Goal: Task Accomplishment & Management: Use online tool/utility

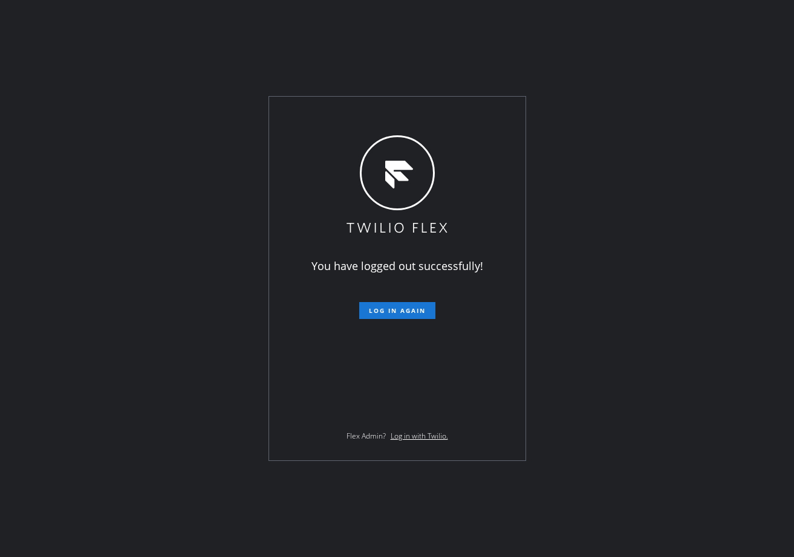
drag, startPoint x: 461, startPoint y: 73, endPoint x: 456, endPoint y: 152, distance: 79.3
click at [461, 73] on div "You have logged out successfully! Log in again Flex Admin? Log in with Twilio." at bounding box center [397, 278] width 794 height 557
click at [398, 311] on span "Log in again" at bounding box center [397, 310] width 57 height 8
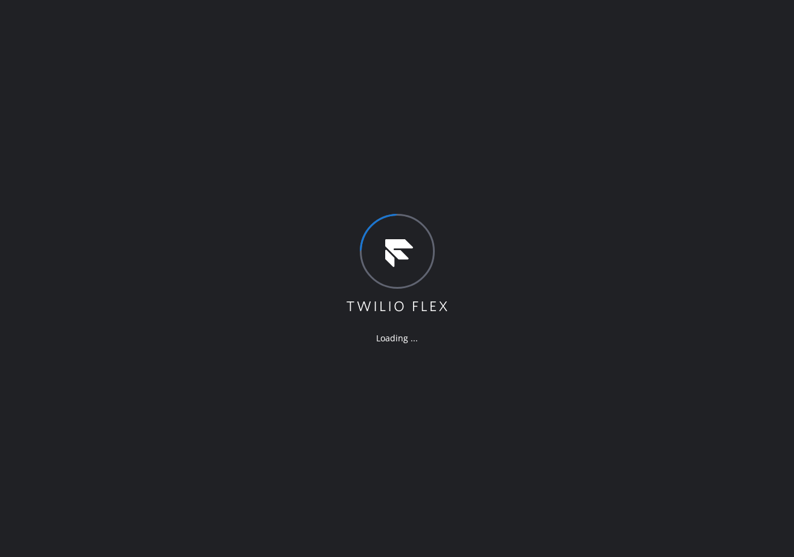
click at [132, 62] on div "Loading ..." at bounding box center [397, 278] width 794 height 557
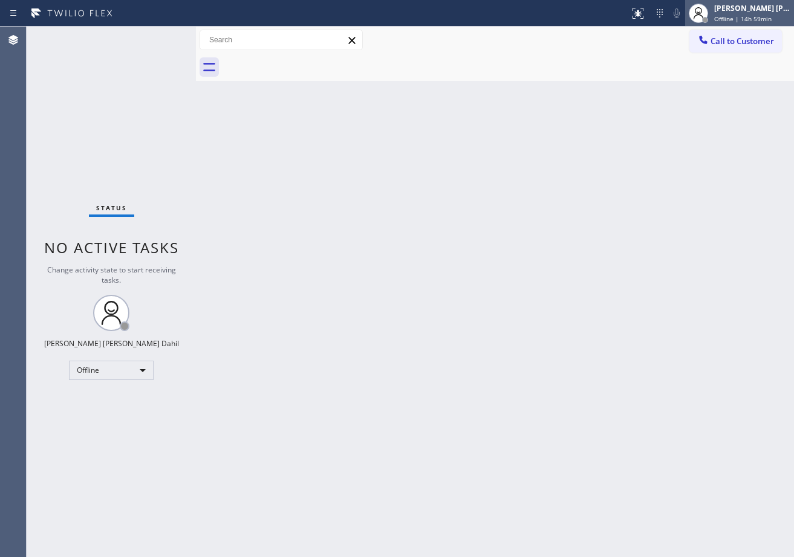
click at [751, 5] on div "[PERSON_NAME] [PERSON_NAME] Dahil" at bounding box center [752, 8] width 76 height 10
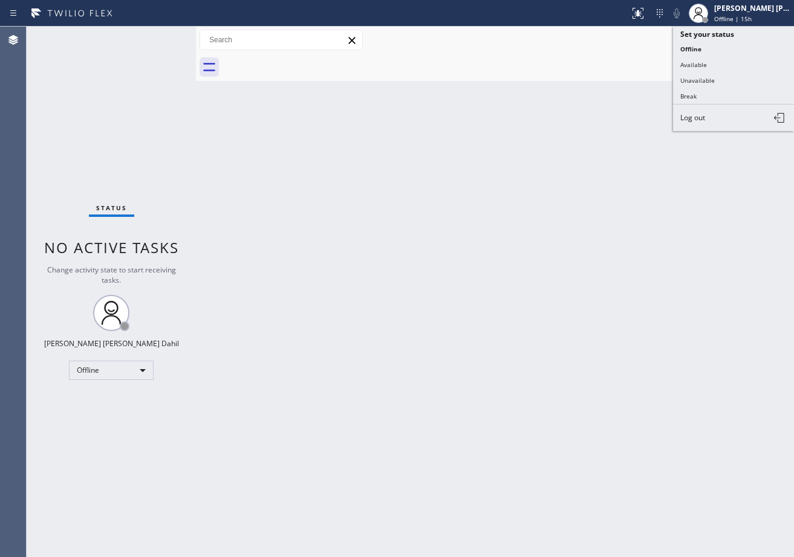
drag, startPoint x: 729, startPoint y: 65, endPoint x: 330, endPoint y: 25, distance: 400.8
click at [728, 65] on button "Available" at bounding box center [733, 65] width 121 height 16
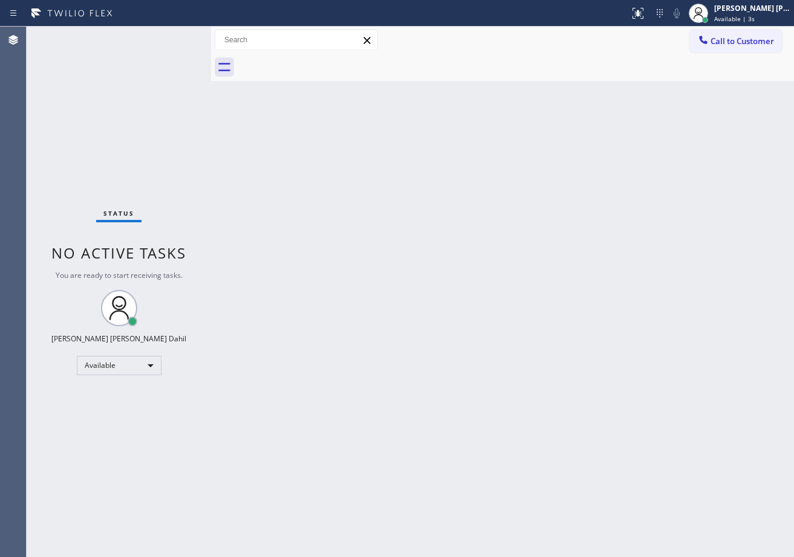
drag, startPoint x: 201, startPoint y: 37, endPoint x: 210, endPoint y: 39, distance: 9.8
click at [211, 39] on div at bounding box center [211, 292] width 0 height 531
click at [578, 455] on div "Back to Dashboard Change Sender ID Customers Technicians Select a contact Outbo…" at bounding box center [502, 292] width 583 height 531
click at [183, 36] on div "Status No active tasks You are ready to start receiving tasks. [PERSON_NAME] [P…" at bounding box center [119, 292] width 184 height 531
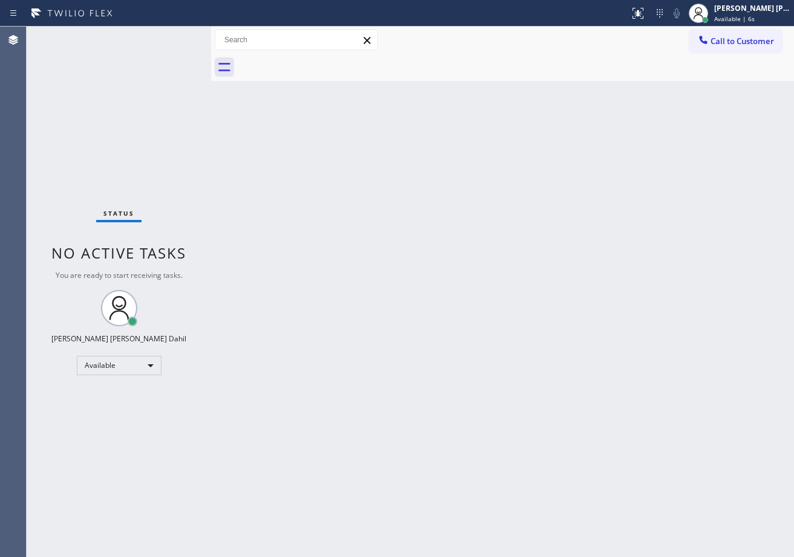
click at [183, 36] on div "Status No active tasks You are ready to start receiving tasks. [PERSON_NAME] [P…" at bounding box center [119, 292] width 184 height 531
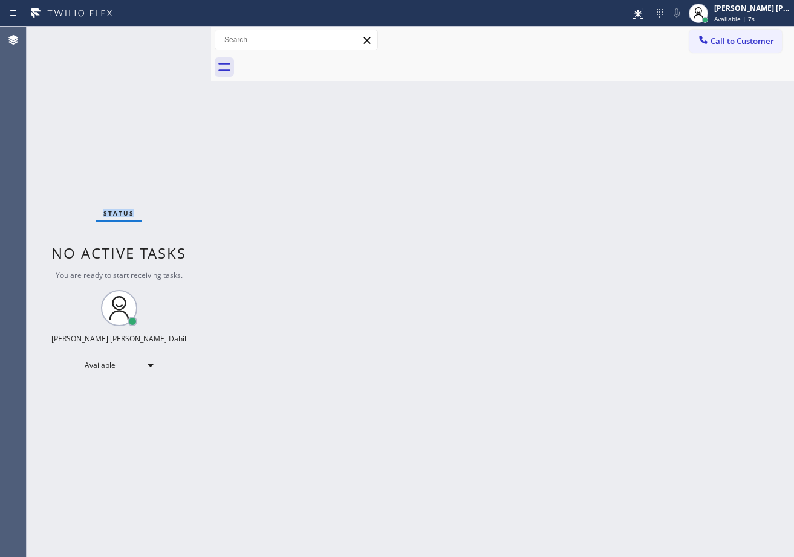
click at [183, 36] on div "Status No active tasks You are ready to start receiving tasks. [PERSON_NAME] [P…" at bounding box center [119, 292] width 184 height 531
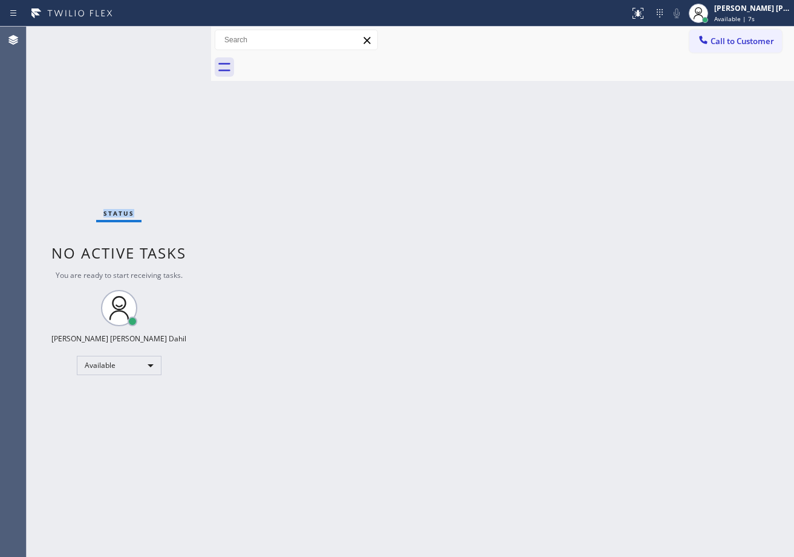
click at [183, 36] on div "Status No active tasks You are ready to start receiving tasks. [PERSON_NAME] [P…" at bounding box center [119, 292] width 184 height 531
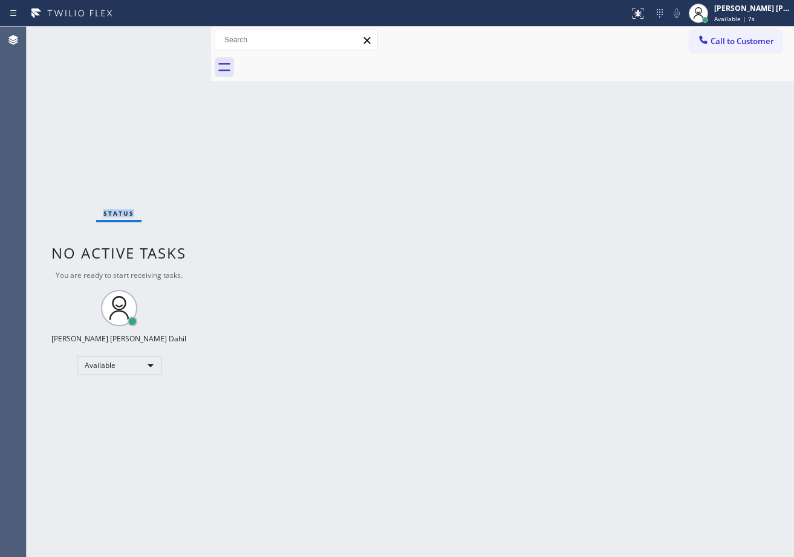
click at [183, 36] on div "Status No active tasks You are ready to start receiving tasks. [PERSON_NAME] [P…" at bounding box center [119, 292] width 184 height 531
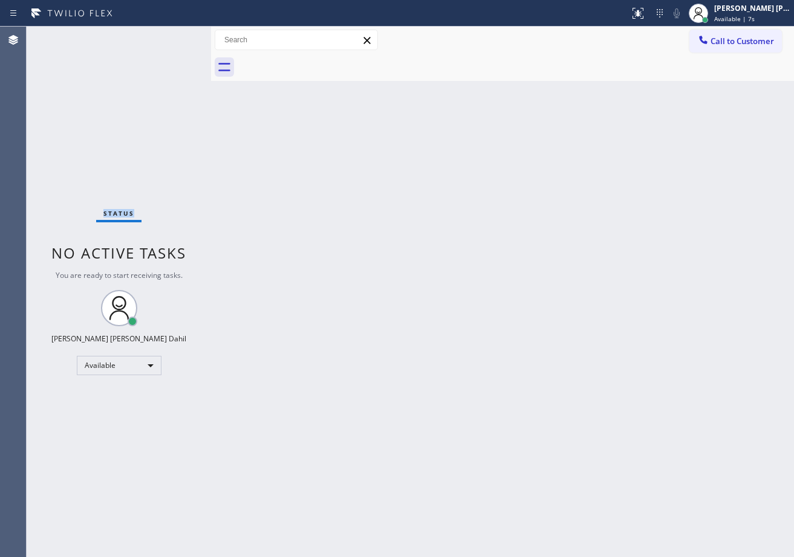
click at [183, 36] on div "Status No active tasks You are ready to start receiving tasks. [PERSON_NAME] [P…" at bounding box center [119, 292] width 184 height 531
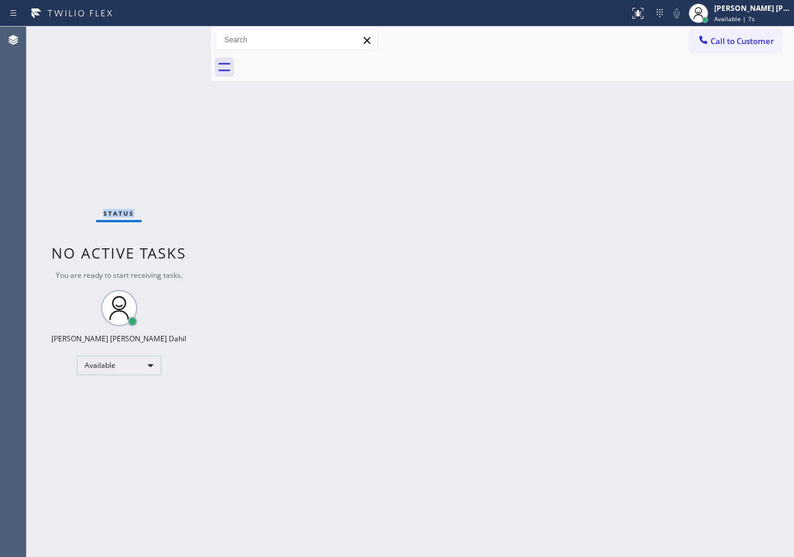
click at [183, 36] on div "Status No active tasks You are ready to start receiving tasks. [PERSON_NAME] [P…" at bounding box center [119, 292] width 184 height 531
click at [212, 37] on div at bounding box center [212, 292] width 0 height 531
drag, startPoint x: 338, startPoint y: 215, endPoint x: 345, endPoint y: 223, distance: 11.1
click at [338, 215] on div "Back to Dashboard Change Sender ID Customers Technicians Select a contact Outbo…" at bounding box center [502, 292] width 581 height 531
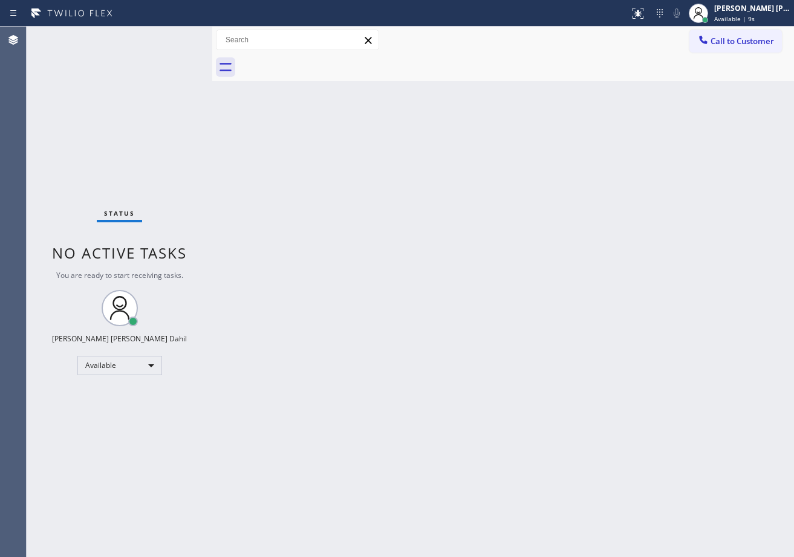
click at [183, 36] on div "Status No active tasks You are ready to start receiving tasks. [PERSON_NAME] [P…" at bounding box center [120, 292] width 186 height 531
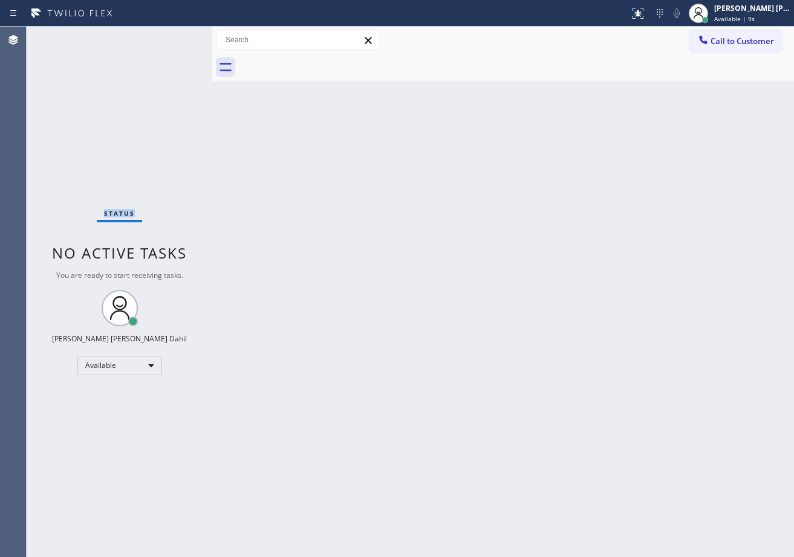
click at [184, 37] on div "Status No active tasks You are ready to start receiving tasks. [PERSON_NAME] [P…" at bounding box center [120, 292] width 186 height 531
click at [183, 36] on div "Status No active tasks You are ready to start receiving tasks. [PERSON_NAME] [P…" at bounding box center [120, 292] width 186 height 531
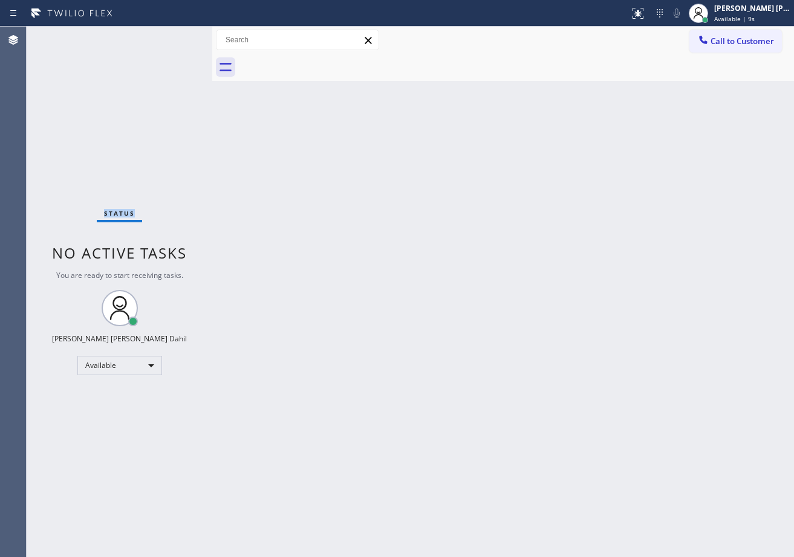
click at [183, 36] on div "Status No active tasks You are ready to start receiving tasks. [PERSON_NAME] [P…" at bounding box center [120, 292] width 186 height 531
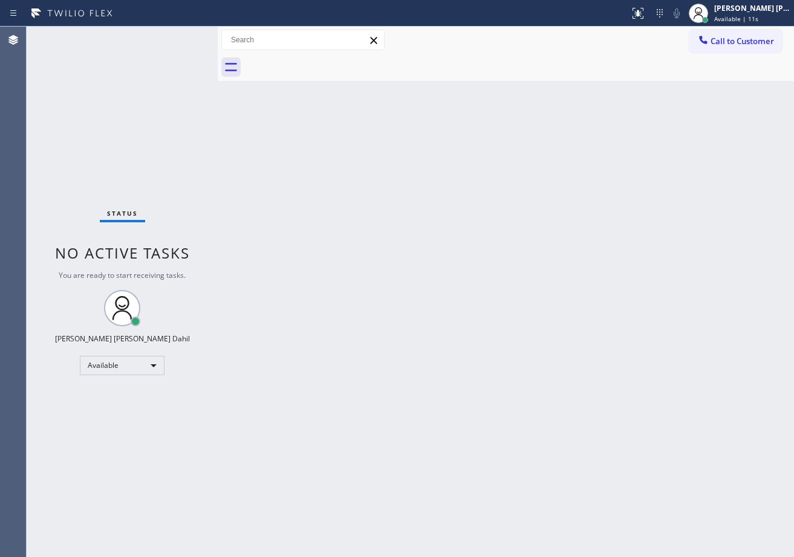
click at [218, 35] on div at bounding box center [218, 292] width 0 height 531
click at [183, 36] on div "Status No active tasks You are ready to start receiving tasks. [PERSON_NAME] [P…" at bounding box center [122, 292] width 191 height 531
click at [183, 37] on div "Status No active tasks You are ready to start receiving tasks. [PERSON_NAME] [P…" at bounding box center [122, 292] width 191 height 531
click at [183, 36] on div "Status No active tasks You are ready to start receiving tasks. [PERSON_NAME] [P…" at bounding box center [122, 292] width 191 height 531
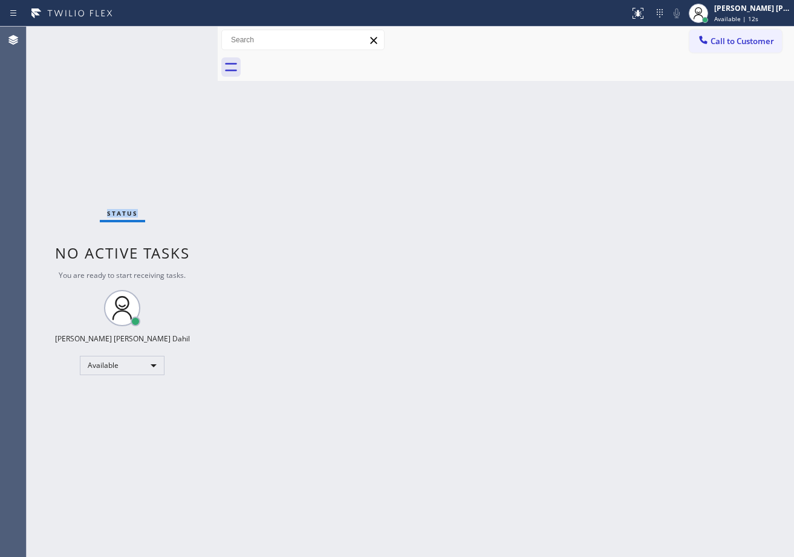
click at [183, 36] on div "Status No active tasks You are ready to start receiving tasks. [PERSON_NAME] [P…" at bounding box center [122, 292] width 191 height 531
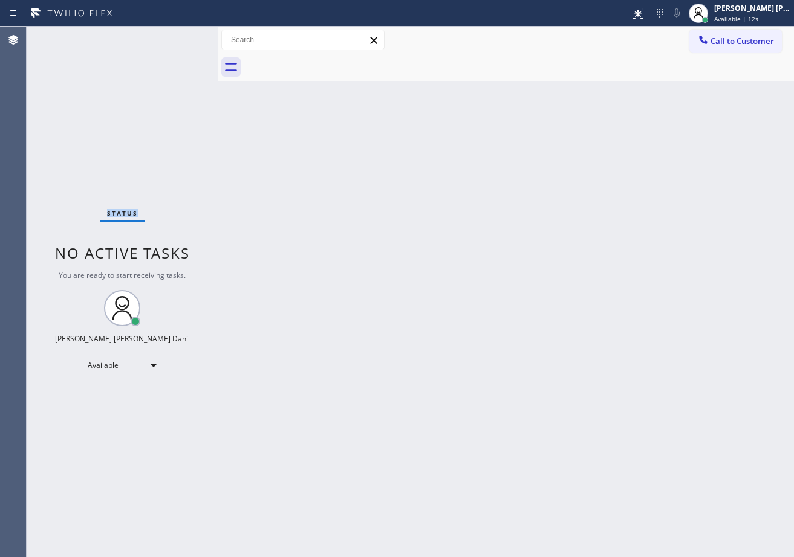
click at [183, 36] on div "Status No active tasks You are ready to start receiving tasks. [PERSON_NAME] [P…" at bounding box center [122, 292] width 191 height 531
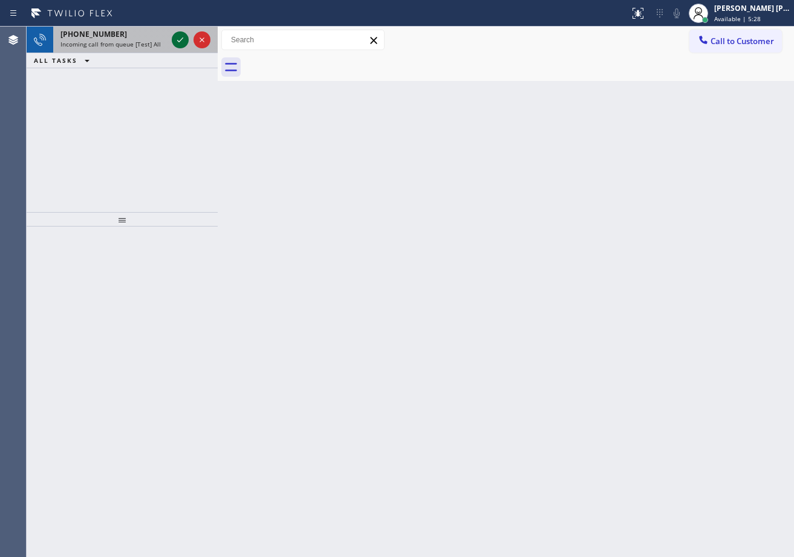
click at [179, 37] on icon at bounding box center [180, 40] width 15 height 15
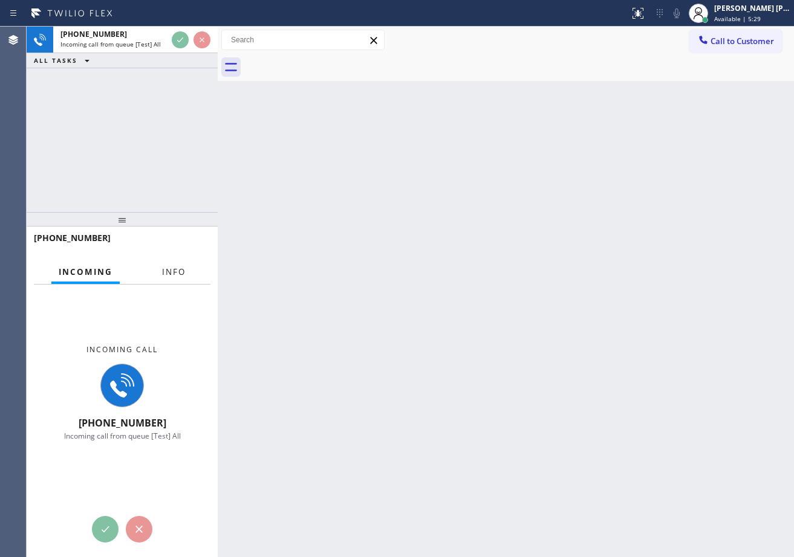
click at [175, 278] on button "Info" at bounding box center [174, 272] width 38 height 24
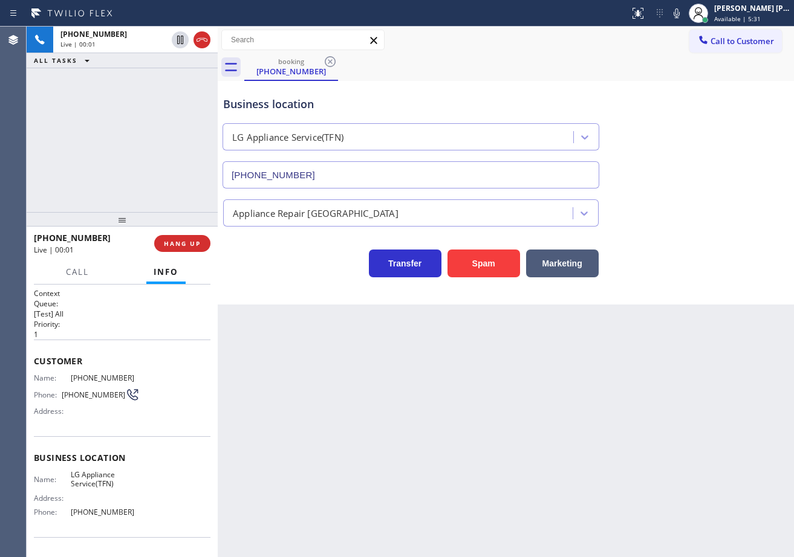
type input "[PHONE_NUMBER]"
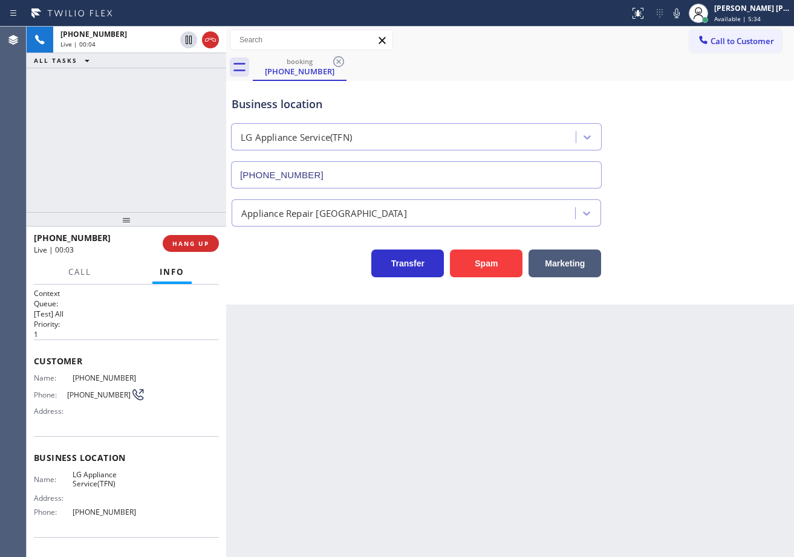
drag, startPoint x: 216, startPoint y: 55, endPoint x: 225, endPoint y: 53, distance: 8.7
click at [226, 53] on div at bounding box center [226, 292] width 0 height 531
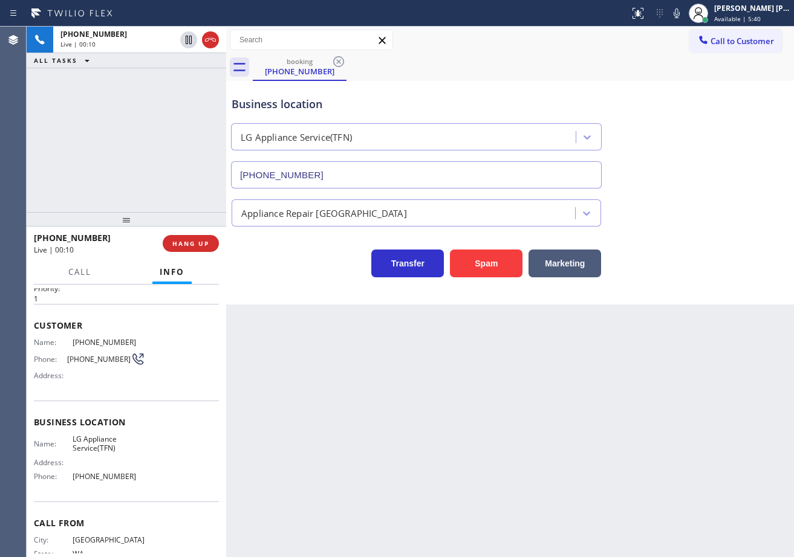
scroll to position [75, 0]
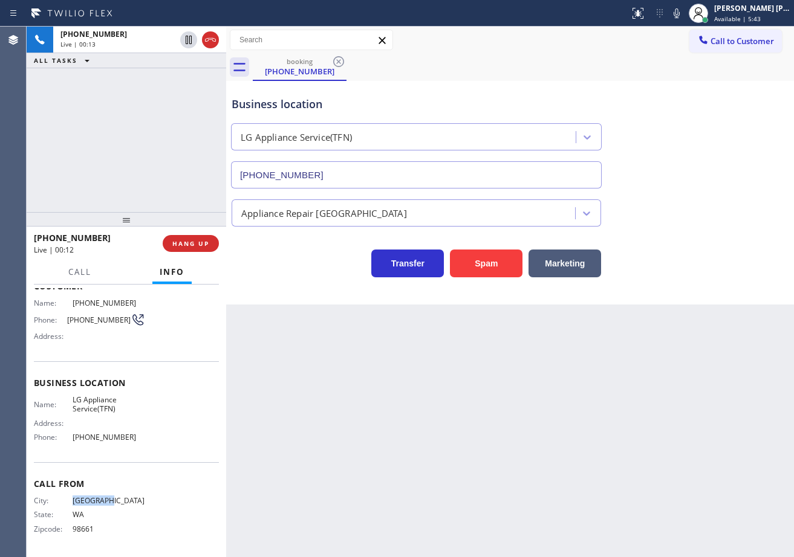
drag, startPoint x: 112, startPoint y: 502, endPoint x: 59, endPoint y: 503, distance: 53.2
click at [59, 503] on div "City: [GEOGRAPHIC_DATA]" at bounding box center [89, 500] width 111 height 9
copy div "[GEOGRAPHIC_DATA]"
click at [124, 126] on div "[PHONE_NUMBER] Live | 00:59 ALL TASKS ALL TASKS ACTIVE TASKS TASKS IN WRAP UP" at bounding box center [126, 120] width 199 height 186
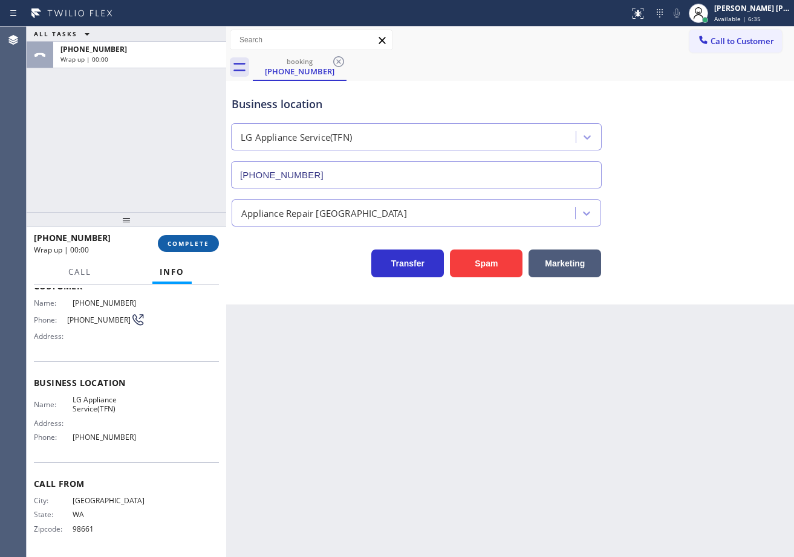
click at [190, 245] on span "COMPLETE" at bounding box center [188, 243] width 42 height 8
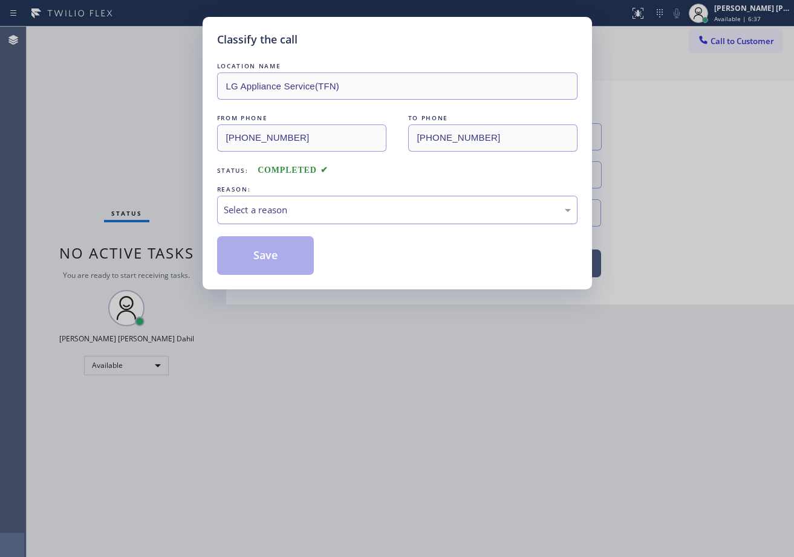
click at [314, 212] on div "Select a reason" at bounding box center [397, 210] width 347 height 14
click at [286, 256] on button "Save" at bounding box center [265, 255] width 97 height 39
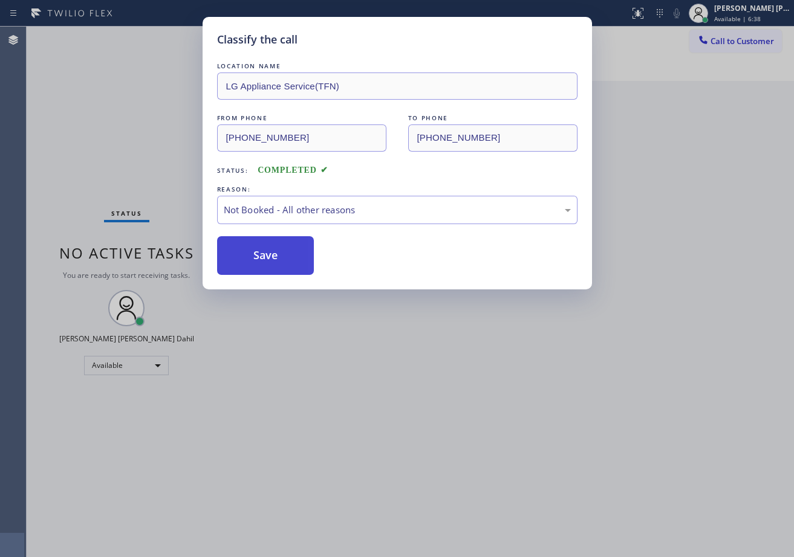
click at [285, 256] on button "Save" at bounding box center [265, 255] width 97 height 39
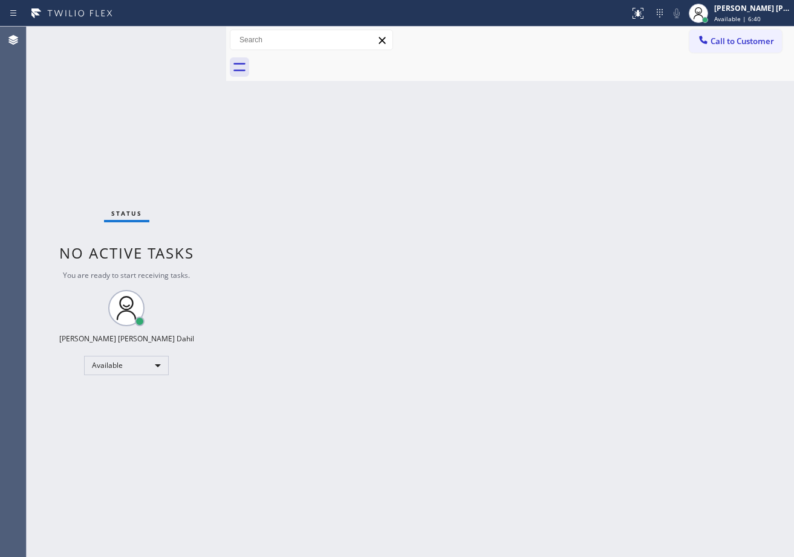
click at [171, 34] on div "Status No active tasks You are ready to start receiving tasks. [PERSON_NAME] [P…" at bounding box center [126, 292] width 199 height 531
click at [574, 305] on div "Back to Dashboard Change Sender ID Customers Technicians Select a contact Outbo…" at bounding box center [509, 292] width 567 height 531
click at [451, 410] on div "Back to Dashboard Change Sender ID Customers Technicians Select a contact Outbo…" at bounding box center [509, 292] width 567 height 531
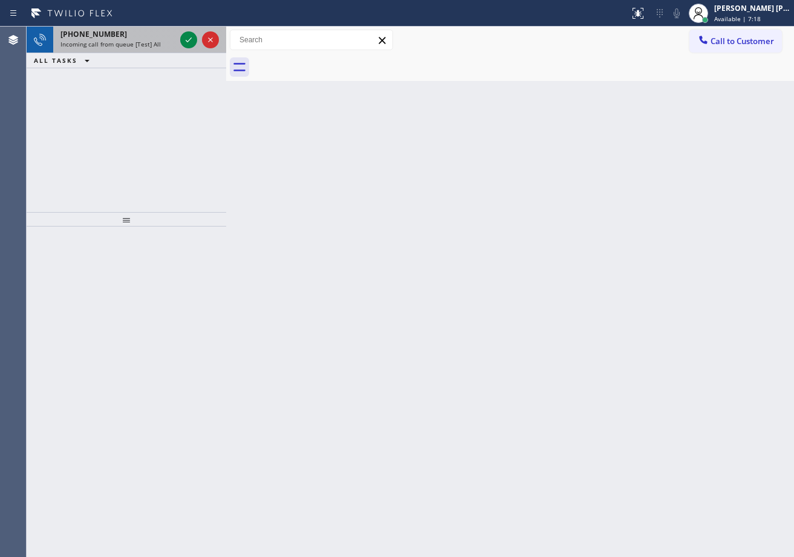
click at [143, 40] on span "Incoming call from queue [Test] All" at bounding box center [110, 44] width 100 height 8
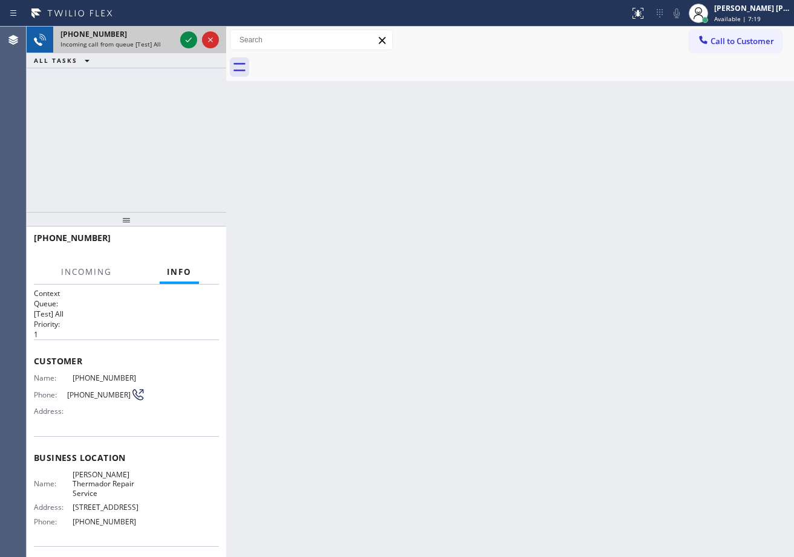
click at [144, 40] on span "Incoming call from queue [Test] All" at bounding box center [110, 44] width 100 height 8
click at [187, 36] on icon at bounding box center [188, 40] width 15 height 15
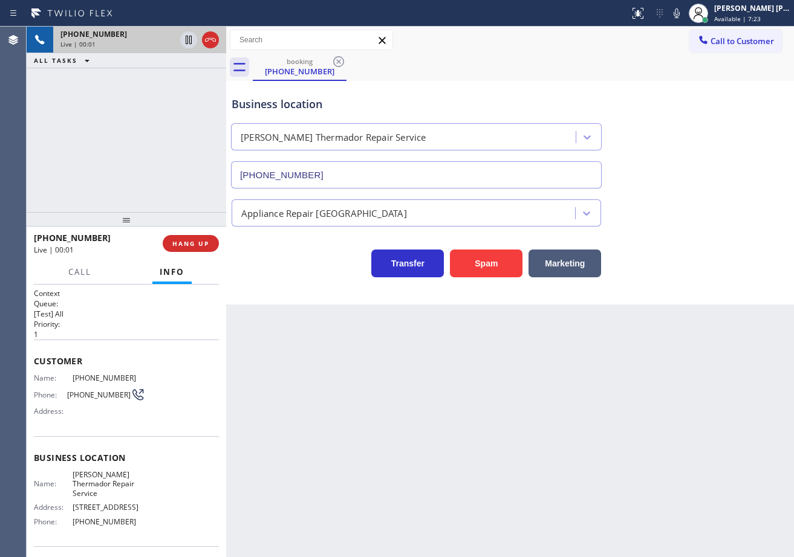
type input "[PHONE_NUMBER]"
click at [340, 386] on div "Back to Dashboard Change Sender ID Customers Technicians Select a contact Outbo…" at bounding box center [509, 292] width 567 height 531
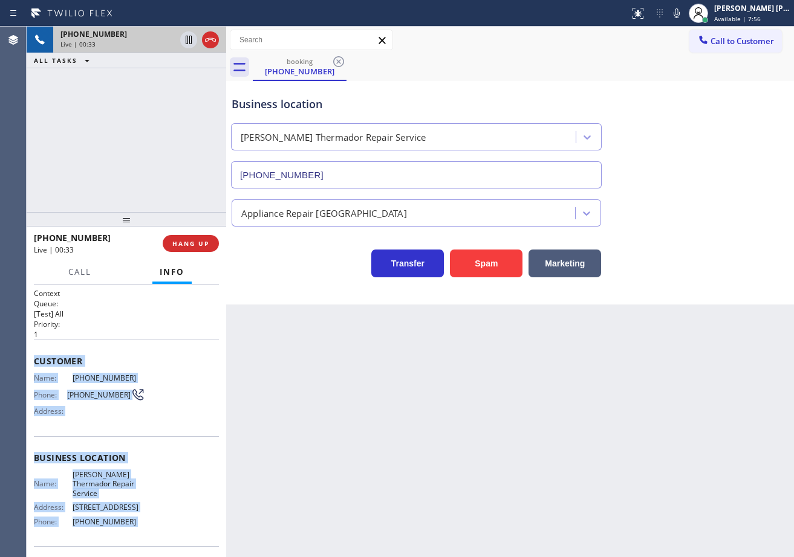
scroll to position [75, 0]
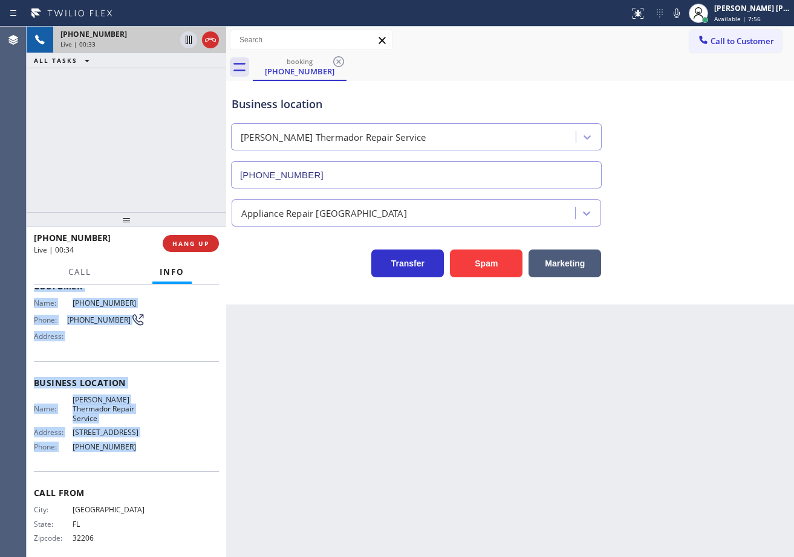
drag, startPoint x: 34, startPoint y: 357, endPoint x: 153, endPoint y: 442, distance: 145.9
click at [153, 442] on div "Context Queue: [Test] All Priority: 1 Customer Name: [PHONE_NUMBER] Phone: [PHO…" at bounding box center [126, 388] width 185 height 350
copy div "Customer Name: [PHONE_NUMBER] Phone: [PHONE_NUMBER] Address: Business location …"
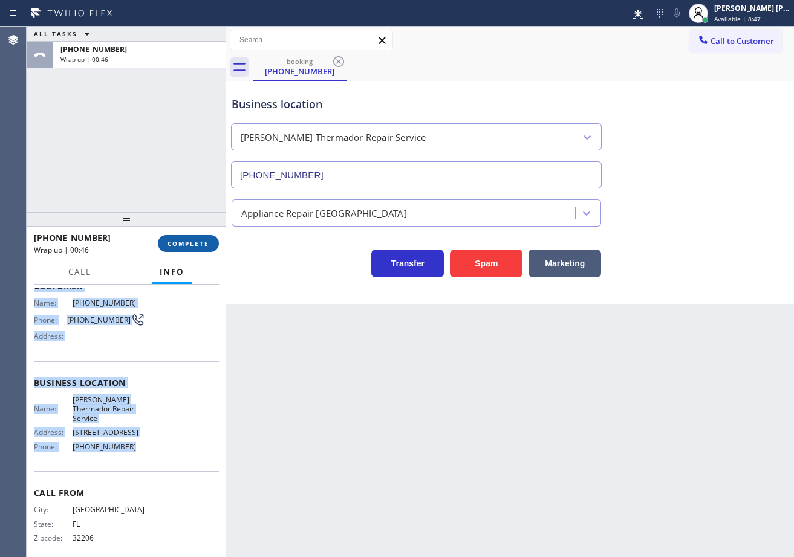
click at [190, 241] on span "COMPLETE" at bounding box center [188, 243] width 42 height 8
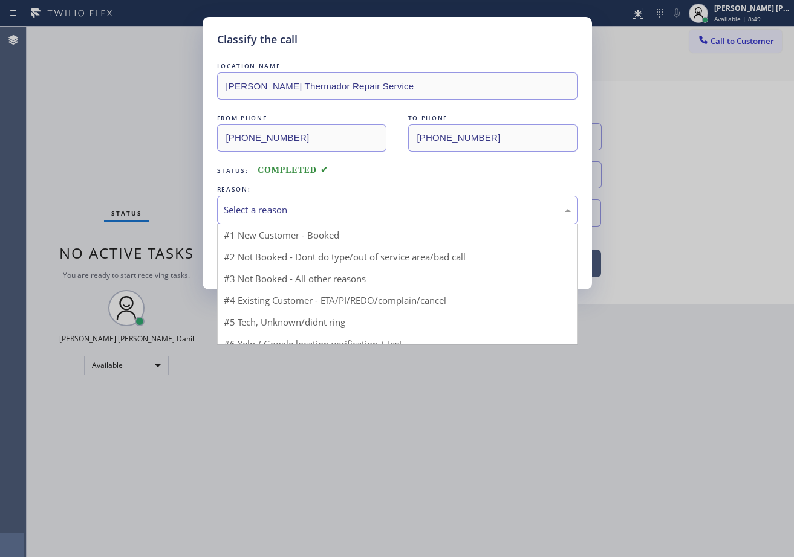
click at [253, 209] on div "Select a reason" at bounding box center [397, 210] width 347 height 14
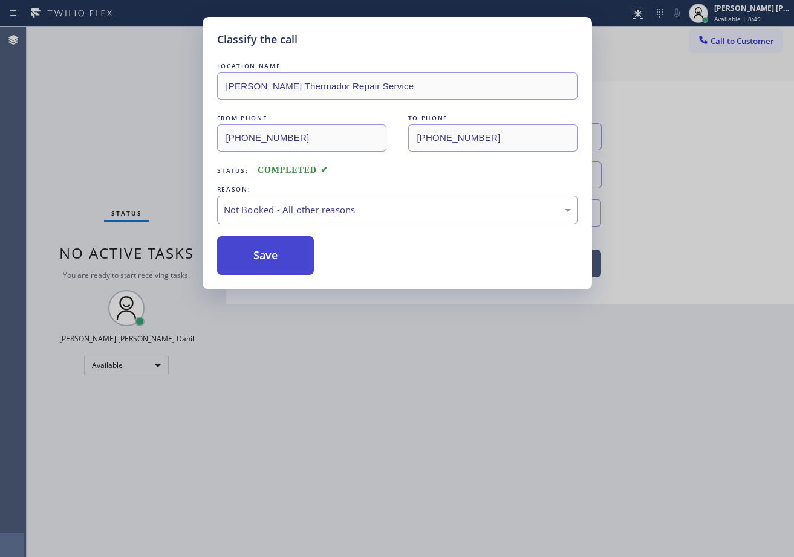
click at [261, 262] on button "Save" at bounding box center [265, 255] width 97 height 39
click at [261, 260] on button "Save" at bounding box center [265, 255] width 97 height 39
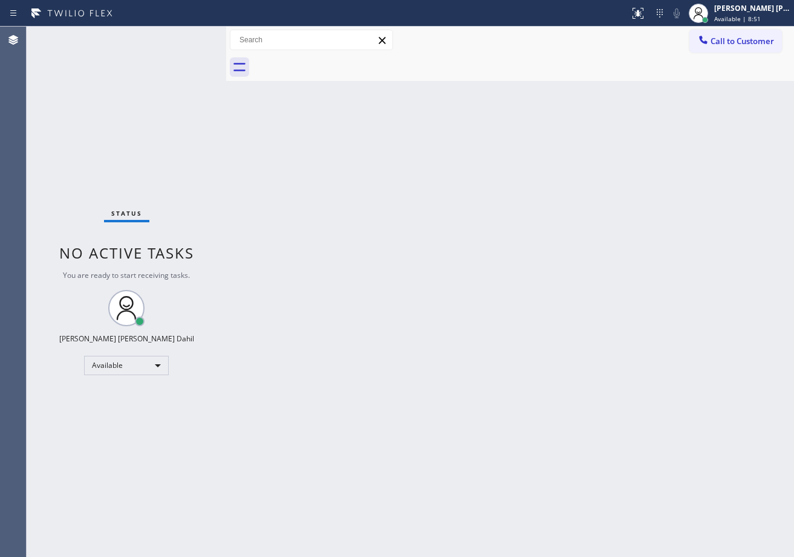
click at [314, 317] on div "Back to Dashboard Change Sender ID Customers Technicians Select a contact Outbo…" at bounding box center [509, 292] width 567 height 531
click at [402, 308] on div "Back to Dashboard Change Sender ID Customers Technicians Select a contact Outbo…" at bounding box center [509, 292] width 567 height 531
click at [297, 307] on div "Back to Dashboard Change Sender ID Customers Technicians Select a contact Outbo…" at bounding box center [509, 292] width 567 height 531
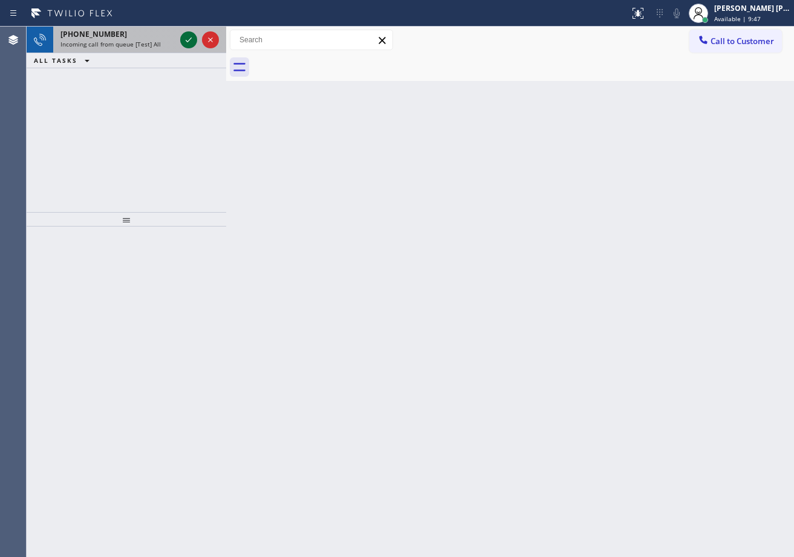
click at [185, 38] on icon at bounding box center [188, 40] width 15 height 15
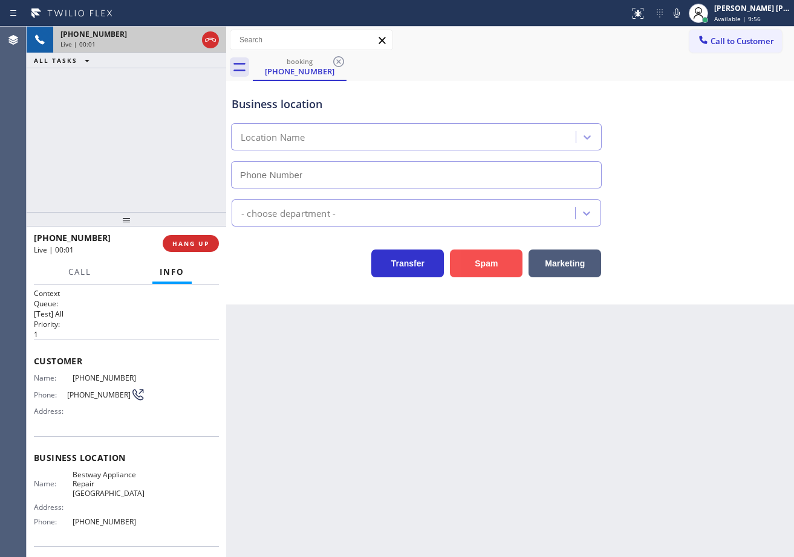
type input "[PHONE_NUMBER]"
click at [479, 257] on button "Spam" at bounding box center [486, 264] width 73 height 28
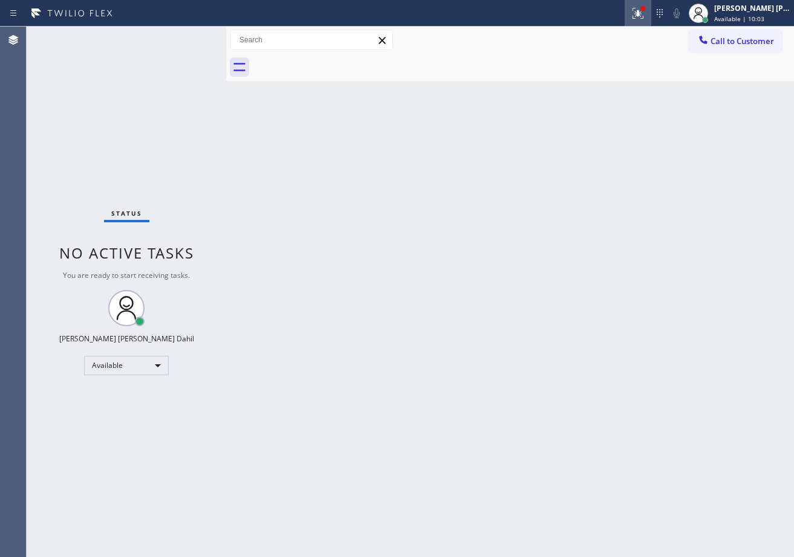
click at [645, 18] on icon at bounding box center [637, 13] width 15 height 15
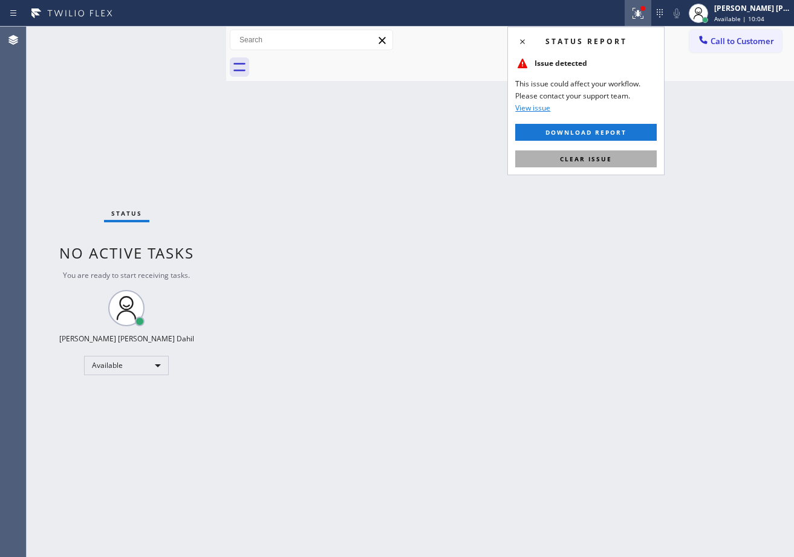
click at [635, 157] on button "Clear issue" at bounding box center [585, 158] width 141 height 17
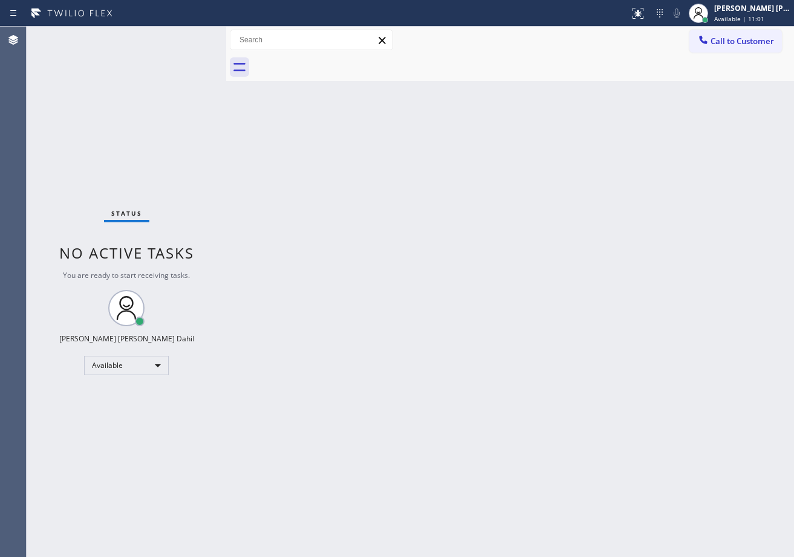
click at [166, 44] on div "Status No active tasks You are ready to start receiving tasks. [PERSON_NAME] [P…" at bounding box center [126, 292] width 199 height 531
click at [171, 42] on div "Status No active tasks You are ready to start receiving tasks. [PERSON_NAME] [P…" at bounding box center [126, 292] width 199 height 531
drag, startPoint x: 412, startPoint y: 302, endPoint x: 439, endPoint y: 360, distance: 63.3
click at [413, 306] on div "Back to Dashboard Change Sender ID Customers Technicians Select a contact Outbo…" at bounding box center [509, 292] width 567 height 531
click at [397, 277] on div "Back to Dashboard Change Sender ID Customers Technicians Select a contact Outbo…" at bounding box center [509, 292] width 567 height 531
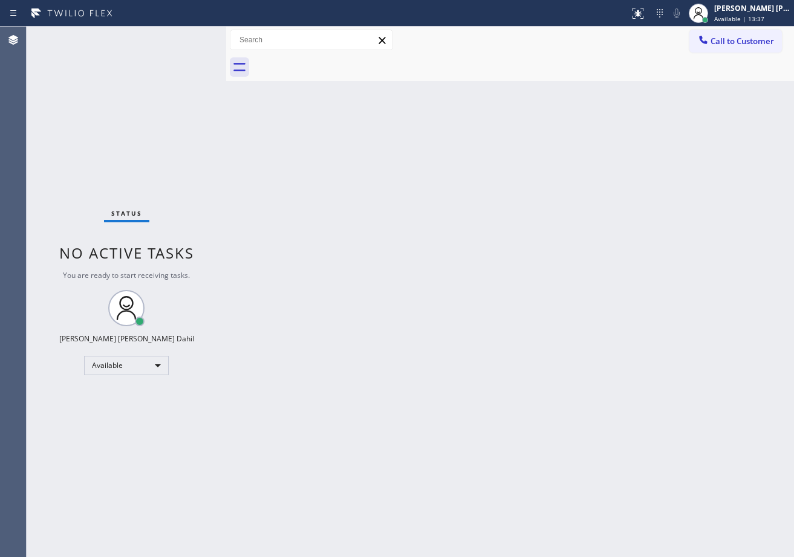
click at [581, 404] on div "Back to Dashboard Change Sender ID Customers Technicians Select a contact Outbo…" at bounding box center [509, 292] width 567 height 531
click at [629, 428] on div "Back to Dashboard Change Sender ID Customers Technicians Select a contact Outbo…" at bounding box center [509, 292] width 567 height 531
click at [513, 482] on div "Back to Dashboard Change Sender ID Customers Technicians Select a contact Outbo…" at bounding box center [509, 292] width 567 height 531
click at [473, 508] on div "Back to Dashboard Change Sender ID Customers Technicians Select a contact Outbo…" at bounding box center [509, 292] width 567 height 531
click at [289, 198] on div "Back to Dashboard Change Sender ID Customers Technicians Select a contact Outbo…" at bounding box center [509, 292] width 567 height 531
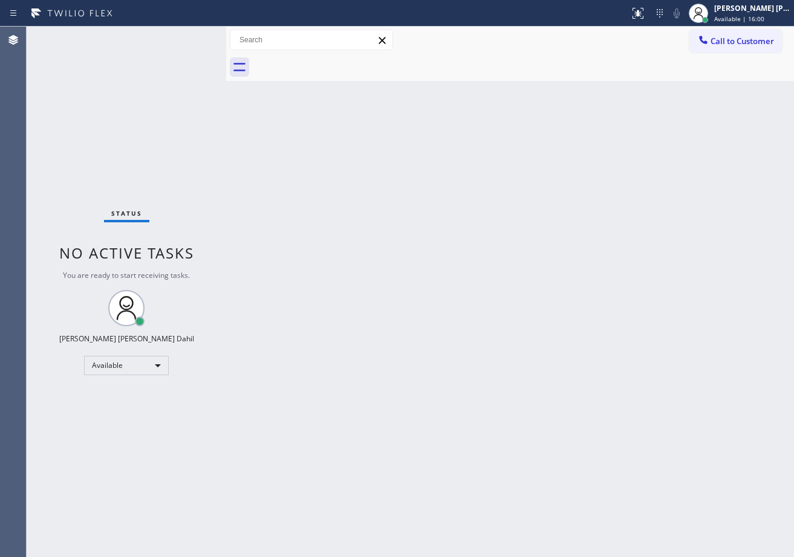
click at [653, 421] on div "Back to Dashboard Change Sender ID Customers Technicians Select a contact Outbo…" at bounding box center [509, 292] width 567 height 531
click at [183, 36] on div "Status No active tasks You are ready to start receiving tasks. [PERSON_NAME] [P…" at bounding box center [126, 292] width 199 height 531
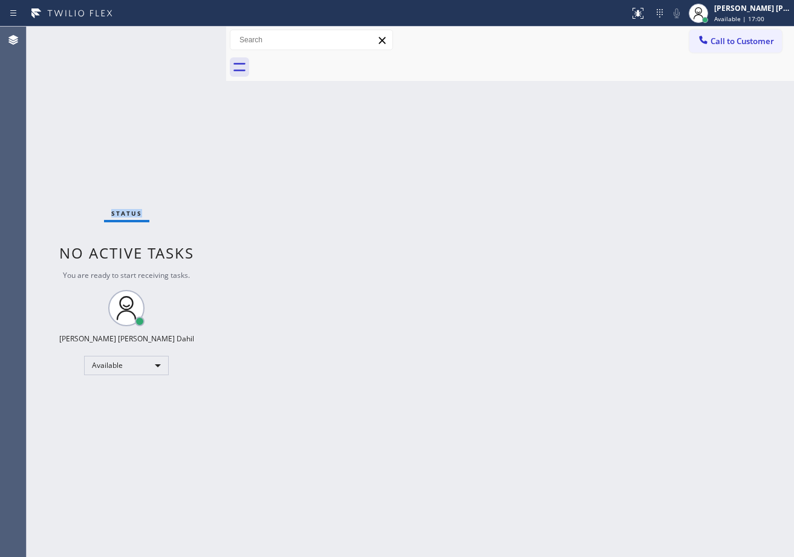
click at [183, 36] on div "Status No active tasks You are ready to start receiving tasks. [PERSON_NAME] [P…" at bounding box center [126, 292] width 199 height 531
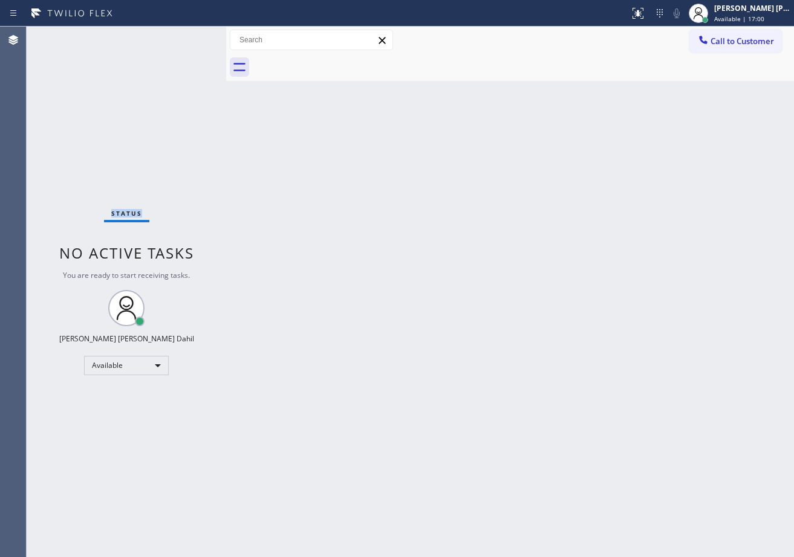
click at [183, 36] on div "Status No active tasks You are ready to start receiving tasks. [PERSON_NAME] [P…" at bounding box center [126, 292] width 199 height 531
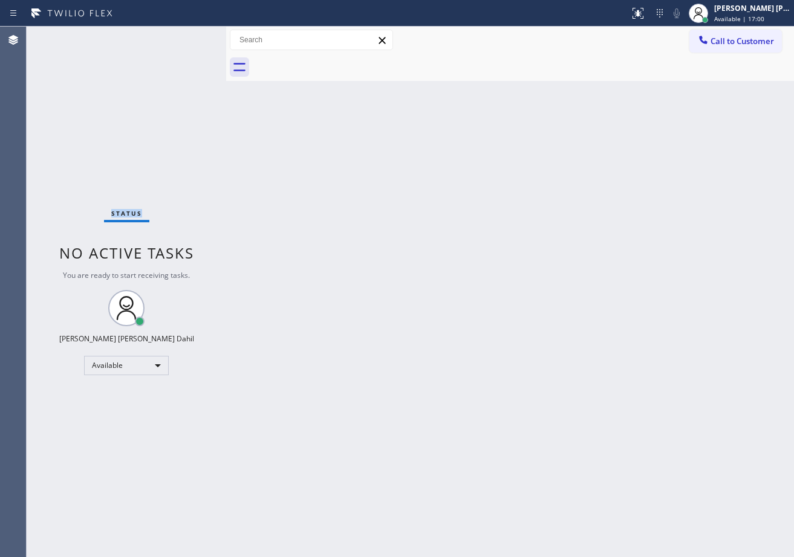
click at [183, 36] on div "Status No active tasks You are ready to start receiving tasks. [PERSON_NAME] [P…" at bounding box center [126, 292] width 199 height 531
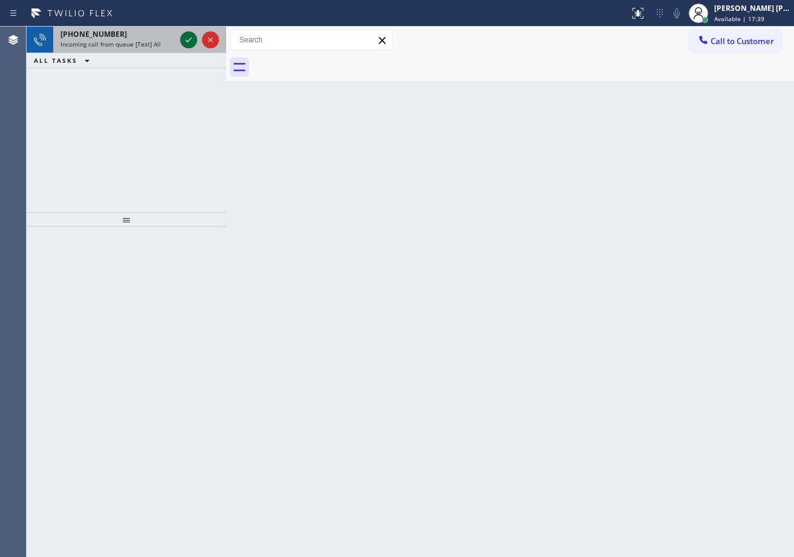
drag, startPoint x: 537, startPoint y: 500, endPoint x: 183, endPoint y: 36, distance: 583.7
click at [183, 36] on icon at bounding box center [188, 40] width 15 height 15
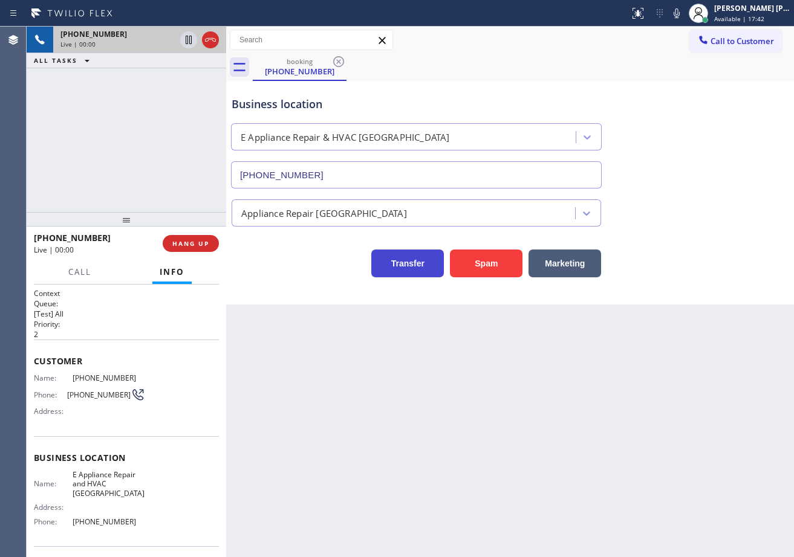
type input "[PHONE_NUMBER]"
click at [517, 268] on button "Spam" at bounding box center [486, 264] width 73 height 28
click at [517, 267] on button "Spam" at bounding box center [486, 264] width 73 height 28
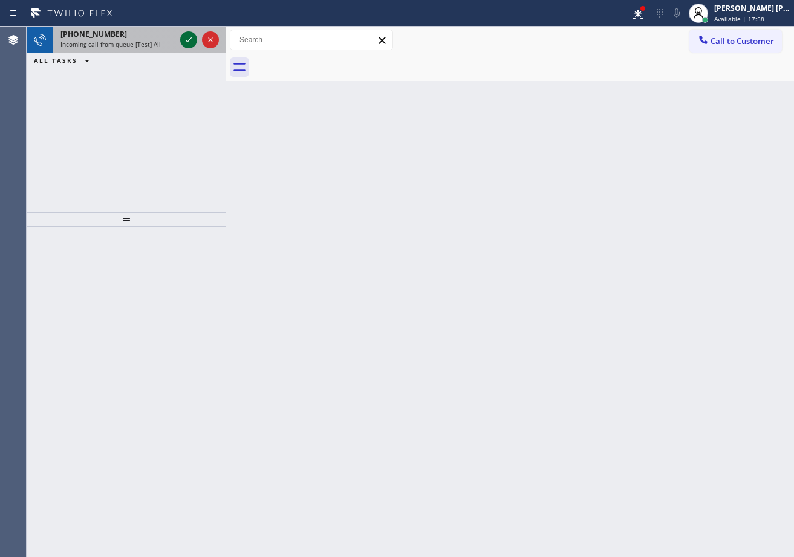
click at [187, 44] on icon at bounding box center [188, 40] width 15 height 15
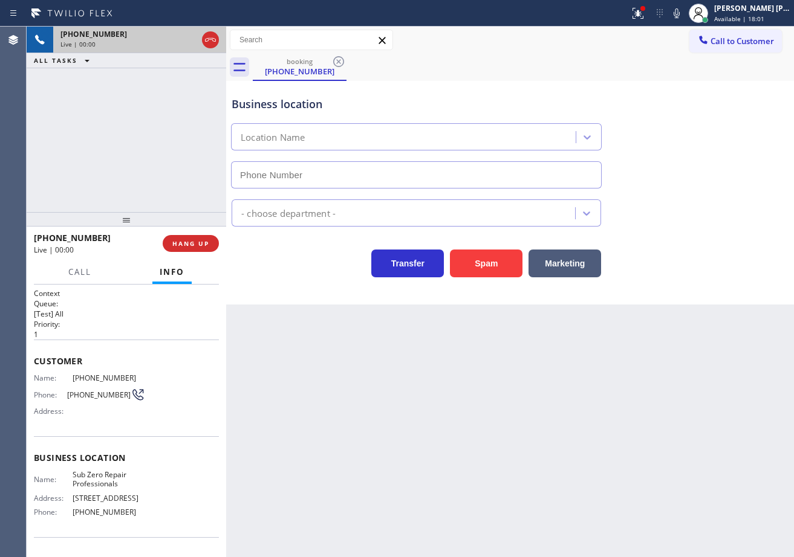
type input "[PHONE_NUMBER]"
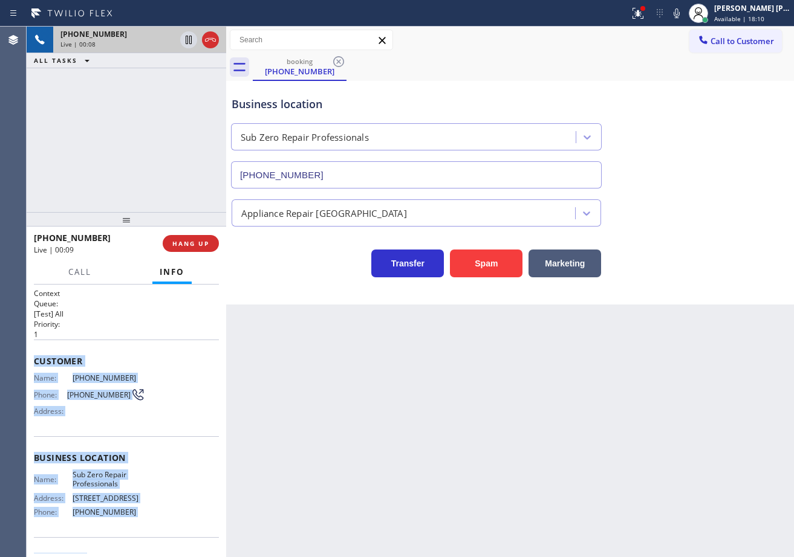
scroll to position [75, 0]
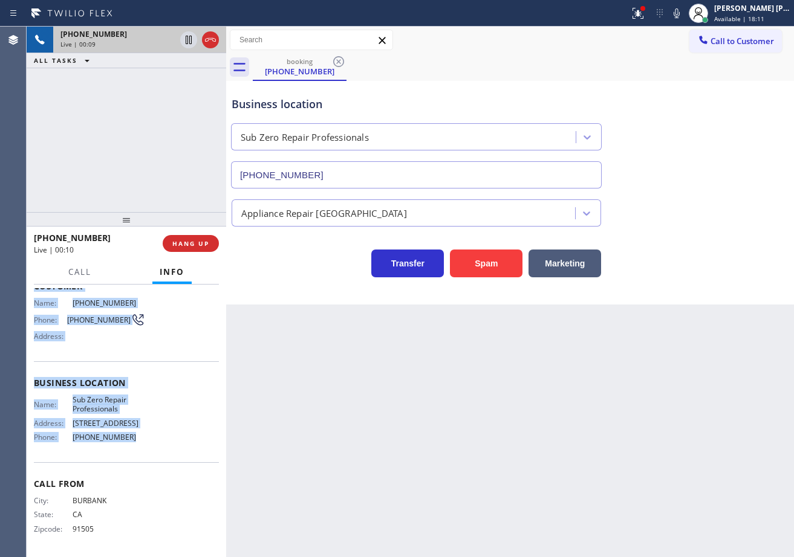
drag, startPoint x: 33, startPoint y: 358, endPoint x: 589, endPoint y: 310, distance: 557.5
click at [135, 445] on div "Context Queue: [Test] All Priority: 1 Customer Name: [PHONE_NUMBER] Phone: [PHO…" at bounding box center [126, 421] width 199 height 273
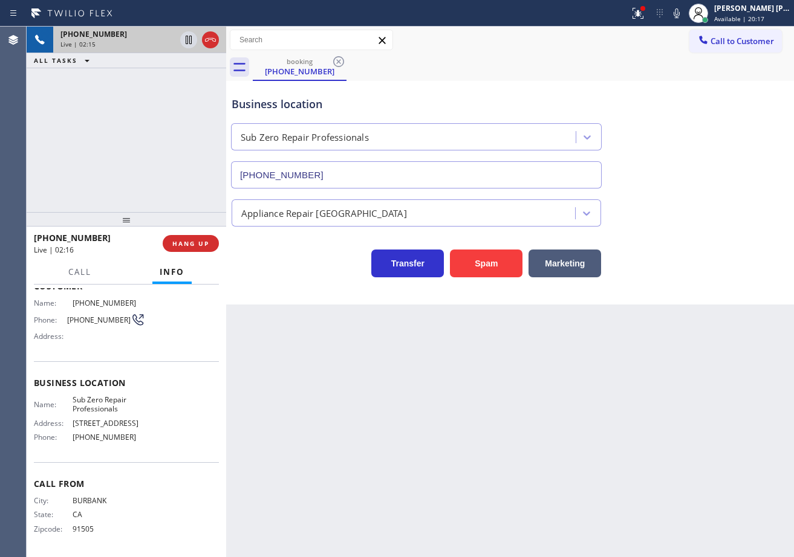
click at [80, 158] on div "[PHONE_NUMBER] Live | 02:15 ALL TASKS ALL TASKS ACTIVE TASKS TASKS IN WRAP UP" at bounding box center [126, 120] width 199 height 186
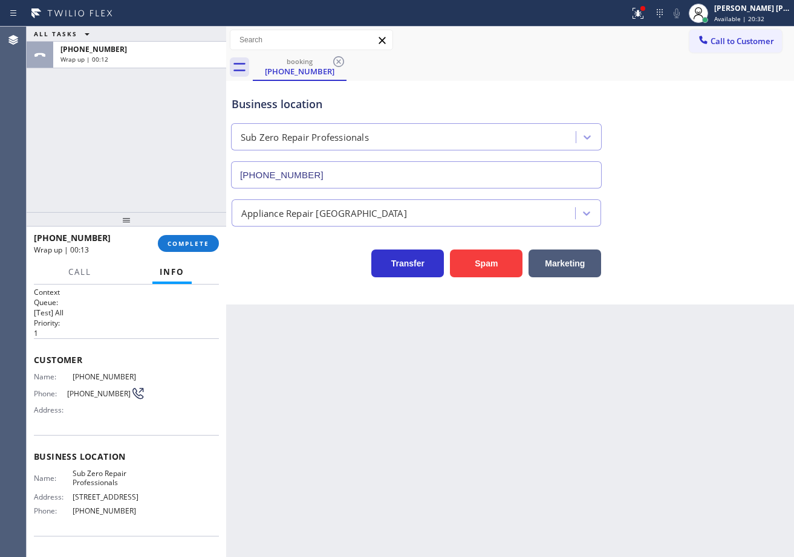
scroll to position [0, 0]
click at [199, 241] on span "COMPLETE" at bounding box center [188, 243] width 42 height 8
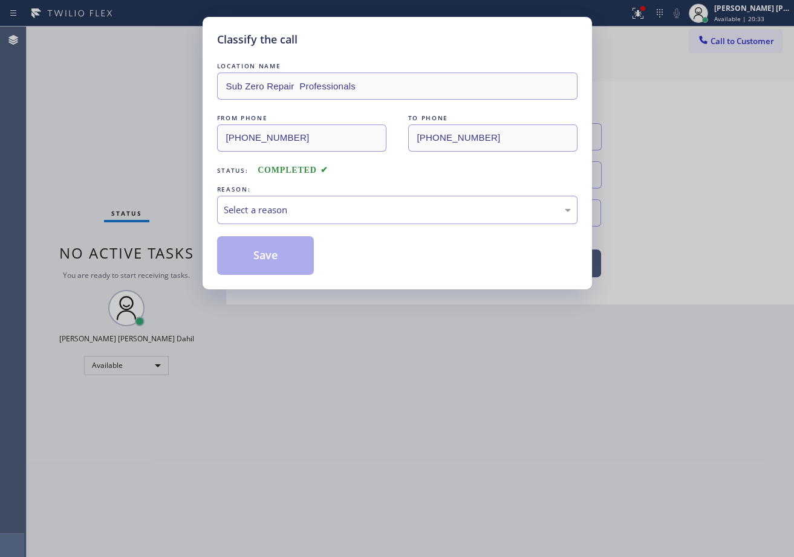
click at [265, 211] on div "Select a reason" at bounding box center [397, 210] width 347 height 14
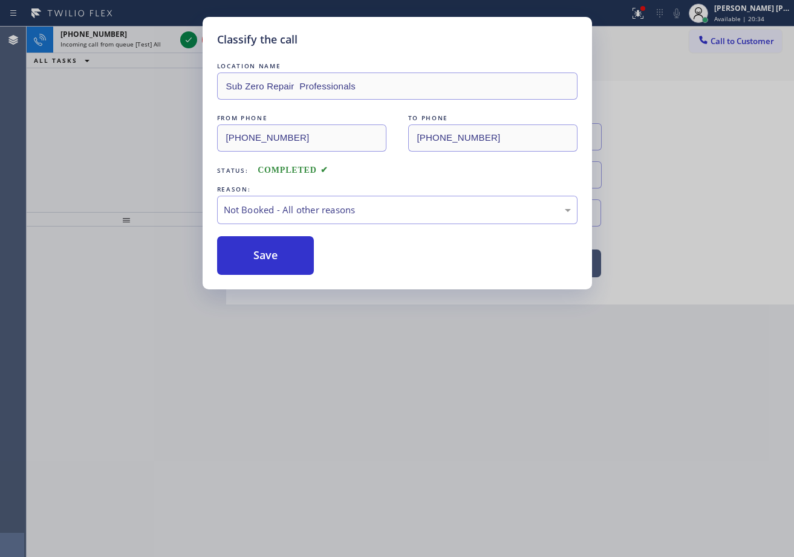
click at [264, 263] on button "Save" at bounding box center [265, 255] width 97 height 39
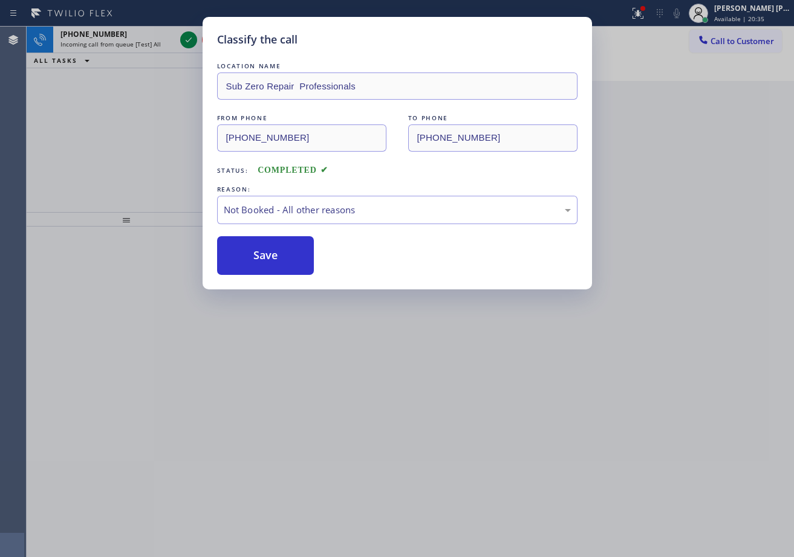
click at [154, 33] on div "Classify the call LOCATION NAME Sub Zero Repair Professionals FROM PHONE [PHONE…" at bounding box center [397, 278] width 794 height 557
click at [154, 33] on div "[PHONE_NUMBER]" at bounding box center [117, 34] width 115 height 10
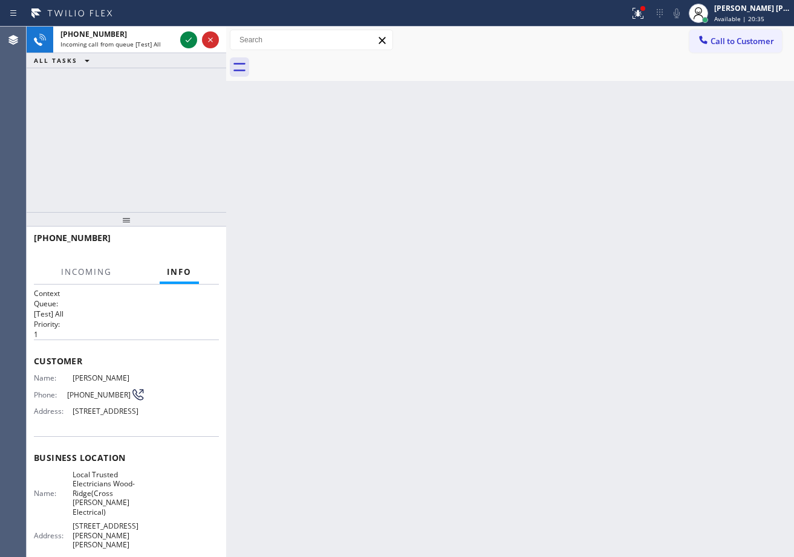
click at [154, 33] on div "[PHONE_NUMBER]" at bounding box center [117, 34] width 115 height 10
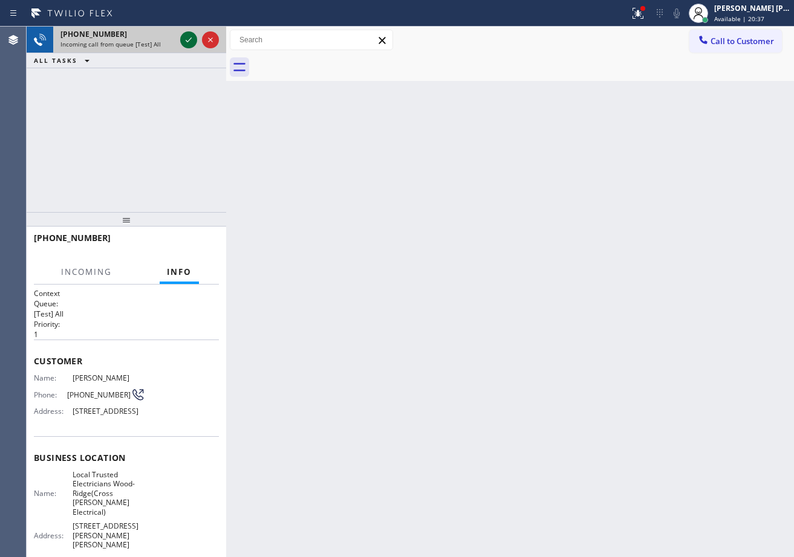
click at [186, 39] on icon at bounding box center [188, 40] width 15 height 15
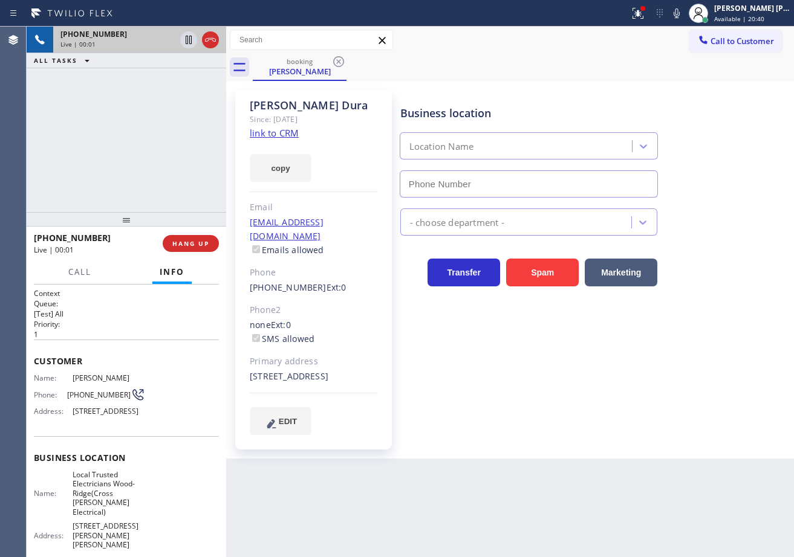
type input "[PHONE_NUMBER]"
click at [644, 12] on icon at bounding box center [637, 13] width 15 height 15
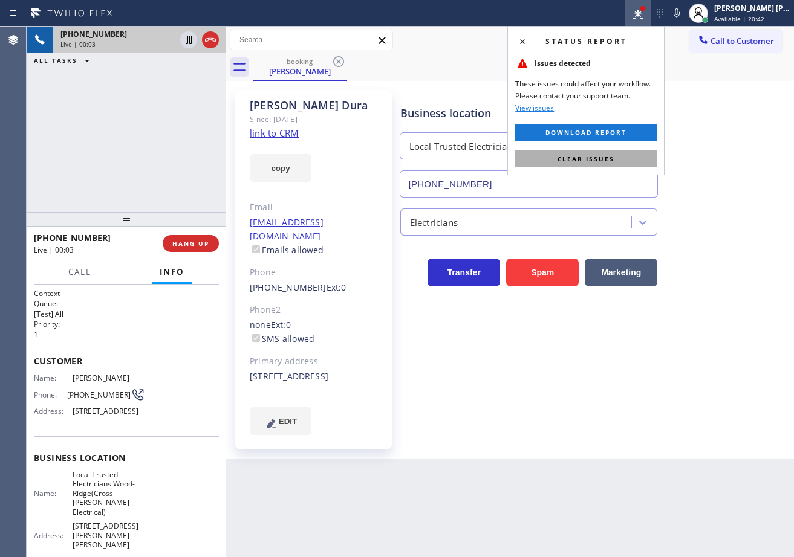
click at [618, 155] on button "Clear issues" at bounding box center [585, 158] width 141 height 17
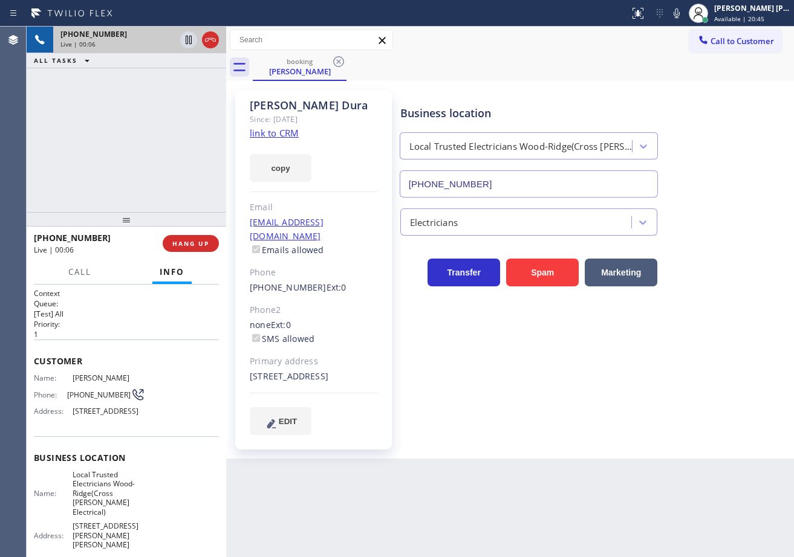
click at [273, 135] on link "link to CRM" at bounding box center [274, 133] width 49 height 12
click at [166, 212] on div at bounding box center [126, 219] width 199 height 15
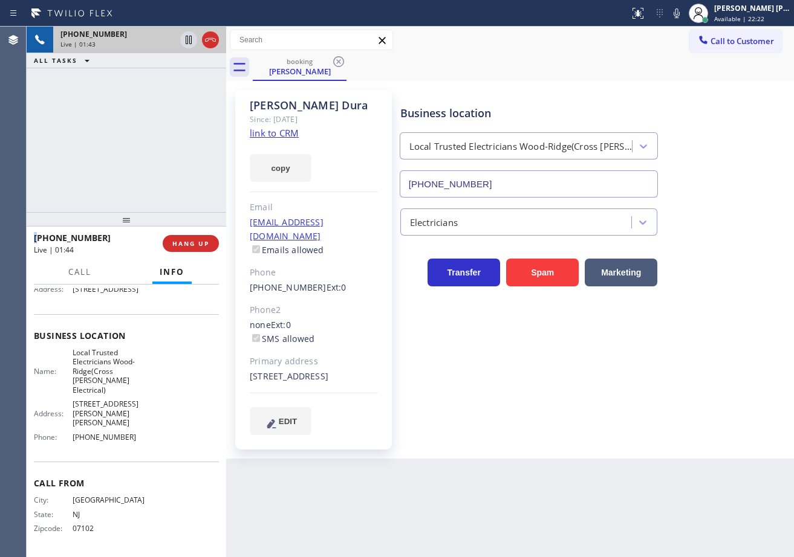
scroll to position [140, 0]
click at [108, 144] on div "[PHONE_NUMBER] Live | 01:44 ALL TASKS ALL TASKS ACTIVE TASKS TASKS IN WRAP UP" at bounding box center [126, 120] width 199 height 186
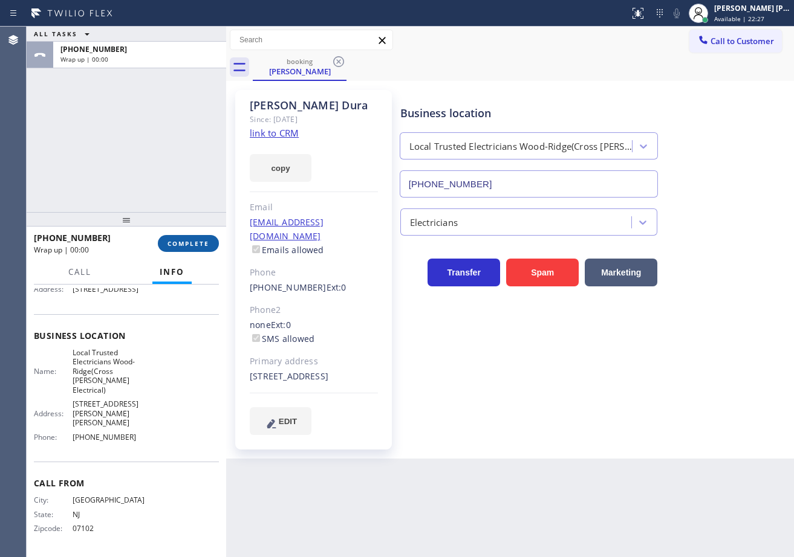
click at [197, 241] on span "COMPLETE" at bounding box center [188, 243] width 42 height 8
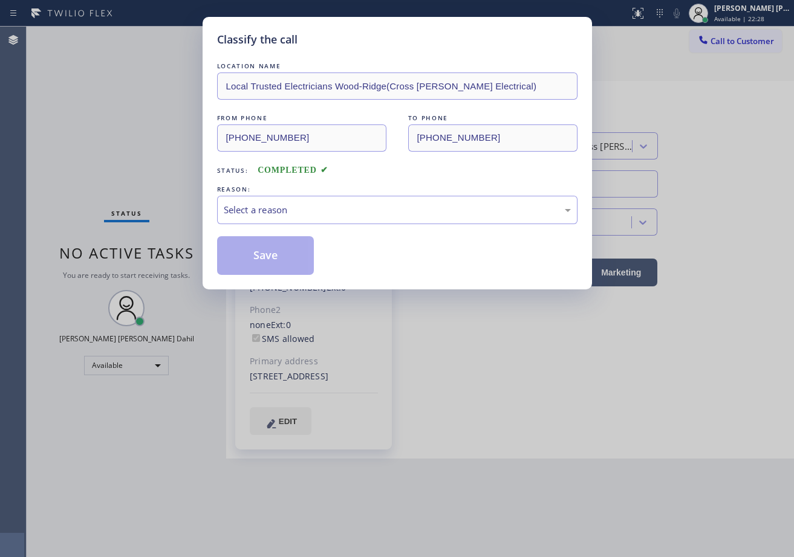
click at [265, 213] on div "Select a reason" at bounding box center [397, 210] width 347 height 14
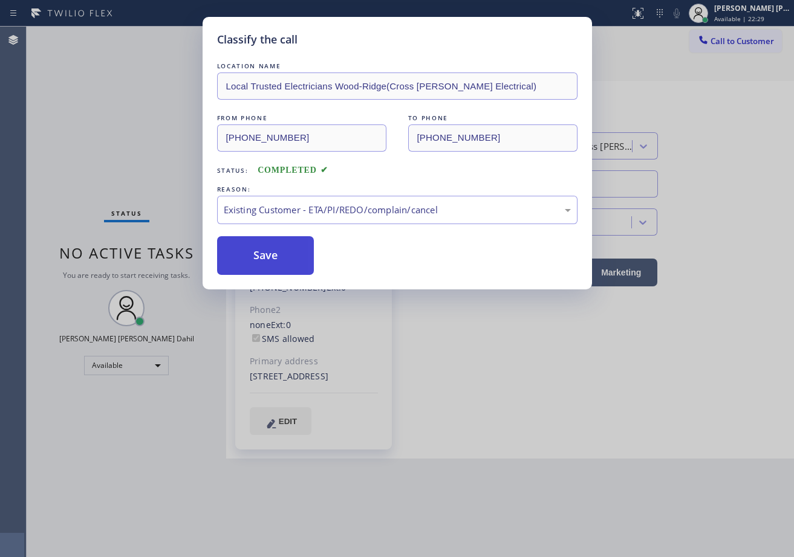
click at [261, 250] on button "Save" at bounding box center [265, 255] width 97 height 39
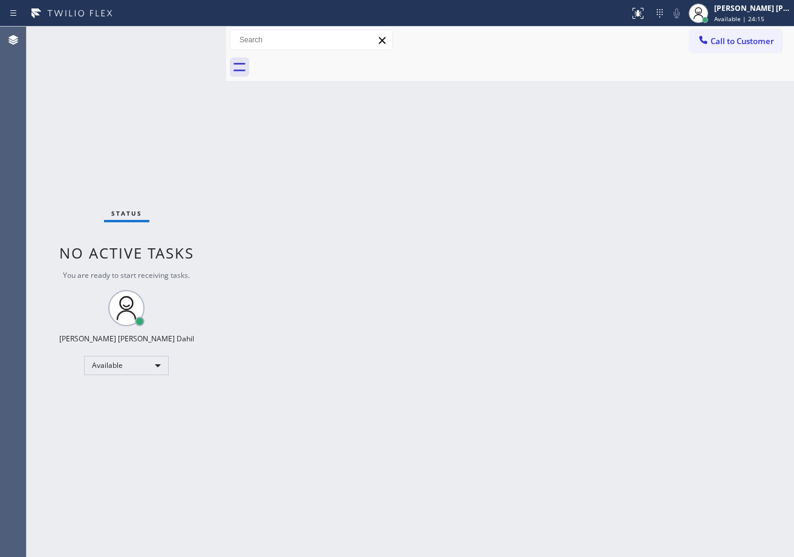
click at [203, 40] on div "Status No active tasks You are ready to start receiving tasks. [PERSON_NAME] [P…" at bounding box center [126, 292] width 199 height 531
click at [181, 154] on div "Status No active tasks You are ready to start receiving tasks. [PERSON_NAME] [P…" at bounding box center [126, 292] width 199 height 531
drag, startPoint x: 179, startPoint y: 59, endPoint x: 190, endPoint y: 37, distance: 24.6
click at [181, 53] on div "Status No active tasks You are ready to start receiving tasks. [PERSON_NAME] [P…" at bounding box center [126, 292] width 199 height 531
click at [191, 36] on div "Status No active tasks You are ready to start receiving tasks. [PERSON_NAME] [P…" at bounding box center [126, 292] width 199 height 531
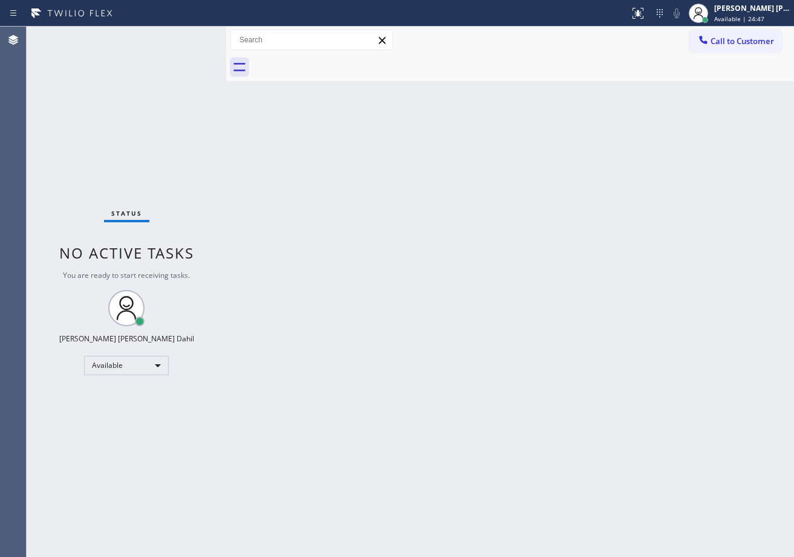
click at [191, 36] on div "Status No active tasks You are ready to start receiving tasks. [PERSON_NAME] [P…" at bounding box center [126, 292] width 199 height 531
click at [219, 184] on div "Status No active tasks You are ready to start receiving tasks. [PERSON_NAME] [P…" at bounding box center [126, 292] width 199 height 531
click at [189, 48] on div "Status No active tasks You are ready to start receiving tasks. [PERSON_NAME] [P…" at bounding box center [126, 292] width 199 height 531
click at [697, 74] on div at bounding box center [523, 67] width 541 height 27
click at [189, 33] on div "Status No active tasks You are ready to start receiving tasks. [PERSON_NAME] [P…" at bounding box center [126, 292] width 199 height 531
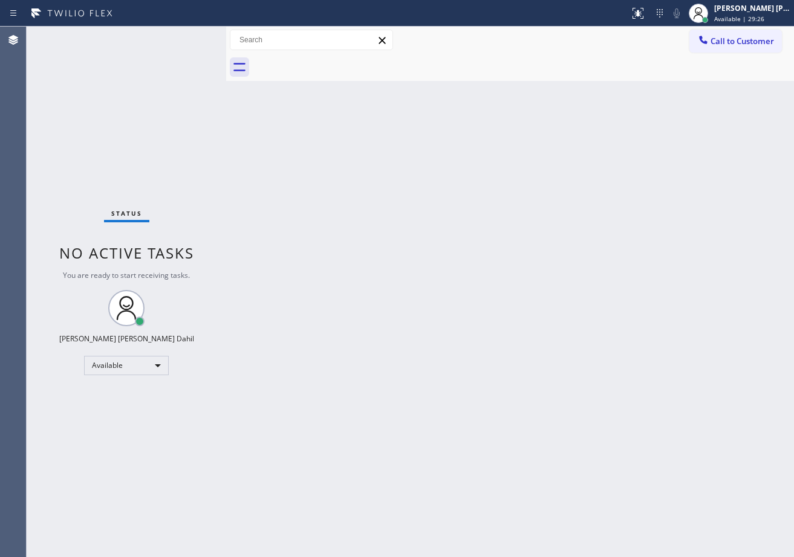
click at [593, 415] on div "Back to Dashboard Change Sender ID Customers Technicians Select a contact Outbo…" at bounding box center [509, 292] width 567 height 531
drag, startPoint x: 178, startPoint y: 39, endPoint x: 191, endPoint y: 40, distance: 13.4
click at [180, 39] on div "Status No active tasks You are ready to start receiving tasks. [PERSON_NAME] [P…" at bounding box center [126, 292] width 199 height 531
click at [189, 39] on div "Status No active tasks You are ready to start receiving tasks. [PERSON_NAME] [P…" at bounding box center [126, 292] width 199 height 531
drag, startPoint x: 323, startPoint y: 292, endPoint x: 361, endPoint y: 311, distance: 41.9
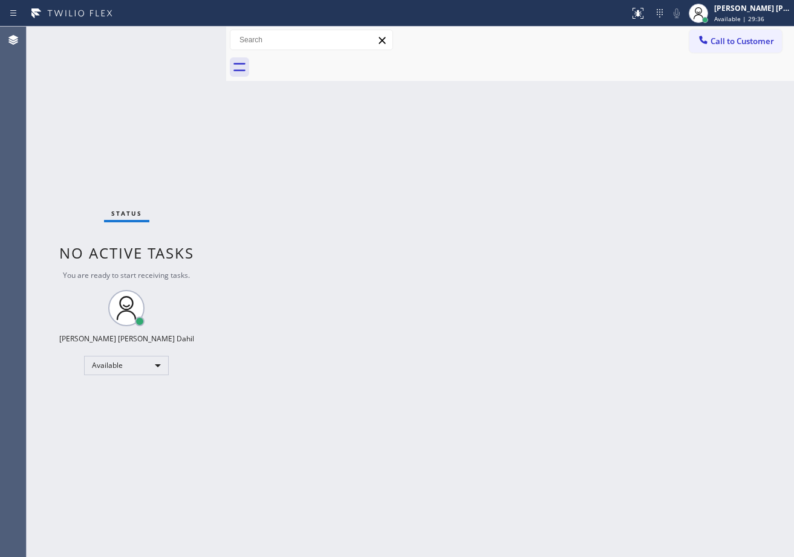
click at [358, 310] on div "Back to Dashboard Change Sender ID Customers Technicians Select a contact Outbo…" at bounding box center [509, 292] width 567 height 531
click at [627, 66] on div at bounding box center [523, 67] width 541 height 27
click at [175, 53] on div "Status No active tasks You are ready to start receiving tasks. [PERSON_NAME] [P…" at bounding box center [126, 292] width 199 height 531
click at [178, 50] on div "Status No active tasks You are ready to start receiving tasks. [PERSON_NAME] [P…" at bounding box center [126, 292] width 199 height 531
click at [178, 49] on div "Status No active tasks You are ready to start receiving tasks. [PERSON_NAME] [P…" at bounding box center [126, 292] width 199 height 531
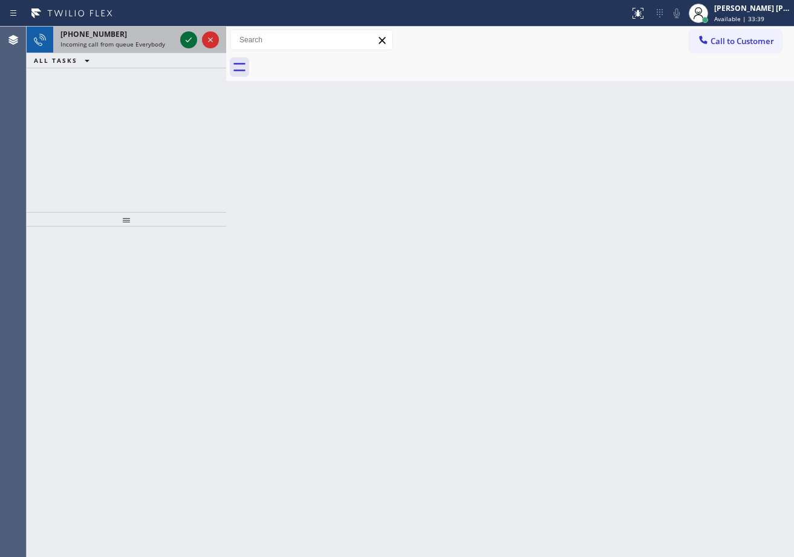
click at [183, 36] on icon at bounding box center [188, 40] width 15 height 15
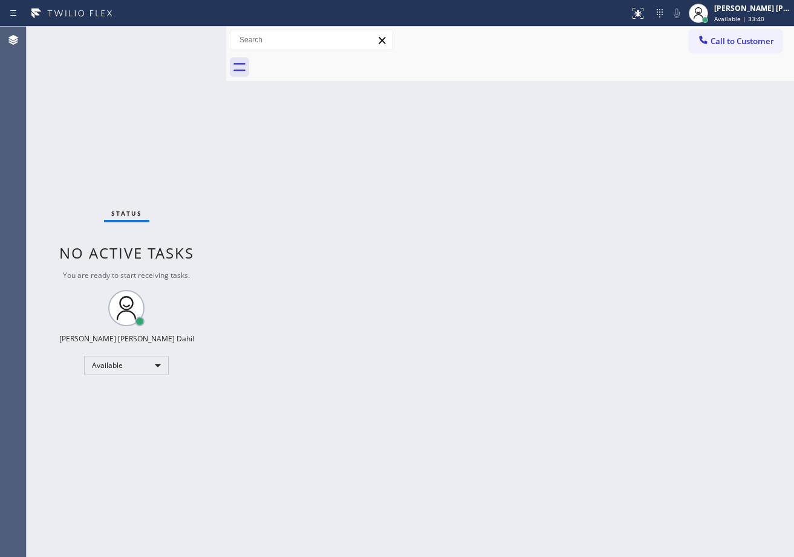
click at [183, 36] on div "Status No active tasks You are ready to start receiving tasks. [PERSON_NAME] [P…" at bounding box center [126, 292] width 199 height 531
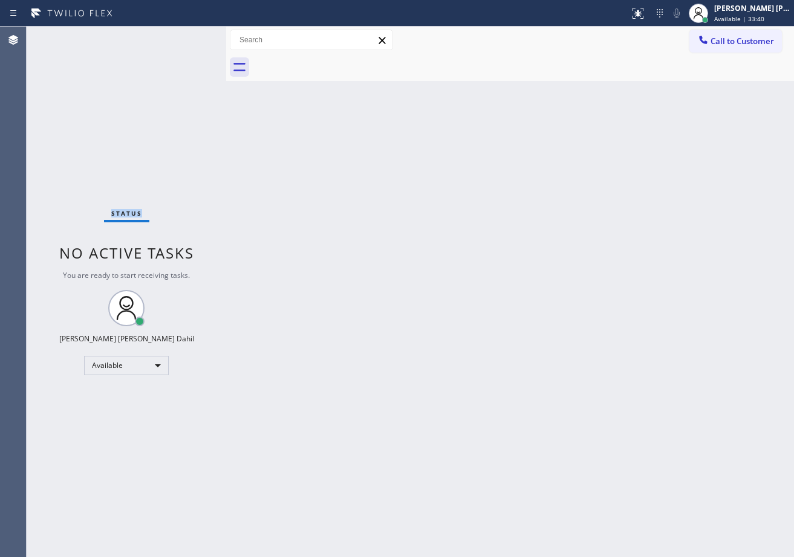
click at [183, 36] on div "Status No active tasks You are ready to start receiving tasks. [PERSON_NAME] [P…" at bounding box center [126, 292] width 199 height 531
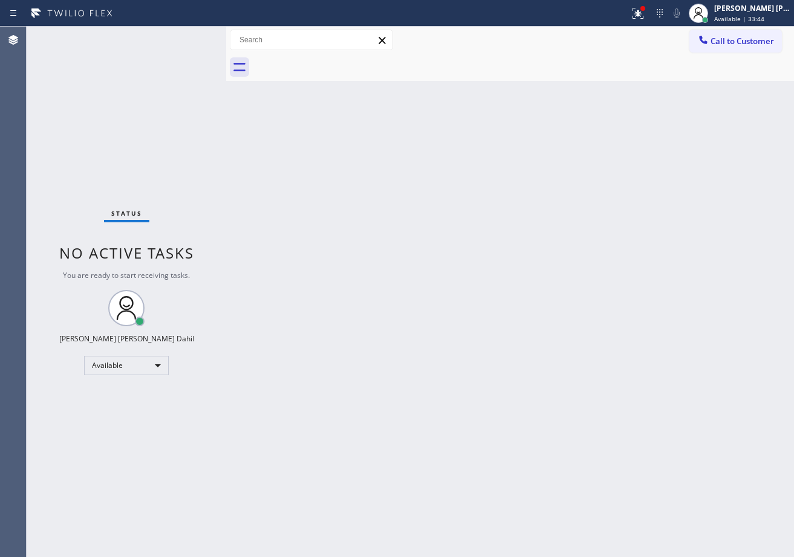
click at [307, 221] on div "Back to Dashboard Change Sender ID Customers Technicians Select a contact Outbo…" at bounding box center [509, 292] width 567 height 531
click at [183, 36] on div "Status No active tasks You are ready to start receiving tasks. [PERSON_NAME] [P…" at bounding box center [126, 292] width 199 height 531
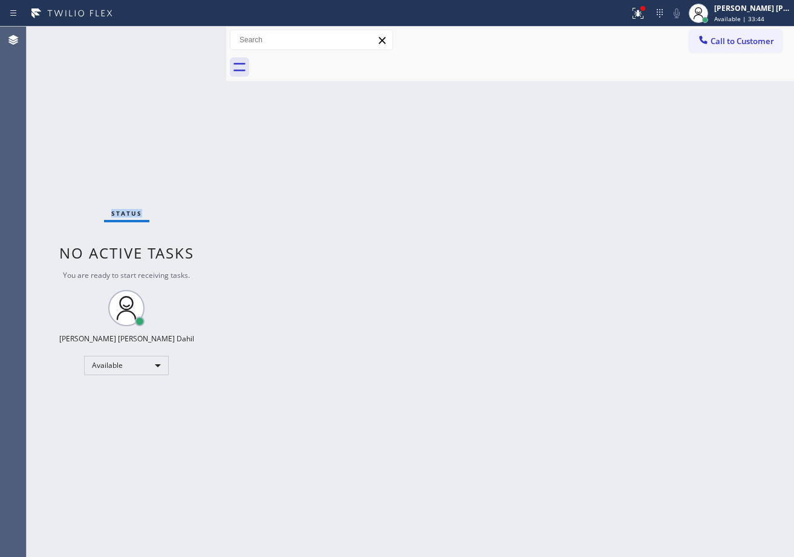
click at [183, 36] on div "Status No active tasks You are ready to start receiving tasks. [PERSON_NAME] [P…" at bounding box center [126, 292] width 199 height 531
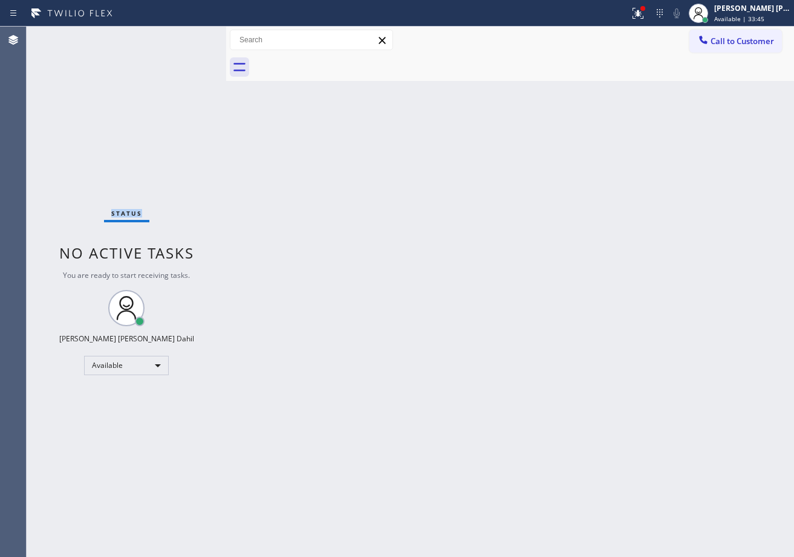
click at [183, 36] on div "Status No active tasks You are ready to start receiving tasks. [PERSON_NAME] [P…" at bounding box center [126, 292] width 199 height 531
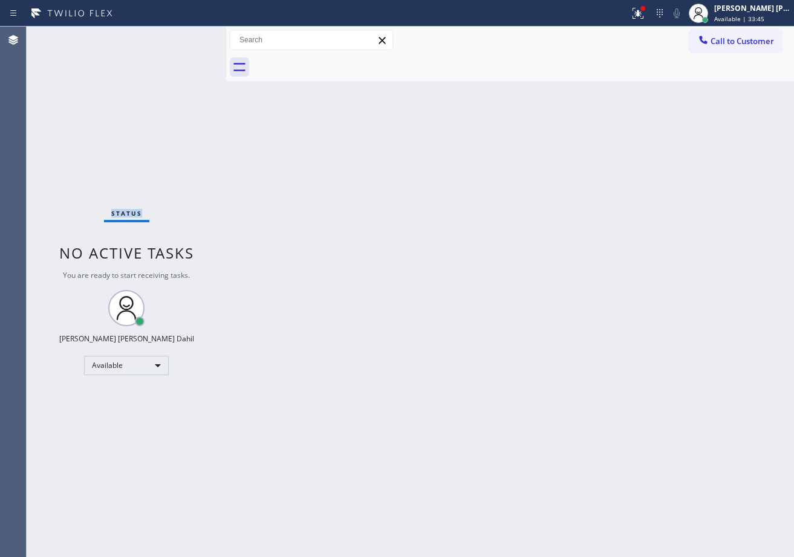
click at [183, 36] on div "Status No active tasks You are ready to start receiving tasks. [PERSON_NAME] [P…" at bounding box center [126, 292] width 199 height 531
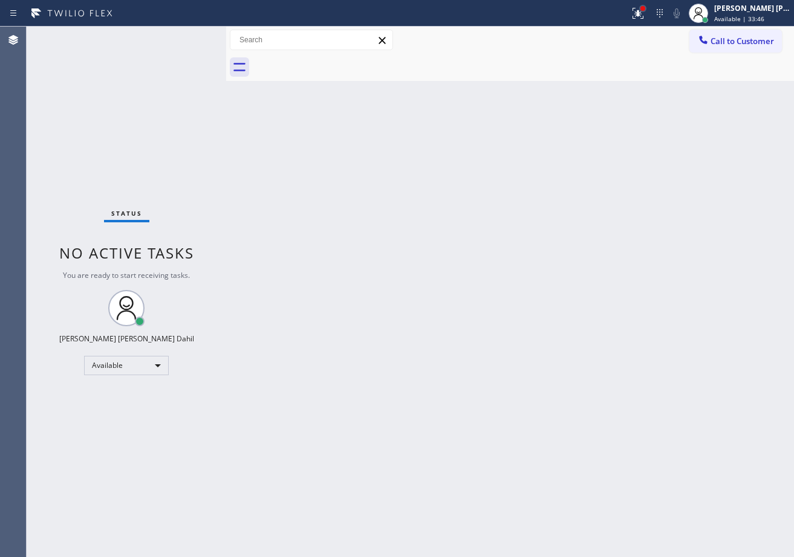
click at [646, 11] on div at bounding box center [642, 8] width 7 height 7
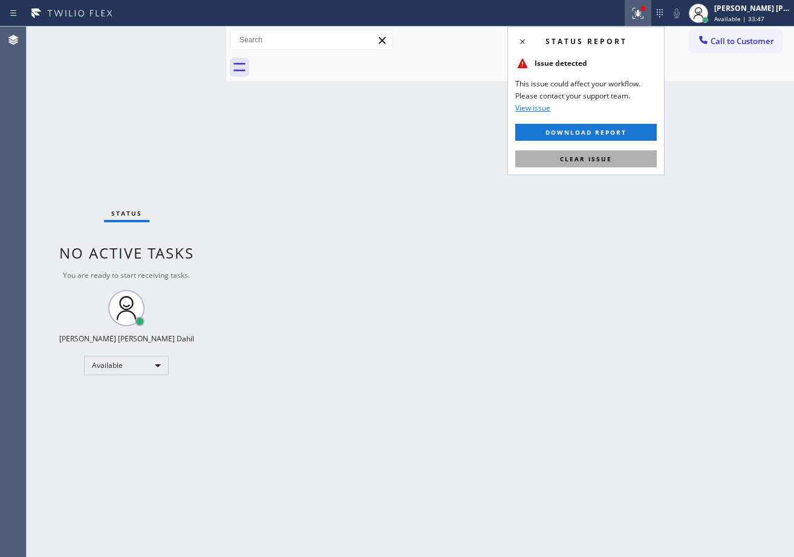
click at [604, 166] on button "Clear issue" at bounding box center [585, 158] width 141 height 17
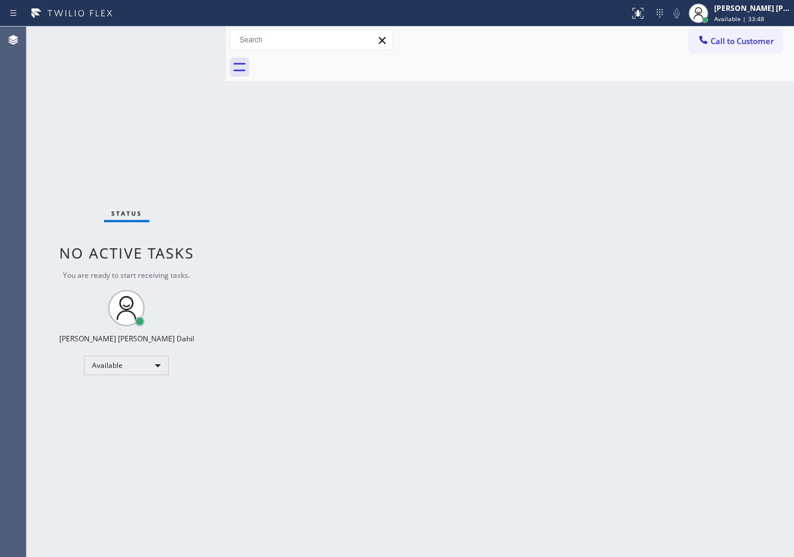
click at [618, 361] on div "Back to Dashboard Change Sender ID Customers Technicians Select a contact Outbo…" at bounding box center [509, 292] width 567 height 531
click at [183, 36] on div "Status No active tasks You are ready to start receiving tasks. [PERSON_NAME] [P…" at bounding box center [126, 292] width 199 height 531
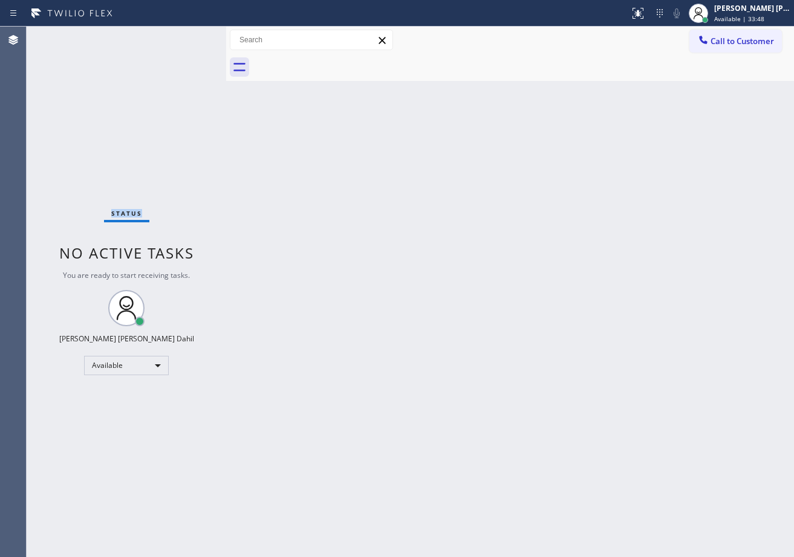
click at [183, 36] on div "Status No active tasks You are ready to start receiving tasks. [PERSON_NAME] [P…" at bounding box center [126, 292] width 199 height 531
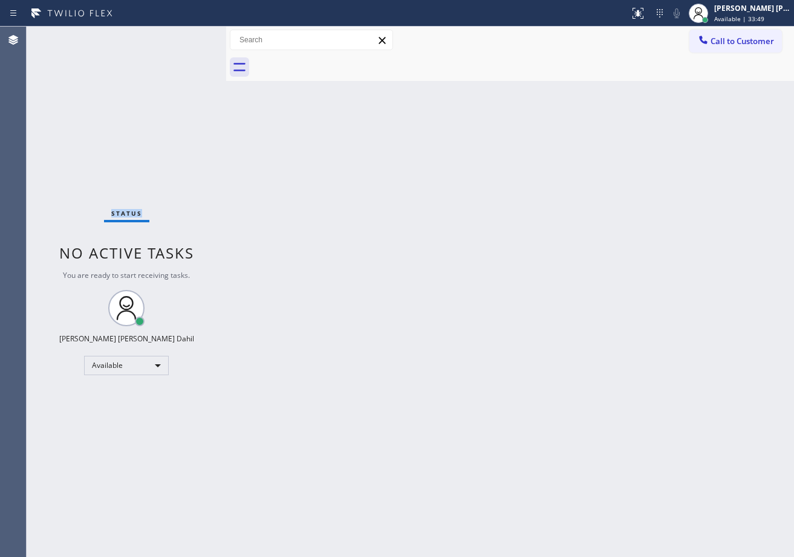
click at [183, 36] on div "Status No active tasks You are ready to start receiving tasks. [PERSON_NAME] [P…" at bounding box center [126, 292] width 199 height 531
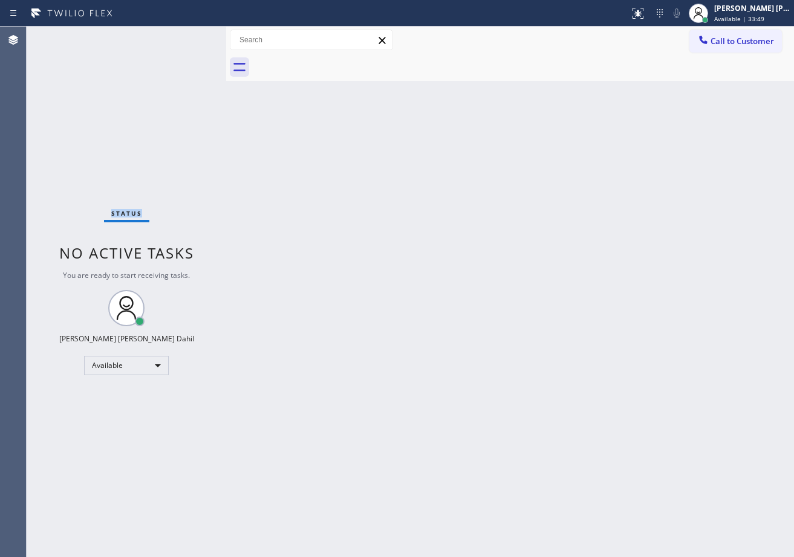
click at [183, 36] on div "Status No active tasks You are ready to start receiving tasks. [PERSON_NAME] [P…" at bounding box center [126, 292] width 199 height 531
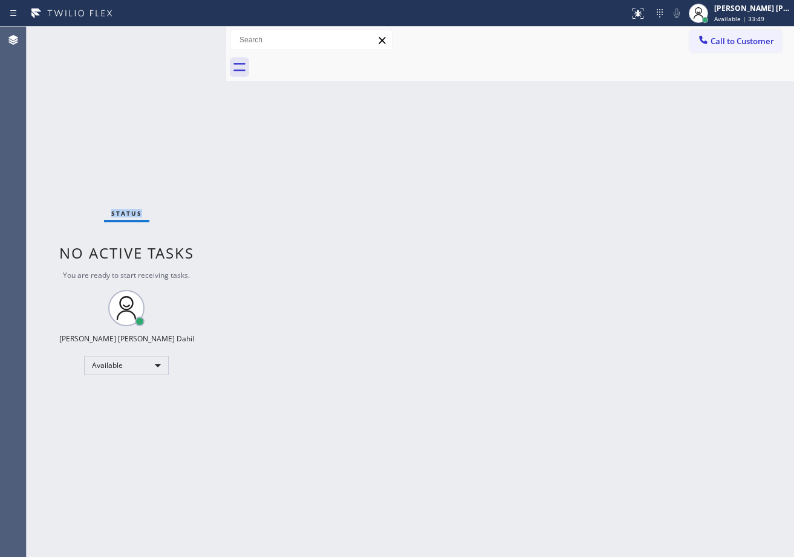
click at [183, 36] on div "Status No active tasks You are ready to start receiving tasks. [PERSON_NAME] [P…" at bounding box center [126, 292] width 199 height 531
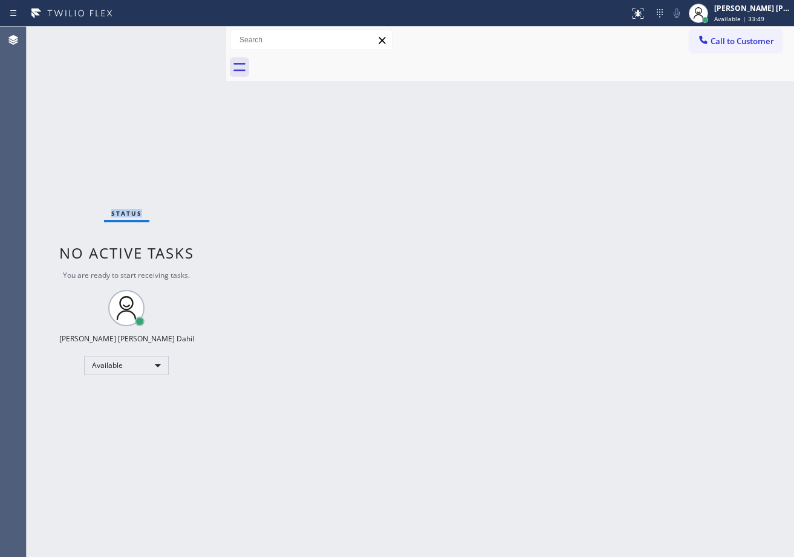
click at [183, 36] on div "Status No active tasks You are ready to start receiving tasks. [PERSON_NAME] [P…" at bounding box center [126, 292] width 199 height 531
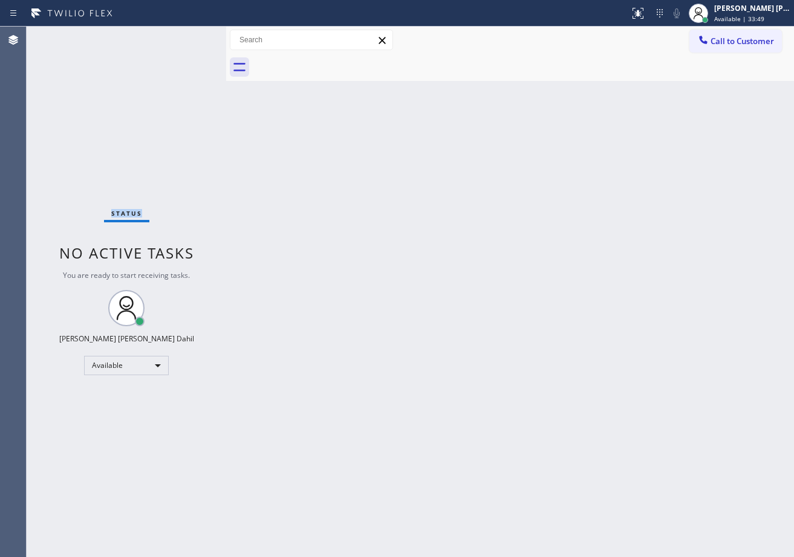
click at [183, 36] on div "Status No active tasks You are ready to start receiving tasks. [PERSON_NAME] [P…" at bounding box center [126, 292] width 199 height 531
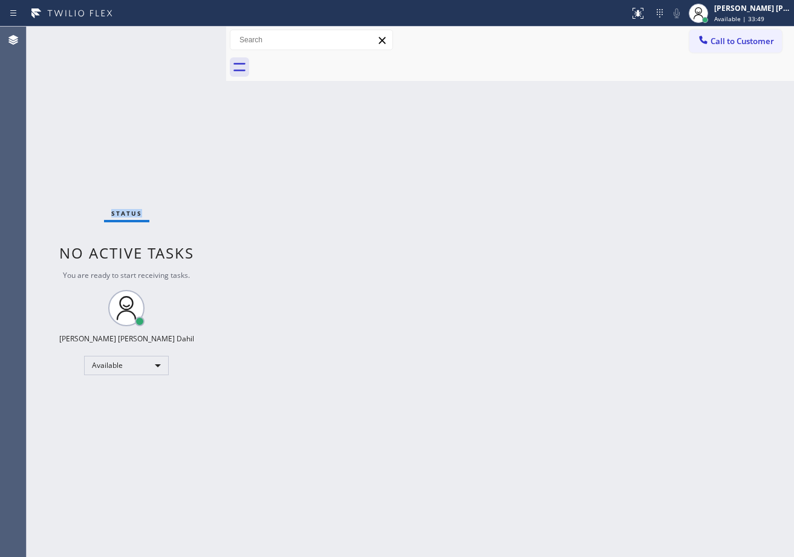
click at [183, 36] on div "Status No active tasks You are ready to start receiving tasks. [PERSON_NAME] [P…" at bounding box center [126, 292] width 199 height 531
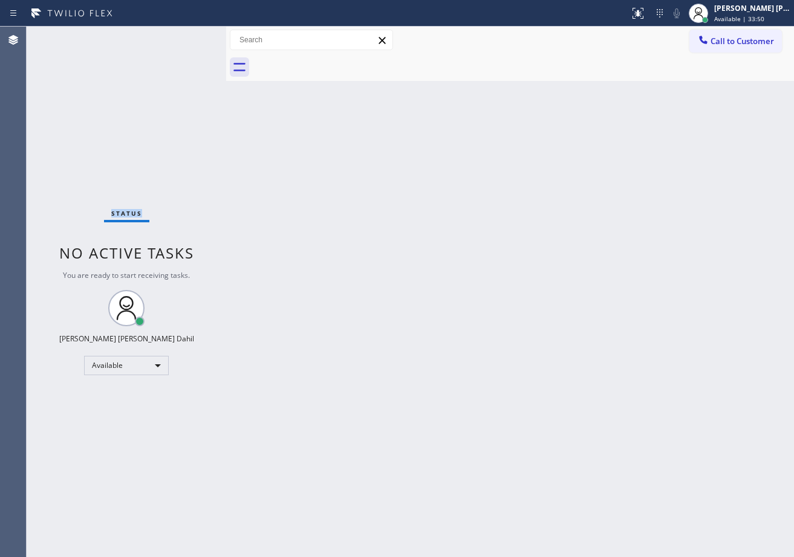
click at [183, 36] on div "Status No active tasks You are ready to start receiving tasks. [PERSON_NAME] [P…" at bounding box center [126, 292] width 199 height 531
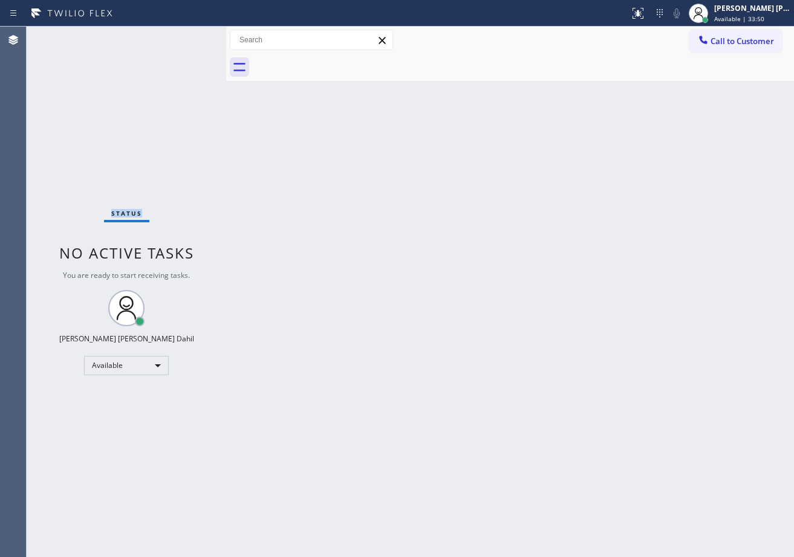
click at [183, 36] on div "Status No active tasks You are ready to start receiving tasks. [PERSON_NAME] [P…" at bounding box center [126, 292] width 199 height 531
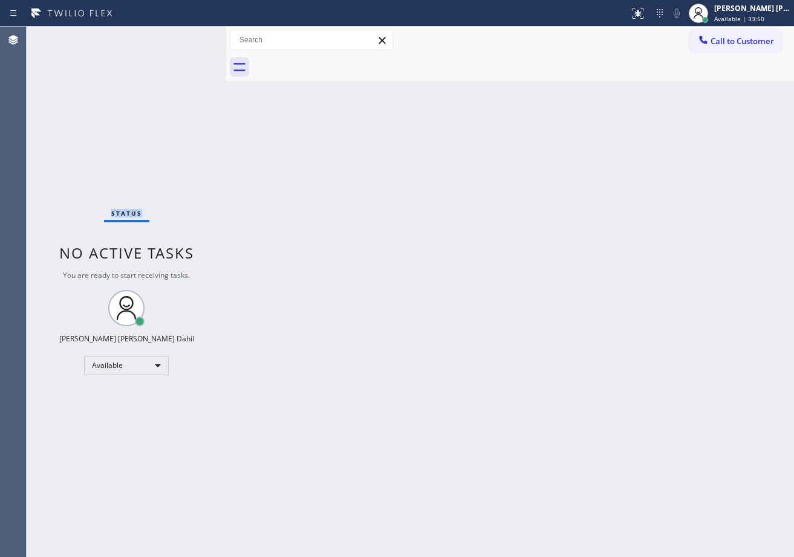
click at [183, 36] on div "Status No active tasks You are ready to start receiving tasks. [PERSON_NAME] [P…" at bounding box center [126, 292] width 199 height 531
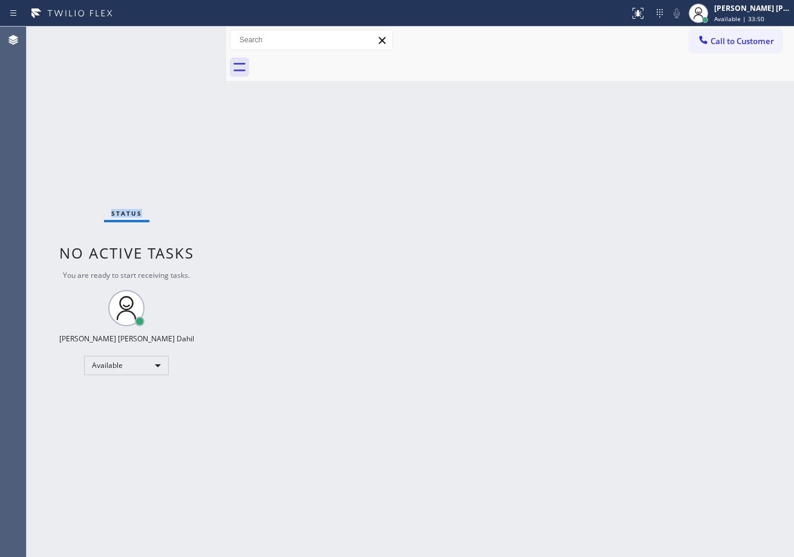
click at [183, 36] on div "Status No active tasks You are ready to start receiving tasks. [PERSON_NAME] [P…" at bounding box center [126, 292] width 199 height 531
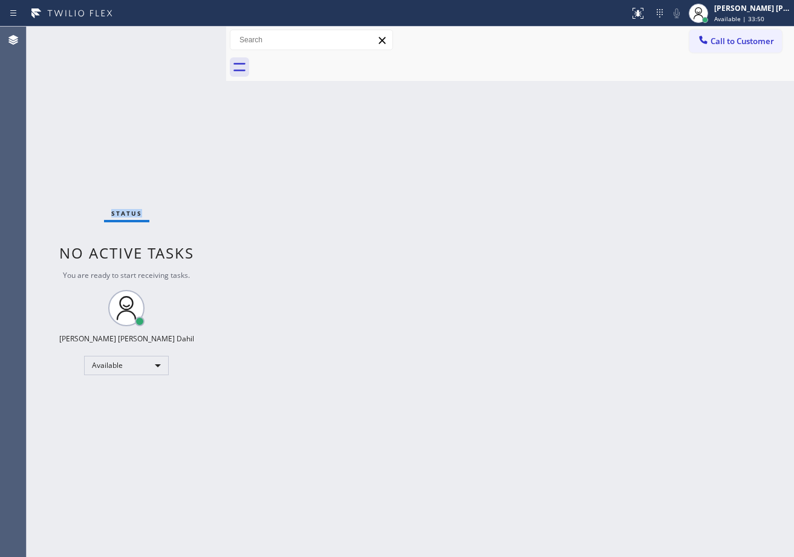
click at [183, 36] on div "Status No active tasks You are ready to start receiving tasks. [PERSON_NAME] [P…" at bounding box center [126, 292] width 199 height 531
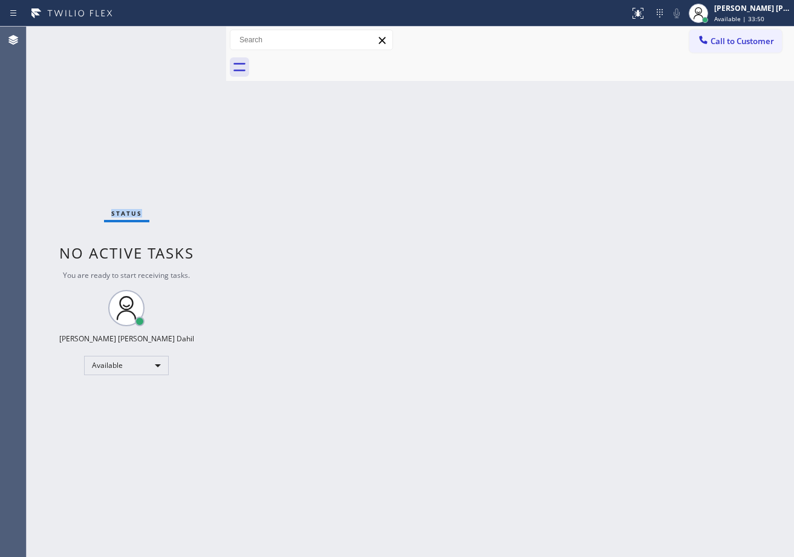
click at [183, 36] on div "Status No active tasks You are ready to start receiving tasks. [PERSON_NAME] [P…" at bounding box center [126, 292] width 199 height 531
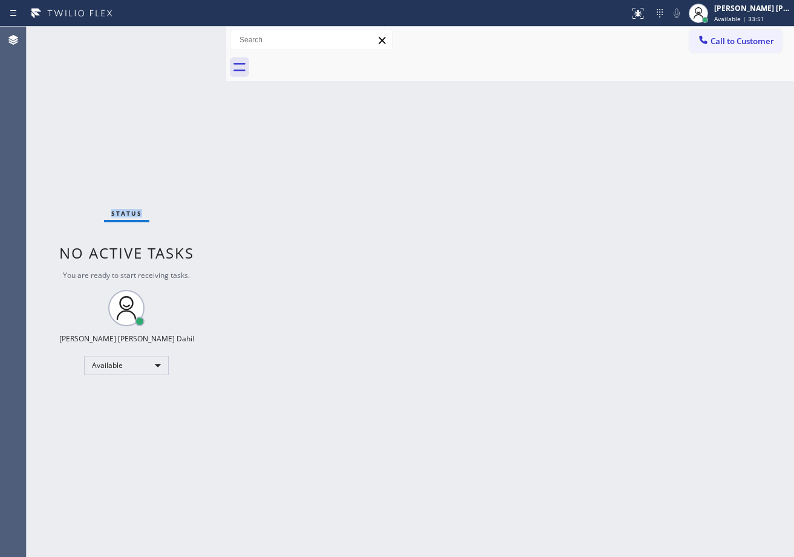
click at [183, 36] on div "Status No active tasks You are ready to start receiving tasks. [PERSON_NAME] [P…" at bounding box center [126, 292] width 199 height 531
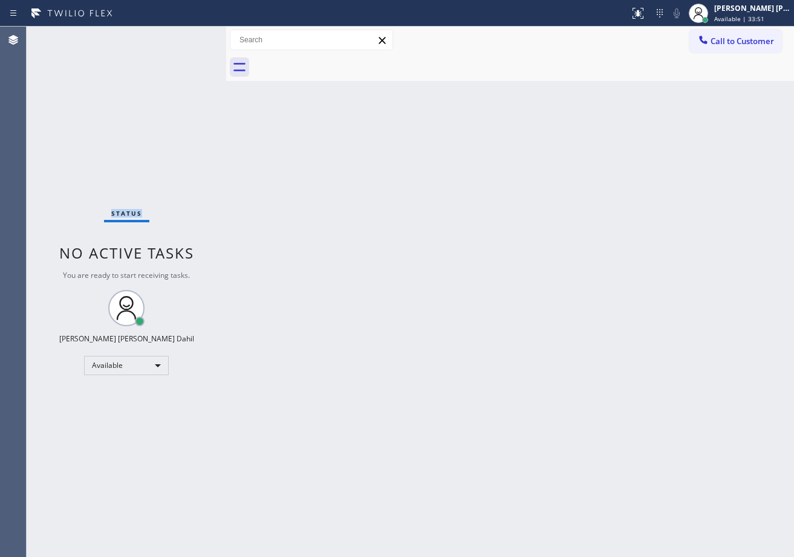
click at [183, 36] on div "Status No active tasks You are ready to start receiving tasks. [PERSON_NAME] [P…" at bounding box center [126, 292] width 199 height 531
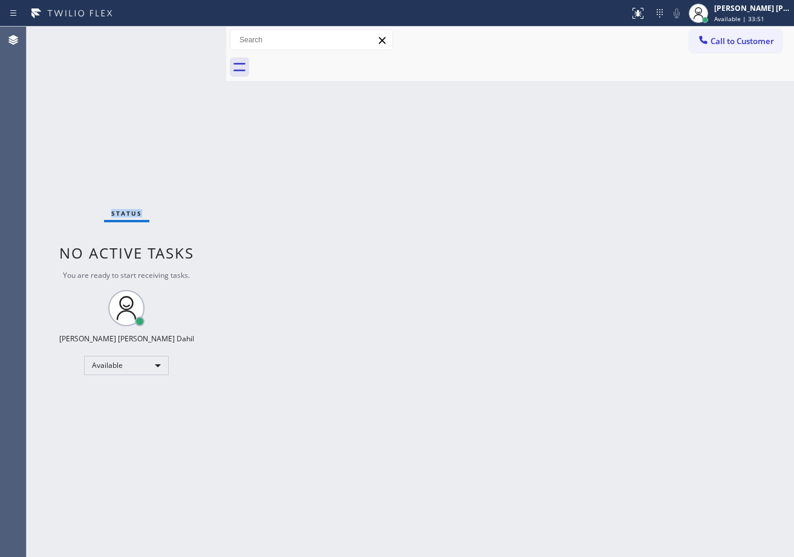
click at [183, 36] on div "Status No active tasks You are ready to start receiving tasks. [PERSON_NAME] [P…" at bounding box center [126, 292] width 199 height 531
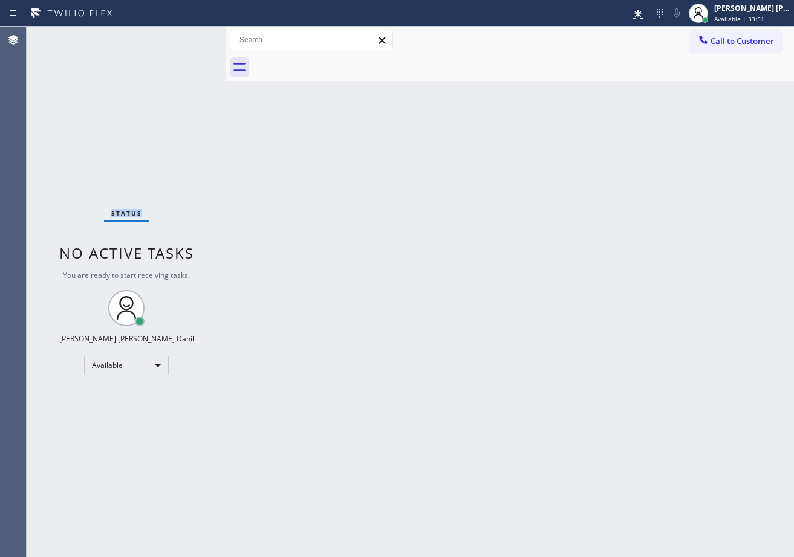
click at [183, 36] on div "Status No active tasks You are ready to start receiving tasks. [PERSON_NAME] [P…" at bounding box center [126, 292] width 199 height 531
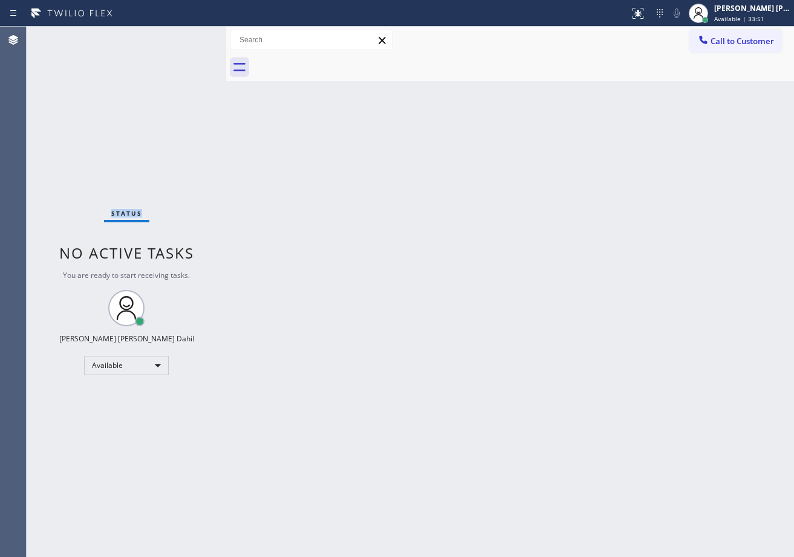
click at [183, 36] on div "Status No active tasks You are ready to start receiving tasks. [PERSON_NAME] [P…" at bounding box center [126, 292] width 199 height 531
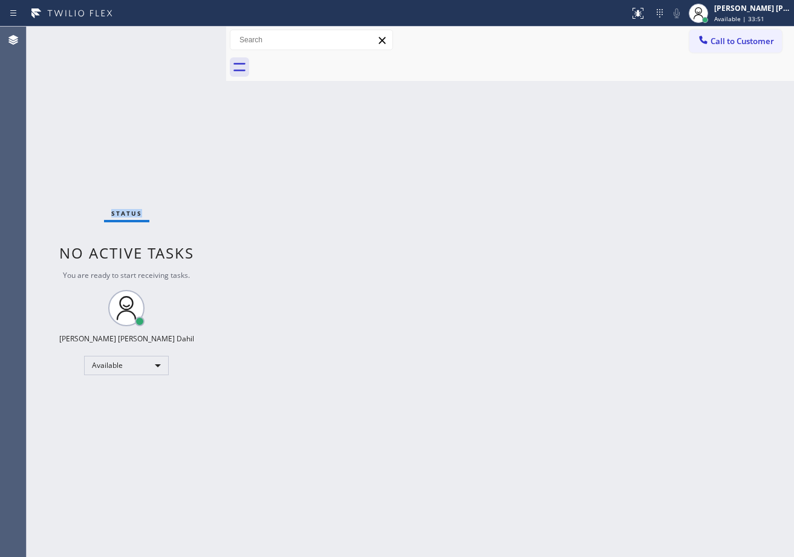
click at [183, 36] on div "Status No active tasks You are ready to start receiving tasks. [PERSON_NAME] [P…" at bounding box center [126, 292] width 199 height 531
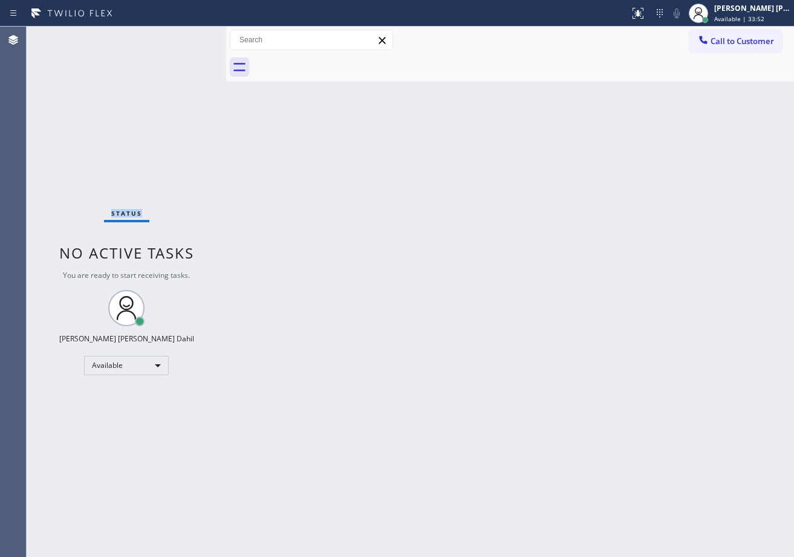
click at [183, 36] on div "Status No active tasks You are ready to start receiving tasks. [PERSON_NAME] [P…" at bounding box center [126, 292] width 199 height 531
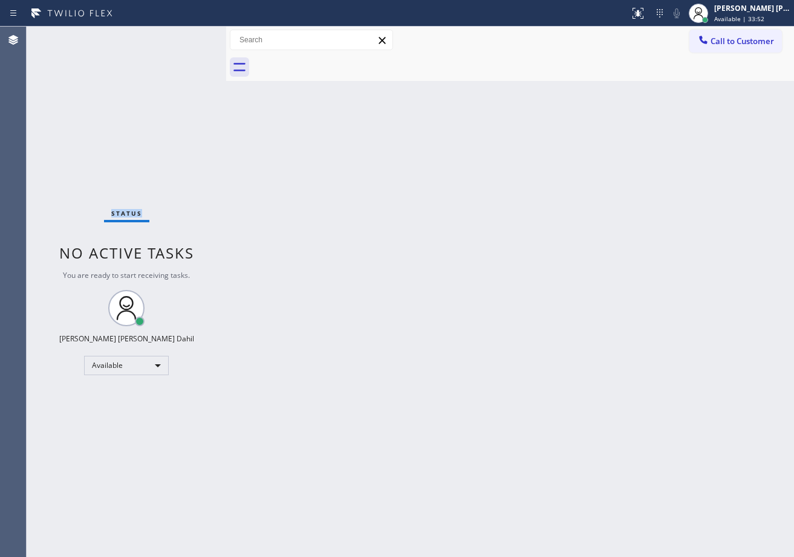
click at [183, 36] on div "Status No active tasks You are ready to start receiving tasks. [PERSON_NAME] [P…" at bounding box center [126, 292] width 199 height 531
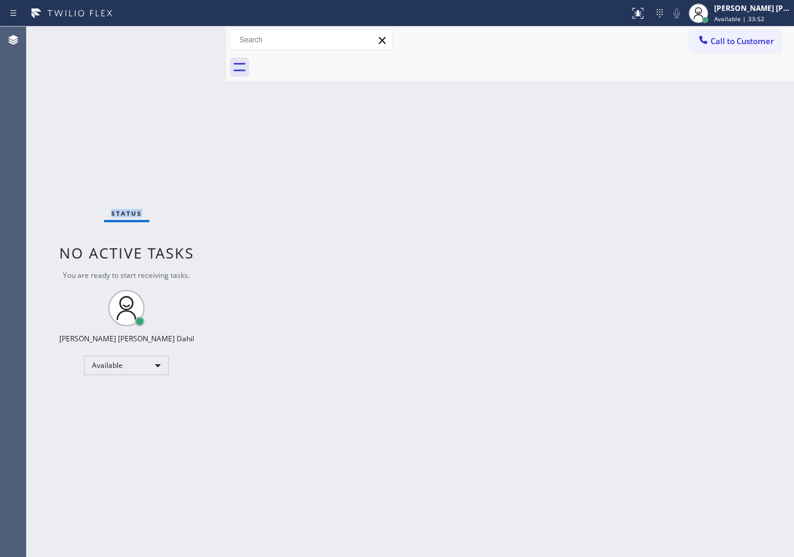
click at [183, 36] on div "Status No active tasks You are ready to start receiving tasks. [PERSON_NAME] [P…" at bounding box center [126, 292] width 199 height 531
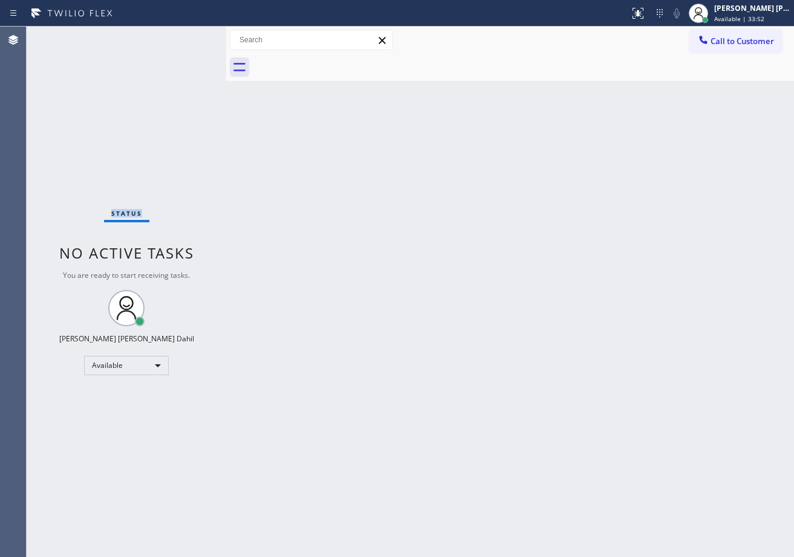
click at [183, 36] on div "Status No active tasks You are ready to start receiving tasks. [PERSON_NAME] [P…" at bounding box center [126, 292] width 199 height 531
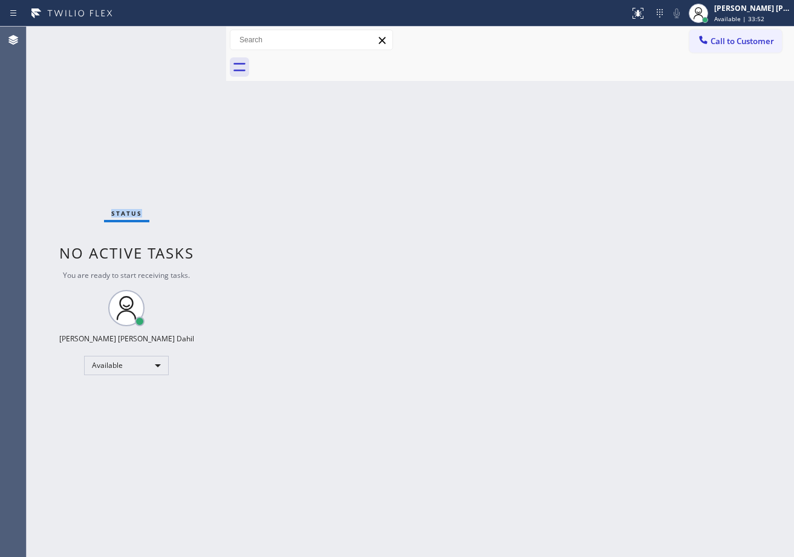
click at [183, 36] on div "Status No active tasks You are ready to start receiving tasks. [PERSON_NAME] [P…" at bounding box center [126, 292] width 199 height 531
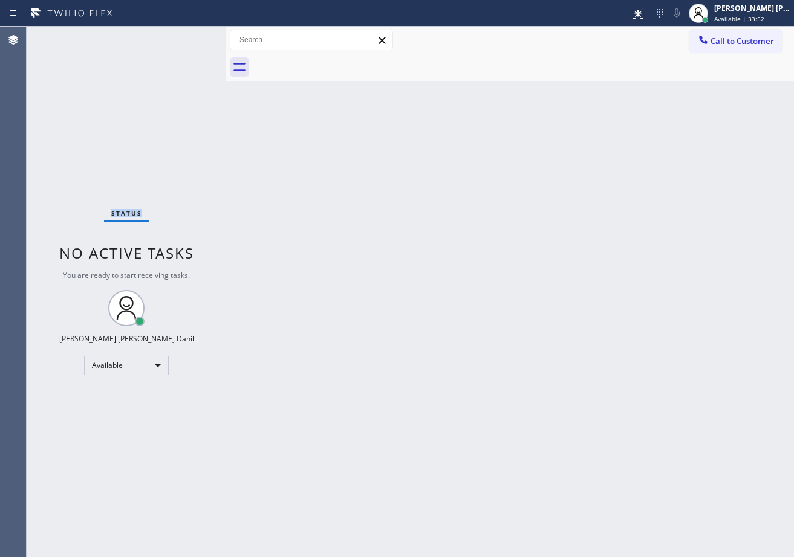
click at [183, 36] on div "Status No active tasks You are ready to start receiving tasks. [PERSON_NAME] [P…" at bounding box center [126, 292] width 199 height 531
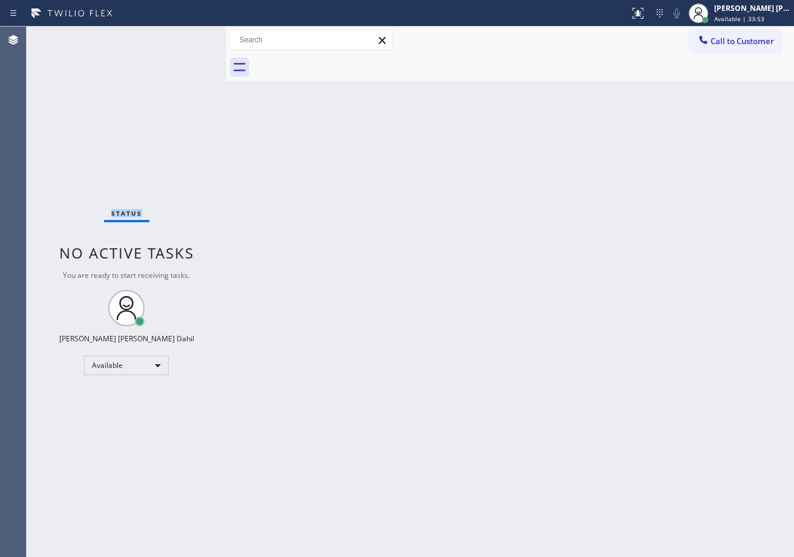
click at [183, 36] on div "Status No active tasks You are ready to start receiving tasks. [PERSON_NAME] [P…" at bounding box center [126, 292] width 199 height 531
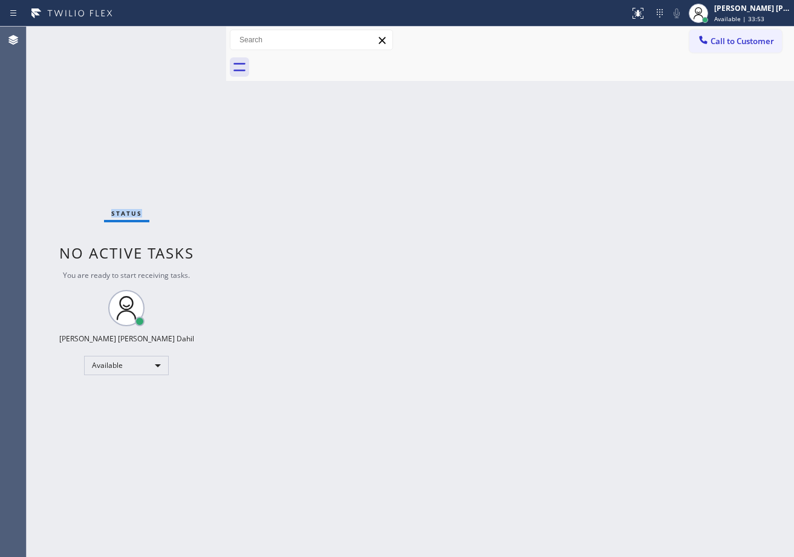
click at [183, 36] on div "Status No active tasks You are ready to start receiving tasks. [PERSON_NAME] [P…" at bounding box center [126, 292] width 199 height 531
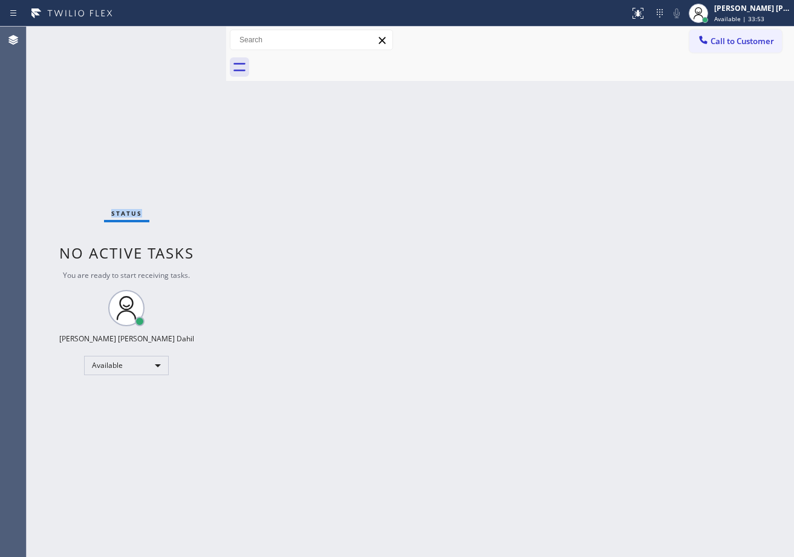
click at [183, 36] on div "Status No active tasks You are ready to start receiving tasks. [PERSON_NAME] [P…" at bounding box center [126, 292] width 199 height 531
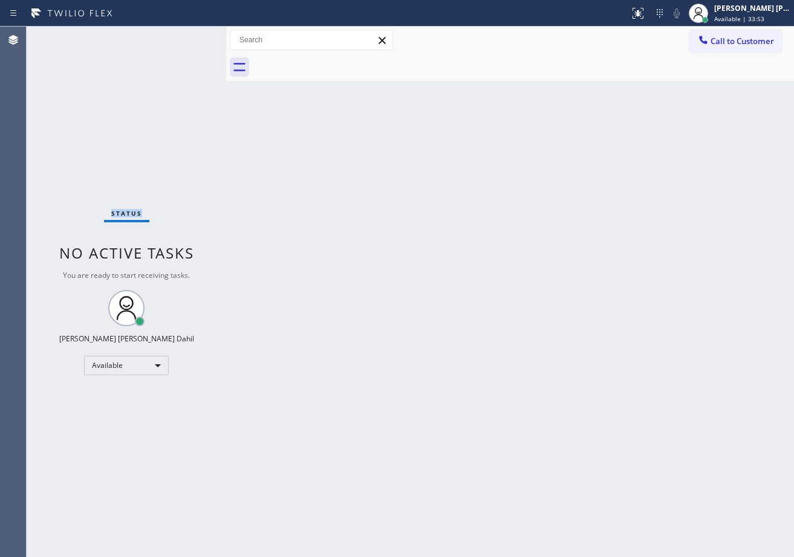
click at [183, 36] on div "Status No active tasks You are ready to start receiving tasks. [PERSON_NAME] [P…" at bounding box center [126, 292] width 199 height 531
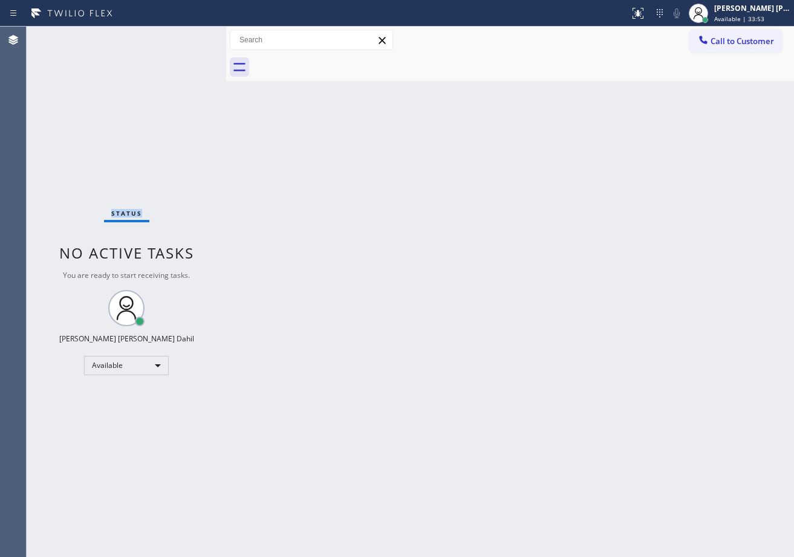
click at [183, 36] on div "Status No active tasks You are ready to start receiving tasks. [PERSON_NAME] [P…" at bounding box center [126, 292] width 199 height 531
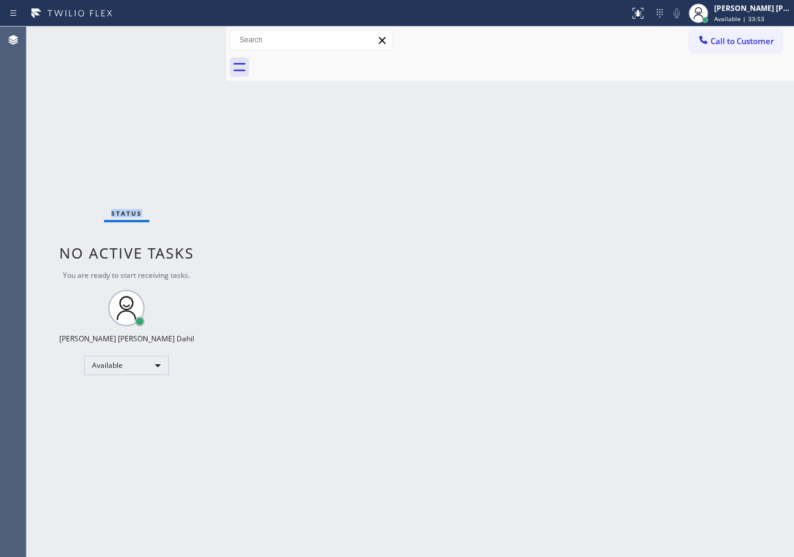
click at [183, 36] on div "Status No active tasks You are ready to start receiving tasks. [PERSON_NAME] [P…" at bounding box center [126, 292] width 199 height 531
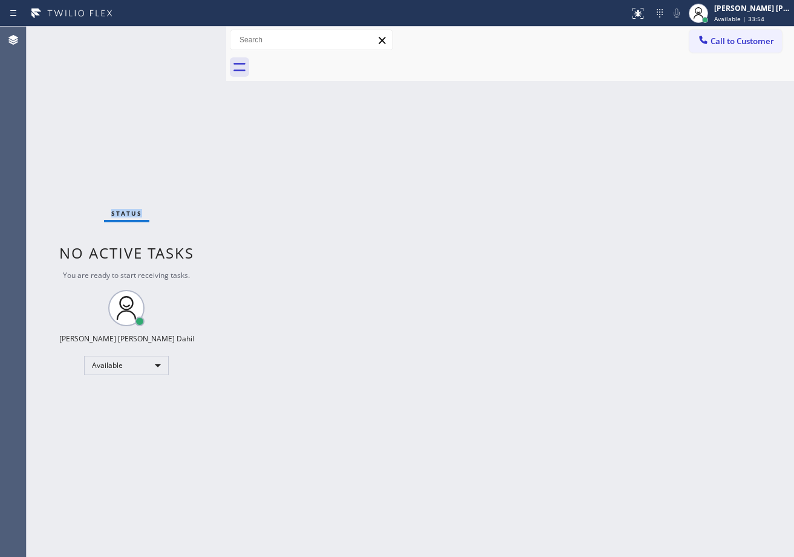
click at [183, 36] on div "Status No active tasks You are ready to start receiving tasks. [PERSON_NAME] [P…" at bounding box center [126, 292] width 199 height 531
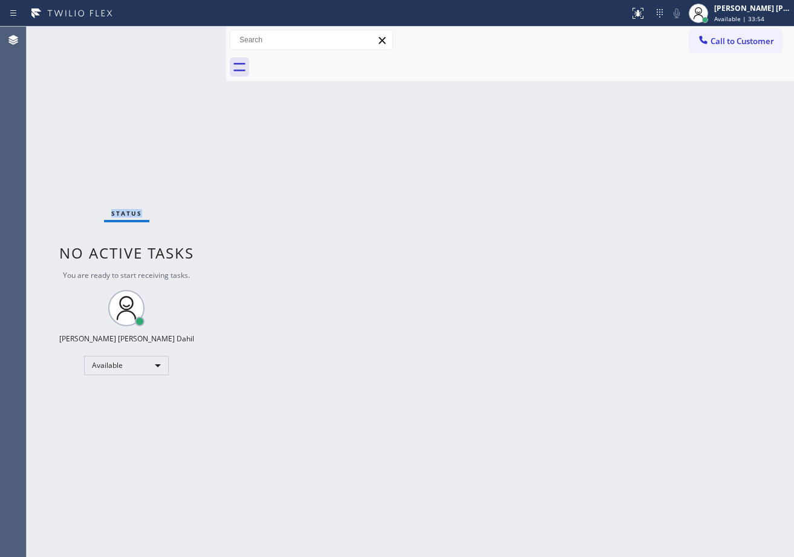
click at [183, 36] on div "Status No active tasks You are ready to start receiving tasks. [PERSON_NAME] [P…" at bounding box center [126, 292] width 199 height 531
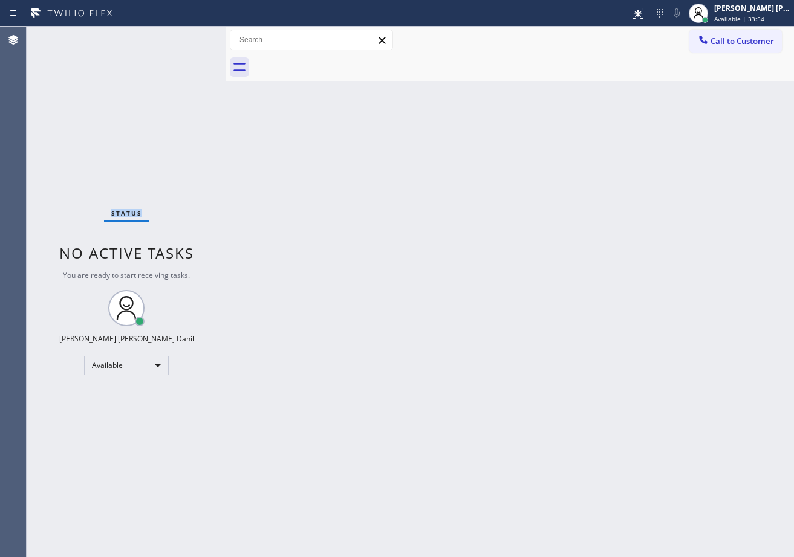
click at [183, 36] on div "Status No active tasks You are ready to start receiving tasks. [PERSON_NAME] [P…" at bounding box center [126, 292] width 199 height 531
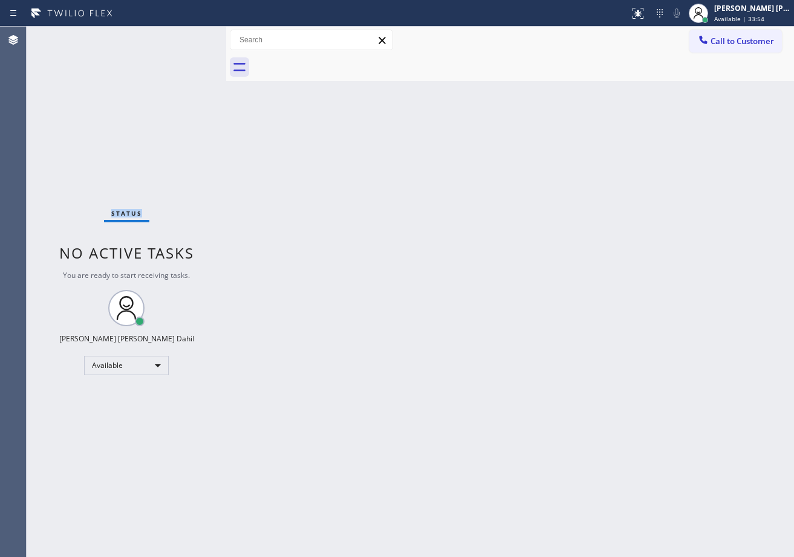
click at [183, 36] on div "Status No active tasks You are ready to start receiving tasks. [PERSON_NAME] [P…" at bounding box center [126, 292] width 199 height 531
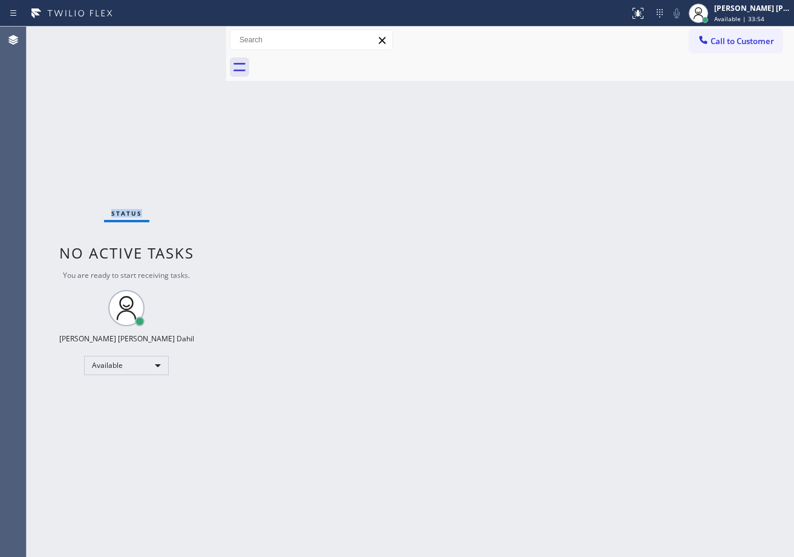
click at [183, 36] on div "Status No active tasks You are ready to start receiving tasks. [PERSON_NAME] [P…" at bounding box center [126, 292] width 199 height 531
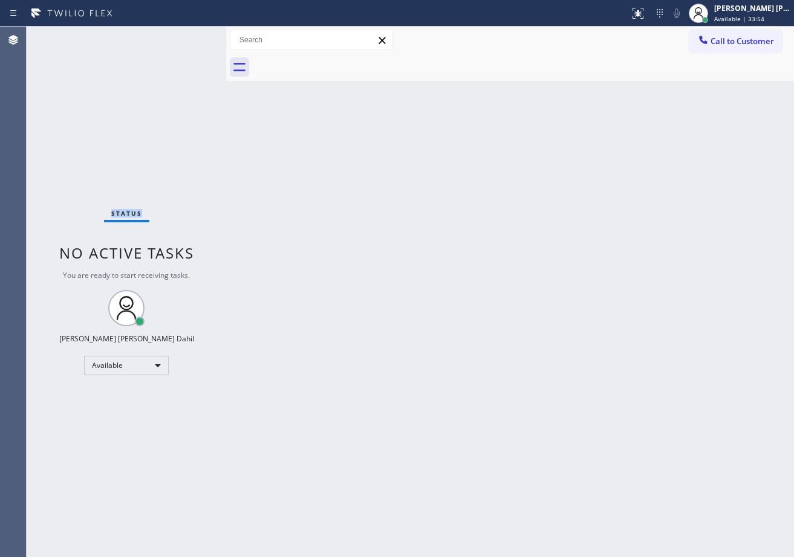
click at [183, 36] on div "Status No active tasks You are ready to start receiving tasks. [PERSON_NAME] [P…" at bounding box center [126, 292] width 199 height 531
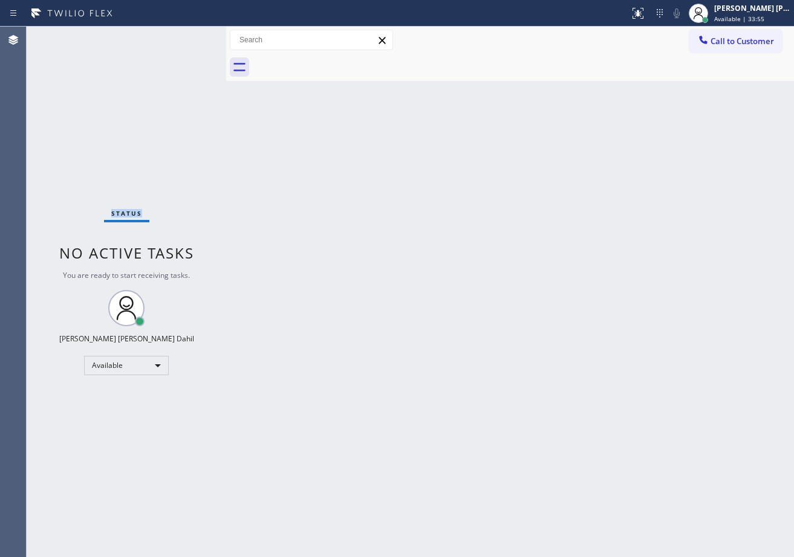
click at [183, 36] on div "Status No active tasks You are ready to start receiving tasks. [PERSON_NAME] [P…" at bounding box center [126, 292] width 199 height 531
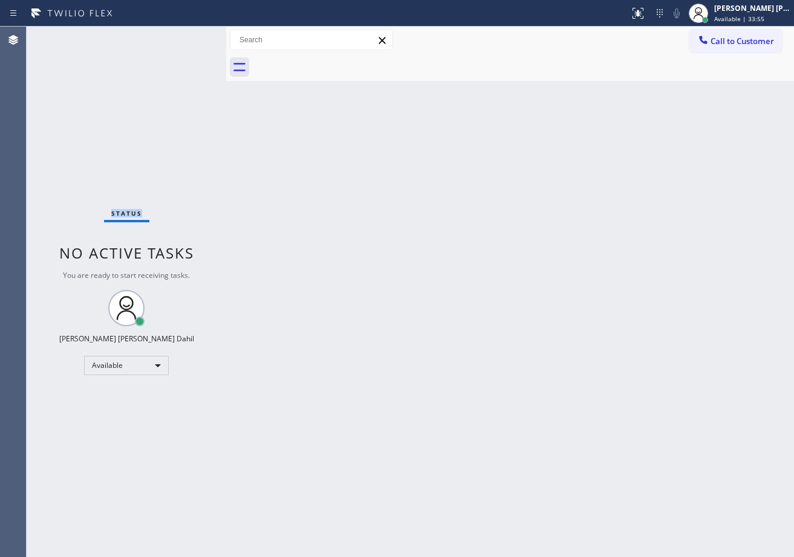
click at [183, 36] on div "Status No active tasks You are ready to start receiving tasks. [PERSON_NAME] [P…" at bounding box center [126, 292] width 199 height 531
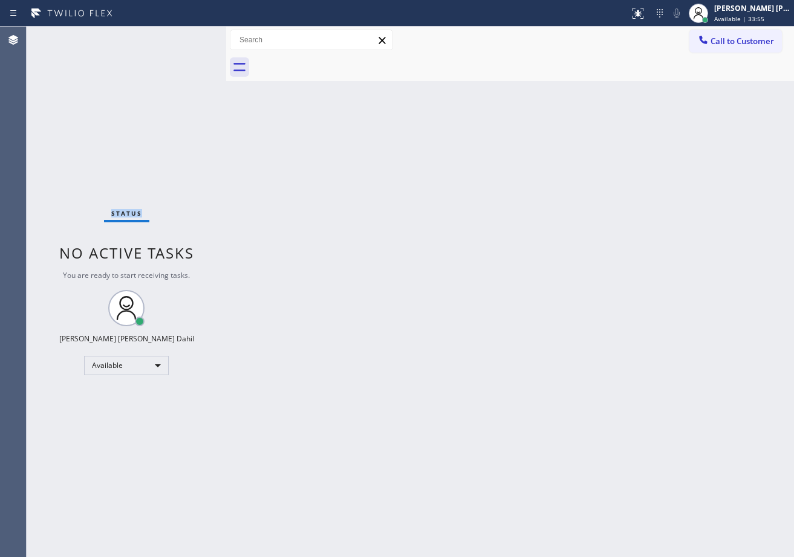
click at [183, 36] on div "Status No active tasks You are ready to start receiving tasks. [PERSON_NAME] [P…" at bounding box center [126, 292] width 199 height 531
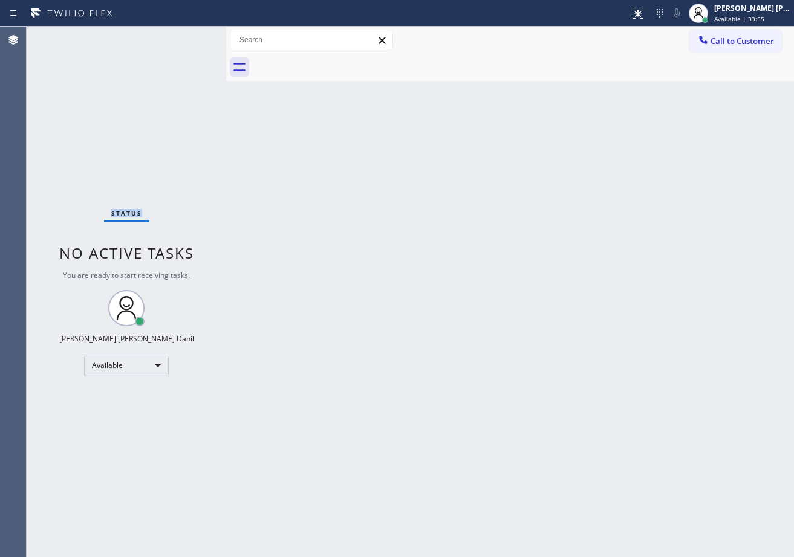
click at [183, 36] on div "Status No active tasks You are ready to start receiving tasks. [PERSON_NAME] [P…" at bounding box center [126, 292] width 199 height 531
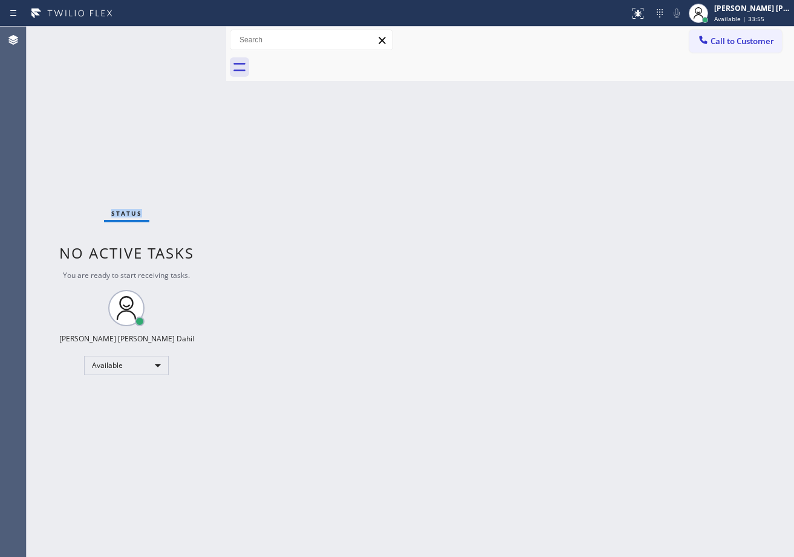
click at [183, 36] on div "Status No active tasks You are ready to start receiving tasks. [PERSON_NAME] [P…" at bounding box center [126, 292] width 199 height 531
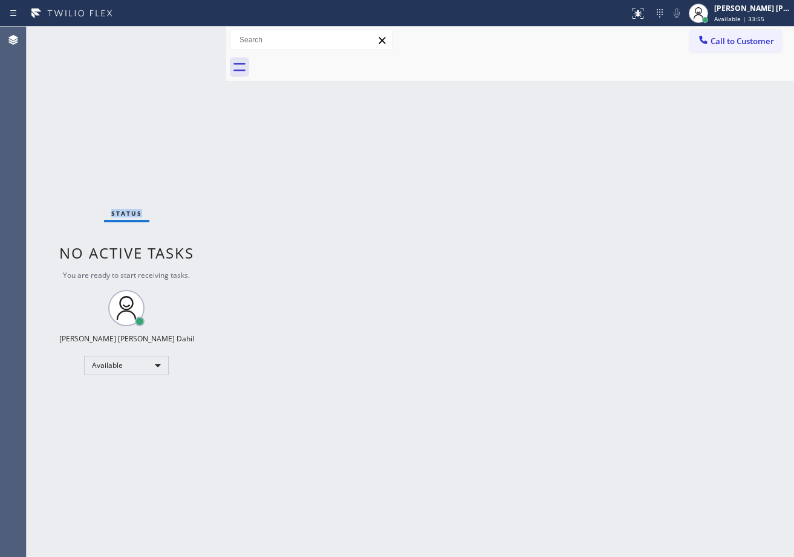
click at [183, 36] on div "Status No active tasks You are ready to start receiving tasks. [PERSON_NAME] [P…" at bounding box center [126, 292] width 199 height 531
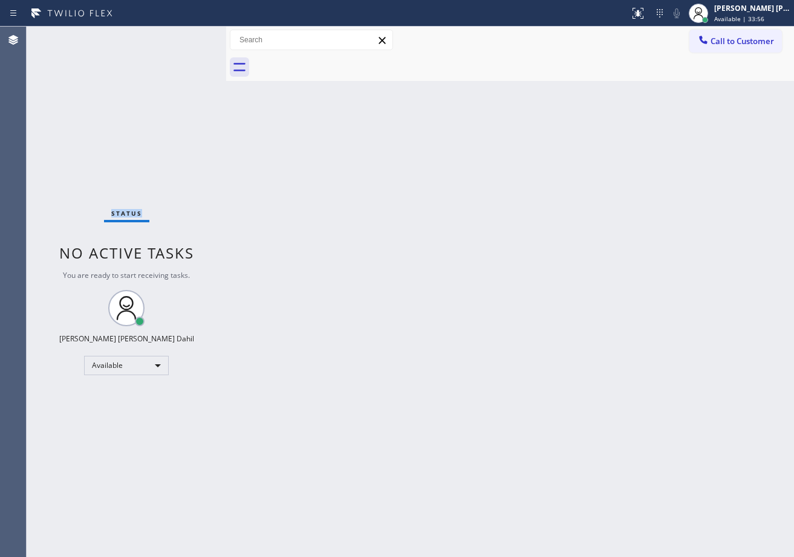
click at [183, 36] on div "Status No active tasks You are ready to start receiving tasks. [PERSON_NAME] [P…" at bounding box center [126, 292] width 199 height 531
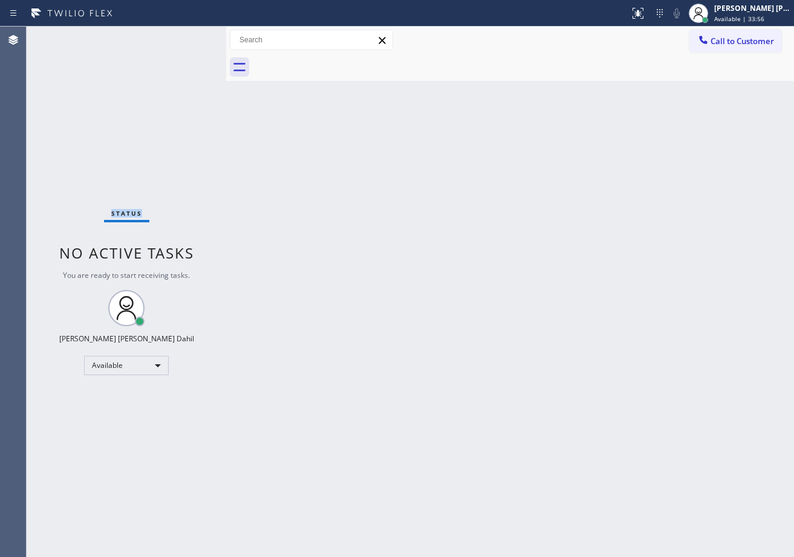
click at [183, 36] on div "Status No active tasks You are ready to start receiving tasks. [PERSON_NAME] [P…" at bounding box center [126, 292] width 199 height 531
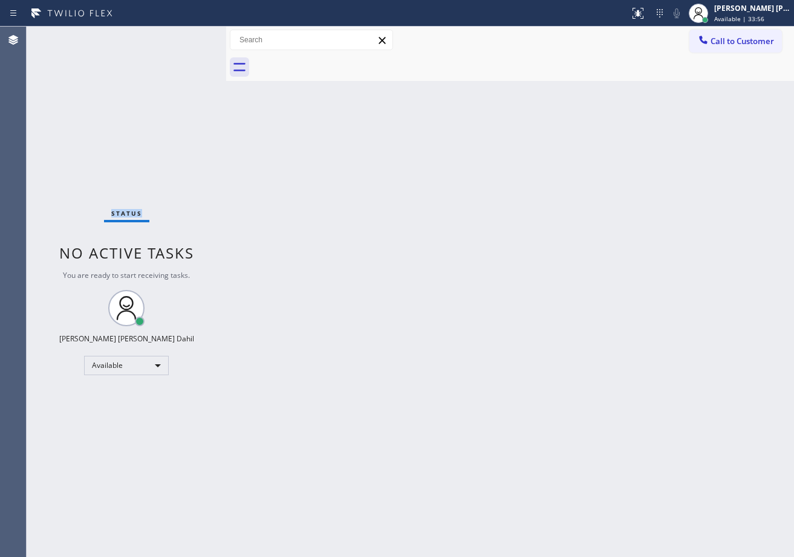
click at [183, 36] on div "Status No active tasks You are ready to start receiving tasks. [PERSON_NAME] [P…" at bounding box center [126, 292] width 199 height 531
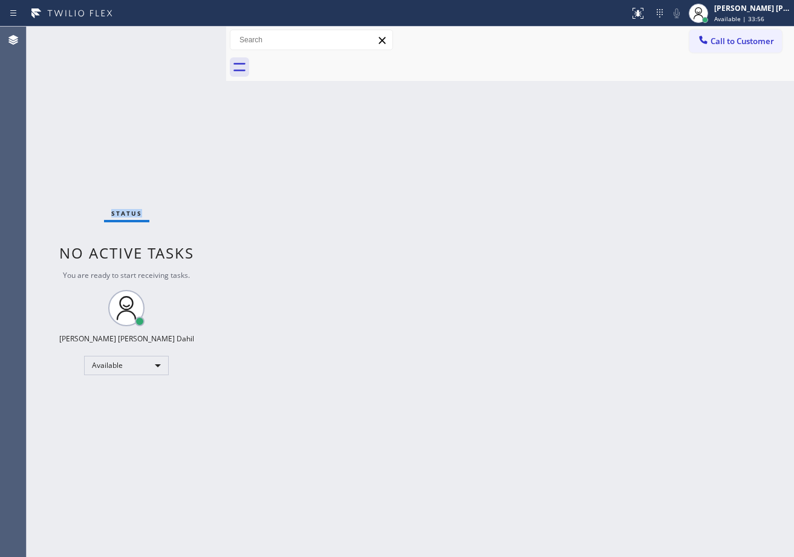
click at [183, 36] on div "Status No active tasks You are ready to start receiving tasks. [PERSON_NAME] [P…" at bounding box center [126, 292] width 199 height 531
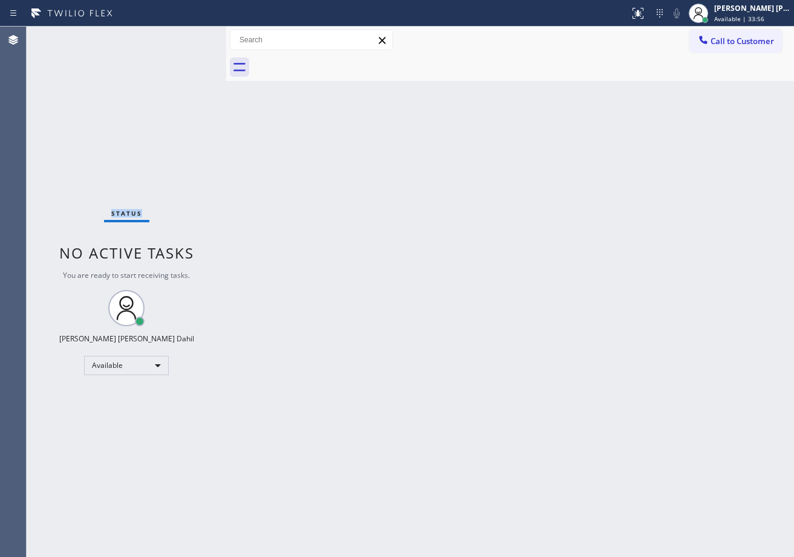
click at [183, 36] on div "Status No active tasks You are ready to start receiving tasks. [PERSON_NAME] [P…" at bounding box center [126, 292] width 199 height 531
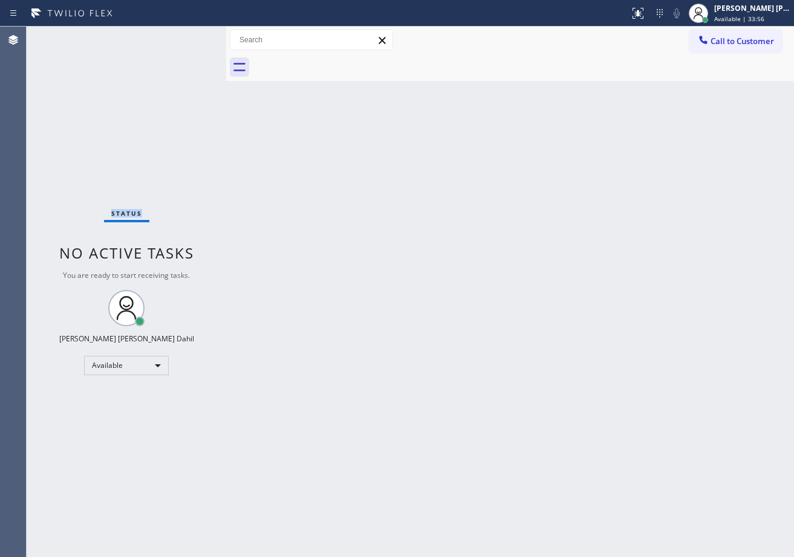
click at [183, 36] on div "Status No active tasks You are ready to start receiving tasks. [PERSON_NAME] [P…" at bounding box center [126, 292] width 199 height 531
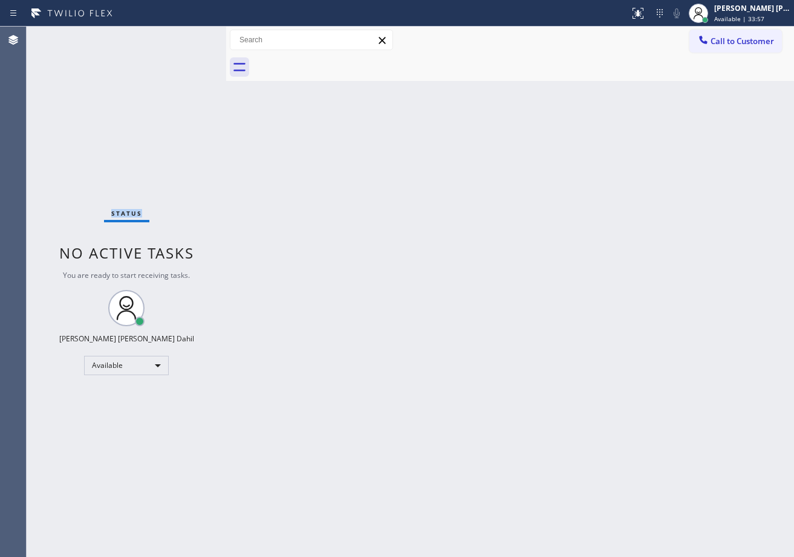
click at [183, 36] on div "Status No active tasks You are ready to start receiving tasks. [PERSON_NAME] [P…" at bounding box center [126, 292] width 199 height 531
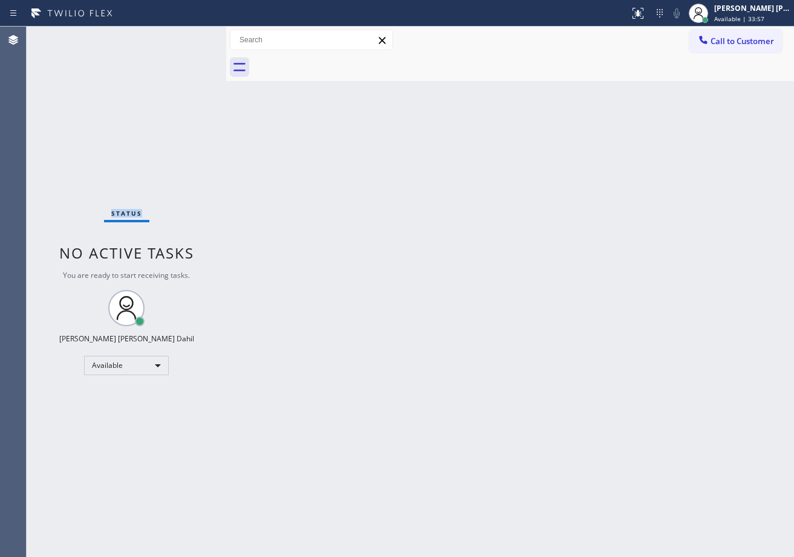
click at [183, 36] on div "Status No active tasks You are ready to start receiving tasks. [PERSON_NAME] [P…" at bounding box center [126, 292] width 199 height 531
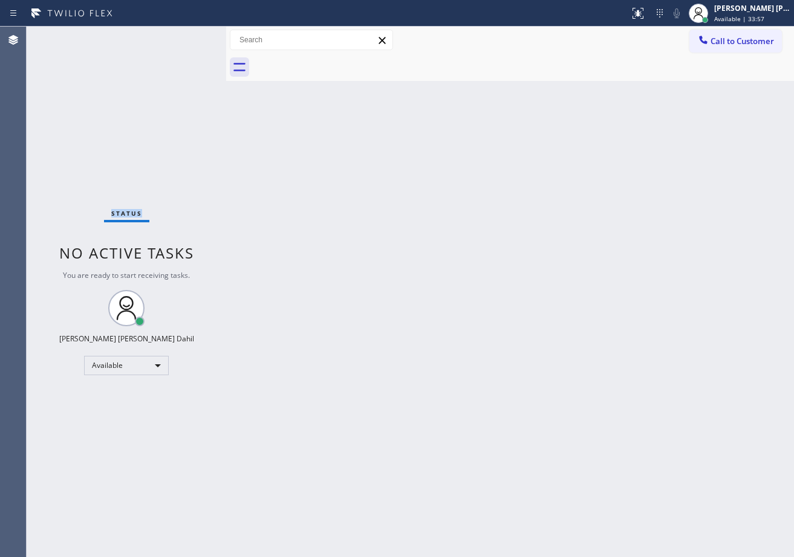
click at [183, 36] on div "Status No active tasks You are ready to start receiving tasks. [PERSON_NAME] [P…" at bounding box center [126, 292] width 199 height 531
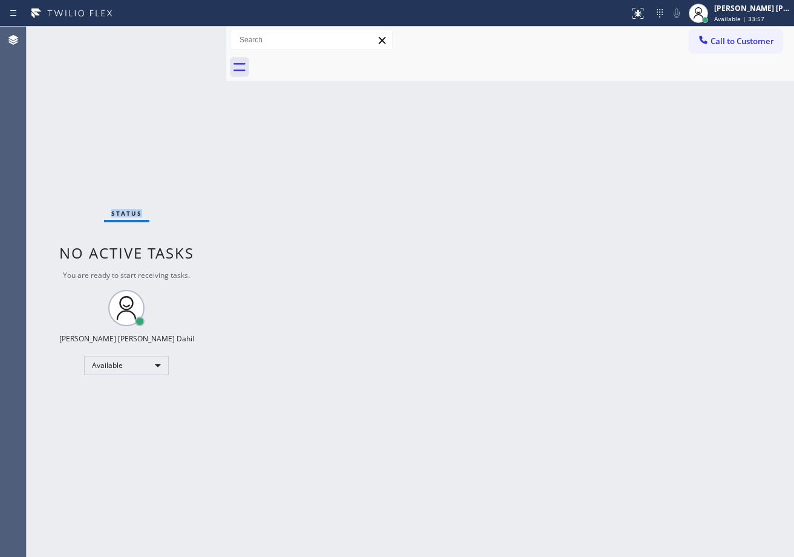
click at [183, 36] on div "Status No active tasks You are ready to start receiving tasks. [PERSON_NAME] [P…" at bounding box center [126, 292] width 199 height 531
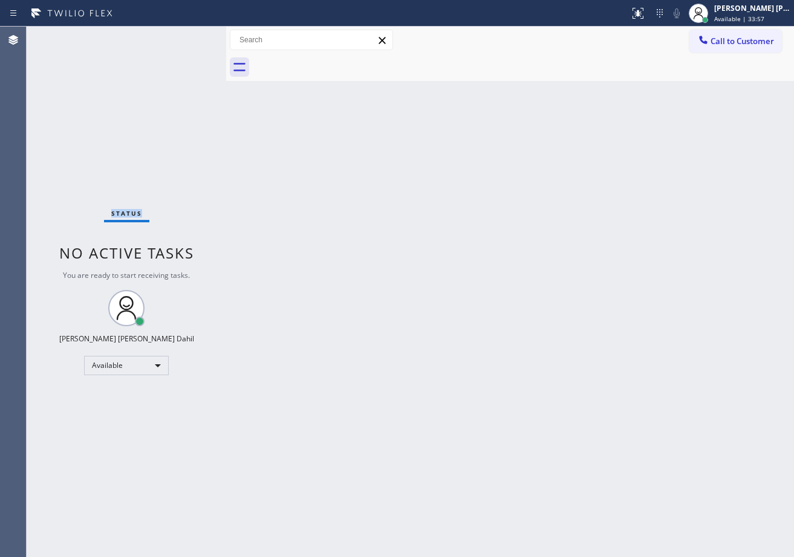
click at [183, 36] on div "Status No active tasks You are ready to start receiving tasks. [PERSON_NAME] [P…" at bounding box center [126, 292] width 199 height 531
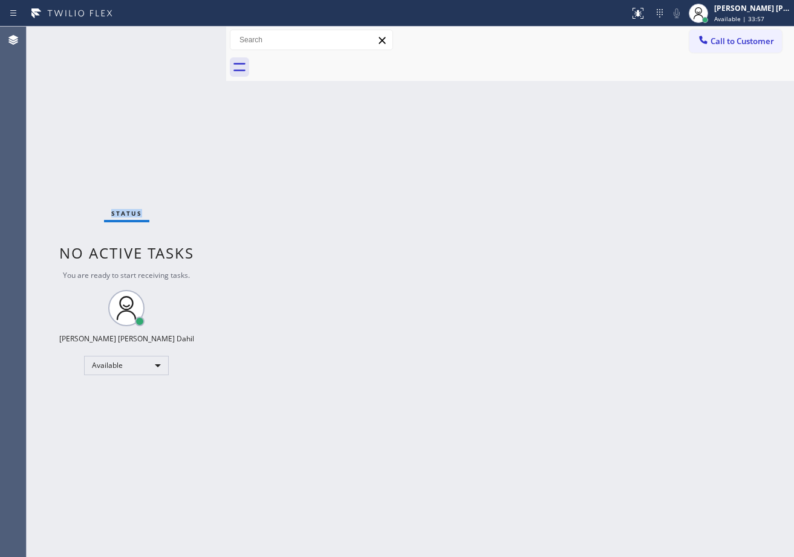
click at [183, 36] on div "Status No active tasks You are ready to start receiving tasks. [PERSON_NAME] [P…" at bounding box center [126, 292] width 199 height 531
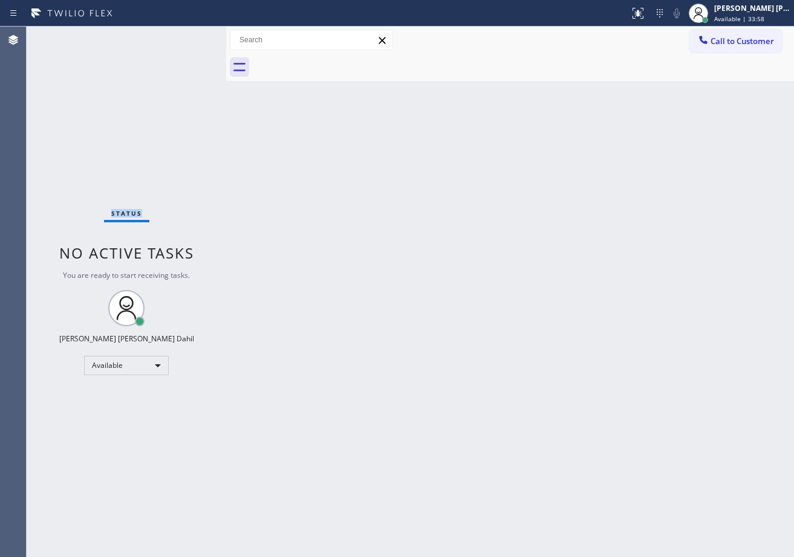
click at [183, 36] on div "Status No active tasks You are ready to start receiving tasks. [PERSON_NAME] [P…" at bounding box center [126, 292] width 199 height 531
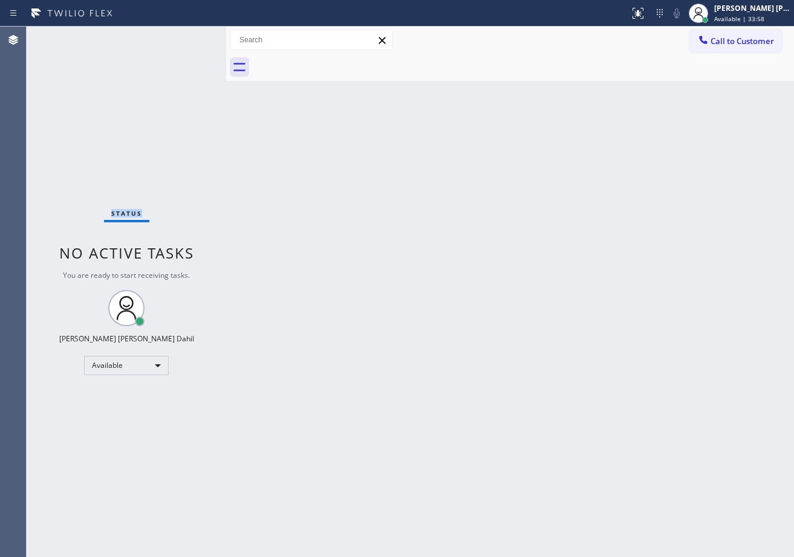
click at [183, 36] on div "Status No active tasks You are ready to start receiving tasks. [PERSON_NAME] [P…" at bounding box center [126, 292] width 199 height 531
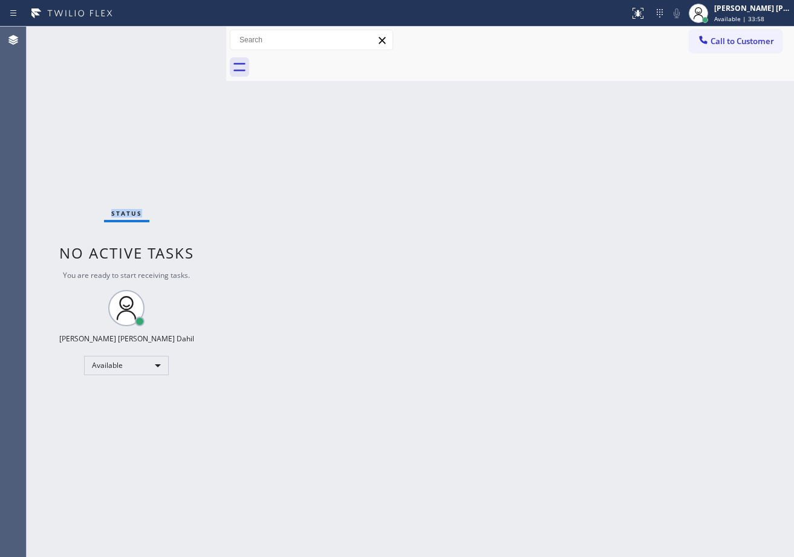
click at [183, 36] on div "Status No active tasks You are ready to start receiving tasks. [PERSON_NAME] [P…" at bounding box center [126, 292] width 199 height 531
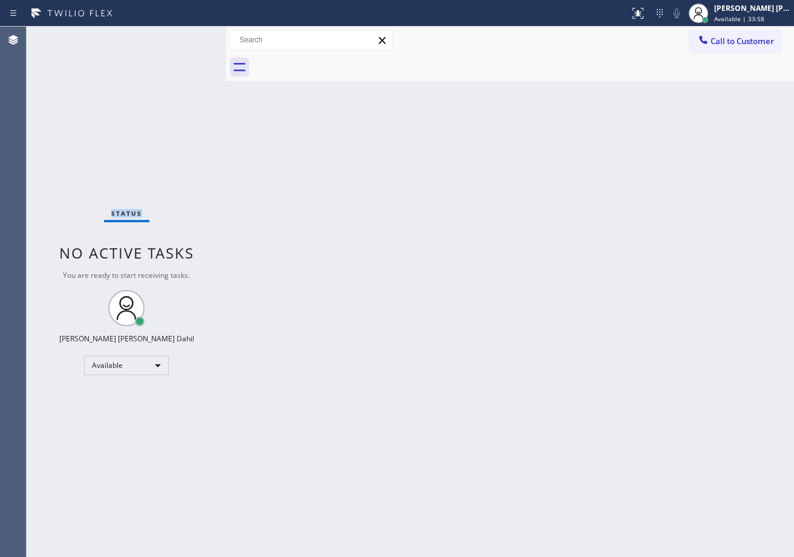
click at [183, 36] on div "Status No active tasks You are ready to start receiving tasks. [PERSON_NAME] [P…" at bounding box center [126, 292] width 199 height 531
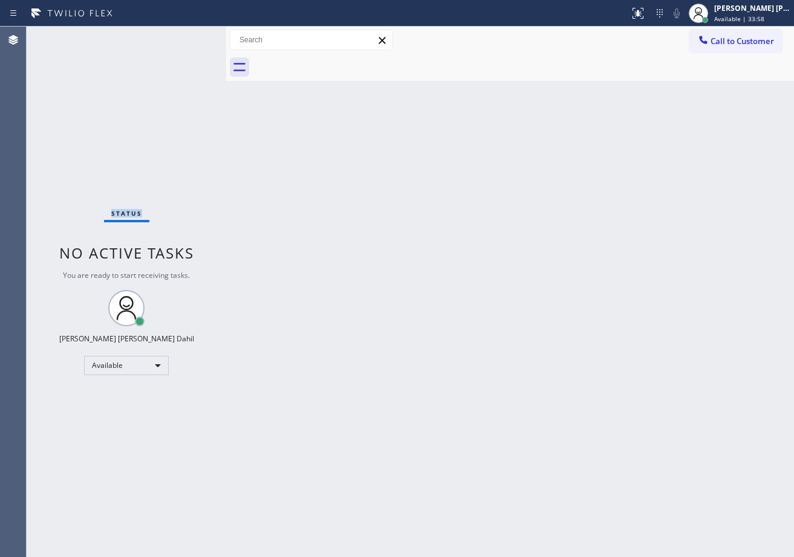
click at [183, 36] on div "Status No active tasks You are ready to start receiving tasks. [PERSON_NAME] [P…" at bounding box center [126, 292] width 199 height 531
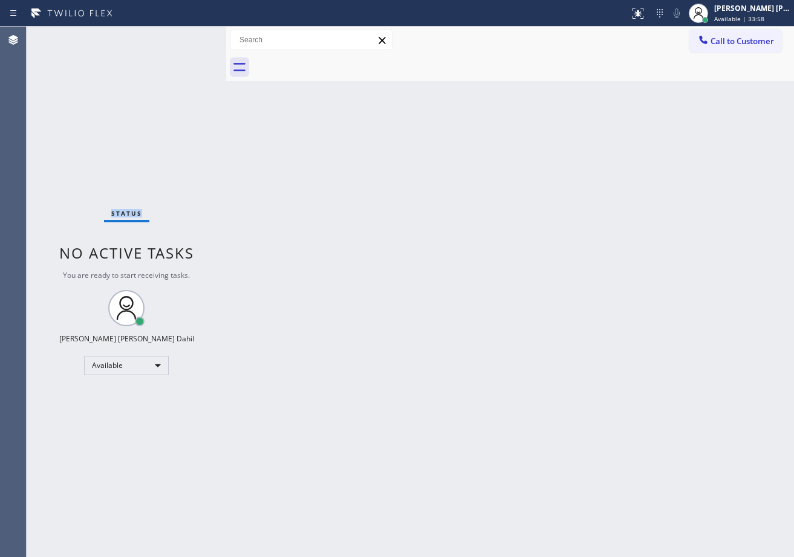
click at [183, 36] on div "Status No active tasks You are ready to start receiving tasks. [PERSON_NAME] [P…" at bounding box center [126, 292] width 199 height 531
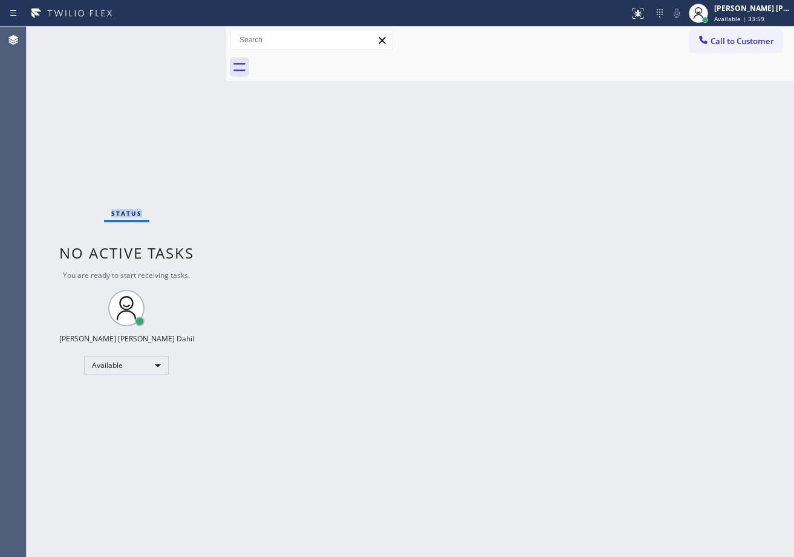
click at [183, 36] on div "Status No active tasks You are ready to start receiving tasks. [PERSON_NAME] [P…" at bounding box center [126, 292] width 199 height 531
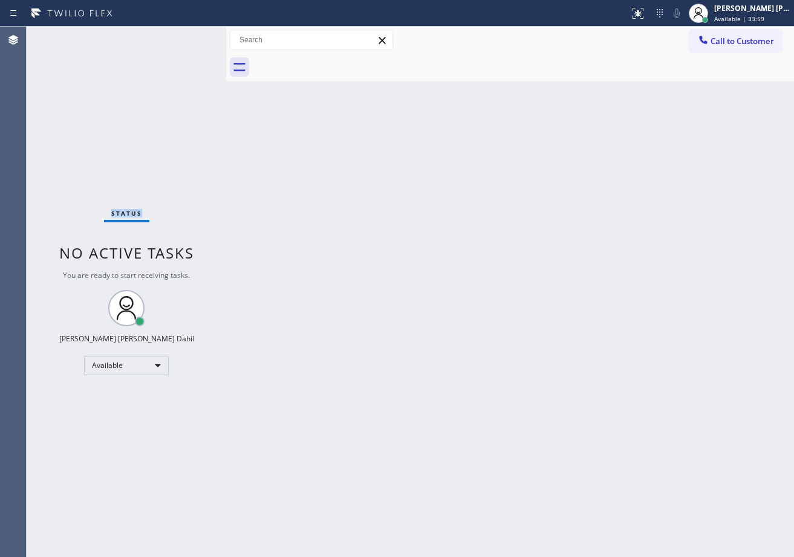
click at [183, 36] on div "Status No active tasks You are ready to start receiving tasks. [PERSON_NAME] [P…" at bounding box center [126, 292] width 199 height 531
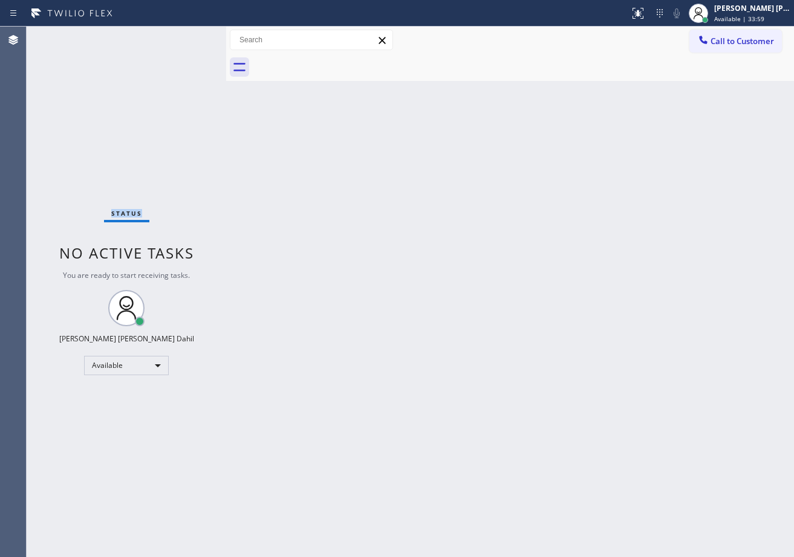
click at [183, 36] on div "Status No active tasks You are ready to start receiving tasks. [PERSON_NAME] [P…" at bounding box center [126, 292] width 199 height 531
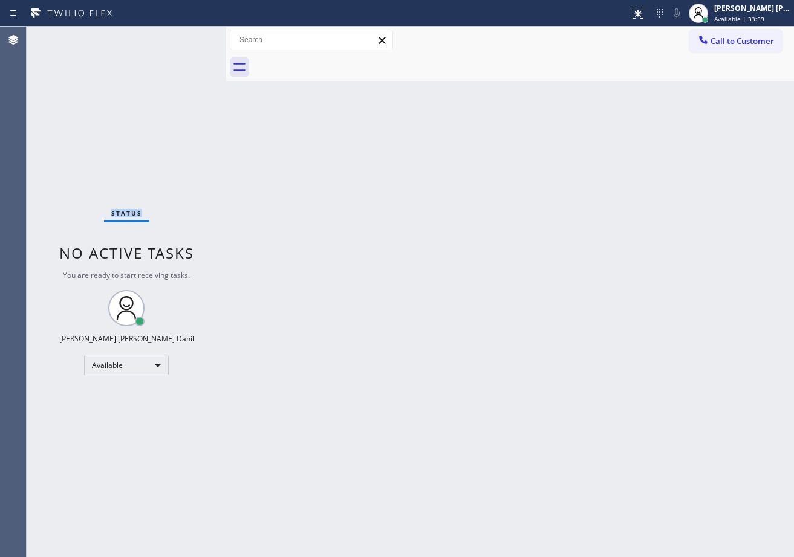
click at [183, 36] on div "Status No active tasks You are ready to start receiving tasks. [PERSON_NAME] [P…" at bounding box center [126, 292] width 199 height 531
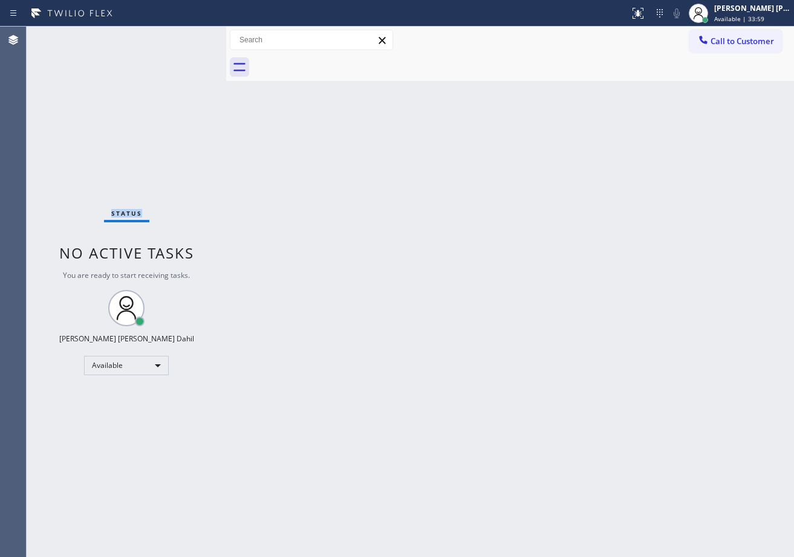
click at [183, 36] on div "Status No active tasks You are ready to start receiving tasks. [PERSON_NAME] [P…" at bounding box center [126, 292] width 199 height 531
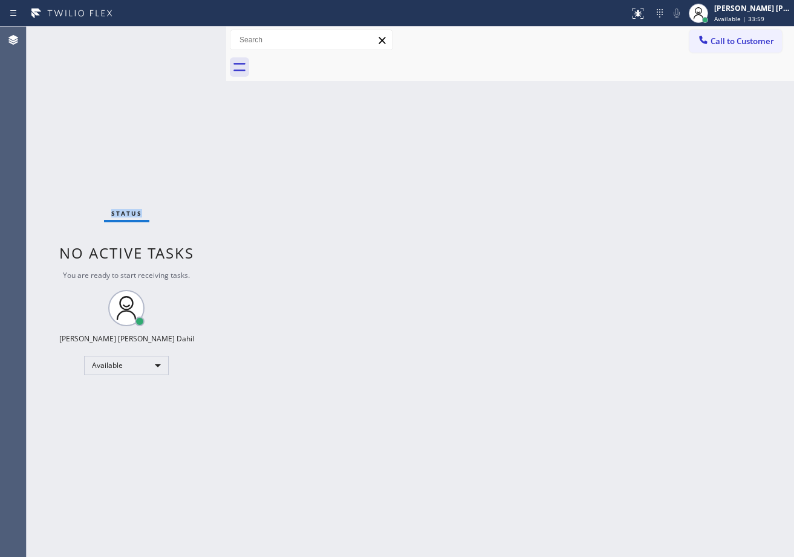
click at [183, 36] on div "Status No active tasks You are ready to start receiving tasks. [PERSON_NAME] [P…" at bounding box center [126, 292] width 199 height 531
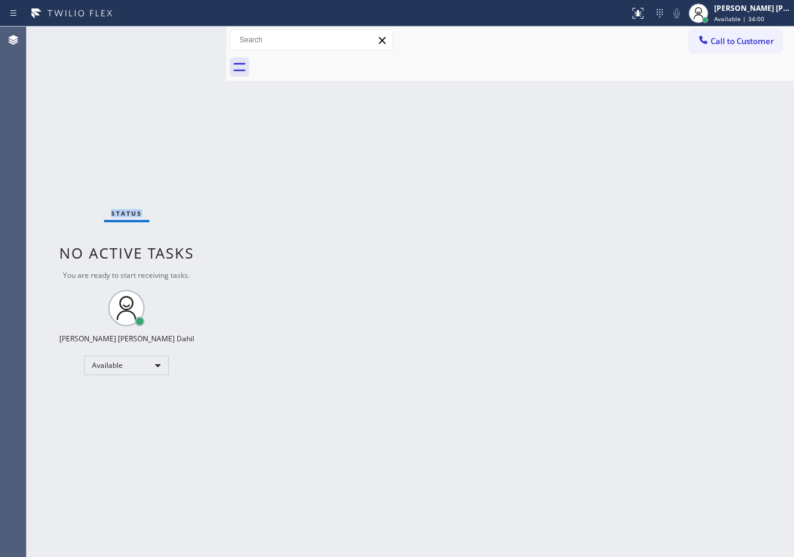
click at [183, 36] on div "Status No active tasks You are ready to start receiving tasks. [PERSON_NAME] [P…" at bounding box center [126, 292] width 199 height 531
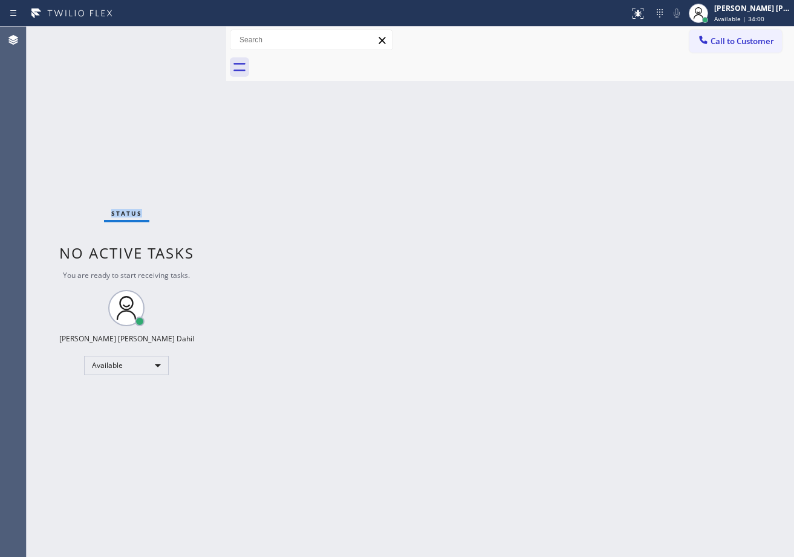
click at [183, 36] on div "Status No active tasks You are ready to start receiving tasks. [PERSON_NAME] [P…" at bounding box center [126, 292] width 199 height 531
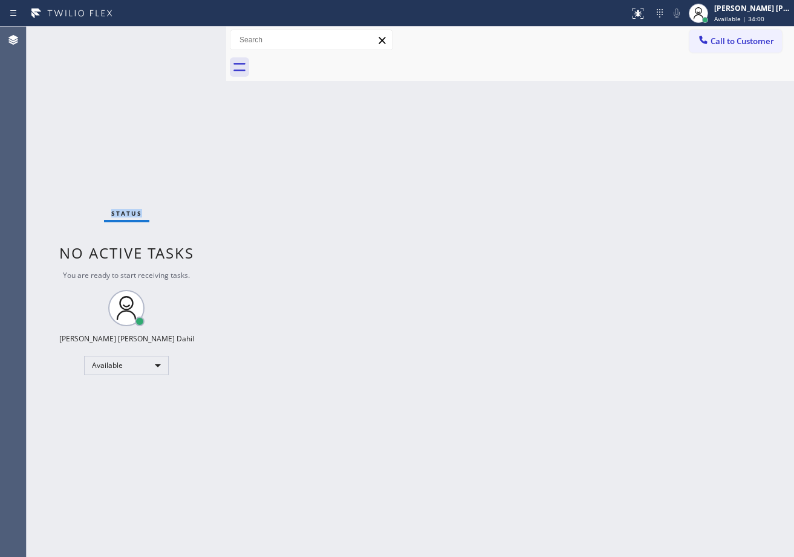
click at [183, 36] on div "Status No active tasks You are ready to start receiving tasks. [PERSON_NAME] [P…" at bounding box center [126, 292] width 199 height 531
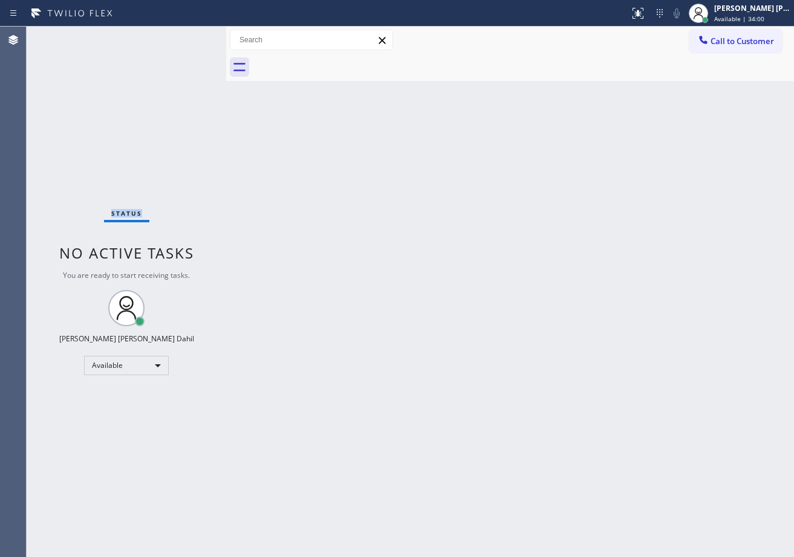
click at [183, 36] on div "Status No active tasks You are ready to start receiving tasks. [PERSON_NAME] [P…" at bounding box center [126, 292] width 199 height 531
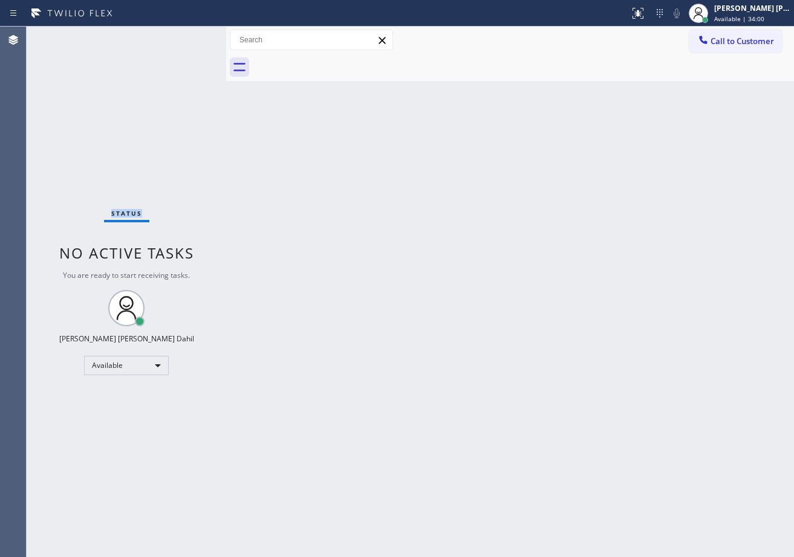
click at [183, 36] on div "Status No active tasks You are ready to start receiving tasks. [PERSON_NAME] [P…" at bounding box center [126, 292] width 199 height 531
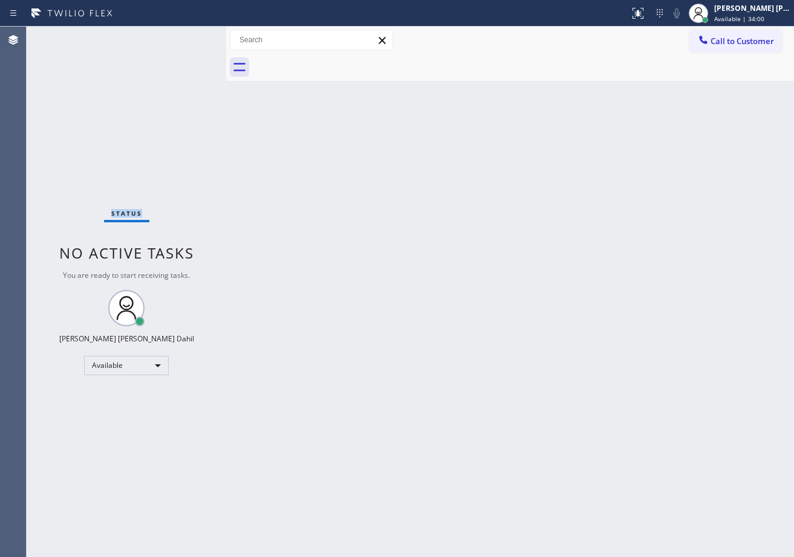
click at [183, 36] on div "Status No active tasks You are ready to start receiving tasks. [PERSON_NAME] [P…" at bounding box center [126, 292] width 199 height 531
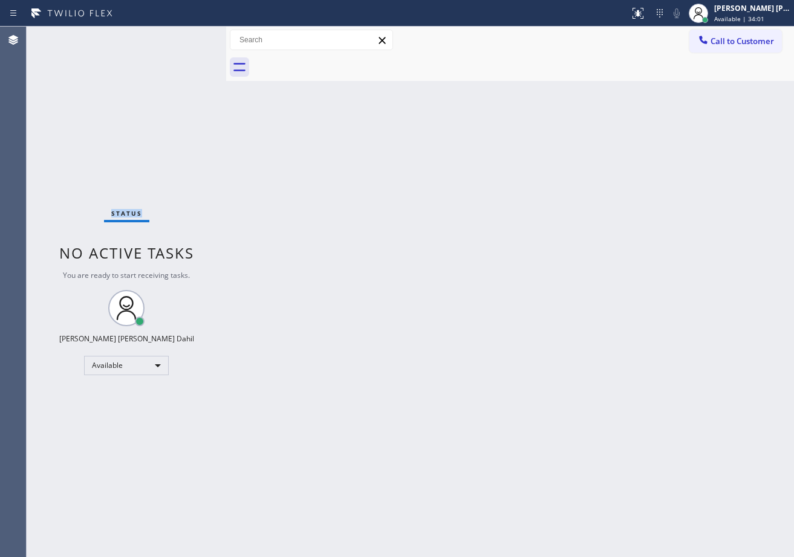
click at [183, 36] on div "Status No active tasks You are ready to start receiving tasks. [PERSON_NAME] [P…" at bounding box center [126, 292] width 199 height 531
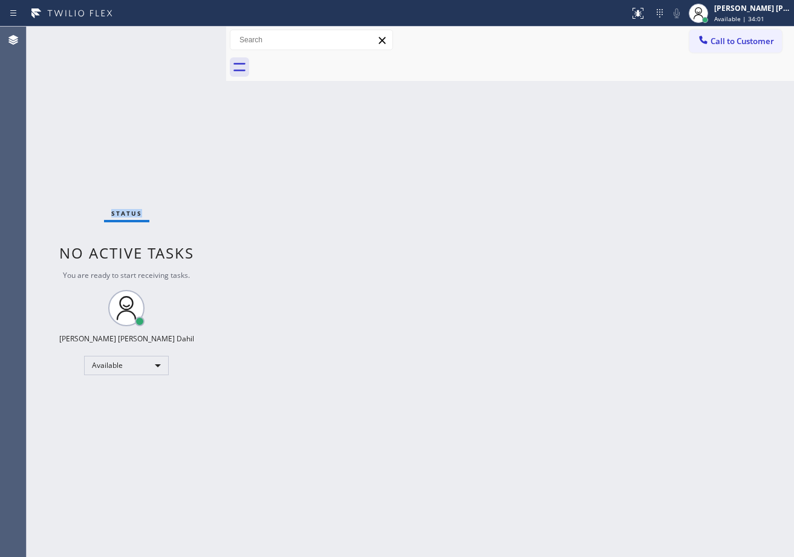
click at [183, 36] on div "Status No active tasks You are ready to start receiving tasks. [PERSON_NAME] [P…" at bounding box center [126, 292] width 199 height 531
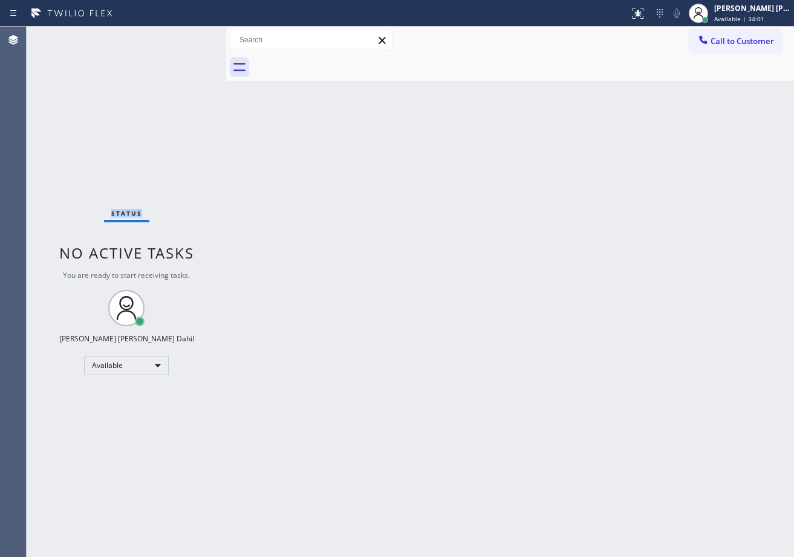
click at [183, 36] on div "Status No active tasks You are ready to start receiving tasks. [PERSON_NAME] [P…" at bounding box center [126, 292] width 199 height 531
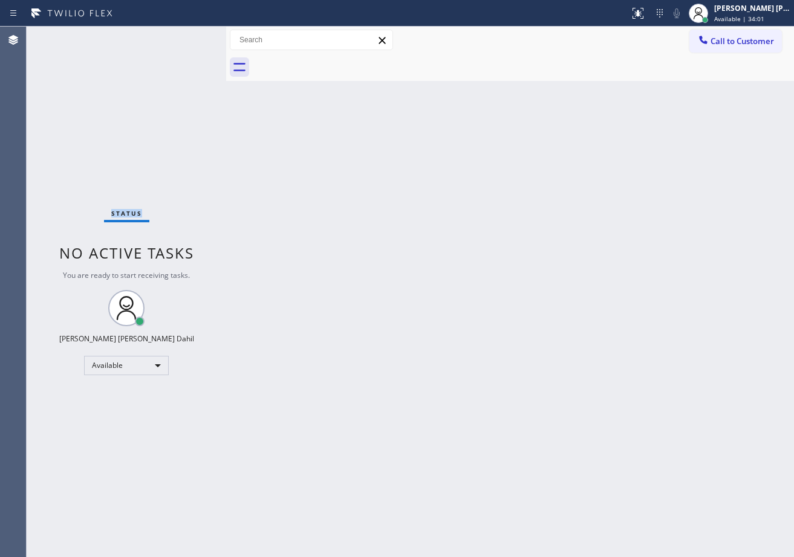
click at [183, 36] on div "Status No active tasks You are ready to start receiving tasks. [PERSON_NAME] [P…" at bounding box center [126, 292] width 199 height 531
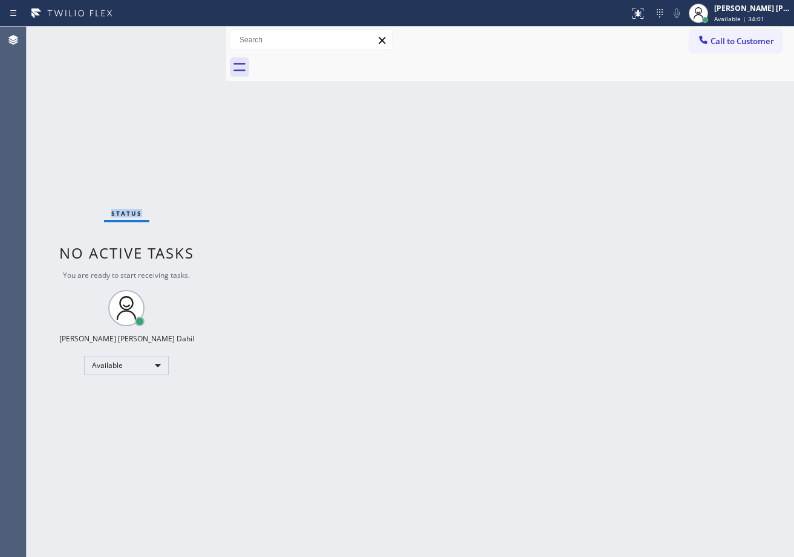
click at [183, 36] on div "Status No active tasks You are ready to start receiving tasks. [PERSON_NAME] [P…" at bounding box center [126, 292] width 199 height 531
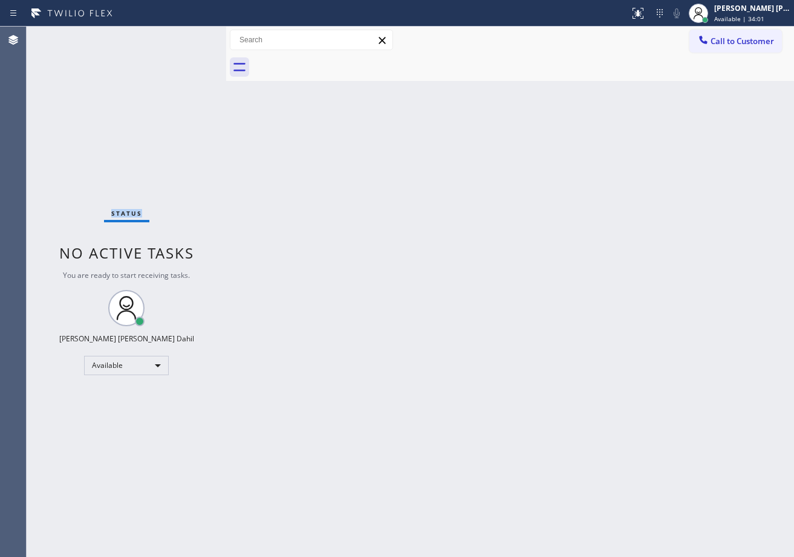
click at [183, 36] on div "Status No active tasks You are ready to start receiving tasks. [PERSON_NAME] [P…" at bounding box center [126, 292] width 199 height 531
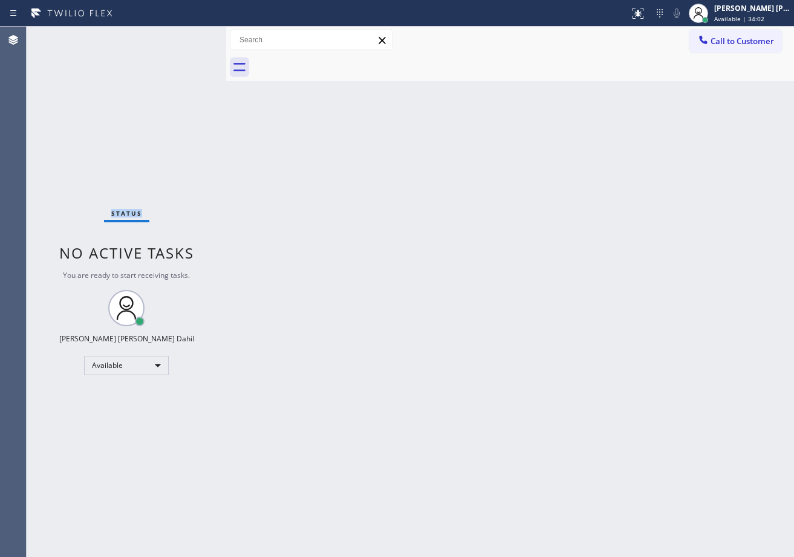
click at [183, 36] on div "Status No active tasks You are ready to start receiving tasks. [PERSON_NAME] [P…" at bounding box center [126, 292] width 199 height 531
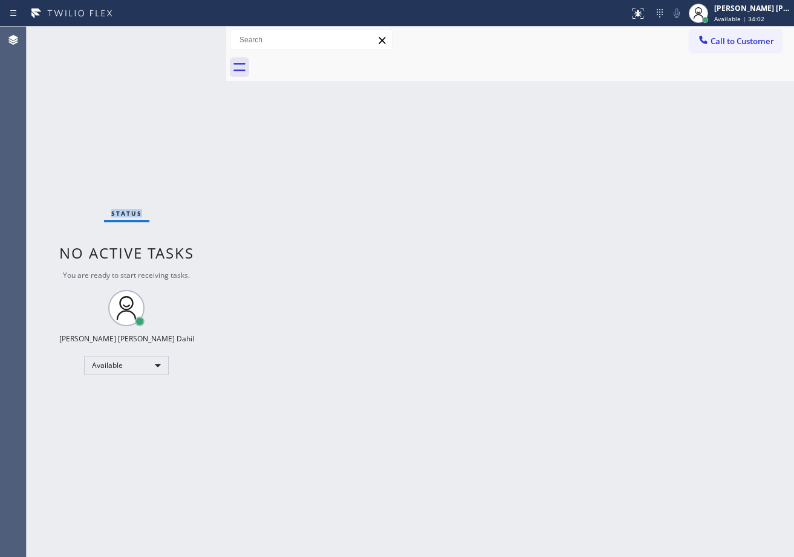
click at [183, 36] on div "Status No active tasks You are ready to start receiving tasks. [PERSON_NAME] [P…" at bounding box center [126, 292] width 199 height 531
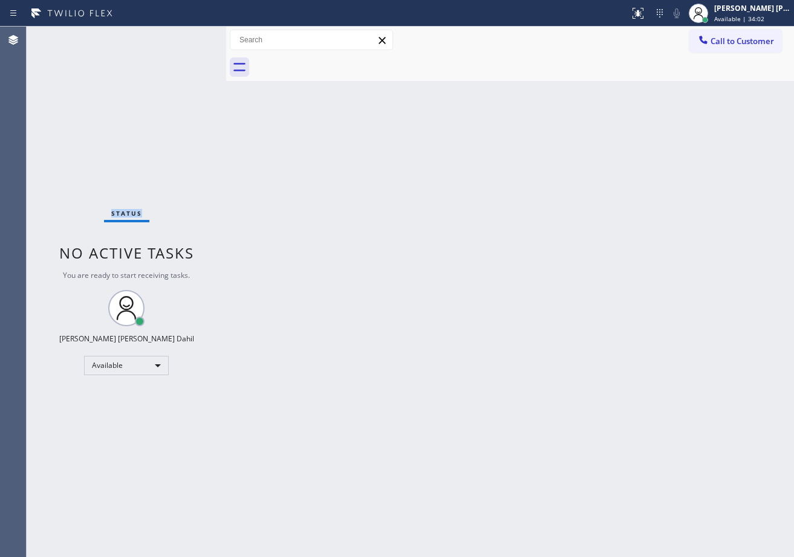
click at [183, 36] on div "Status No active tasks You are ready to start receiving tasks. [PERSON_NAME] [P…" at bounding box center [126, 292] width 199 height 531
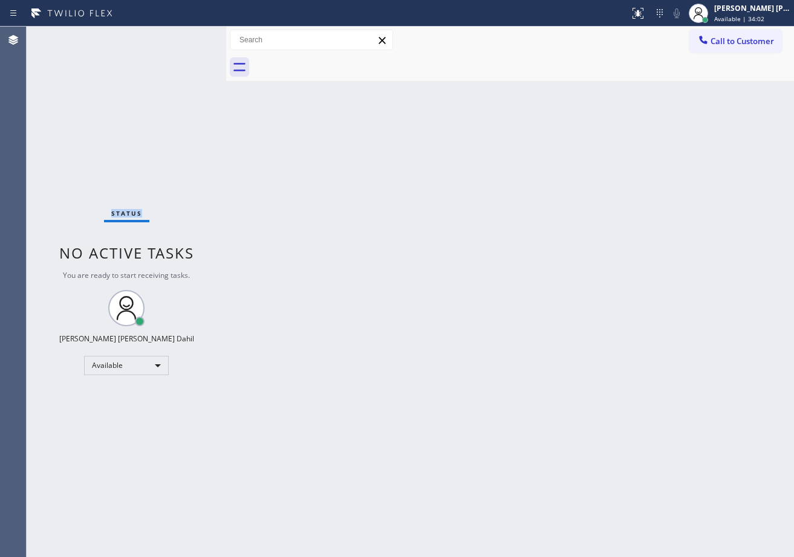
click at [183, 36] on div "Status No active tasks You are ready to start receiving tasks. [PERSON_NAME] [P…" at bounding box center [126, 292] width 199 height 531
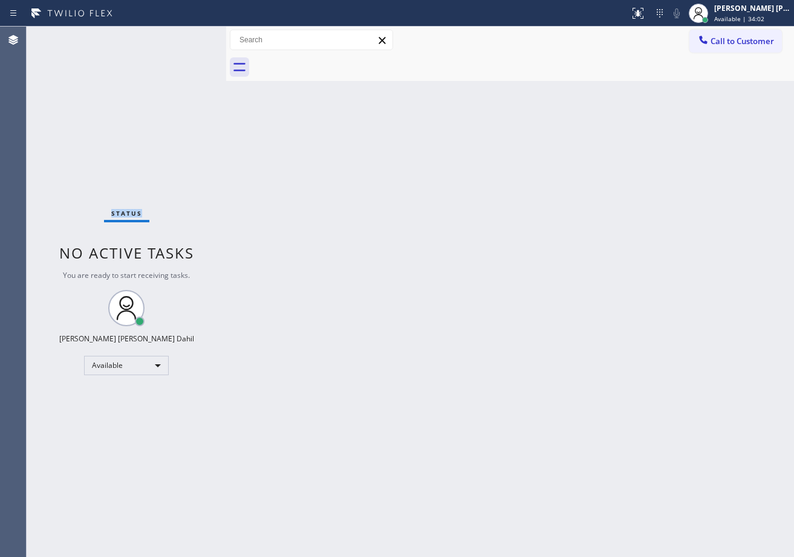
click at [183, 36] on div "Status No active tasks You are ready to start receiving tasks. [PERSON_NAME] [P…" at bounding box center [126, 292] width 199 height 531
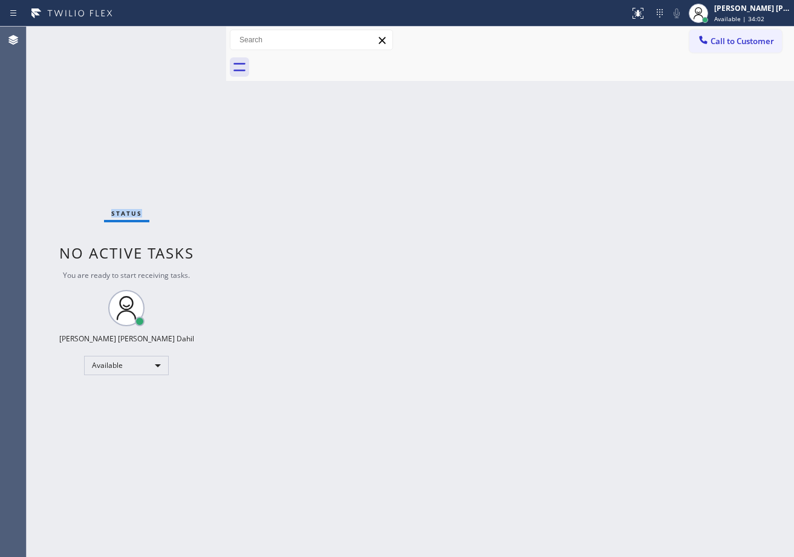
click at [183, 36] on div "Status No active tasks You are ready to start receiving tasks. [PERSON_NAME] [P…" at bounding box center [126, 292] width 199 height 531
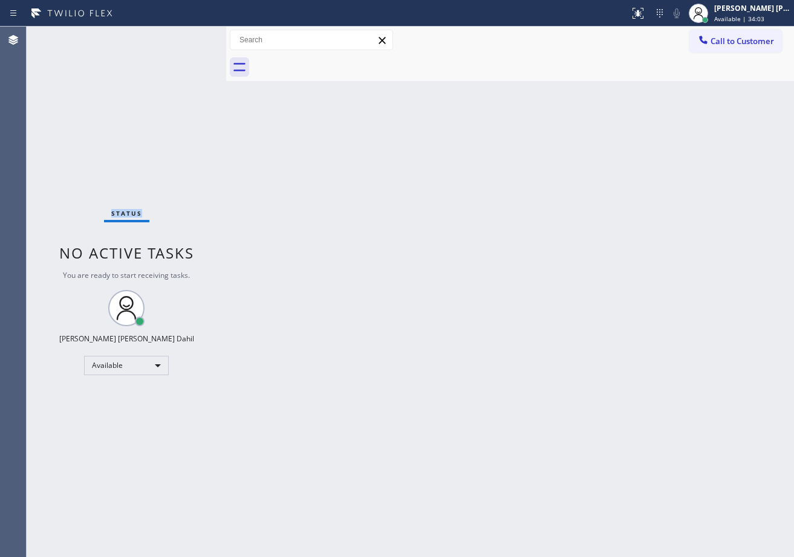
click at [183, 36] on div "Status No active tasks You are ready to start receiving tasks. [PERSON_NAME] [P…" at bounding box center [126, 292] width 199 height 531
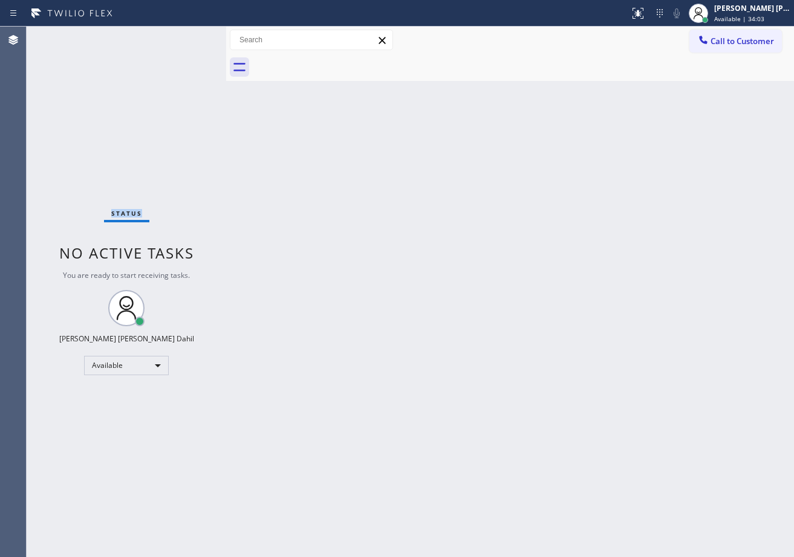
click at [183, 36] on div "Status No active tasks You are ready to start receiving tasks. [PERSON_NAME] [P…" at bounding box center [126, 292] width 199 height 531
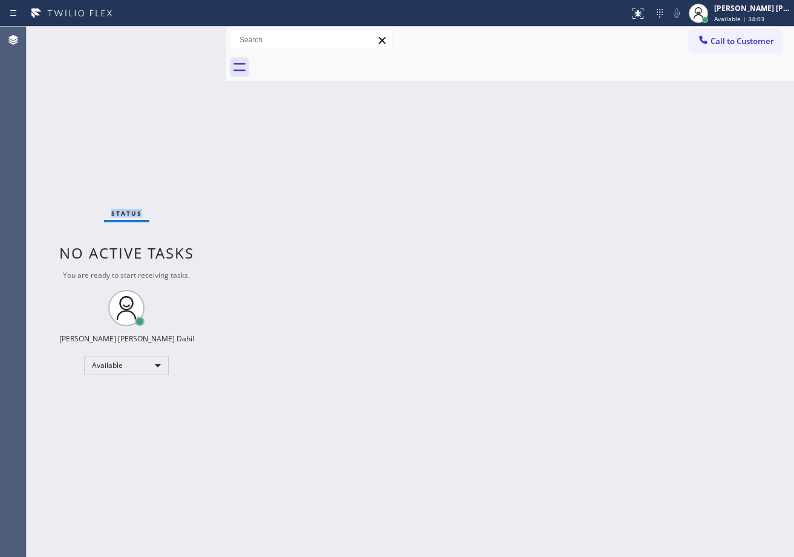
click at [183, 36] on div "Status No active tasks You are ready to start receiving tasks. [PERSON_NAME] [P…" at bounding box center [126, 292] width 199 height 531
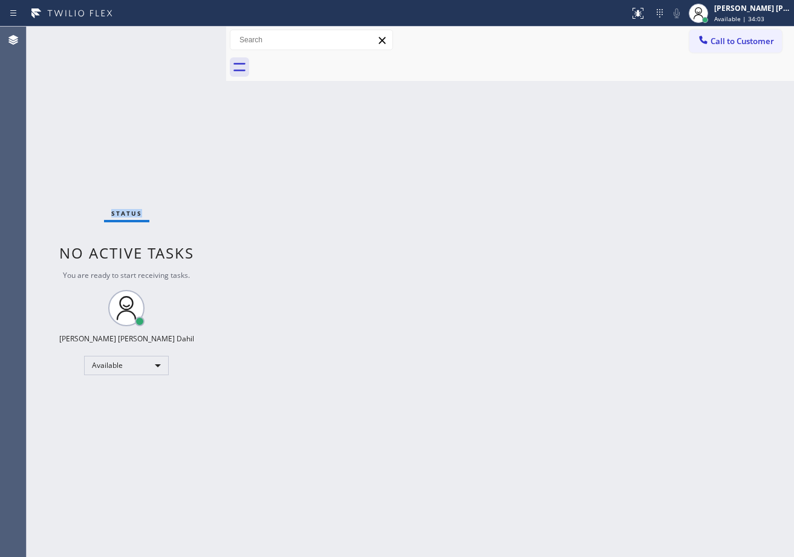
click at [183, 36] on div "Status No active tasks You are ready to start receiving tasks. [PERSON_NAME] [P…" at bounding box center [126, 292] width 199 height 531
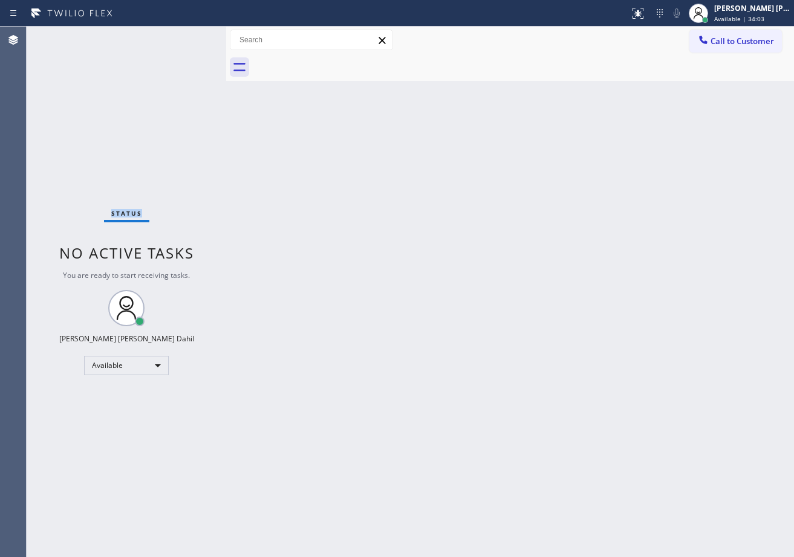
click at [183, 36] on div "Status No active tasks You are ready to start receiving tasks. [PERSON_NAME] [P…" at bounding box center [126, 292] width 199 height 531
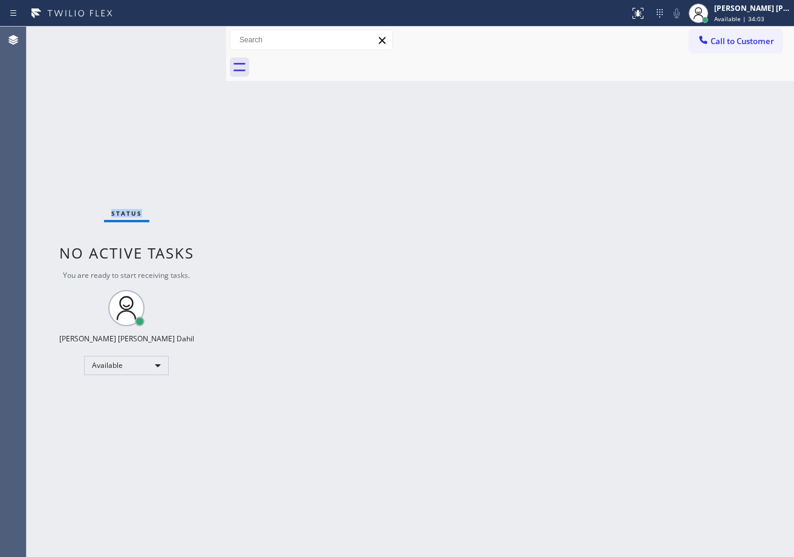
click at [183, 36] on div "Status No active tasks You are ready to start receiving tasks. [PERSON_NAME] [P…" at bounding box center [126, 292] width 199 height 531
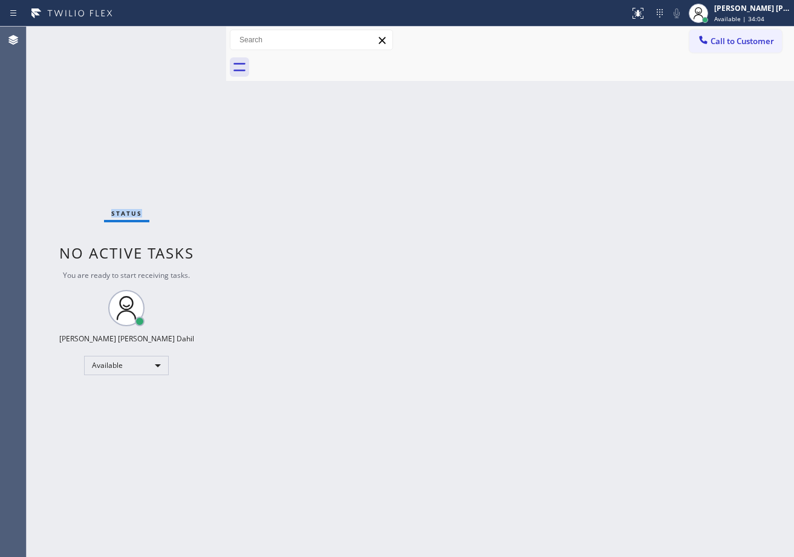
click at [183, 36] on div "Status No active tasks You are ready to start receiving tasks. [PERSON_NAME] [P…" at bounding box center [126, 292] width 199 height 531
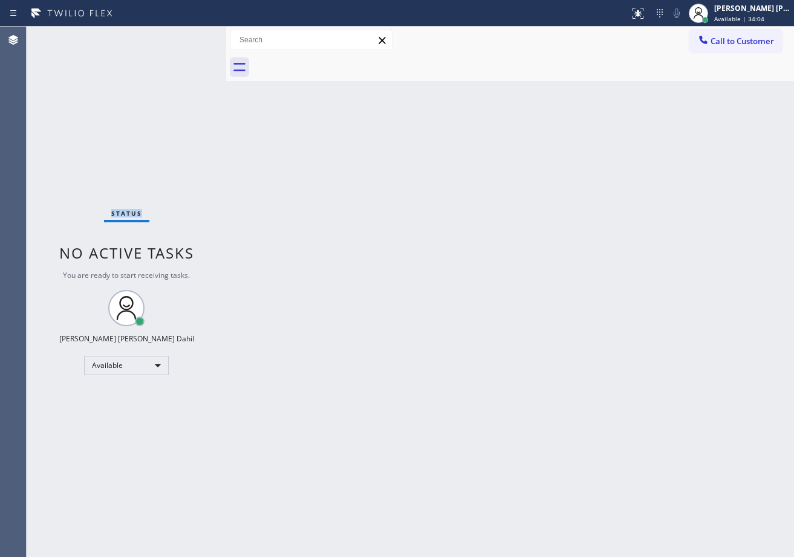
click at [183, 36] on div "Status No active tasks You are ready to start receiving tasks. [PERSON_NAME] [P…" at bounding box center [126, 292] width 199 height 531
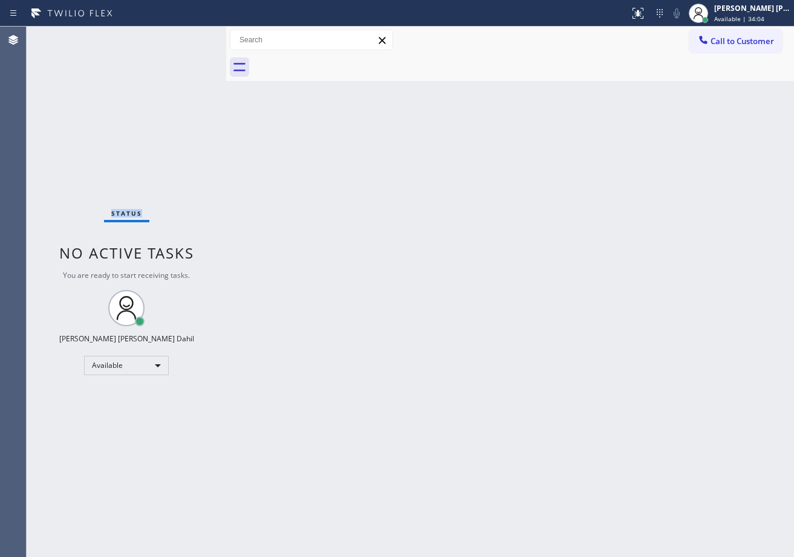
click at [183, 36] on div "Status No active tasks You are ready to start receiving tasks. [PERSON_NAME] [P…" at bounding box center [126, 292] width 199 height 531
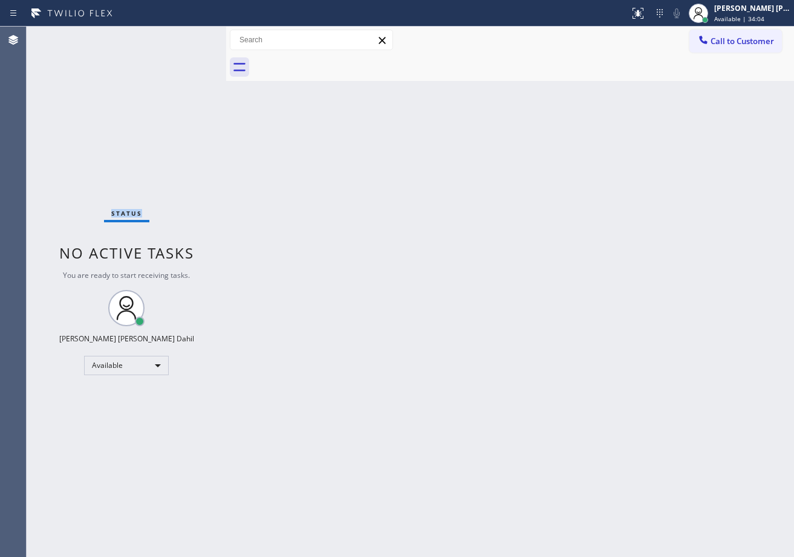
click at [183, 36] on div "Status No active tasks You are ready to start receiving tasks. [PERSON_NAME] [P…" at bounding box center [126, 292] width 199 height 531
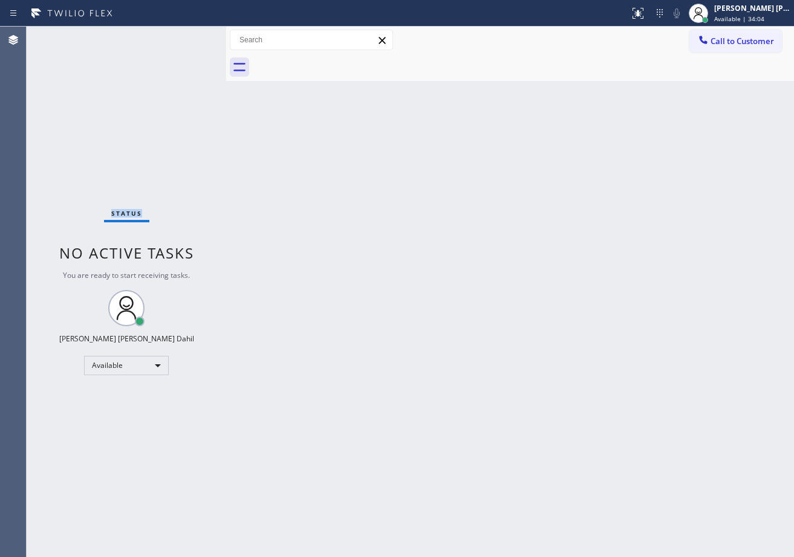
click at [183, 36] on div "Status No active tasks You are ready to start receiving tasks. [PERSON_NAME] [P…" at bounding box center [126, 292] width 199 height 531
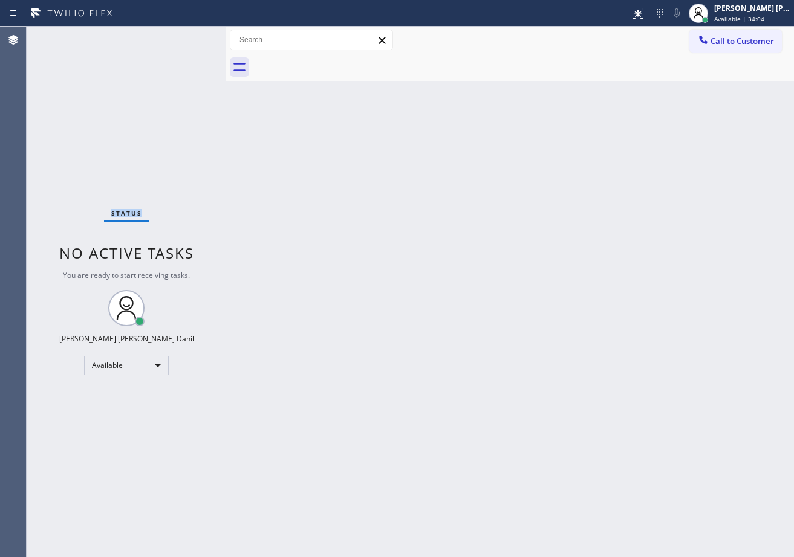
click at [183, 36] on div "Status No active tasks You are ready to start receiving tasks. [PERSON_NAME] [P…" at bounding box center [126, 292] width 199 height 531
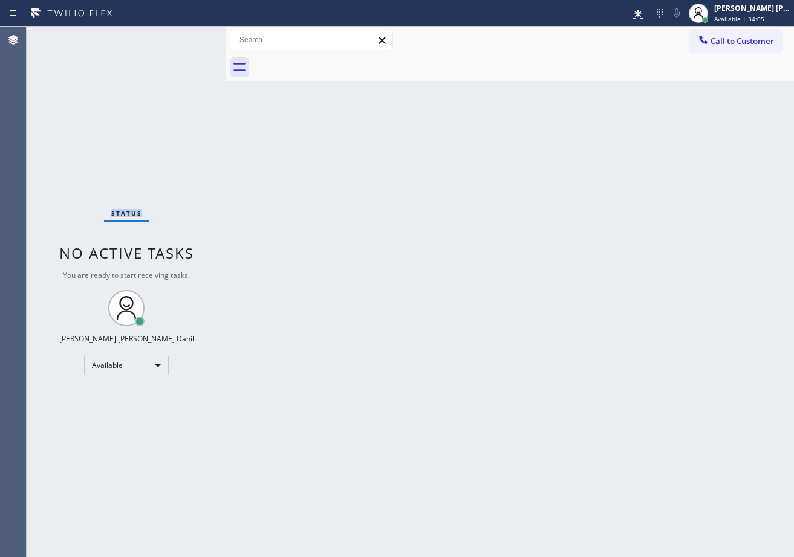
click at [183, 36] on div "Status No active tasks You are ready to start receiving tasks. [PERSON_NAME] [P…" at bounding box center [126, 292] width 199 height 531
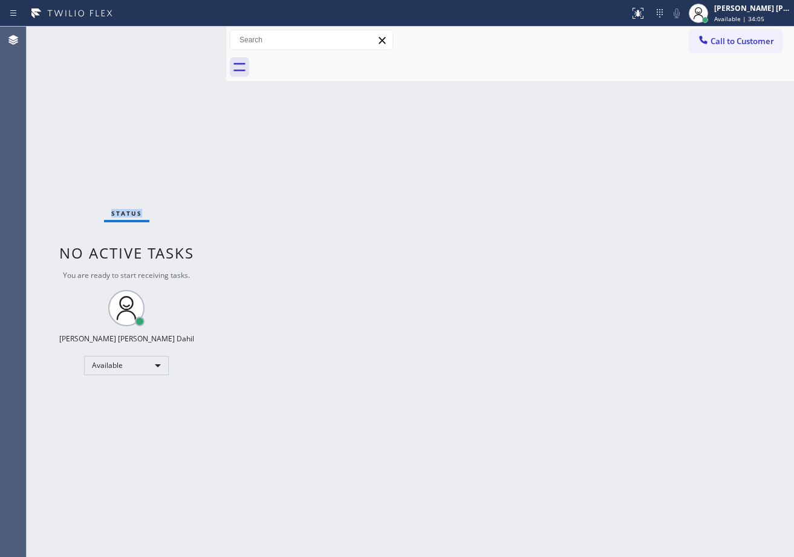
click at [183, 36] on div "Status No active tasks You are ready to start receiving tasks. [PERSON_NAME] [P…" at bounding box center [126, 292] width 199 height 531
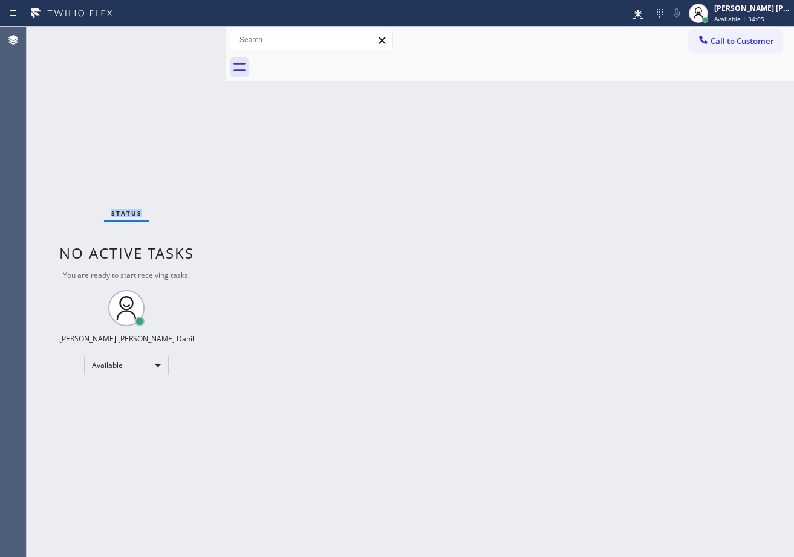
click at [183, 36] on div "Status No active tasks You are ready to start receiving tasks. [PERSON_NAME] [P…" at bounding box center [126, 292] width 199 height 531
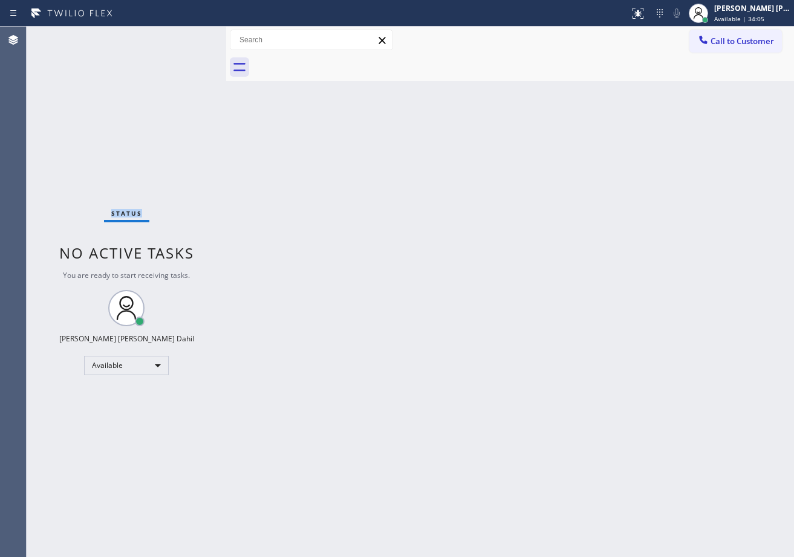
click at [183, 36] on div "Status No active tasks You are ready to start receiving tasks. [PERSON_NAME] [P…" at bounding box center [126, 292] width 199 height 531
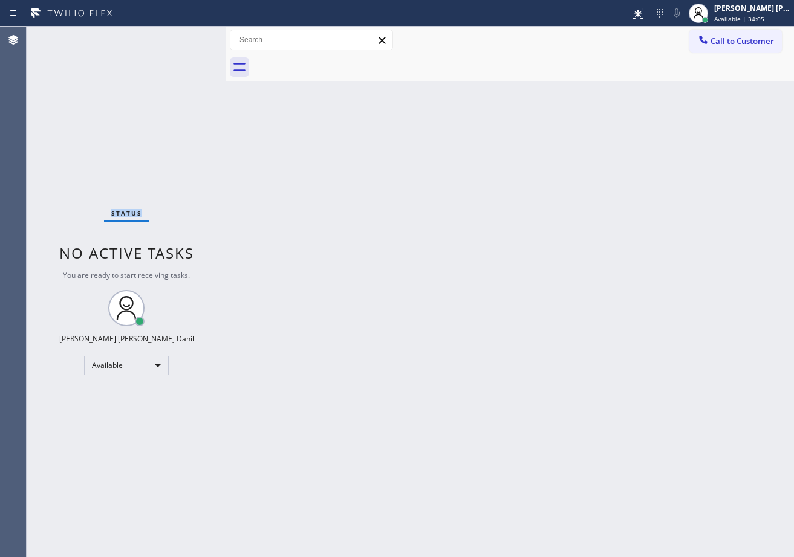
click at [183, 36] on div "Status No active tasks You are ready to start receiving tasks. [PERSON_NAME] [P…" at bounding box center [126, 292] width 199 height 531
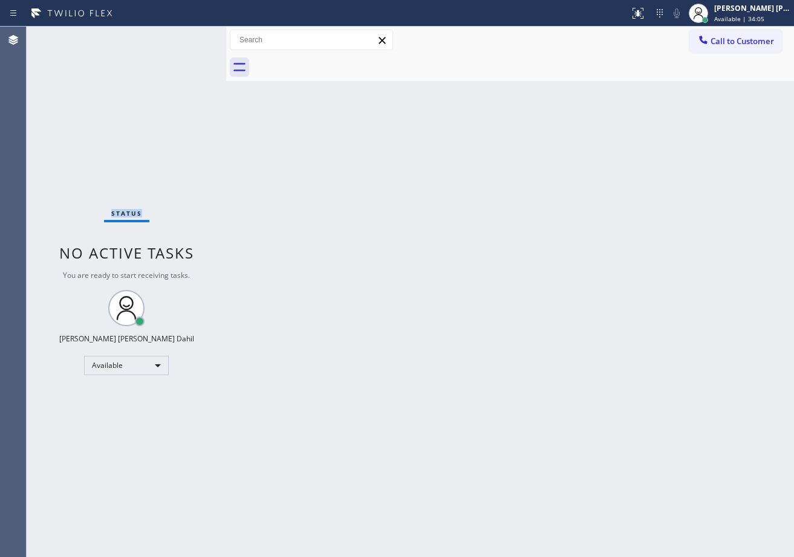
click at [183, 36] on div "Status No active tasks You are ready to start receiving tasks. [PERSON_NAME] [P…" at bounding box center [126, 292] width 199 height 531
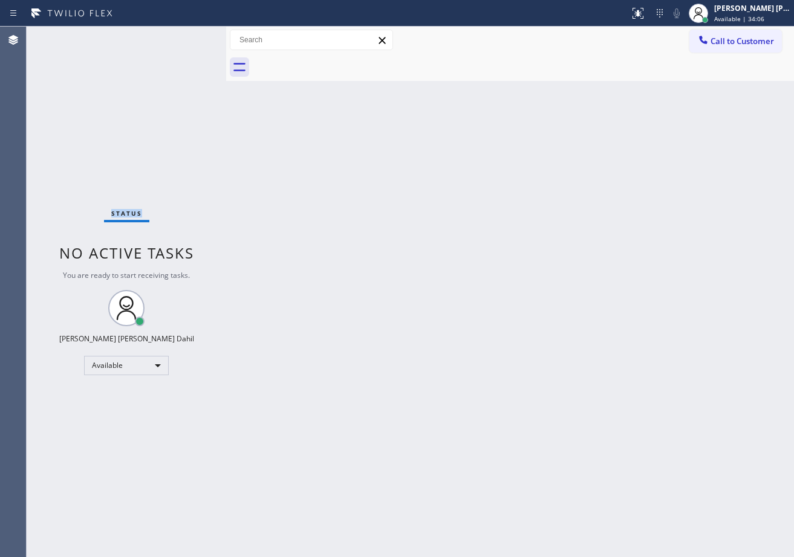
click at [183, 36] on div "Status No active tasks You are ready to start receiving tasks. [PERSON_NAME] [P…" at bounding box center [126, 292] width 199 height 531
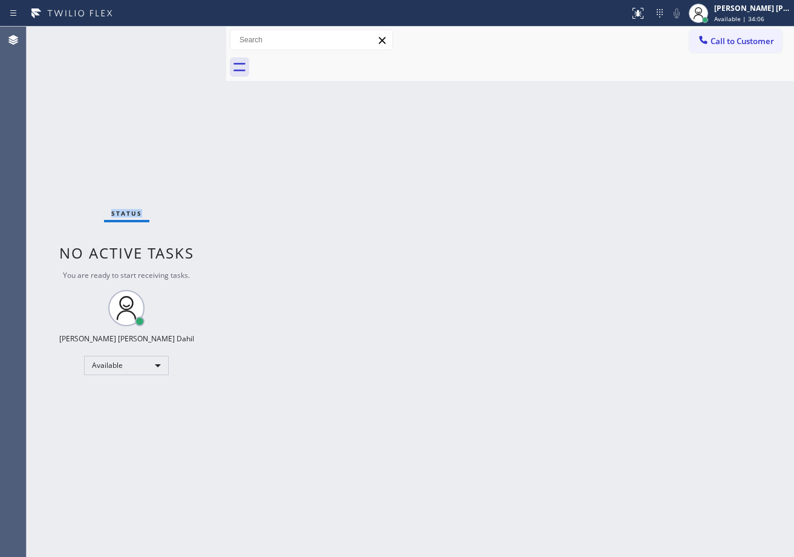
click at [183, 36] on div "Status No active tasks You are ready to start receiving tasks. [PERSON_NAME] [P…" at bounding box center [126, 292] width 199 height 531
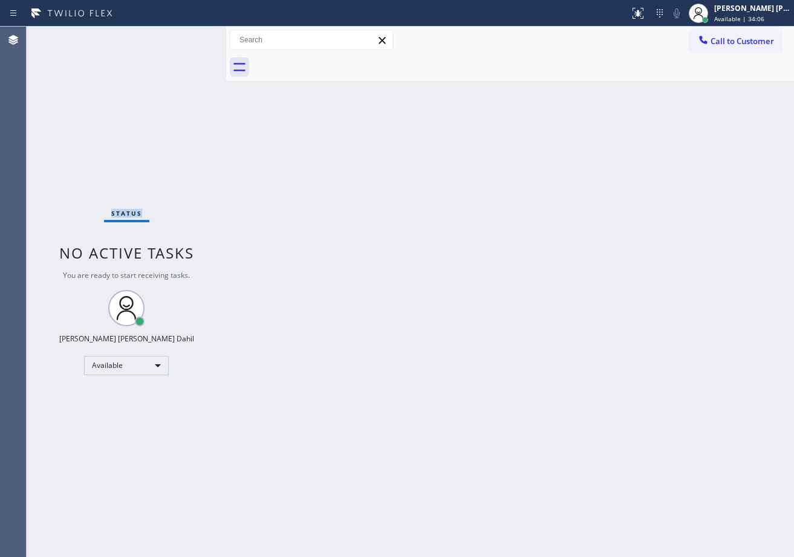
click at [183, 36] on div "Status No active tasks You are ready to start receiving tasks. [PERSON_NAME] [P…" at bounding box center [126, 292] width 199 height 531
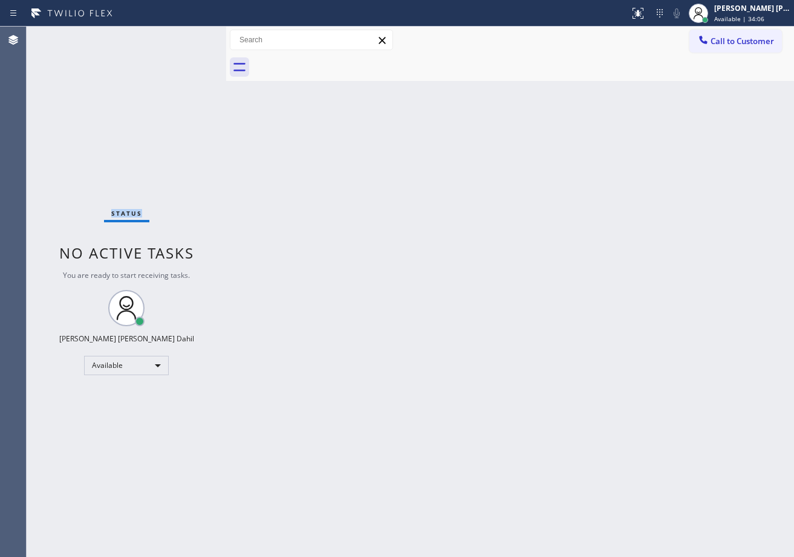
click at [183, 36] on div "Status No active tasks You are ready to start receiving tasks. [PERSON_NAME] [P…" at bounding box center [126, 292] width 199 height 531
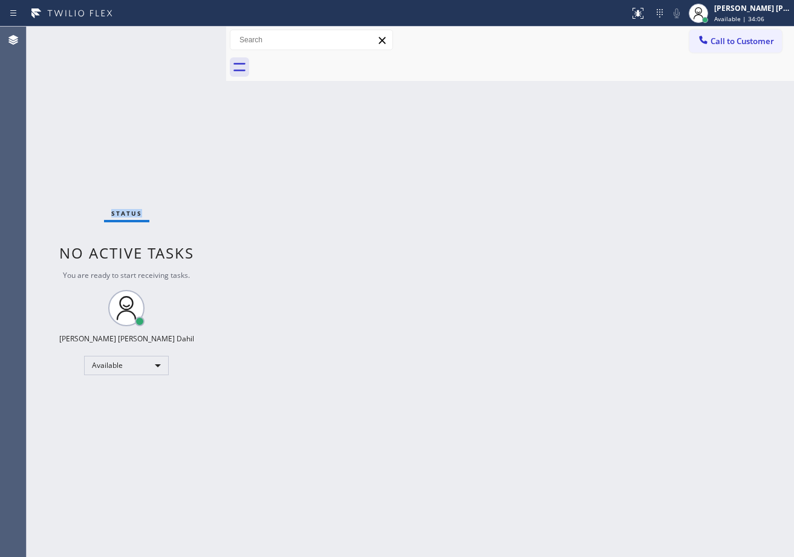
click at [183, 36] on div "Status No active tasks You are ready to start receiving tasks. [PERSON_NAME] [P…" at bounding box center [126, 292] width 199 height 531
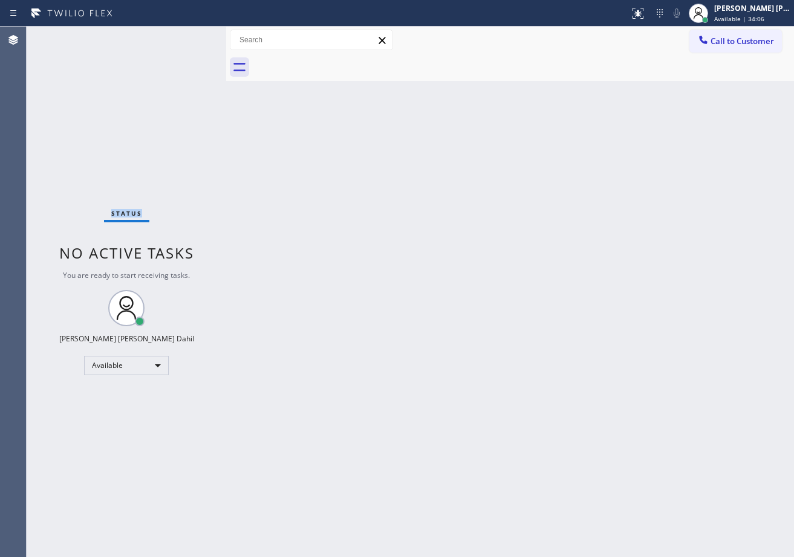
click at [183, 36] on div "Status No active tasks You are ready to start receiving tasks. [PERSON_NAME] [P…" at bounding box center [126, 292] width 199 height 531
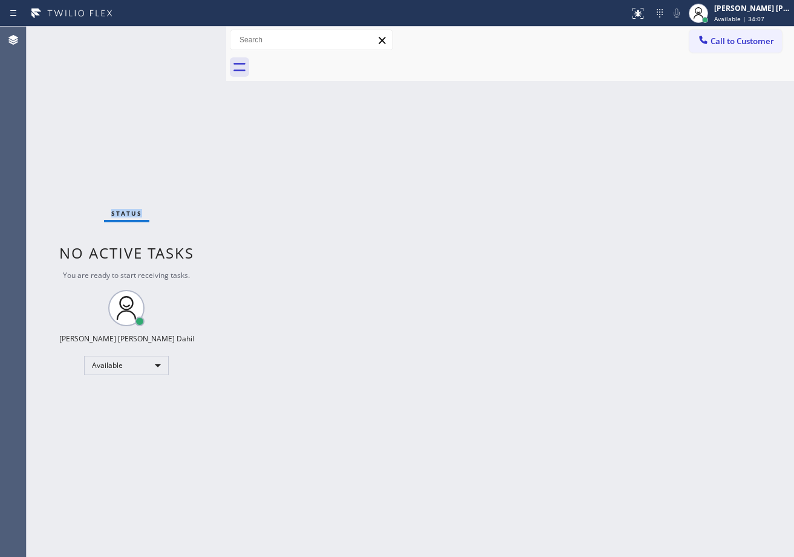
click at [183, 36] on div "Status No active tasks You are ready to start receiving tasks. [PERSON_NAME] [P…" at bounding box center [126, 292] width 199 height 531
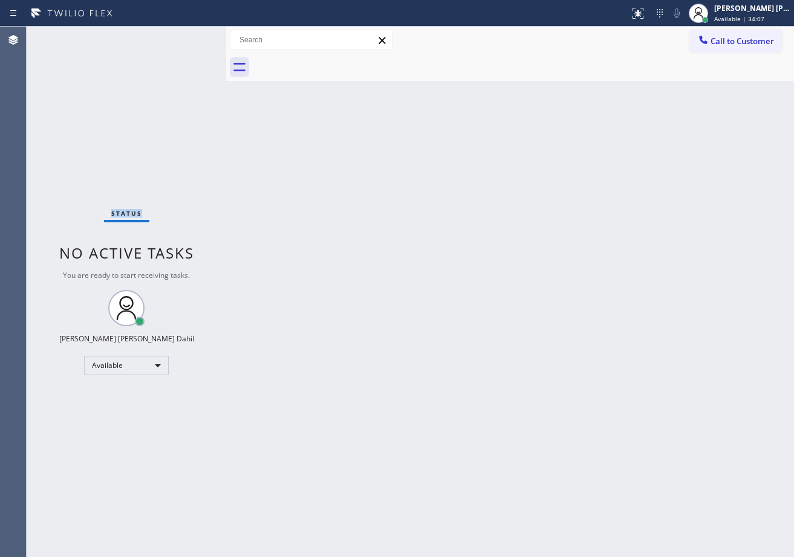
click at [183, 36] on div "Status No active tasks You are ready to start receiving tasks. [PERSON_NAME] [P…" at bounding box center [126, 292] width 199 height 531
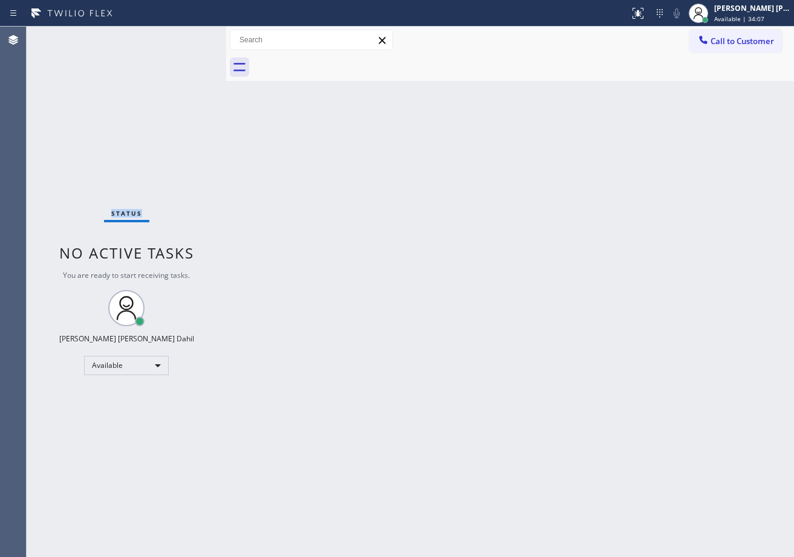
click at [183, 36] on div "Status No active tasks You are ready to start receiving tasks. [PERSON_NAME] [P…" at bounding box center [126, 292] width 199 height 531
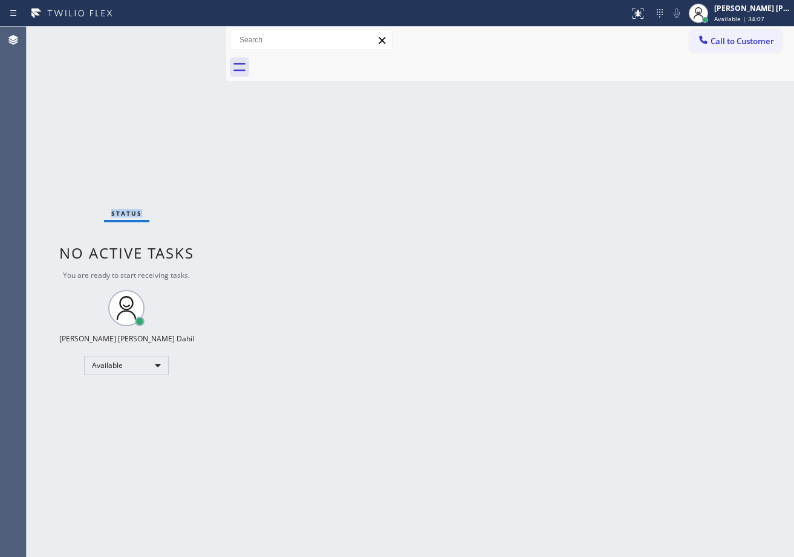
click at [183, 36] on div "Status No active tasks You are ready to start receiving tasks. [PERSON_NAME] [P…" at bounding box center [126, 292] width 199 height 531
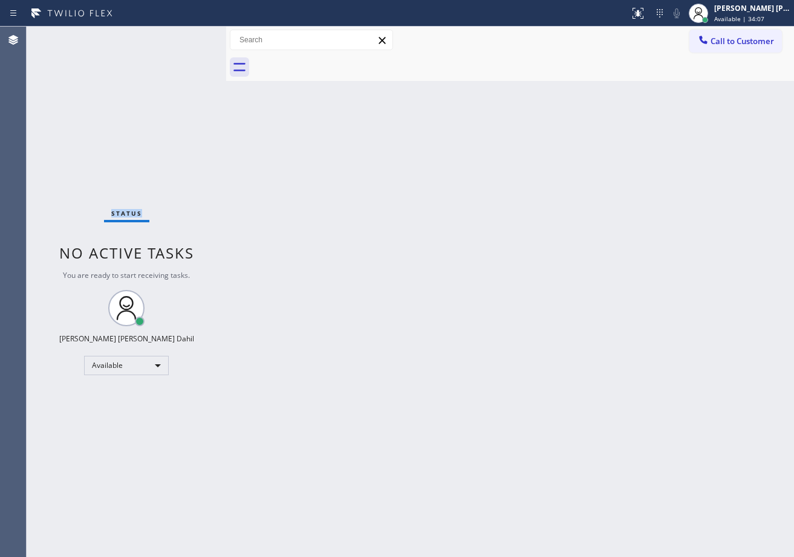
click at [183, 36] on div "Status No active tasks You are ready to start receiving tasks. [PERSON_NAME] [P…" at bounding box center [126, 292] width 199 height 531
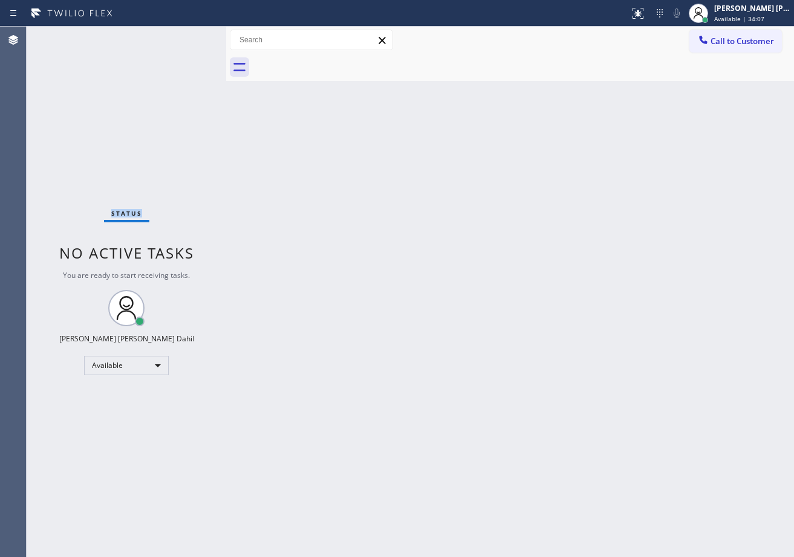
click at [183, 36] on div "Status No active tasks You are ready to start receiving tasks. [PERSON_NAME] [P…" at bounding box center [126, 292] width 199 height 531
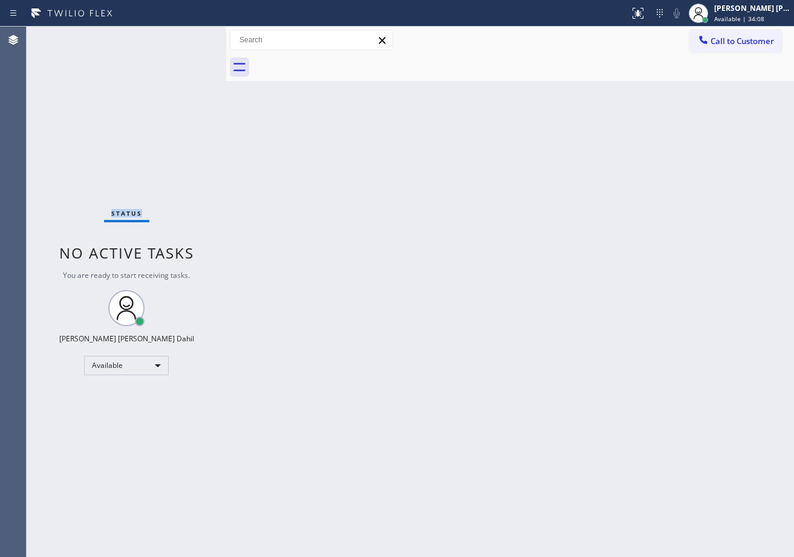
click at [183, 36] on div "Status No active tasks You are ready to start receiving tasks. [PERSON_NAME] [P…" at bounding box center [126, 292] width 199 height 531
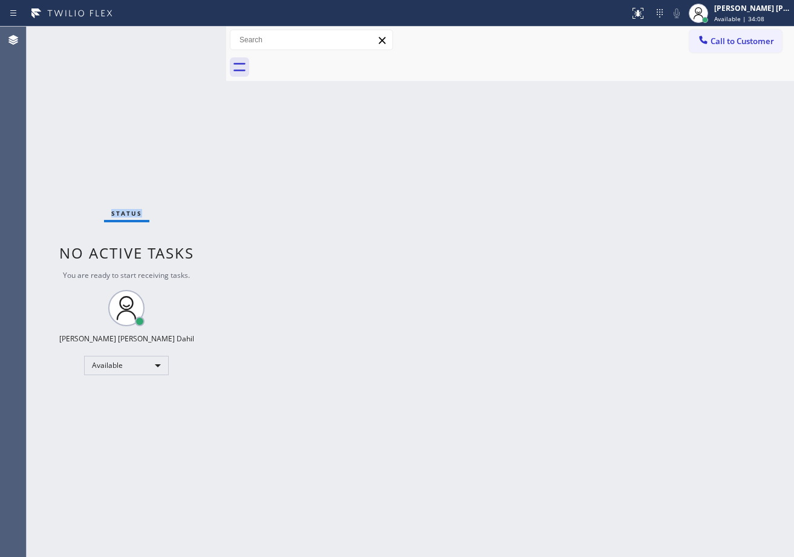
click at [183, 36] on div "Status No active tasks You are ready to start receiving tasks. [PERSON_NAME] [P…" at bounding box center [126, 292] width 199 height 531
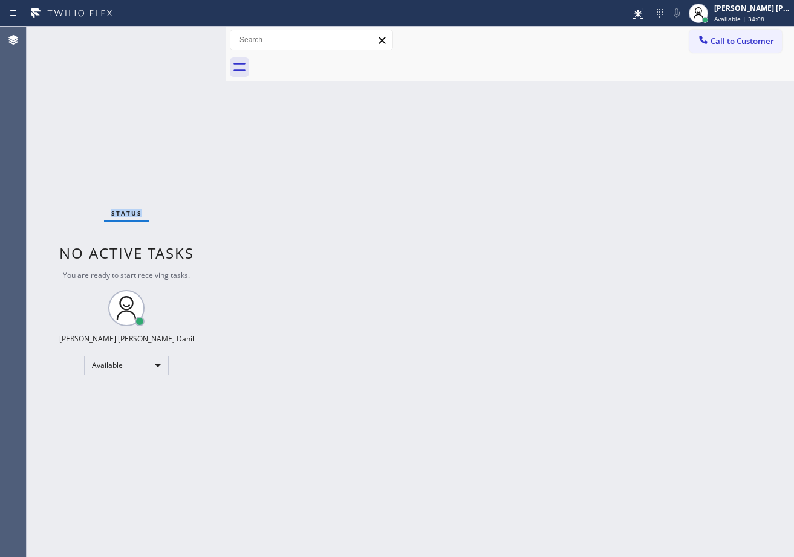
click at [183, 36] on div "Status No active tasks You are ready to start receiving tasks. [PERSON_NAME] [P…" at bounding box center [126, 292] width 199 height 531
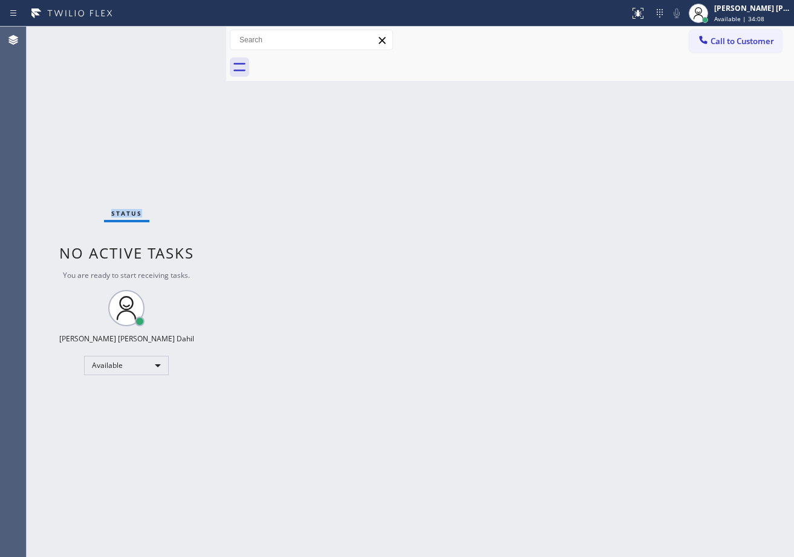
click at [183, 36] on div "Status No active tasks You are ready to start receiving tasks. [PERSON_NAME] [P…" at bounding box center [126, 292] width 199 height 531
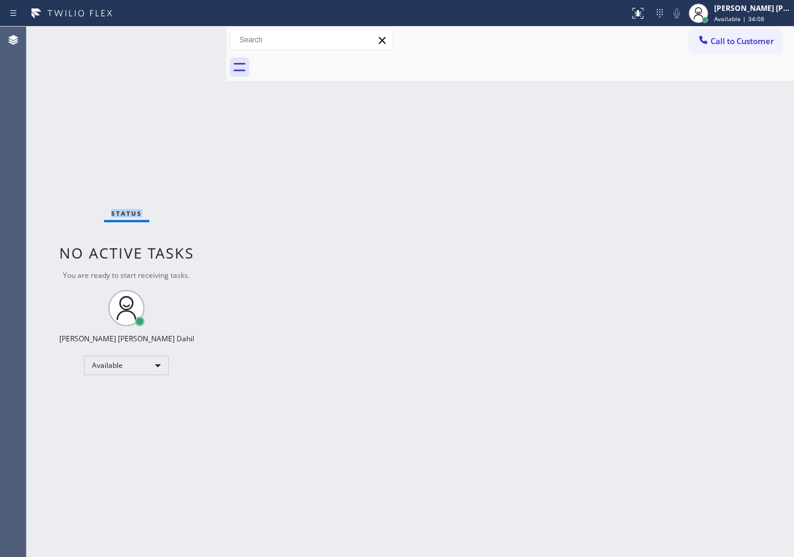
click at [183, 36] on div "Status No active tasks You are ready to start receiving tasks. [PERSON_NAME] [P…" at bounding box center [126, 292] width 199 height 531
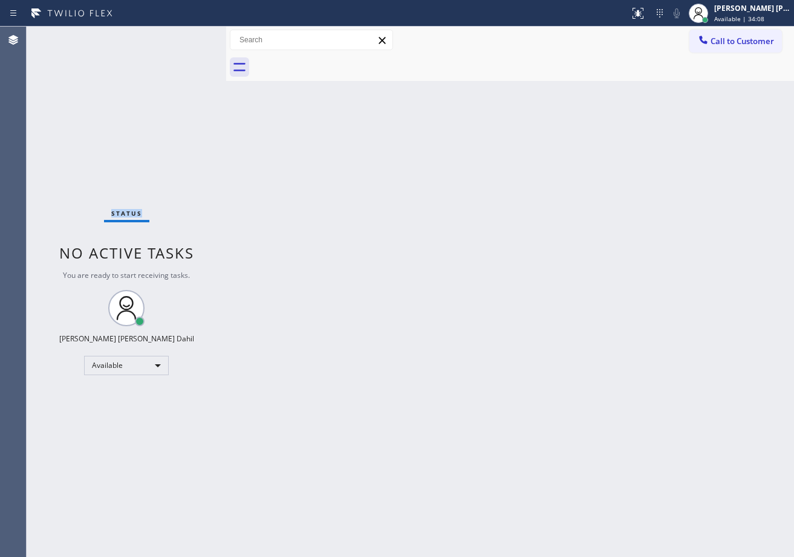
click at [183, 36] on div "Status No active tasks You are ready to start receiving tasks. [PERSON_NAME] [P…" at bounding box center [126, 292] width 199 height 531
click
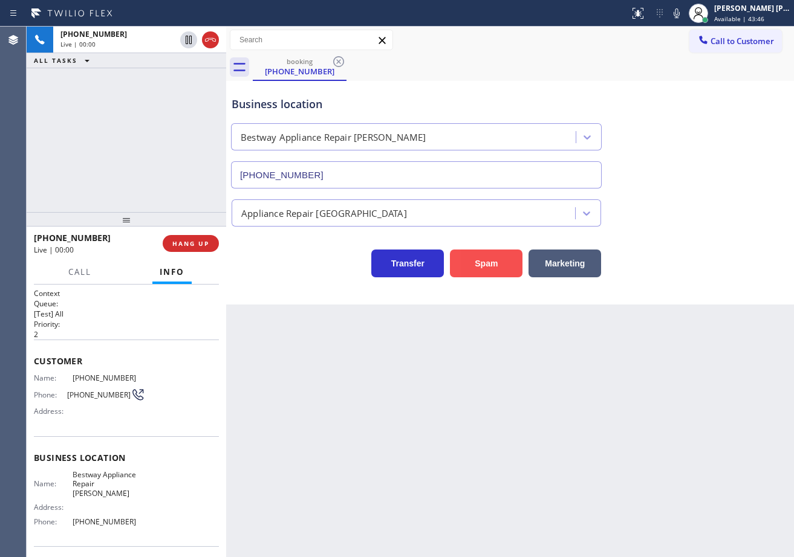
type input "[PHONE_NUMBER]"
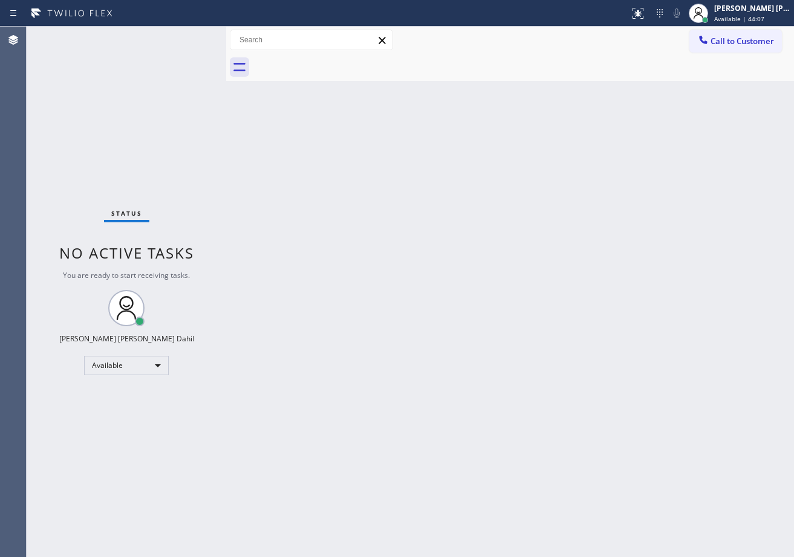
drag, startPoint x: 536, startPoint y: 345, endPoint x: 543, endPoint y: 365, distance: 21.2
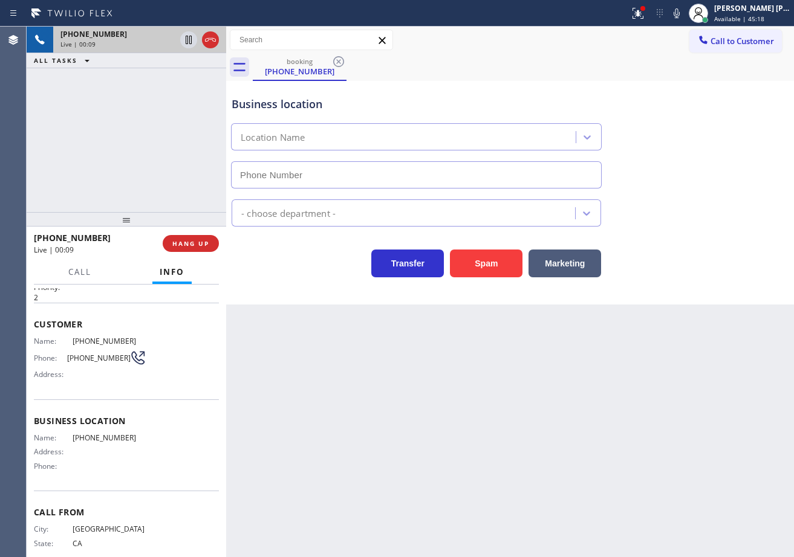
scroll to position [66, 0]
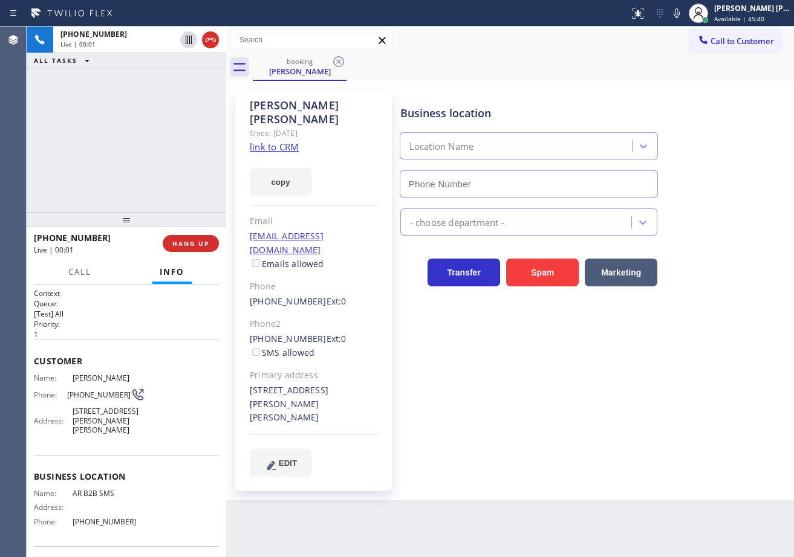
type input "[PHONE_NUMBER]"
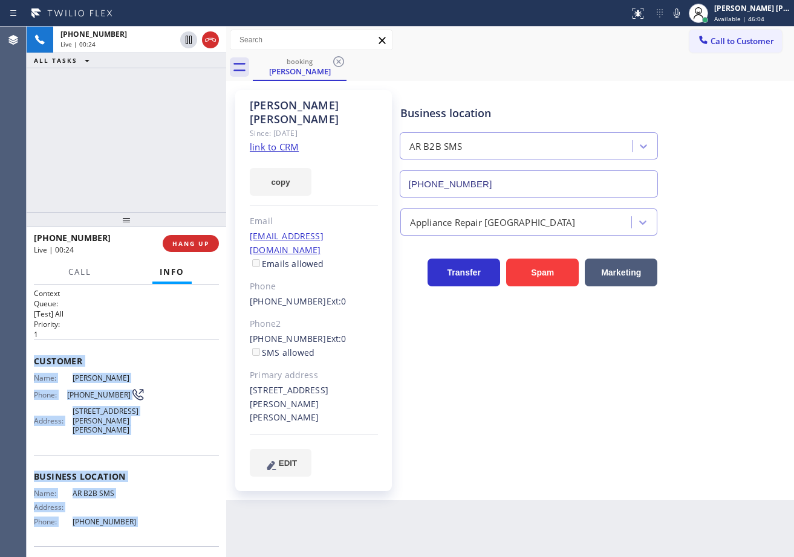
scroll to position [85, 0]
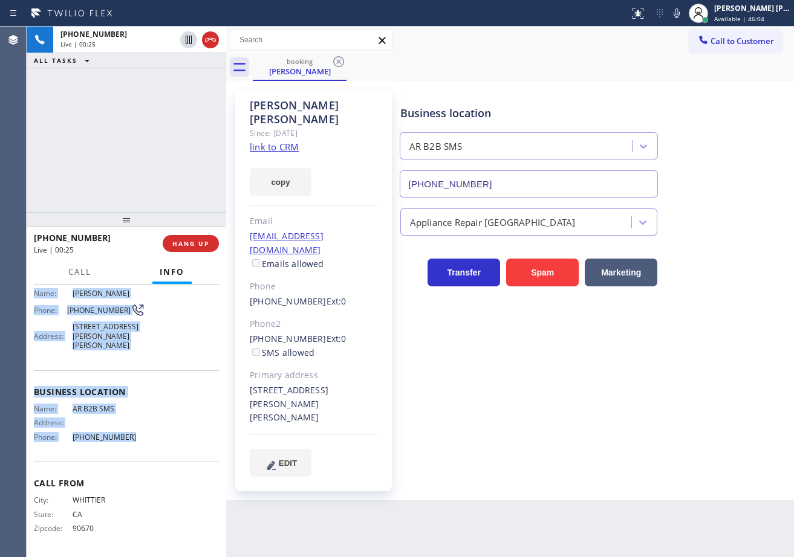
drag, startPoint x: 32, startPoint y: 358, endPoint x: 133, endPoint y: 444, distance: 132.9
copy div "Customer Name: [PERSON_NAME] Phone: [PHONE_NUMBER] Address: [STREET_ADDRESS][PE…"
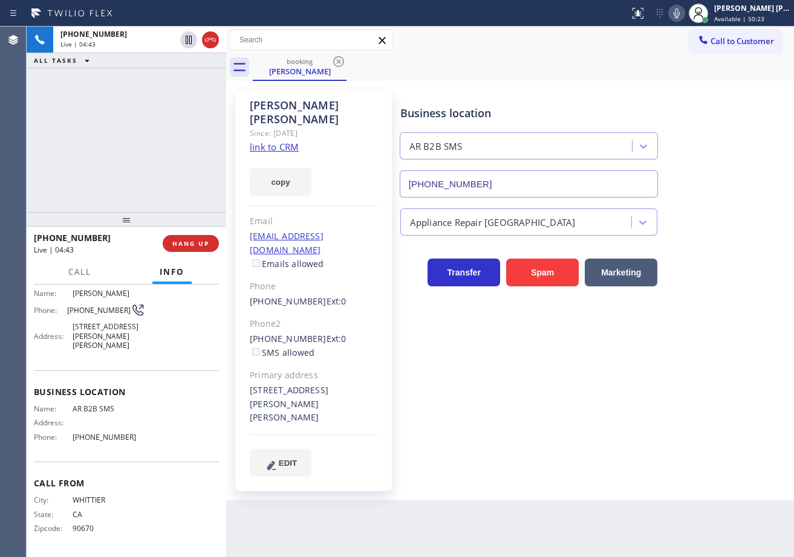
drag, startPoint x: 129, startPoint y: 157, endPoint x: 164, endPoint y: 75, distance: 89.6
drag, startPoint x: 179, startPoint y: 94, endPoint x: 514, endPoint y: 62, distance: 336.9
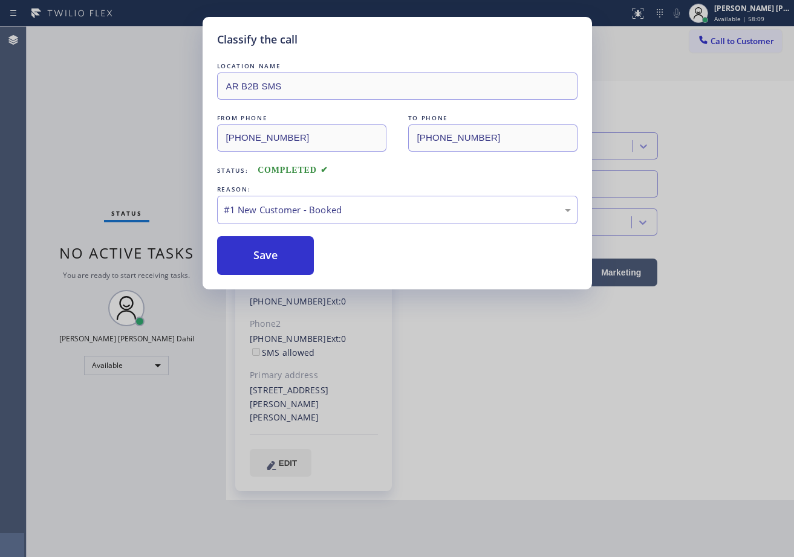
drag, startPoint x: 281, startPoint y: 250, endPoint x: 207, endPoint y: 54, distance: 208.9
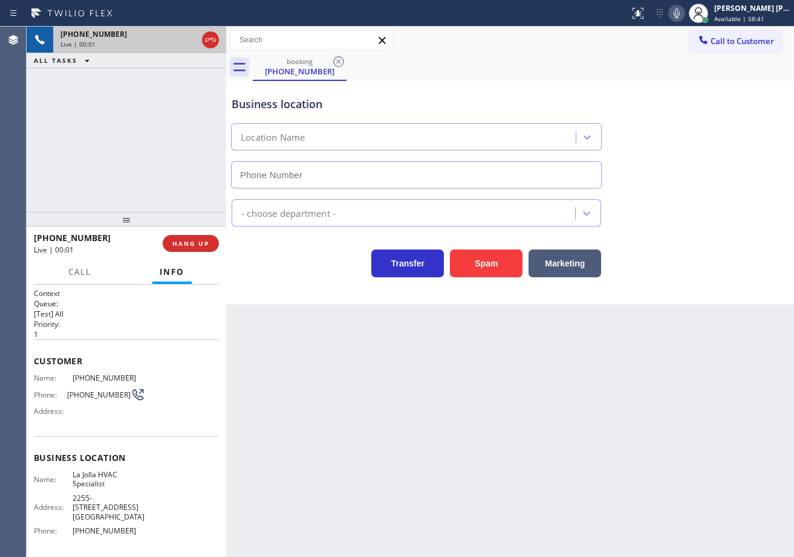
type input "[PHONE_NUMBER]"
drag, startPoint x: 138, startPoint y: 378, endPoint x: 67, endPoint y: 381, distance: 71.4
copy div "[PHONE_NUMBER]"
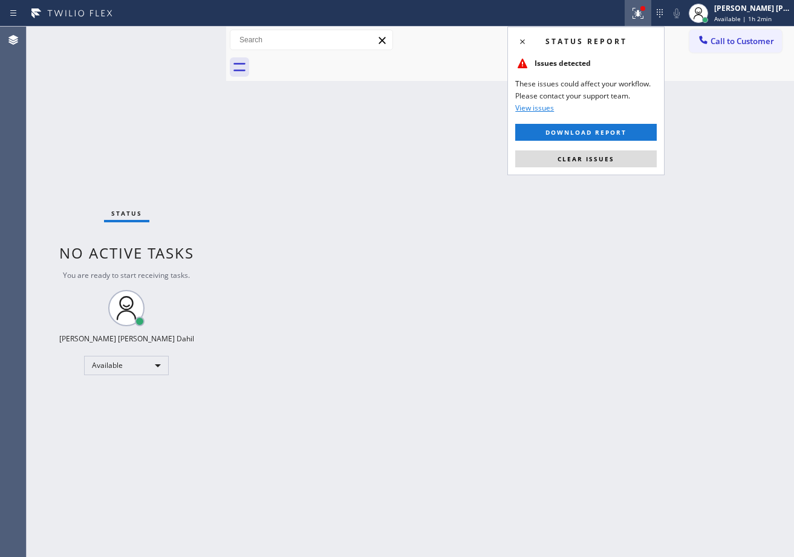
drag, startPoint x: 594, startPoint y: 164, endPoint x: 589, endPoint y: 167, distance: 6.2
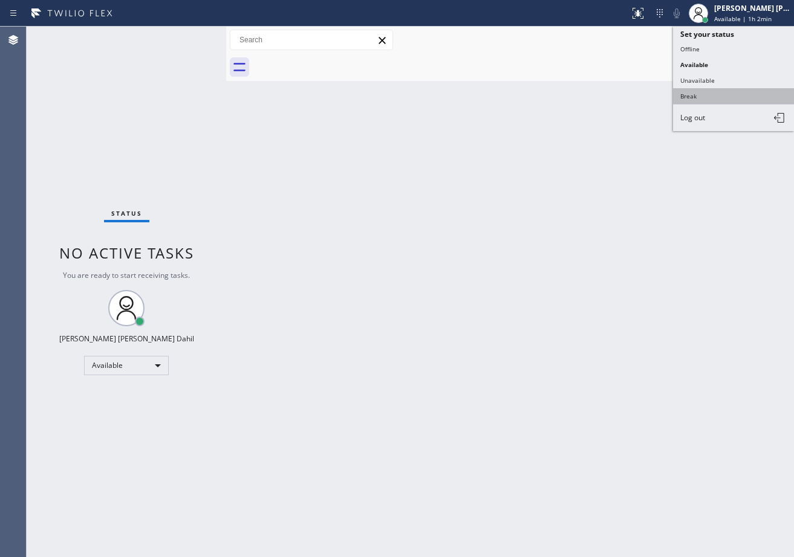
drag, startPoint x: 715, startPoint y: 91, endPoint x: 670, endPoint y: 106, distance: 48.0
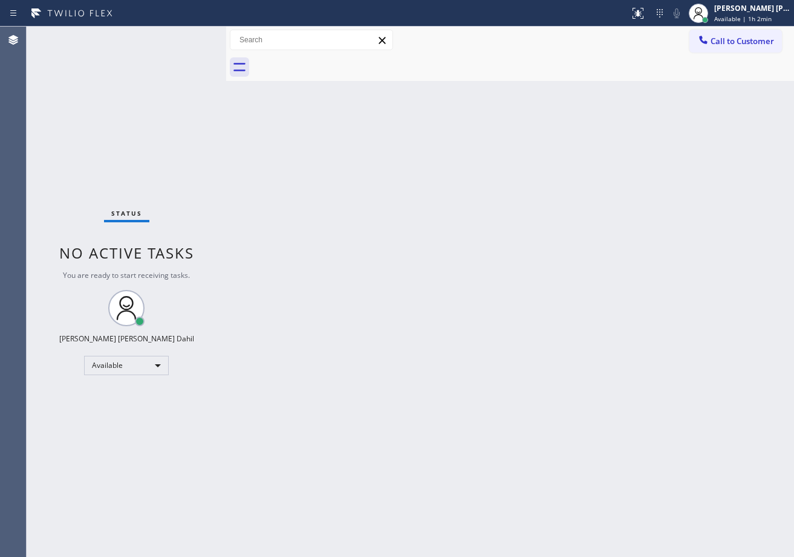
drag, startPoint x: 670, startPoint y: 106, endPoint x: 680, endPoint y: 101, distance: 11.6
drag, startPoint x: 751, startPoint y: 20, endPoint x: 737, endPoint y: 38, distance: 22.8
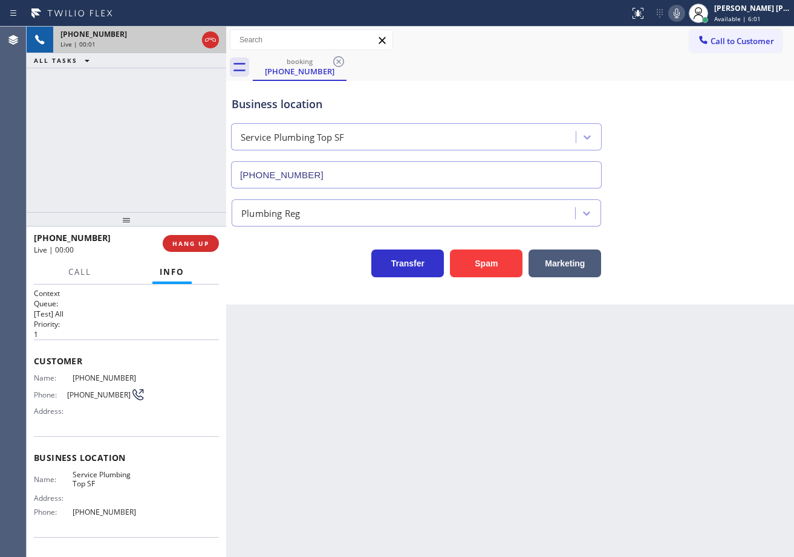
type input "[PHONE_NUMBER]"
drag, startPoint x: 135, startPoint y: 98, endPoint x: 135, endPoint y: 132, distance: 34.5
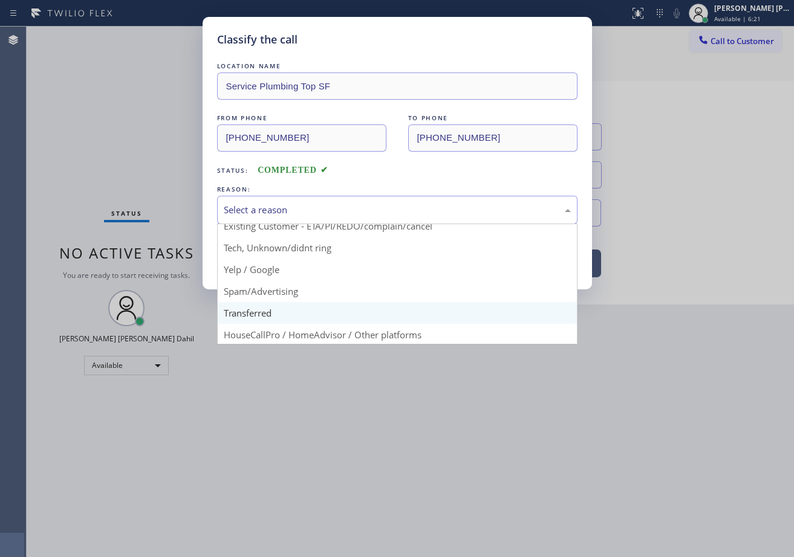
scroll to position [76, 0]
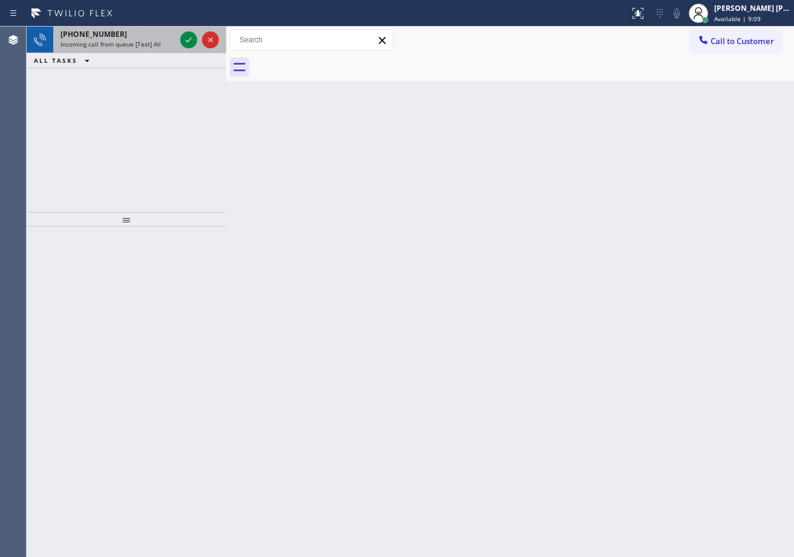
drag, startPoint x: 158, startPoint y: 50, endPoint x: 164, endPoint y: 48, distance: 6.3
click at [160, 48] on div "[PHONE_NUMBER] Incoming call from queue [Test] All" at bounding box center [115, 40] width 124 height 27
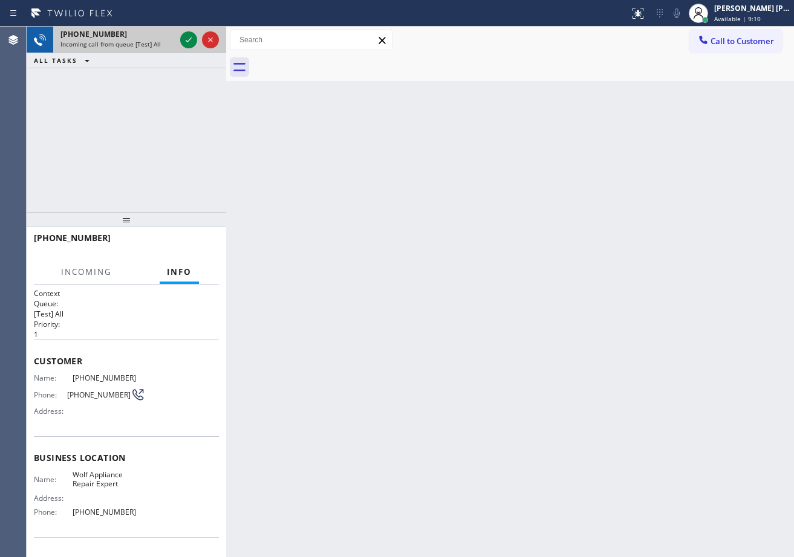
click at [167, 44] on div "[PHONE_NUMBER] Incoming call from queue [Test] All" at bounding box center [115, 40] width 124 height 27
click at [184, 42] on icon at bounding box center [188, 40] width 15 height 15
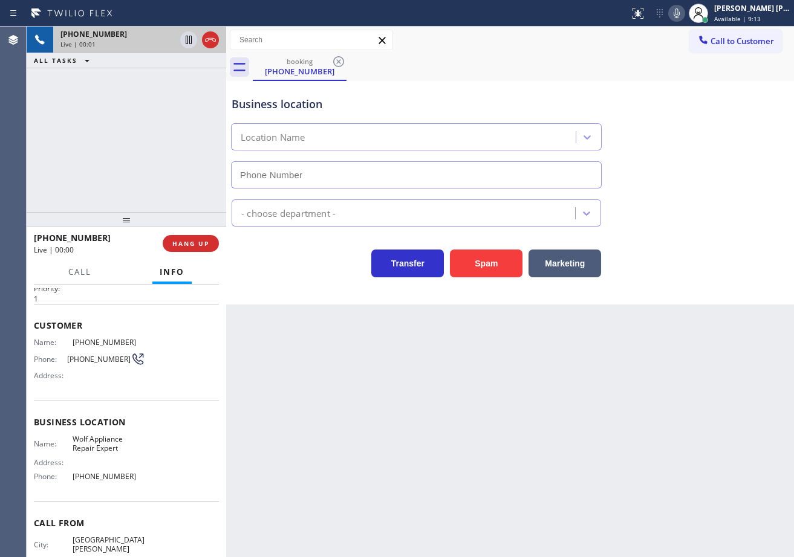
type input "[PHONE_NUMBER]"
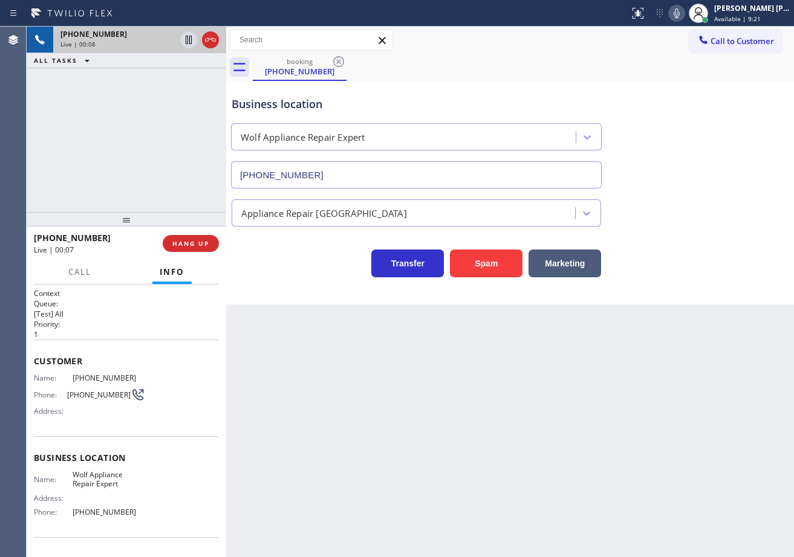
click at [292, 439] on div "Back to Dashboard Change Sender ID Customers Technicians Select a contact Outbo…" at bounding box center [509, 292] width 567 height 531
click at [359, 422] on div "Back to Dashboard Change Sender ID Customers Technicians Select a contact Outbo…" at bounding box center [509, 292] width 567 height 531
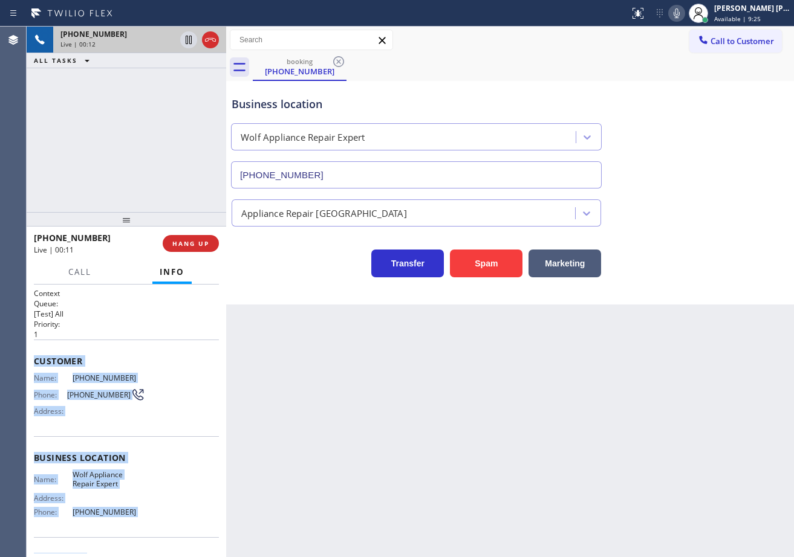
scroll to position [75, 0]
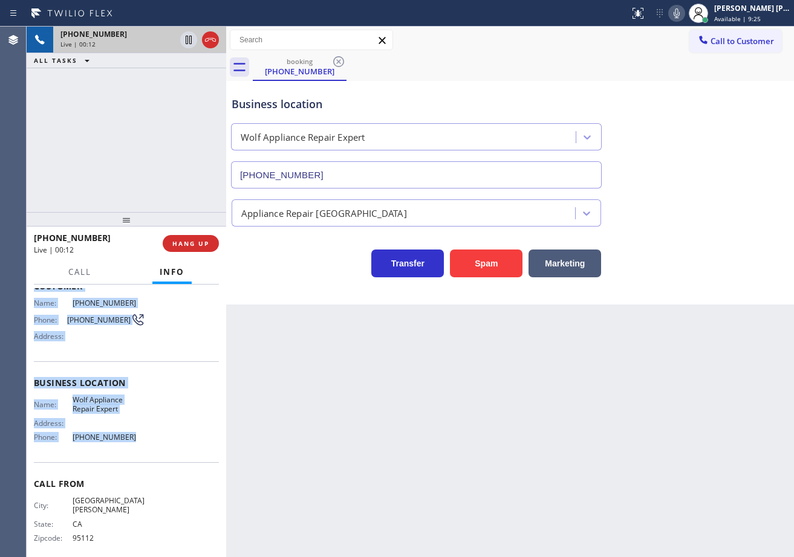
drag, startPoint x: 39, startPoint y: 361, endPoint x: 351, endPoint y: 377, distance: 312.2
click at [131, 443] on div "Context Queue: [Test] All Priority: 1 Customer Name: [PHONE_NUMBER] Phone: [PHO…" at bounding box center [126, 421] width 199 height 273
copy div "Customer Name: [PHONE_NUMBER] Phone: [PHONE_NUMBER] Address: Business location …"
drag, startPoint x: 375, startPoint y: 447, endPoint x: 160, endPoint y: 439, distance: 215.9
click at [373, 444] on div "Back to Dashboard Change Sender ID Customers Technicians Select a contact Outbo…" at bounding box center [509, 292] width 567 height 531
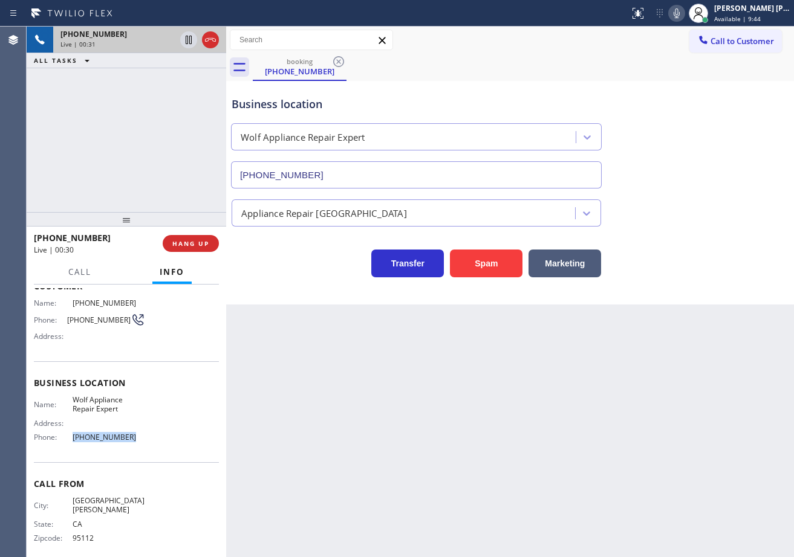
drag, startPoint x: 134, startPoint y: 438, endPoint x: 66, endPoint y: 440, distance: 68.3
click at [66, 440] on div "Name: Wolf Appliance Repair Expert Address: Phone: [PHONE_NUMBER]" at bounding box center [126, 421] width 185 height 52
copy div "[PHONE_NUMBER]"
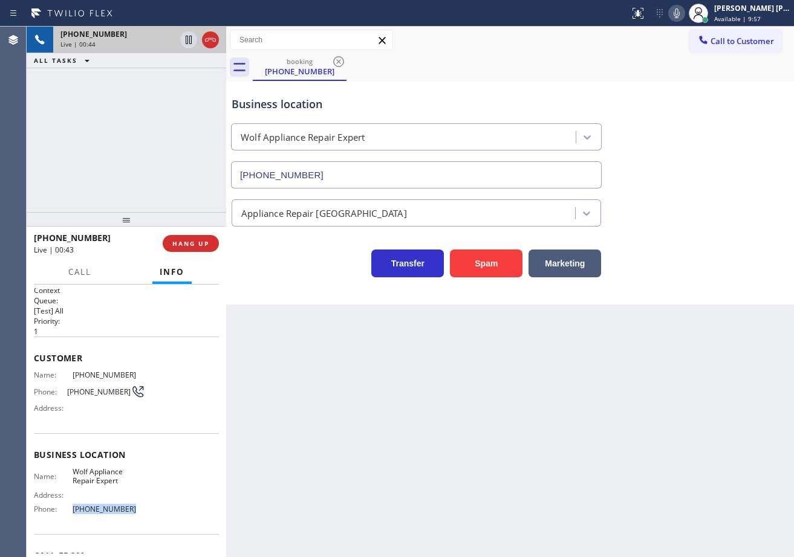
scroll to position [0, 0]
click at [390, 432] on div "Back to Dashboard Change Sender ID Customers Technicians Select a contact Outbo…" at bounding box center [509, 292] width 567 height 531
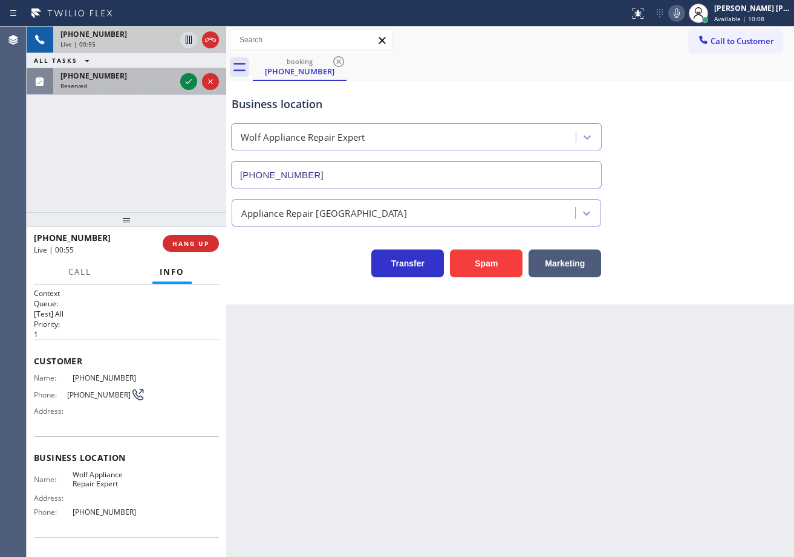
click at [161, 92] on div "[PHONE_NUMBER] Reserved" at bounding box center [115, 81] width 124 height 27
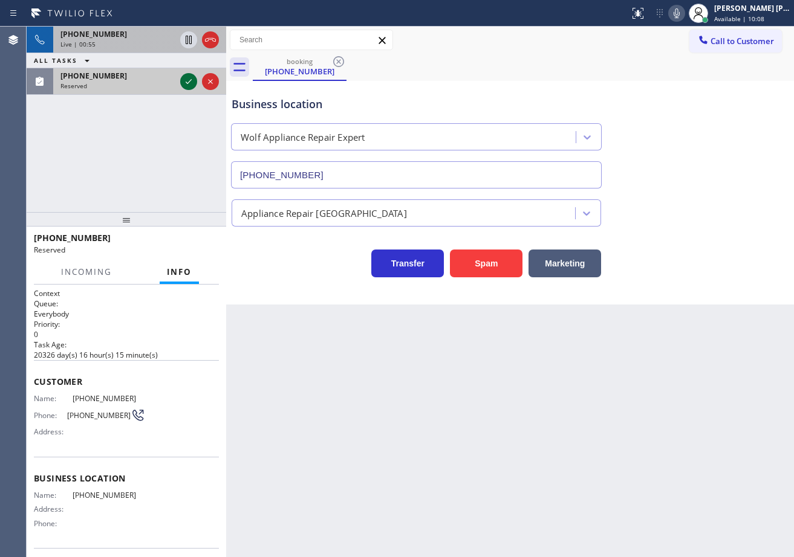
click at [184, 79] on icon at bounding box center [188, 81] width 15 height 15
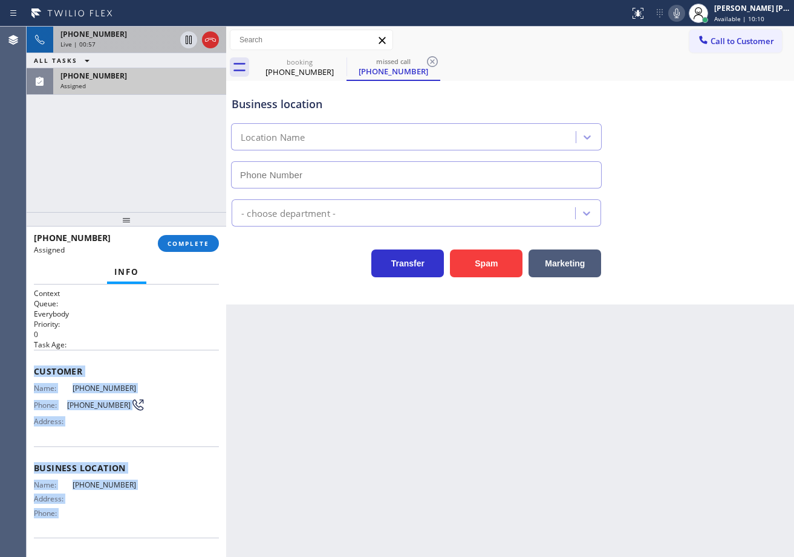
scroll to position [76, 0]
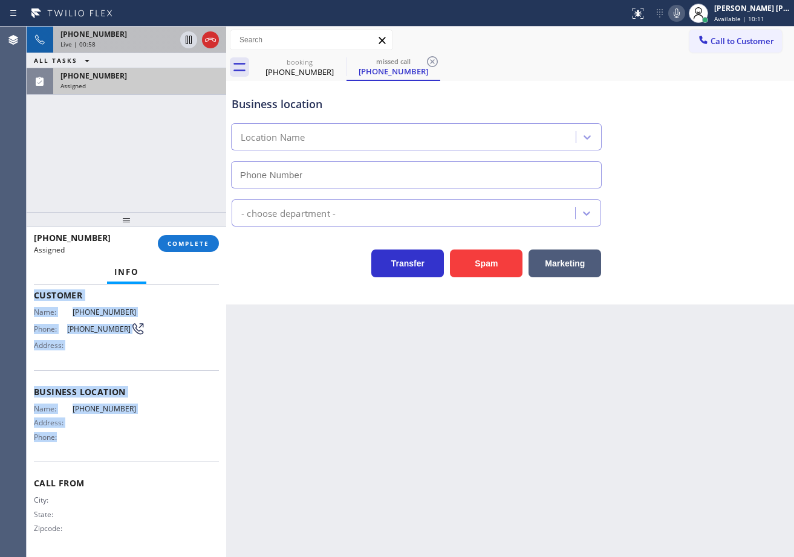
drag, startPoint x: 34, startPoint y: 369, endPoint x: 139, endPoint y: 441, distance: 127.4
click at [139, 441] on div "Context Queue: Everybody Priority: 0 Task Age: Customer Name: [PHONE_NUMBER] Ph…" at bounding box center [126, 382] width 185 height 341
click at [171, 244] on span "COMPLETE" at bounding box center [188, 243] width 42 height 8
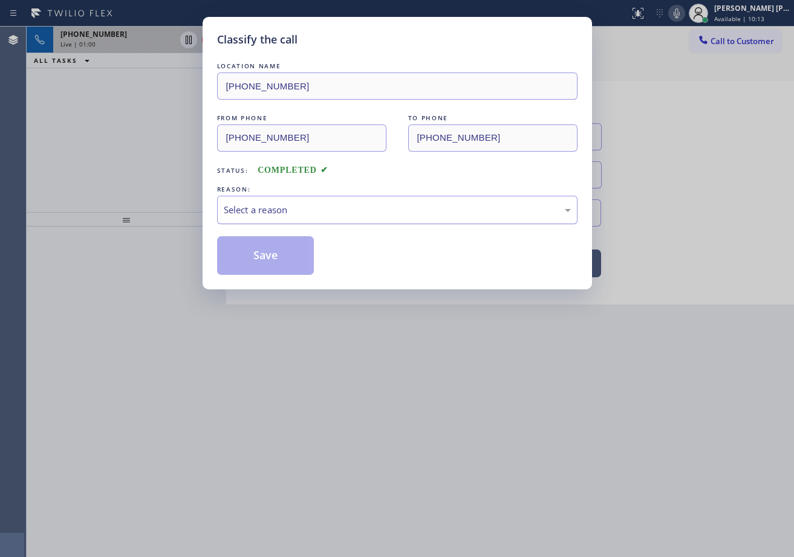
click at [221, 206] on div "Select a reason" at bounding box center [397, 210] width 360 height 28
click at [285, 255] on button "Save" at bounding box center [265, 255] width 97 height 39
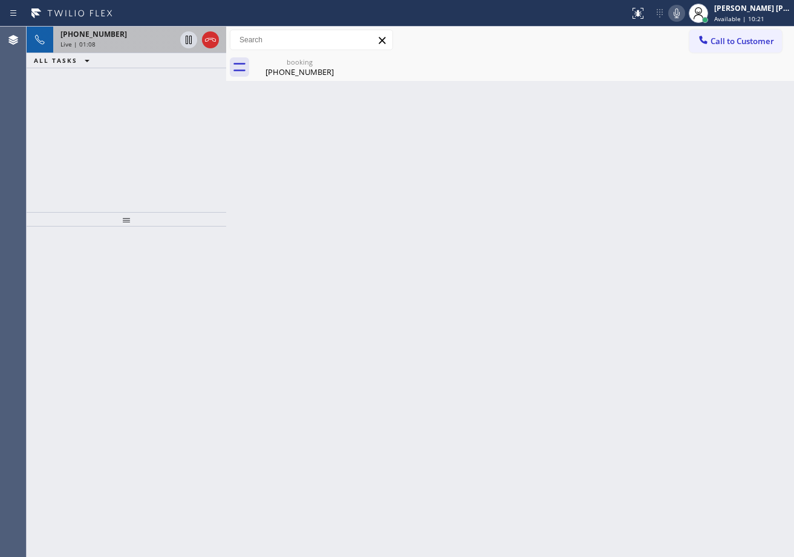
click at [145, 94] on div "[PHONE_NUMBER] Live | 01:08 ALL TASKS ALL TASKS ACTIVE TASKS TASKS IN WRAP UP" at bounding box center [126, 120] width 199 height 186
click at [144, 43] on div "Live | 01:09" at bounding box center [117, 44] width 115 height 8
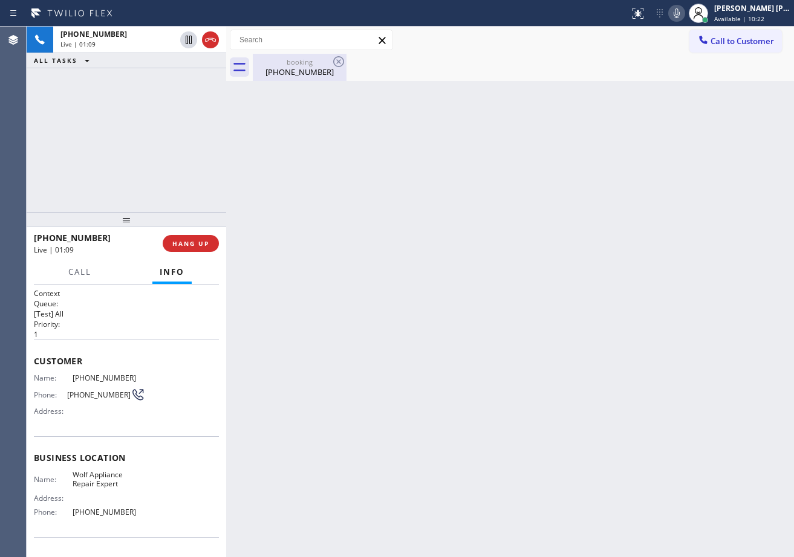
click at [285, 69] on div "[PHONE_NUMBER]" at bounding box center [299, 71] width 91 height 11
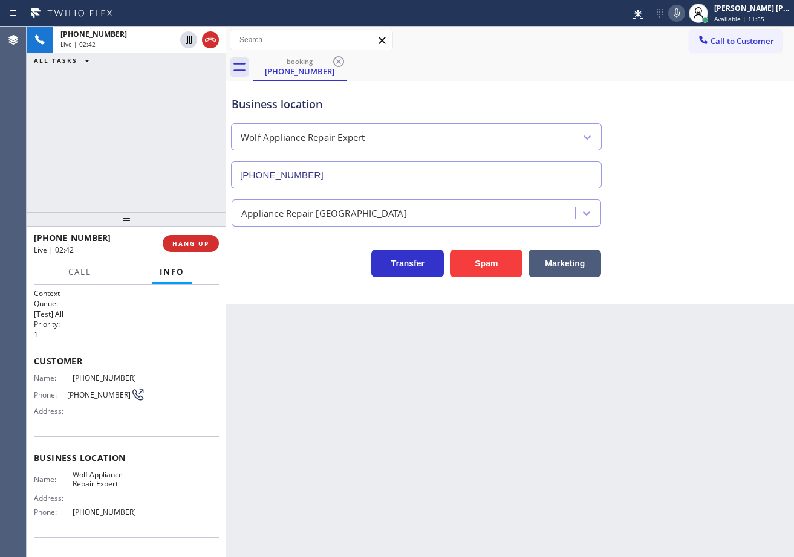
click at [723, 173] on div "Business location Wolf Appliance Repair Expert [PHONE_NUMBER]" at bounding box center [509, 133] width 561 height 109
click at [722, 173] on div "Business location Wolf Appliance Repair Expert [PHONE_NUMBER]" at bounding box center [509, 133] width 561 height 109
click at [684, 15] on icon at bounding box center [676, 13] width 15 height 15
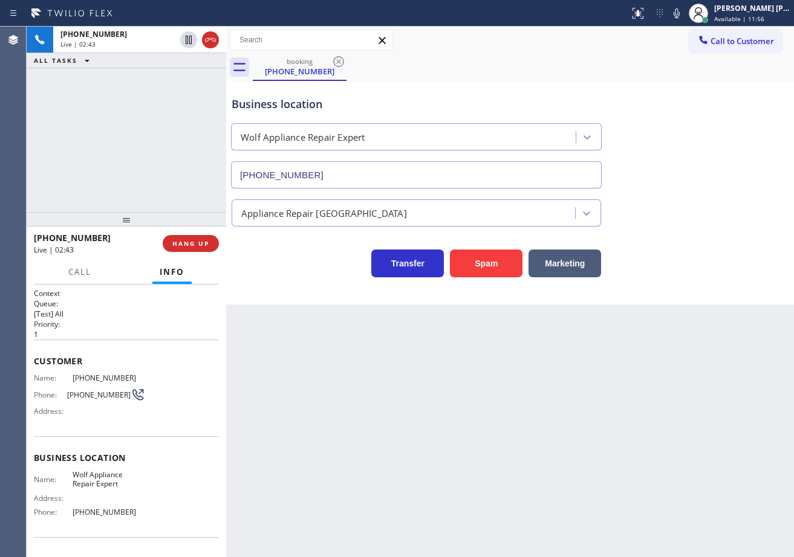
click at [705, 105] on div "Business location Wolf Appliance Repair Expert [PHONE_NUMBER]" at bounding box center [509, 133] width 561 height 109
click at [186, 75] on div "[PHONE_NUMBER] Live | 02:44 ALL TASKS ALL TASKS ACTIVE TASKS TASKS IN WRAP UP" at bounding box center [126, 120] width 199 height 186
click at [186, 44] on icon at bounding box center [189, 40] width 6 height 8
click at [187, 38] on icon at bounding box center [188, 40] width 8 height 8
click at [684, 16] on icon at bounding box center [676, 13] width 15 height 15
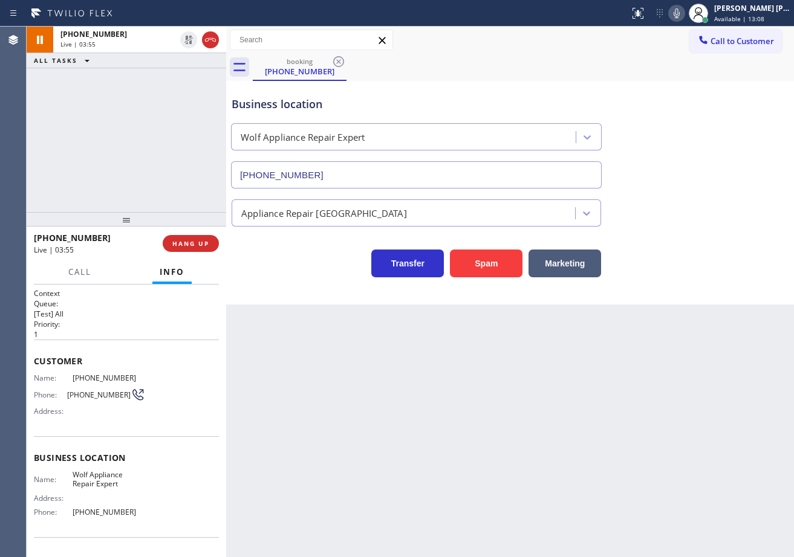
click at [705, 275] on div "Transfer Spam Marketing" at bounding box center [509, 258] width 561 height 39
drag, startPoint x: 150, startPoint y: 130, endPoint x: 475, endPoint y: 164, distance: 326.9
click at [151, 129] on div "[PHONE_NUMBER] Live | 05:39 ALL TASKS ALL TASKS ACTIVE TASKS TASKS IN WRAP UP" at bounding box center [126, 120] width 199 height 186
drag, startPoint x: 691, startPoint y: 83, endPoint x: 780, endPoint y: 167, distance: 122.7
click at [691, 83] on div "Business location Wolf Appliance Repair Expert [PHONE_NUMBER]" at bounding box center [509, 133] width 561 height 109
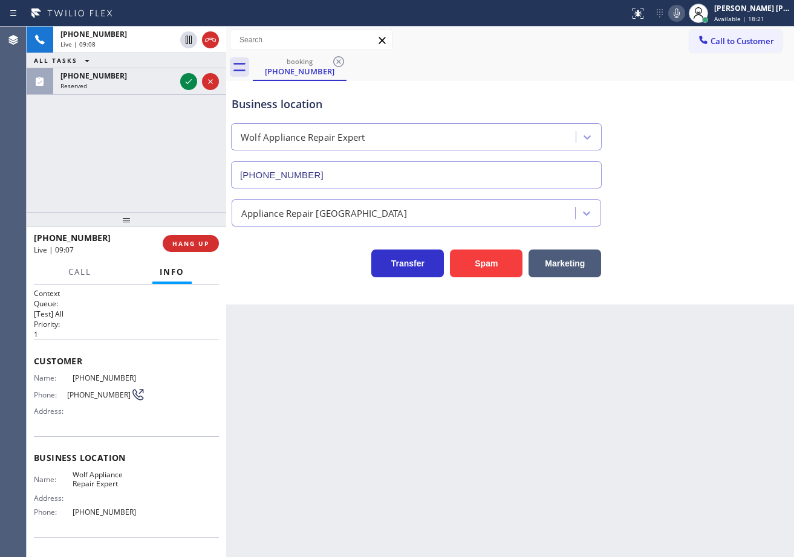
click at [682, 20] on div at bounding box center [676, 13] width 17 height 15
click at [680, 14] on rect at bounding box center [676, 12] width 8 height 8
click at [668, 79] on div "booking [PHONE_NUMBER]" at bounding box center [523, 67] width 541 height 27
drag, startPoint x: 684, startPoint y: 86, endPoint x: 681, endPoint y: 256, distance: 170.5
click at [684, 86] on div "Business location Wolf Appliance Repair Expert [PHONE_NUMBER]" at bounding box center [509, 133] width 561 height 109
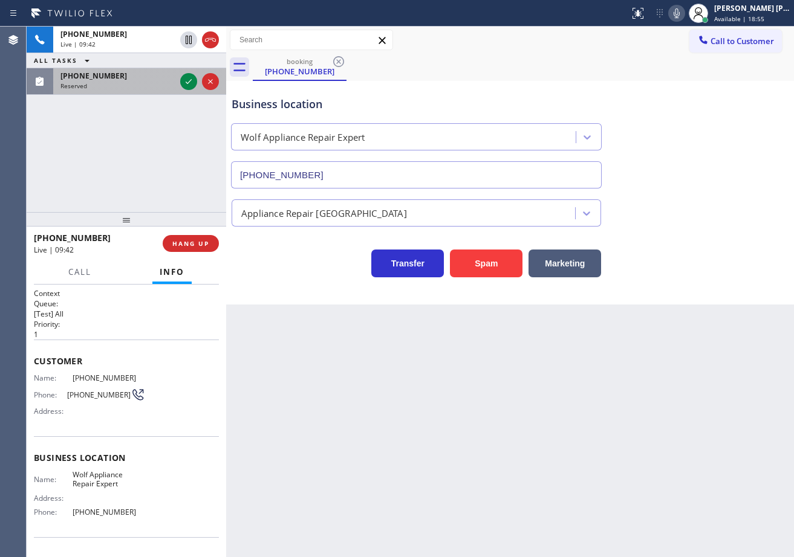
drag, startPoint x: 121, startPoint y: 93, endPoint x: 136, endPoint y: 90, distance: 15.4
click at [124, 92] on div "[PHONE_NUMBER] Reserved" at bounding box center [115, 81] width 124 height 27
drag, startPoint x: 136, startPoint y: 90, endPoint x: 144, endPoint y: 87, distance: 8.4
click at [138, 89] on div "[PHONE_NUMBER] Reserved" at bounding box center [115, 81] width 124 height 27
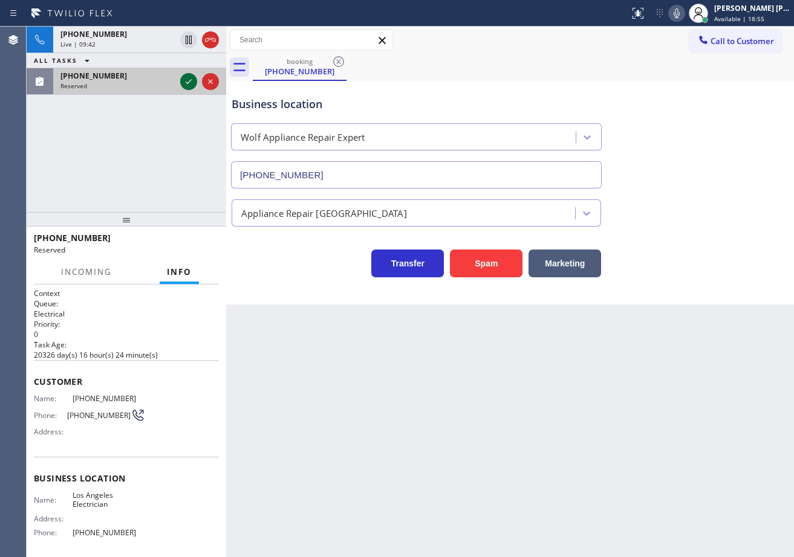
drag, startPoint x: 155, startPoint y: 85, endPoint x: 185, endPoint y: 82, distance: 29.8
click at [158, 85] on div "Reserved" at bounding box center [117, 86] width 115 height 8
click at [186, 80] on icon at bounding box center [188, 81] width 15 height 15
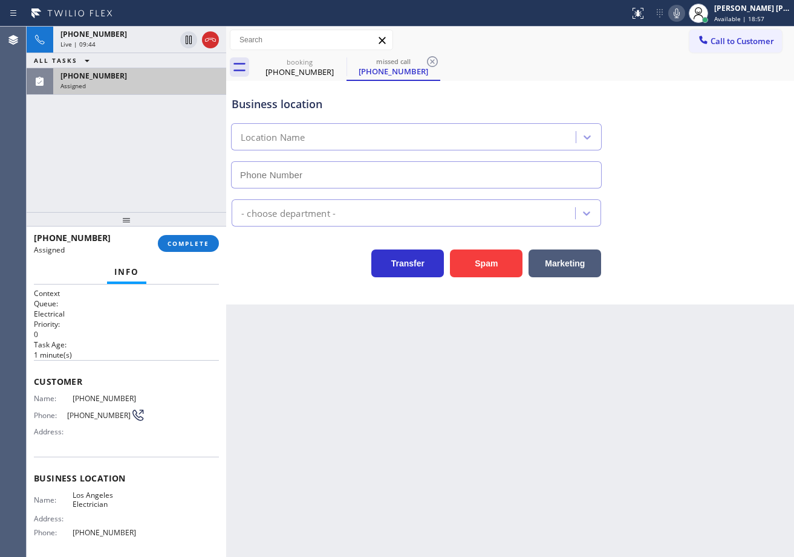
type input "[PHONE_NUMBER]"
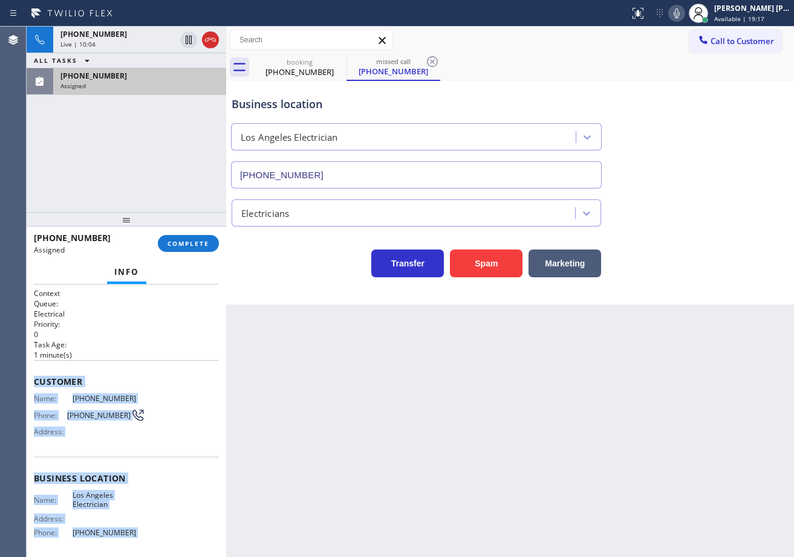
scroll to position [95, 0]
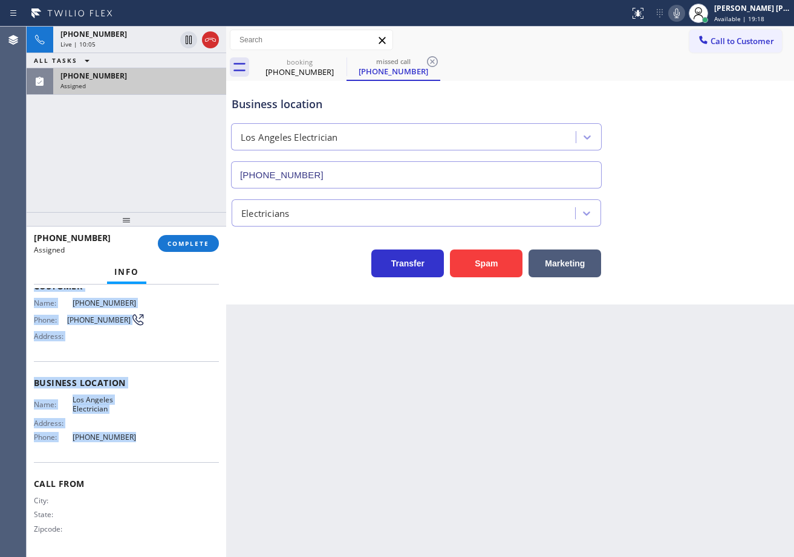
drag, startPoint x: 33, startPoint y: 381, endPoint x: 183, endPoint y: 259, distance: 192.9
click at [147, 448] on div "Context Queue: Electrical Priority: 0 Task Age: [DEMOGRAPHIC_DATA] minute(s) Cu…" at bounding box center [126, 421] width 199 height 273
copy div "Customer Name: [PHONE_NUMBER] Phone: [PHONE_NUMBER] Address: Business location …"
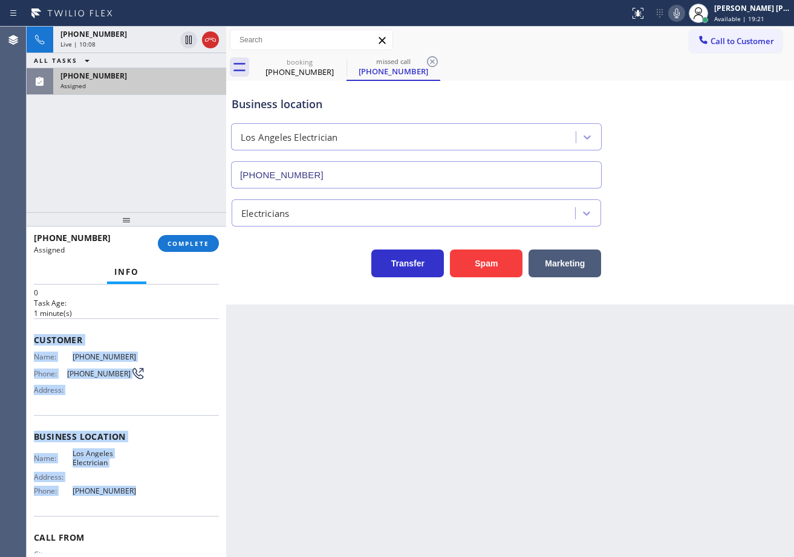
scroll to position [0, 0]
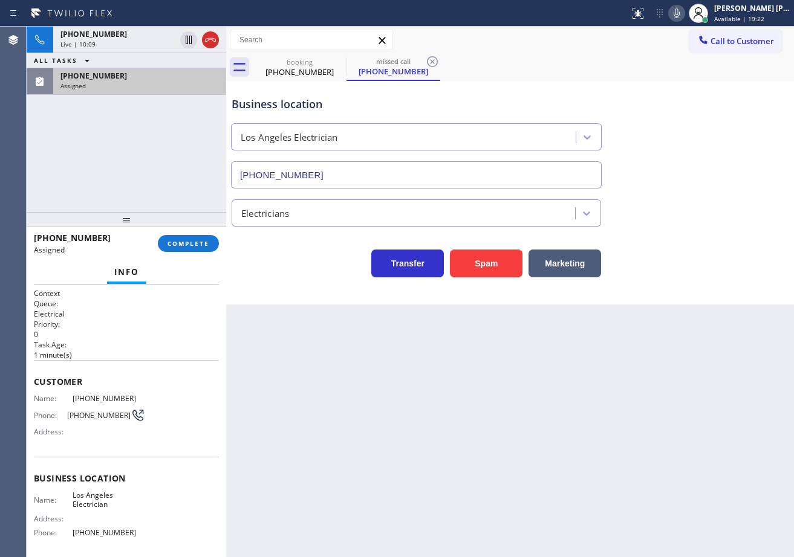
click at [189, 232] on div "[PHONE_NUMBER] Assigned COMPLETE" at bounding box center [126, 243] width 185 height 31
click at [191, 242] on button "COMPLETE" at bounding box center [188, 243] width 61 height 17
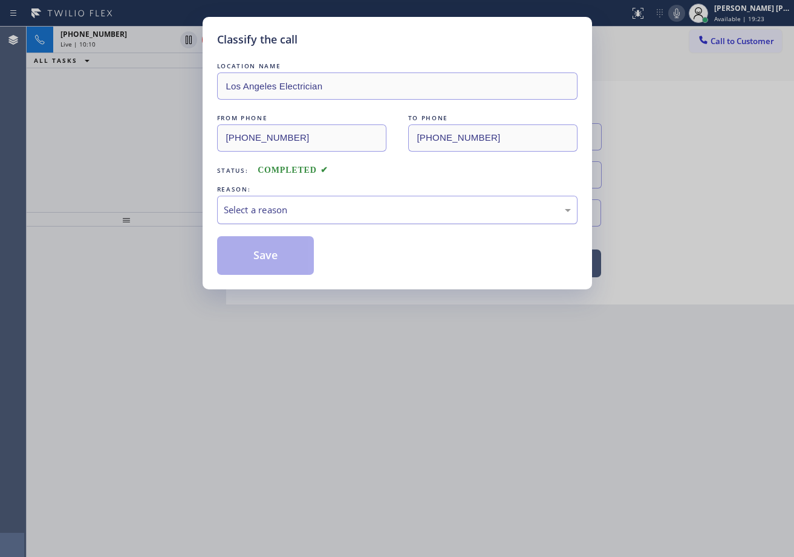
click at [274, 209] on div "Select a reason" at bounding box center [397, 210] width 347 height 14
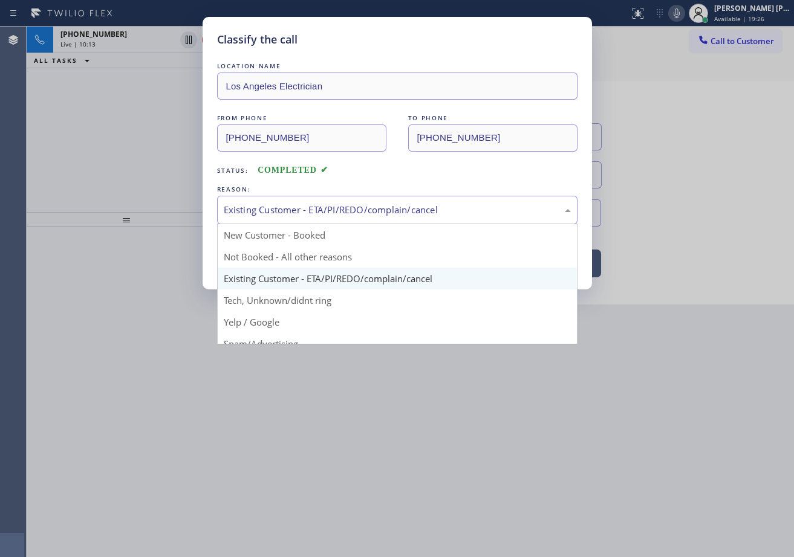
click at [282, 206] on div "Existing Customer - ETA/PI/REDO/complain/cancel" at bounding box center [397, 210] width 347 height 14
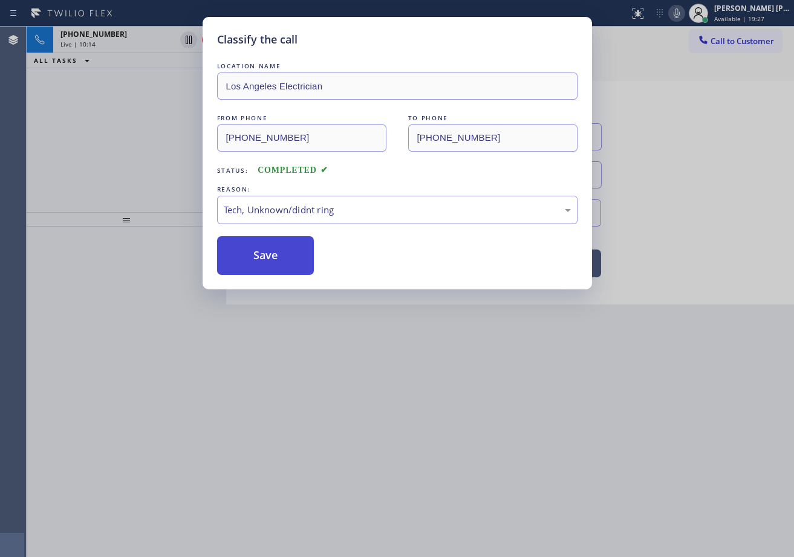
click at [268, 259] on button "Save" at bounding box center [265, 255] width 97 height 39
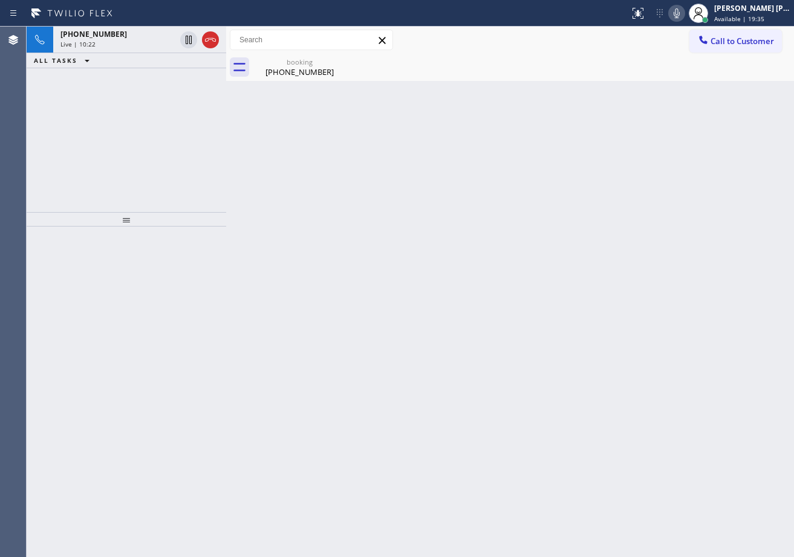
drag, startPoint x: 138, startPoint y: 40, endPoint x: 314, endPoint y: 91, distance: 183.5
click at [138, 40] on div "Live | 10:22" at bounding box center [117, 44] width 115 height 8
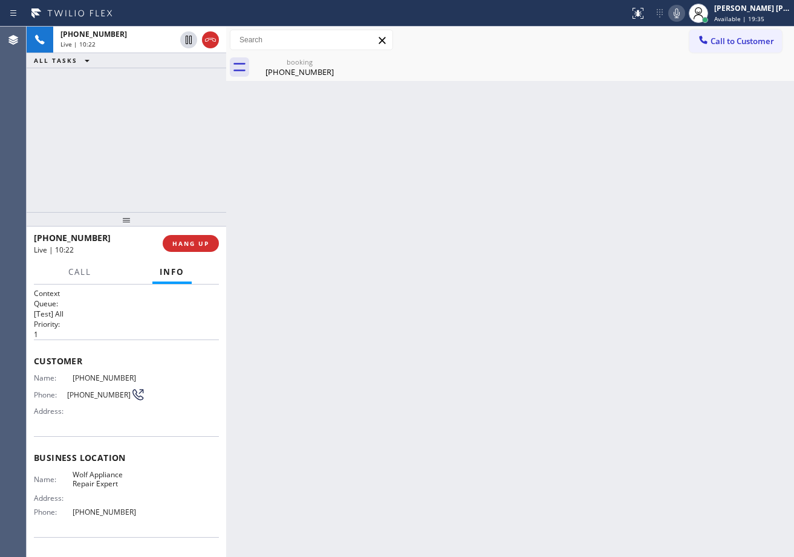
drag, startPoint x: 304, startPoint y: 72, endPoint x: 766, endPoint y: 190, distance: 477.3
click at [305, 72] on div "[PHONE_NUMBER]" at bounding box center [299, 71] width 91 height 11
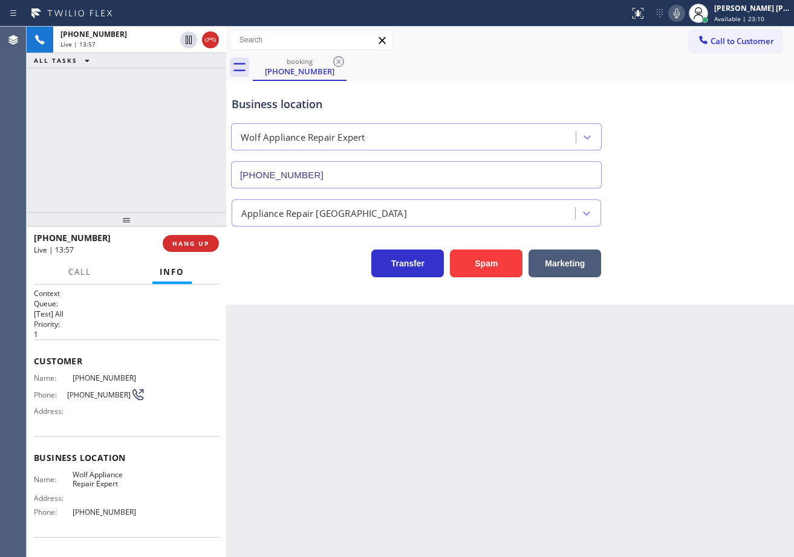
click at [679, 14] on icon at bounding box center [676, 13] width 6 height 10
click at [684, 14] on icon at bounding box center [676, 13] width 15 height 15
click at [713, 164] on div "Business location Wolf Appliance Repair Expert [PHONE_NUMBER]" at bounding box center [509, 133] width 561 height 109
click at [722, 161] on div "Business location Wolf Appliance Repair Expert [PHONE_NUMBER]" at bounding box center [509, 133] width 561 height 109
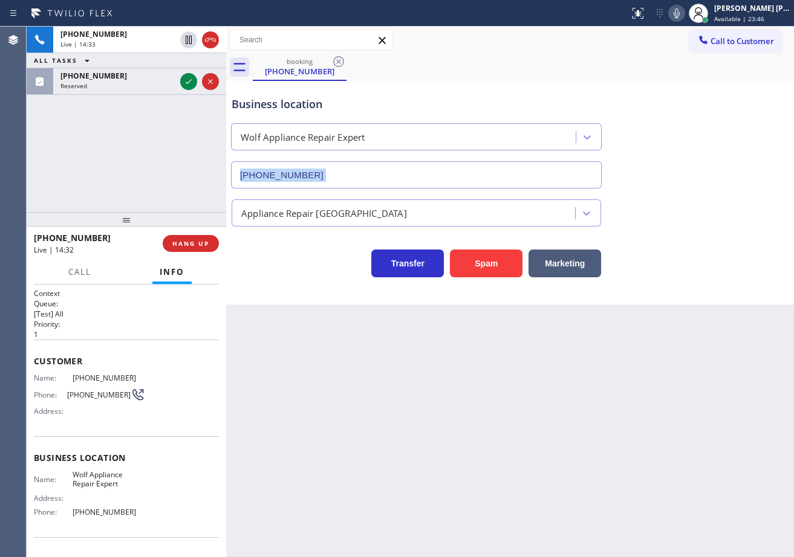
click at [722, 161] on div "Business location Wolf Appliance Repair Expert [PHONE_NUMBER]" at bounding box center [509, 133] width 561 height 109
click at [722, 162] on div "Business location Wolf Appliance Repair Expert [PHONE_NUMBER]" at bounding box center [509, 133] width 561 height 109
click at [684, 18] on icon at bounding box center [676, 13] width 15 height 15
click at [700, 89] on div "Business location Wolf Appliance Repair Expert [PHONE_NUMBER]" at bounding box center [509, 133] width 561 height 109
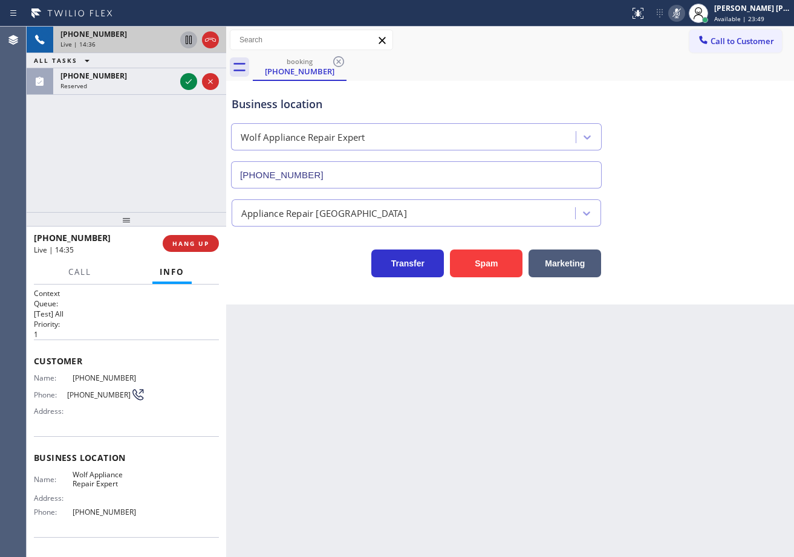
click at [190, 42] on icon at bounding box center [189, 40] width 6 height 8
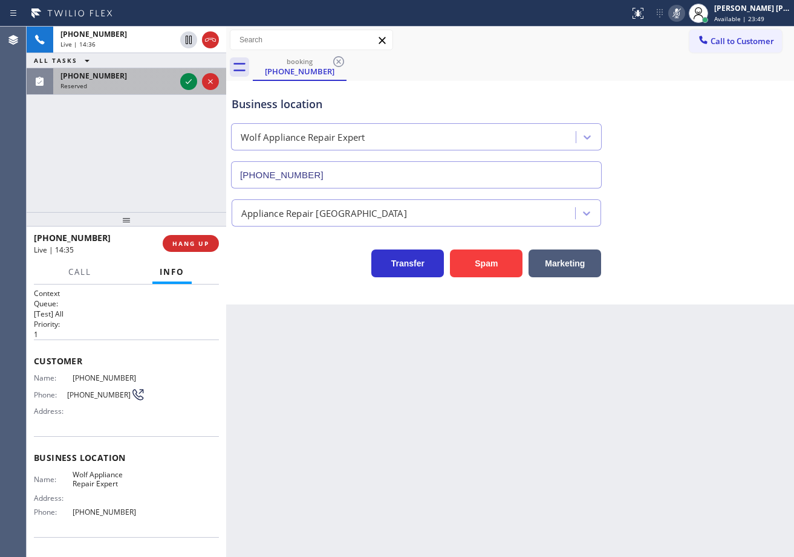
click at [172, 81] on div "[PHONE_NUMBER] Reserved" at bounding box center [115, 81] width 124 height 27
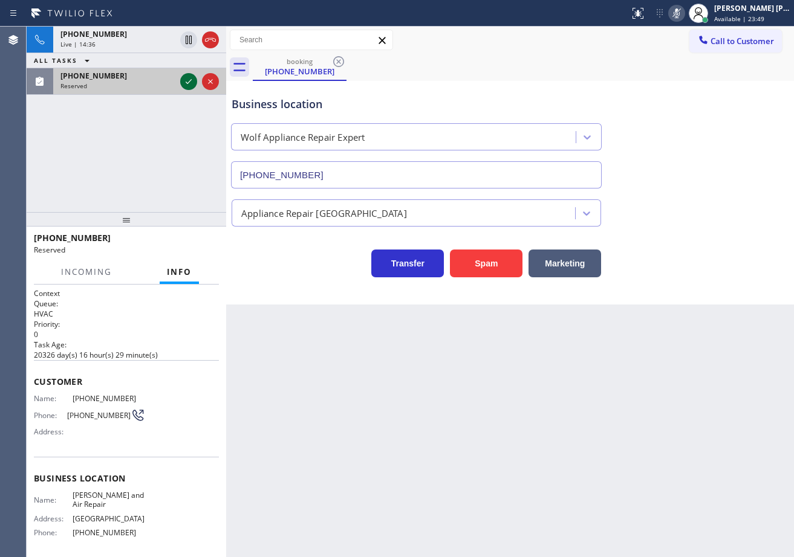
click at [181, 81] on div at bounding box center [200, 81] width 44 height 27
click at [182, 82] on icon at bounding box center [188, 81] width 15 height 15
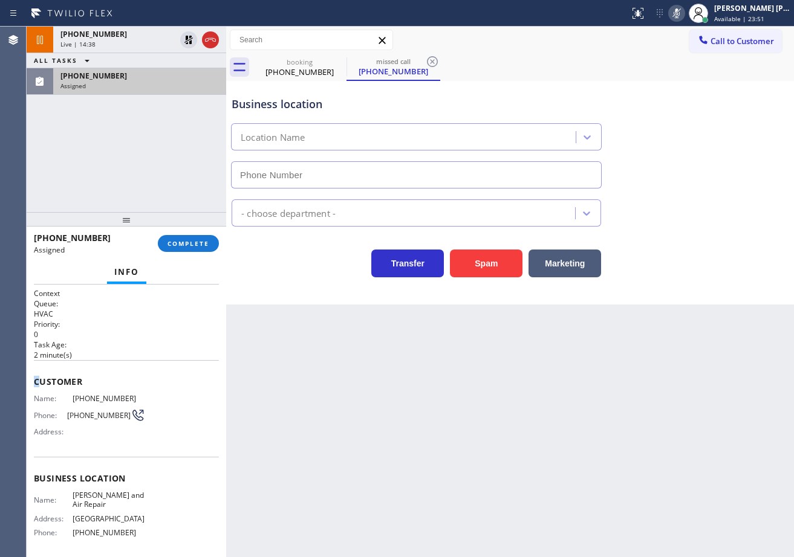
type input "[PHONE_NUMBER]"
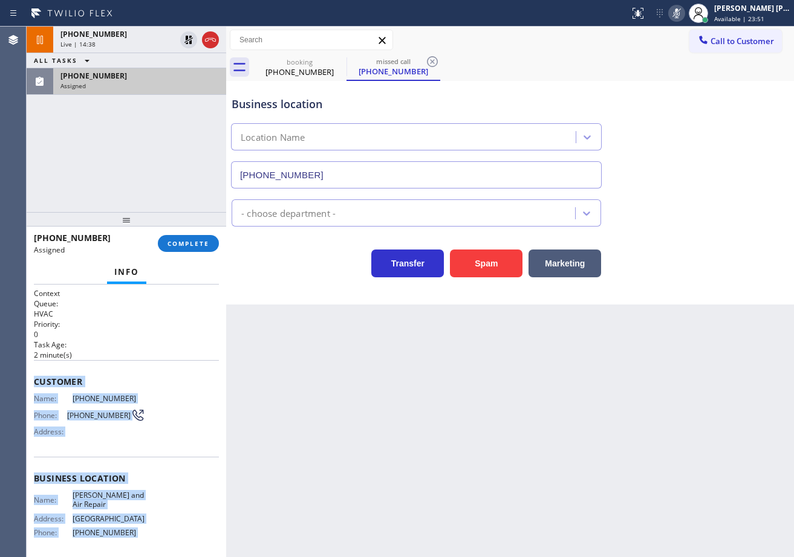
scroll to position [95, 0]
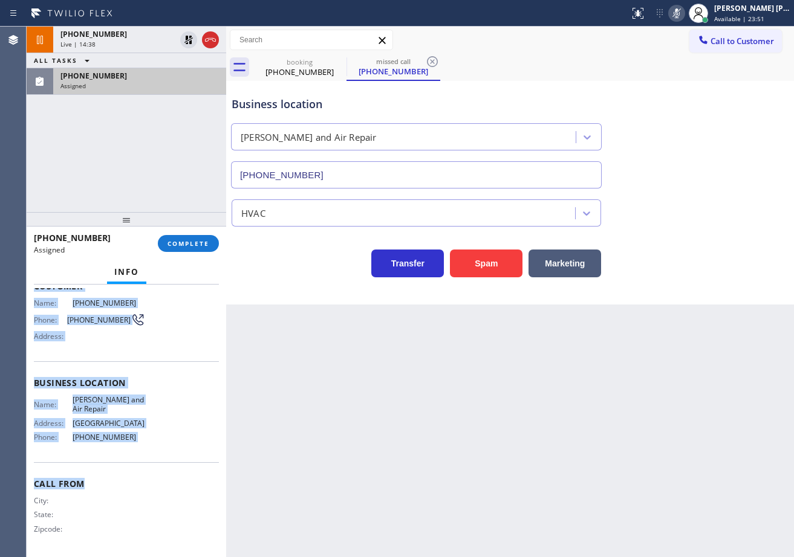
drag, startPoint x: 64, startPoint y: 436, endPoint x: 144, endPoint y: 448, distance: 80.6
click at [140, 459] on div "Context Queue: HVAC Priority: 0 Task Age: [DEMOGRAPHIC_DATA] minute(s) Customer…" at bounding box center [126, 421] width 199 height 273
click at [202, 246] on span "COMPLETE" at bounding box center [188, 243] width 42 height 8
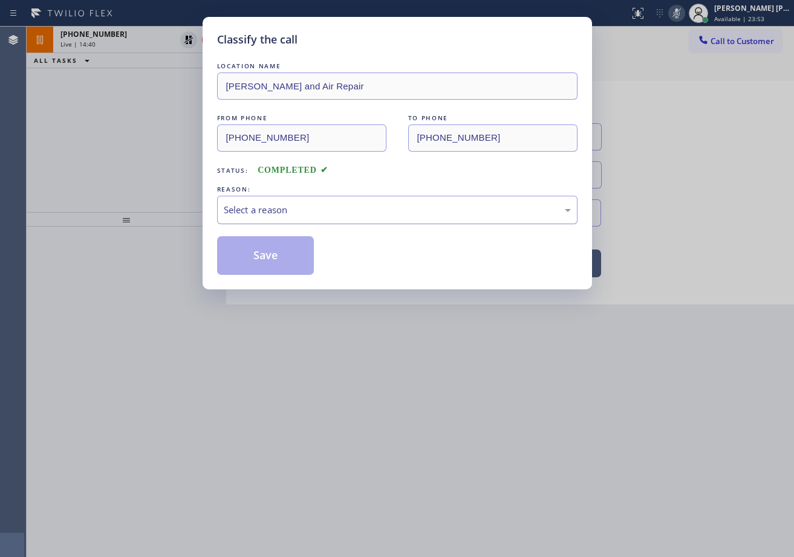
drag, startPoint x: 265, startPoint y: 205, endPoint x: 271, endPoint y: 222, distance: 17.6
click at [267, 207] on div "Select a reason" at bounding box center [397, 210] width 347 height 14
click at [285, 262] on button "Save" at bounding box center [265, 255] width 97 height 39
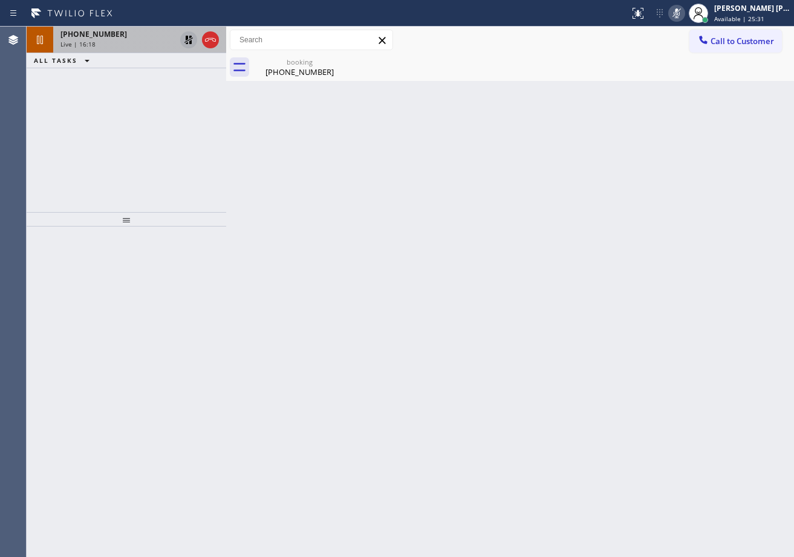
click at [186, 39] on icon at bounding box center [188, 40] width 8 height 8
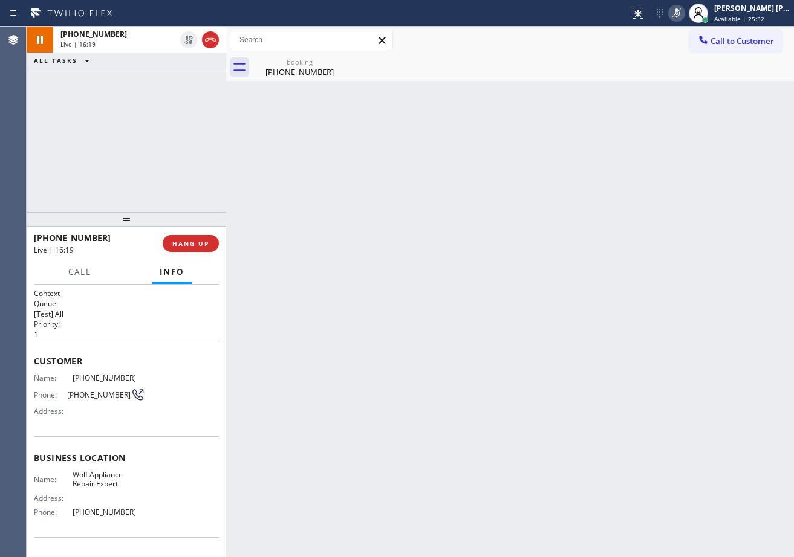
drag, startPoint x: 145, startPoint y: 40, endPoint x: 238, endPoint y: 53, distance: 93.3
click at [147, 40] on div "Live | 16:19" at bounding box center [117, 44] width 115 height 8
drag, startPoint x: 688, startPoint y: 11, endPoint x: 689, endPoint y: 103, distance: 91.9
click at [679, 11] on icon at bounding box center [676, 13] width 6 height 10
drag, startPoint x: 676, startPoint y: 149, endPoint x: 545, endPoint y: 209, distance: 144.7
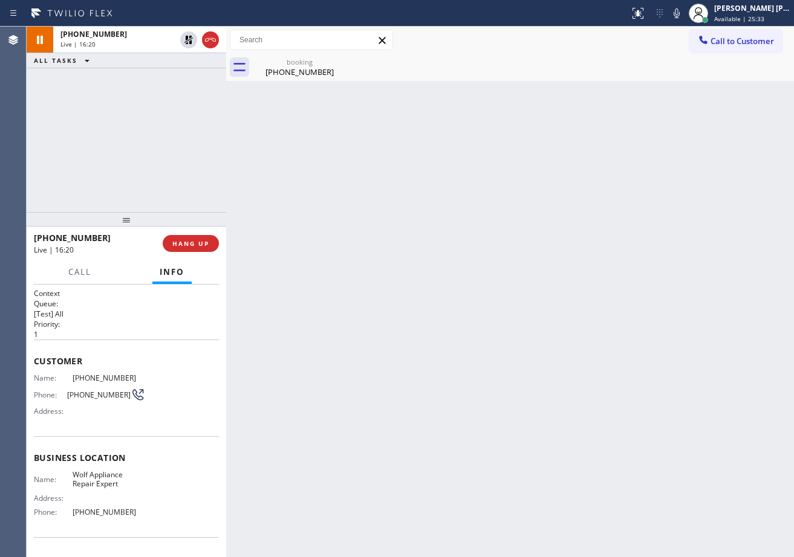
click at [677, 154] on div "Back to Dashboard Change Sender ID Customers Technicians Select a contact Outbo…" at bounding box center [509, 292] width 567 height 531
click at [39, 120] on div "[PHONE_NUMBER] Live | 17:35 ALL TASKS ALL TASKS ACTIVE TASKS TASKS IN WRAP UP" at bounding box center [126, 120] width 199 height 186
click at [187, 248] on button "HANG UP" at bounding box center [191, 243] width 56 height 17
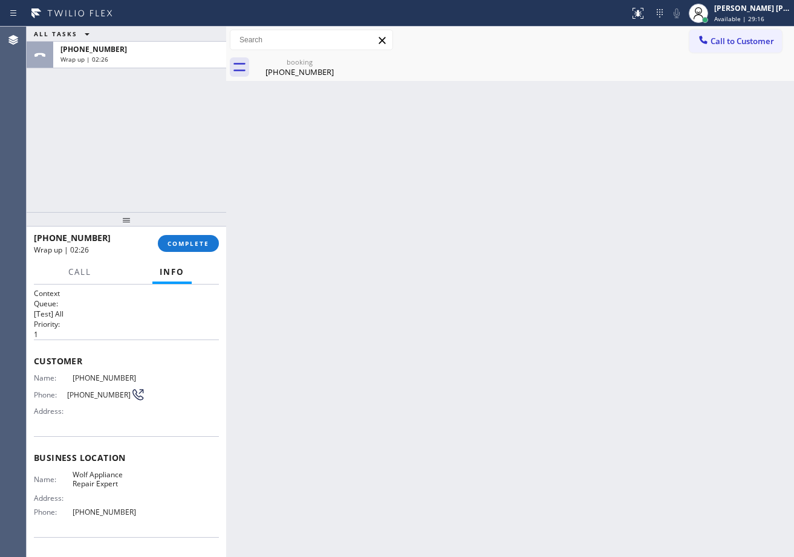
drag, startPoint x: 730, startPoint y: 8, endPoint x: 723, endPoint y: 56, distance: 47.6
click at [731, 10] on div "[PERSON_NAME] [PERSON_NAME] Dahil" at bounding box center [752, 8] width 76 height 10
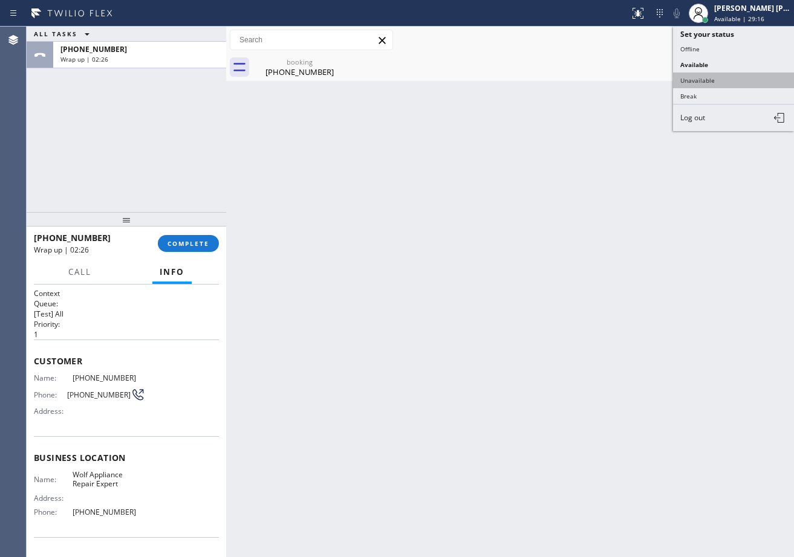
click at [723, 74] on button "Unavailable" at bounding box center [733, 81] width 121 height 16
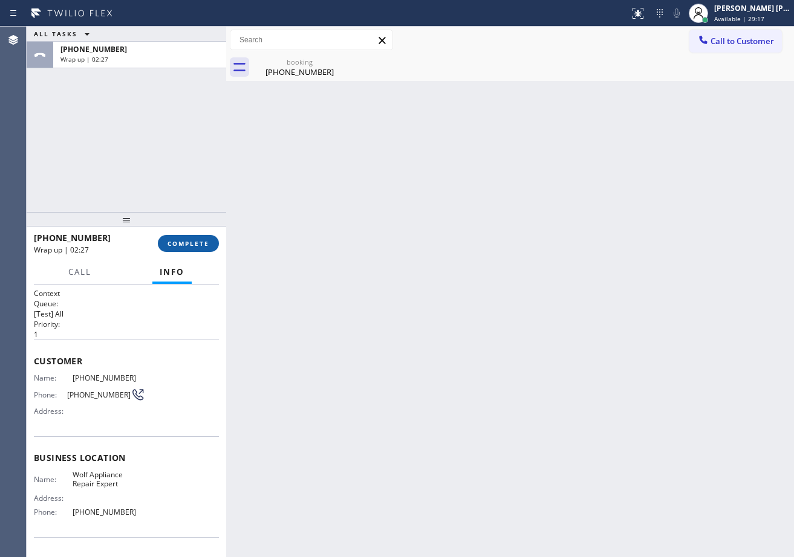
click at [196, 243] on span "COMPLETE" at bounding box center [188, 243] width 42 height 8
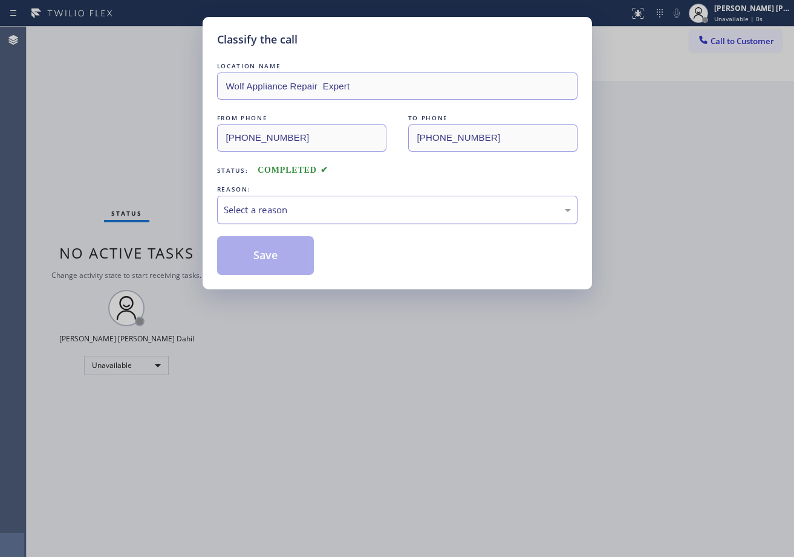
click at [286, 218] on div "Select a reason" at bounding box center [397, 210] width 360 height 28
click at [280, 259] on button "Save" at bounding box center [265, 255] width 97 height 39
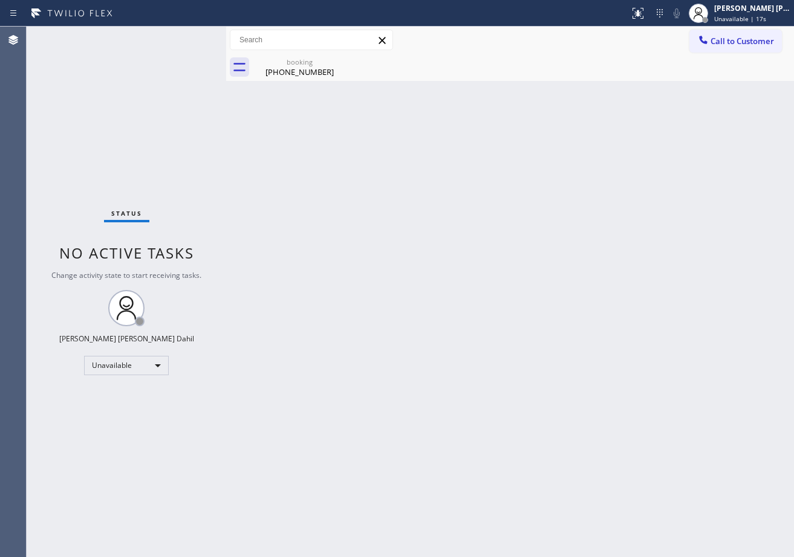
drag, startPoint x: 293, startPoint y: 65, endPoint x: 294, endPoint y: 73, distance: 7.9
click at [293, 65] on div "booking" at bounding box center [299, 61] width 91 height 9
click at [741, 8] on div "[PERSON_NAME] [PERSON_NAME] Dahil" at bounding box center [752, 8] width 76 height 10
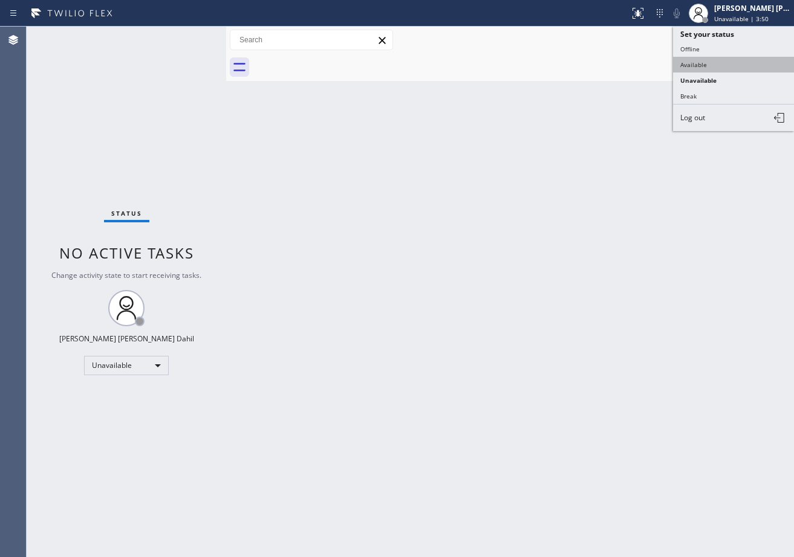
click at [698, 61] on button "Available" at bounding box center [733, 65] width 121 height 16
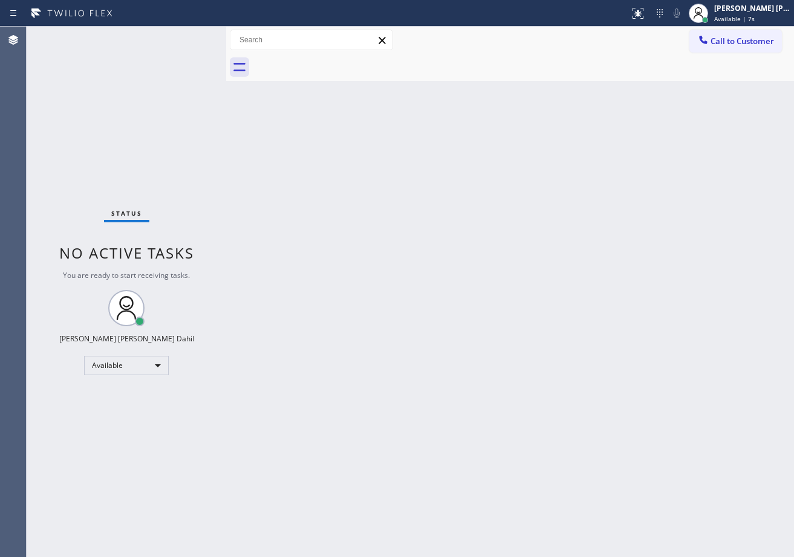
click at [652, 355] on div "Back to Dashboard Change Sender ID Customers Technicians Select a contact Outbo…" at bounding box center [509, 292] width 567 height 531
click at [601, 444] on div "Back to Dashboard Change Sender ID Customers Technicians Select a contact Outbo…" at bounding box center [509, 292] width 567 height 531
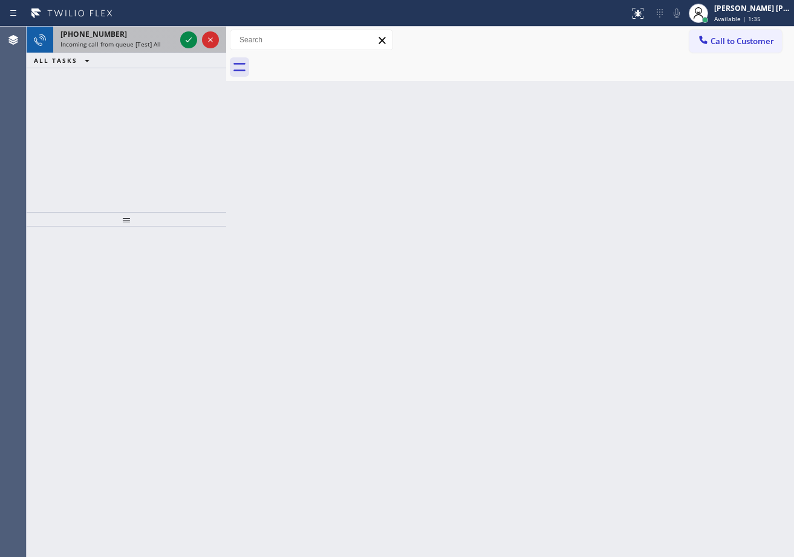
click at [169, 37] on div "[PHONE_NUMBER]" at bounding box center [117, 34] width 115 height 10
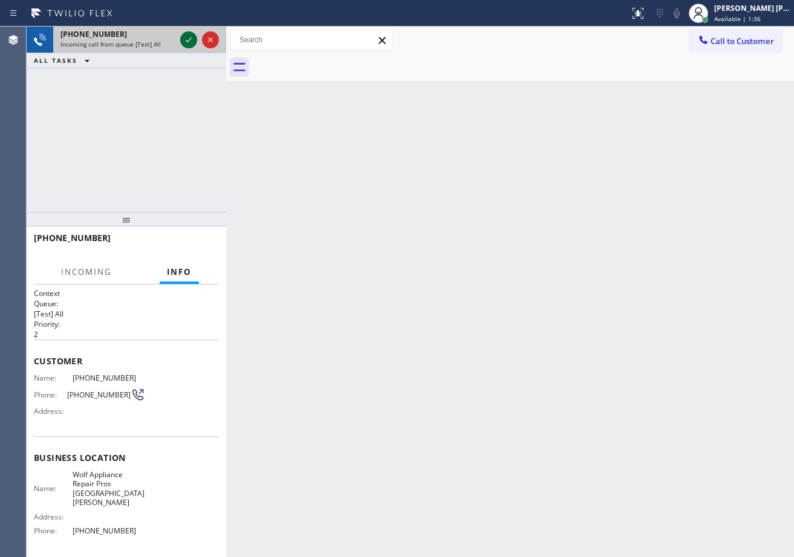
click at [189, 34] on icon at bounding box center [188, 40] width 15 height 15
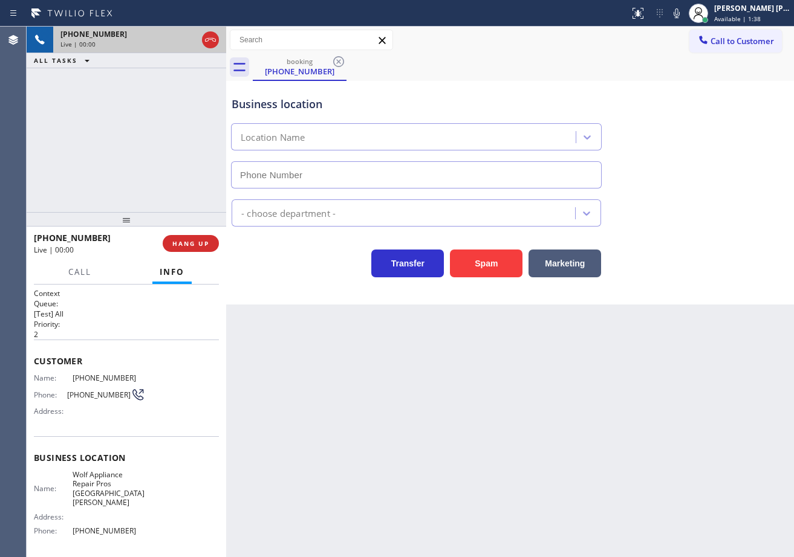
type input "[PHONE_NUMBER]"
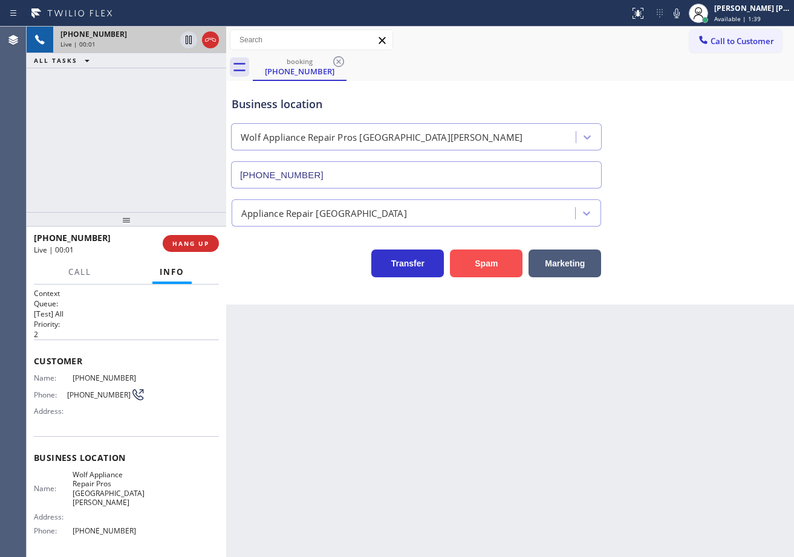
click at [492, 273] on button "Spam" at bounding box center [486, 264] width 73 height 28
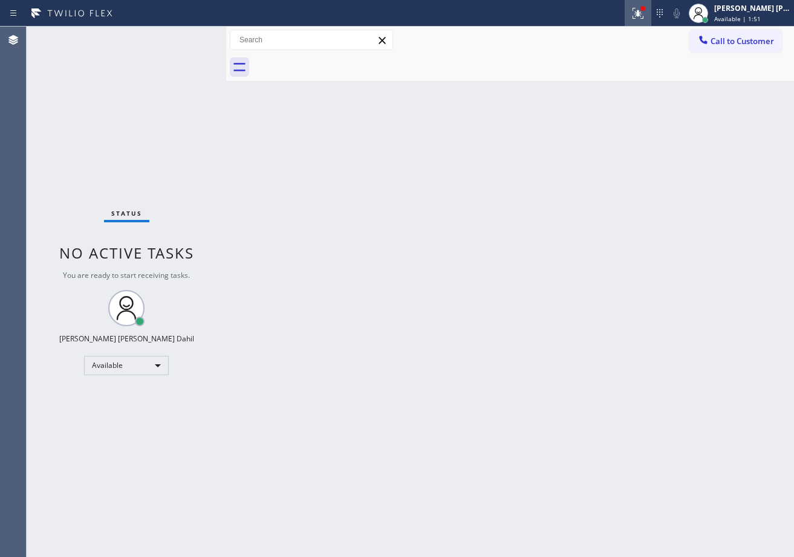
click at [639, 10] on icon at bounding box center [635, 12] width 7 height 8
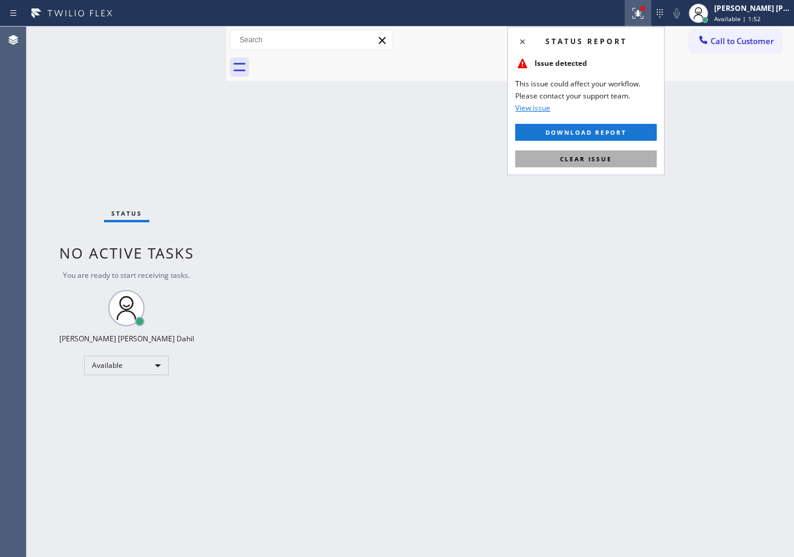
click at [626, 160] on button "Clear issue" at bounding box center [585, 158] width 141 height 17
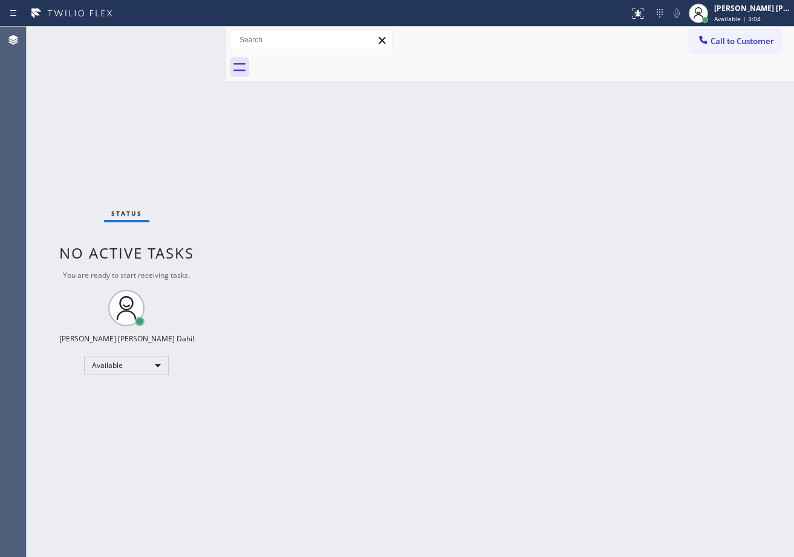
click at [161, 60] on div "Status No active tasks You are ready to start receiving tasks. [PERSON_NAME] [P…" at bounding box center [126, 292] width 199 height 531
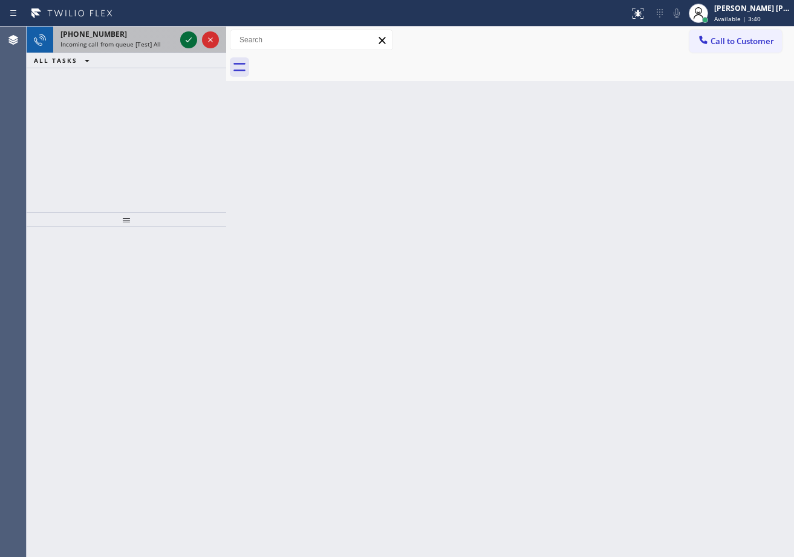
drag, startPoint x: 156, startPoint y: 42, endPoint x: 185, endPoint y: 34, distance: 30.2
click at [157, 42] on span "Incoming call from queue [Test] All" at bounding box center [110, 44] width 100 height 8
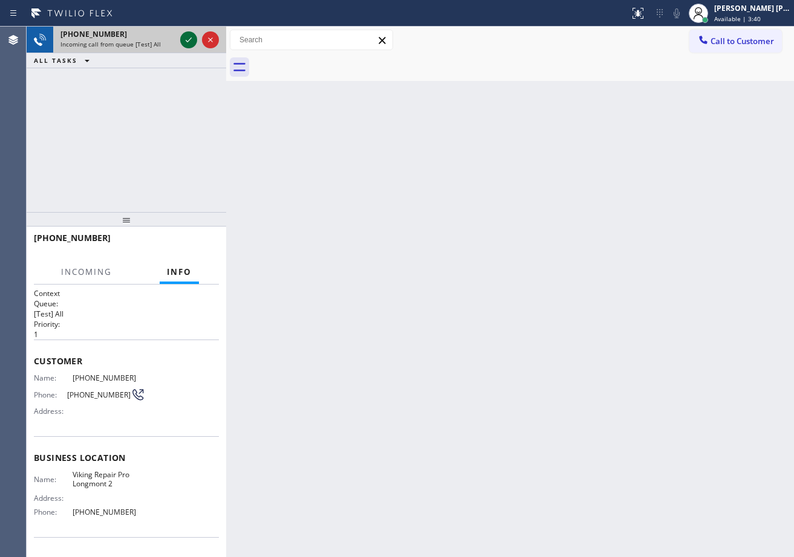
click at [186, 35] on icon at bounding box center [188, 40] width 15 height 15
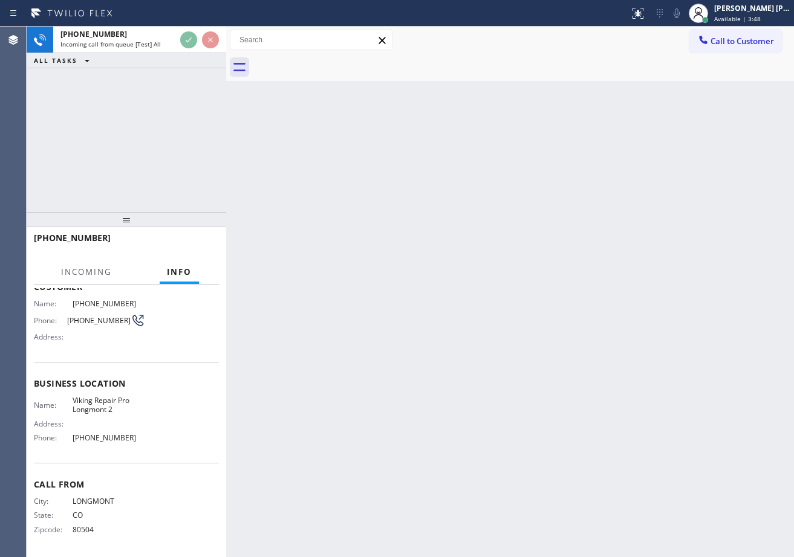
scroll to position [75, 0]
click at [108, 143] on div "[PHONE_NUMBER] Incoming call from queue [Test] All ALL TASKS ALL TASKS ACTIVE T…" at bounding box center [126, 120] width 199 height 186
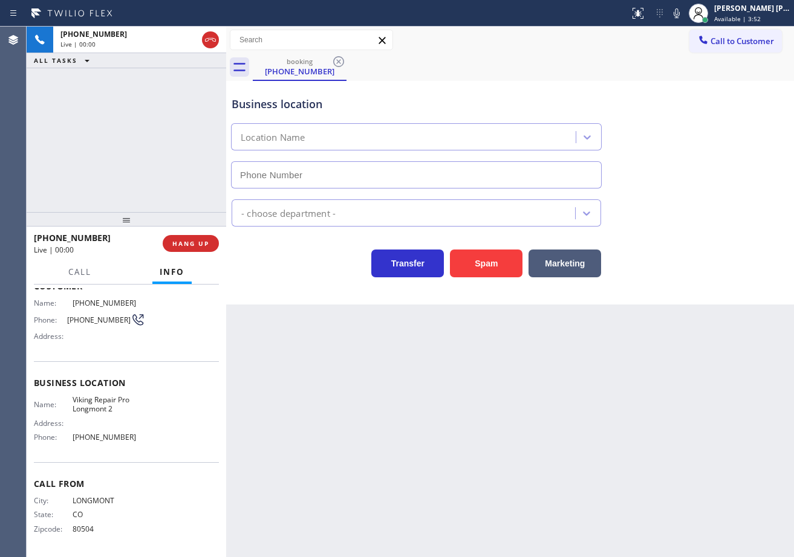
scroll to position [0, 0]
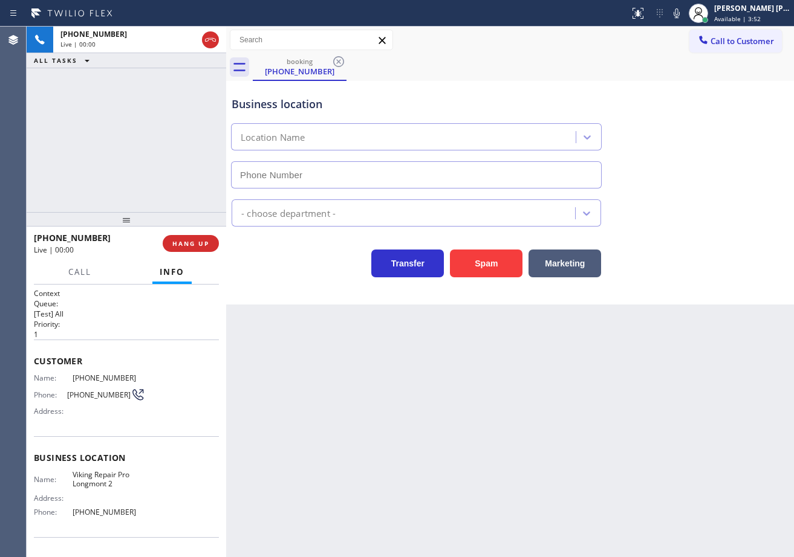
type input "[PHONE_NUMBER]"
click at [414, 402] on div "Back to Dashboard Change Sender ID Customers Technicians Select a contact Outbo…" at bounding box center [509, 292] width 567 height 531
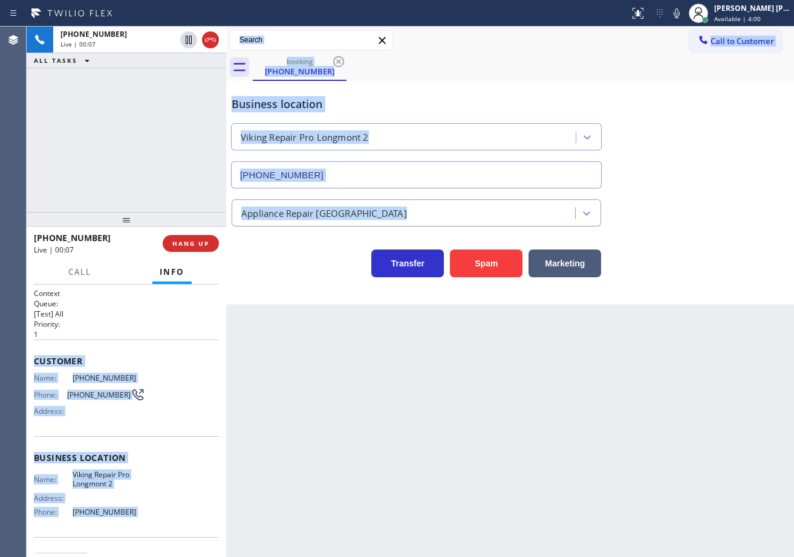
scroll to position [75, 0]
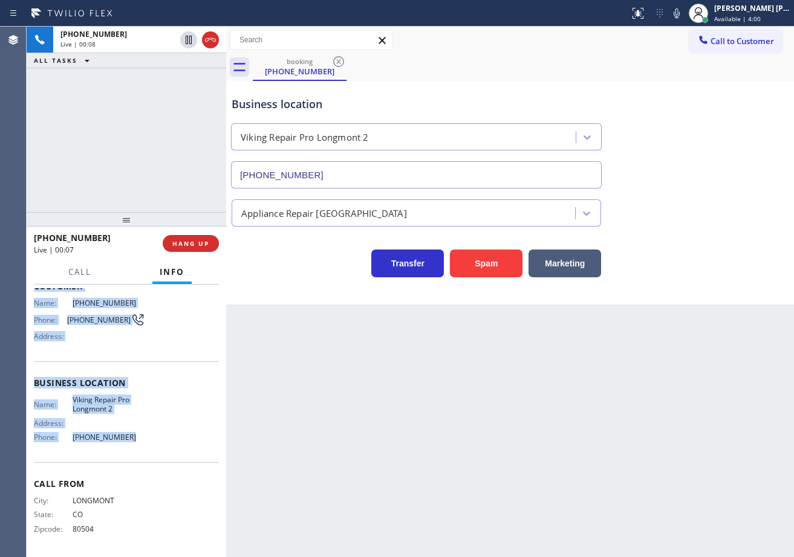
drag, startPoint x: 34, startPoint y: 357, endPoint x: 340, endPoint y: 363, distance: 305.3
click at [148, 442] on div "Context Queue: [Test] All Priority: 1 Customer Name: [PHONE_NUMBER] Phone: [PHO…" at bounding box center [126, 383] width 185 height 340
copy div "Customer Name: [PHONE_NUMBER] Phone: [PHONE_NUMBER] Address: Business location …"
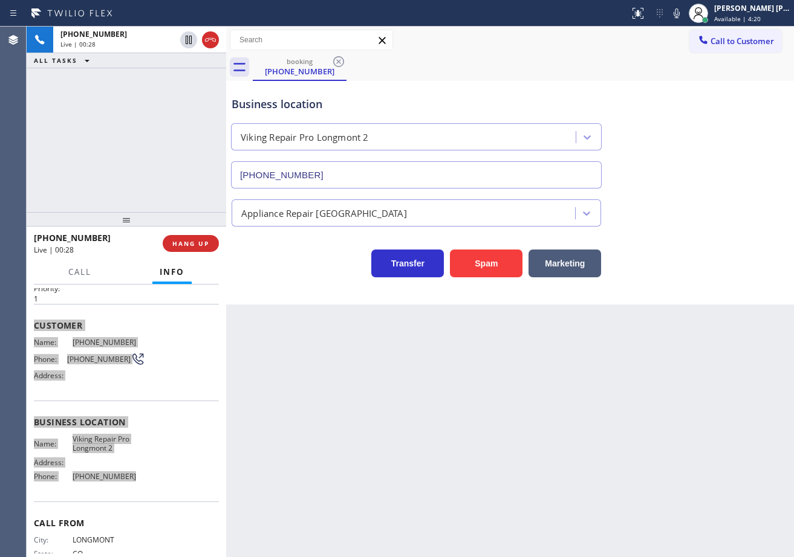
scroll to position [0, 0]
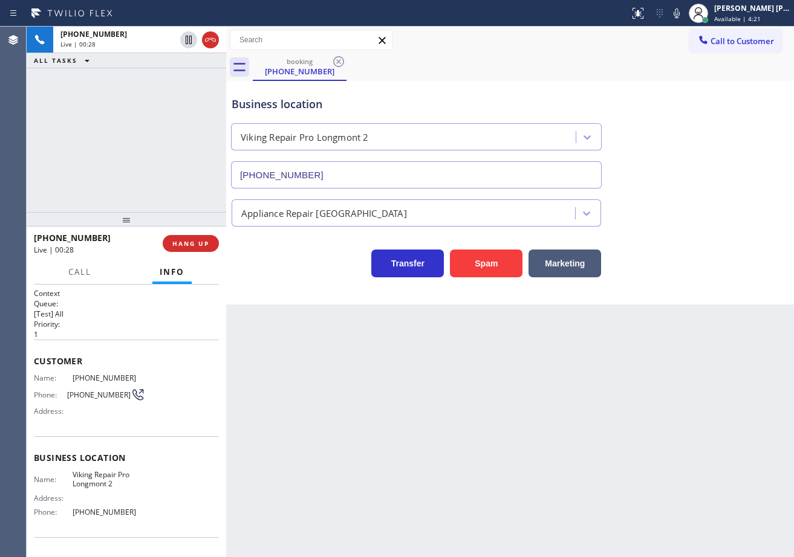
click at [129, 183] on div "[PHONE_NUMBER] Live | 00:28 ALL TASKS ALL TASKS ACTIVE TASKS TASKS IN WRAP UP" at bounding box center [126, 120] width 199 height 186
click at [129, 183] on div "[PHONE_NUMBER] Live | 00:29 ALL TASKS ALL TASKS ACTIVE TASKS TASKS IN WRAP UP" at bounding box center [126, 120] width 199 height 186
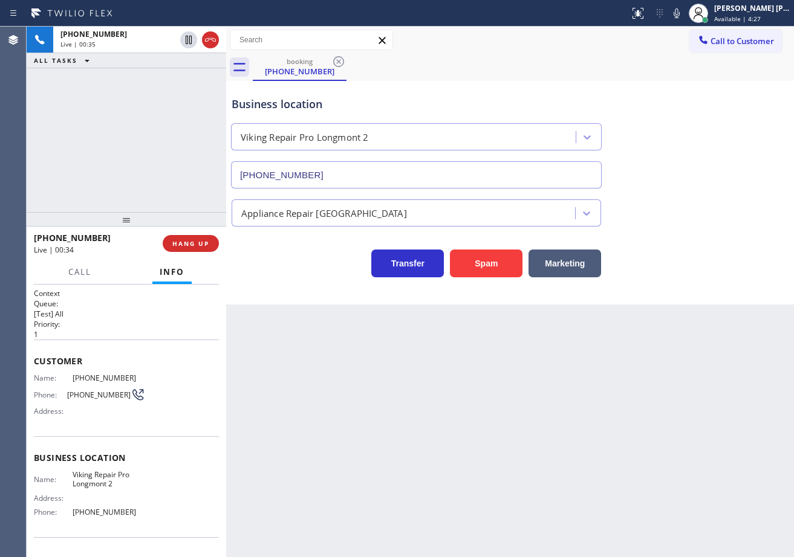
click at [129, 183] on div "[PHONE_NUMBER] Live | 00:35 ALL TASKS ALL TASKS ACTIVE TASKS TASKS IN WRAP UP" at bounding box center [126, 120] width 199 height 186
click at [124, 221] on div at bounding box center [126, 221] width 199 height 15
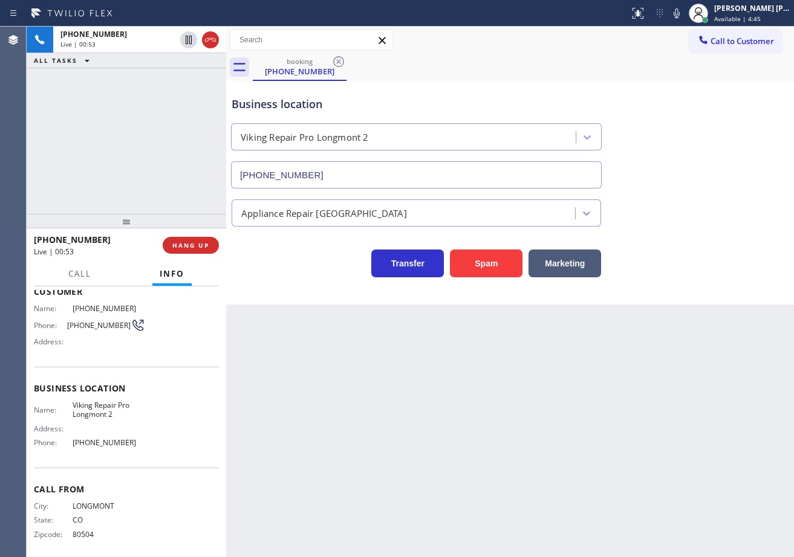
scroll to position [77, 0]
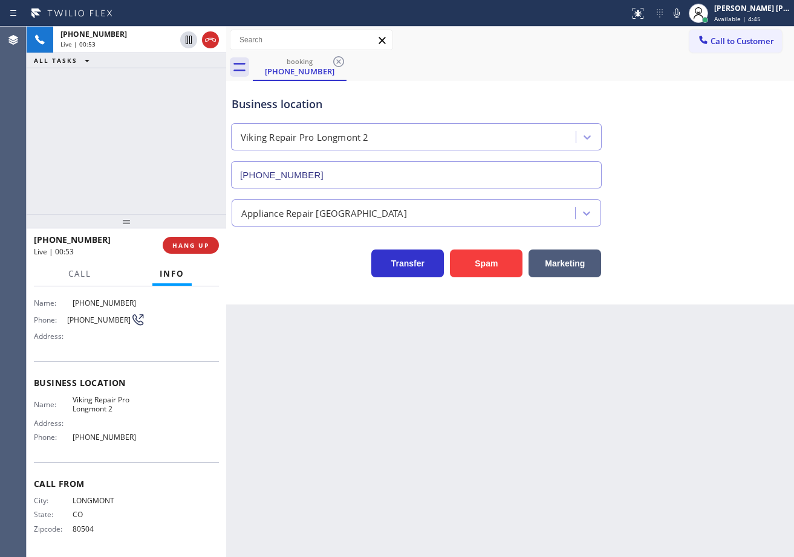
click at [146, 118] on div "[PHONE_NUMBER] Live | 00:53 ALL TASKS ALL TASKS ACTIVE TASKS TASKS IN WRAP UP" at bounding box center [126, 120] width 199 height 187
click at [146, 118] on div "[PHONE_NUMBER] Live | 00:54 ALL TASKS ALL TASKS ACTIVE TASKS TASKS IN WRAP UP" at bounding box center [126, 120] width 199 height 187
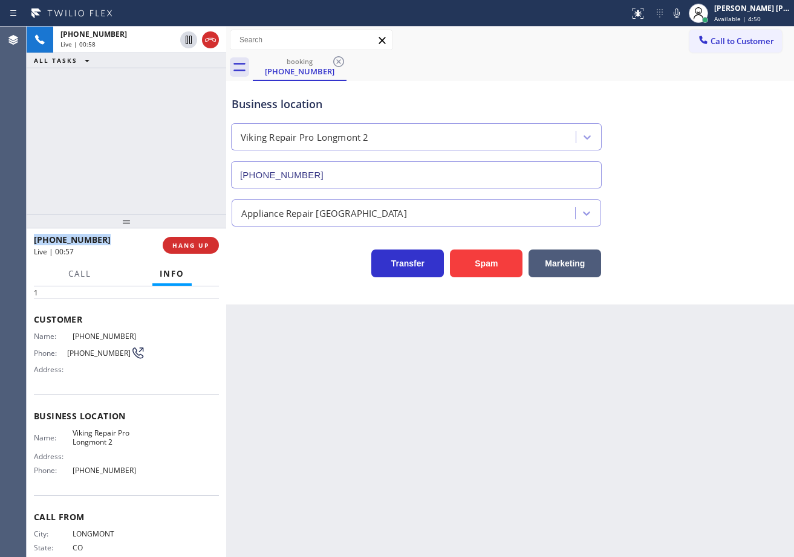
scroll to position [0, 0]
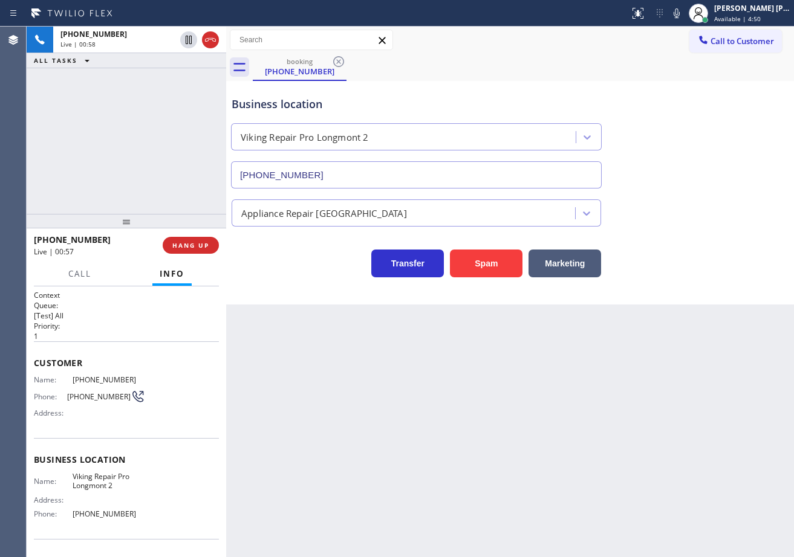
click at [134, 178] on div "[PHONE_NUMBER] Live | 00:58 ALL TASKS ALL TASKS ACTIVE TASKS TASKS IN WRAP UP" at bounding box center [126, 120] width 199 height 187
click at [134, 177] on div "[PHONE_NUMBER] Live | 00:58 ALL TASKS ALL TASKS ACTIVE TASKS TASKS IN WRAP UP" at bounding box center [126, 120] width 199 height 187
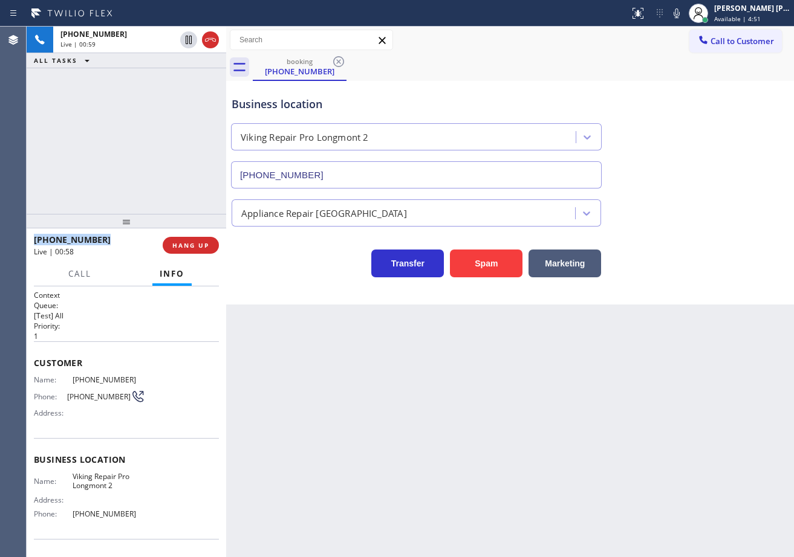
click at [134, 177] on div "[PHONE_NUMBER] Live | 00:59 ALL TASKS ALL TASKS ACTIVE TASKS TASKS IN WRAP UP" at bounding box center [126, 120] width 199 height 187
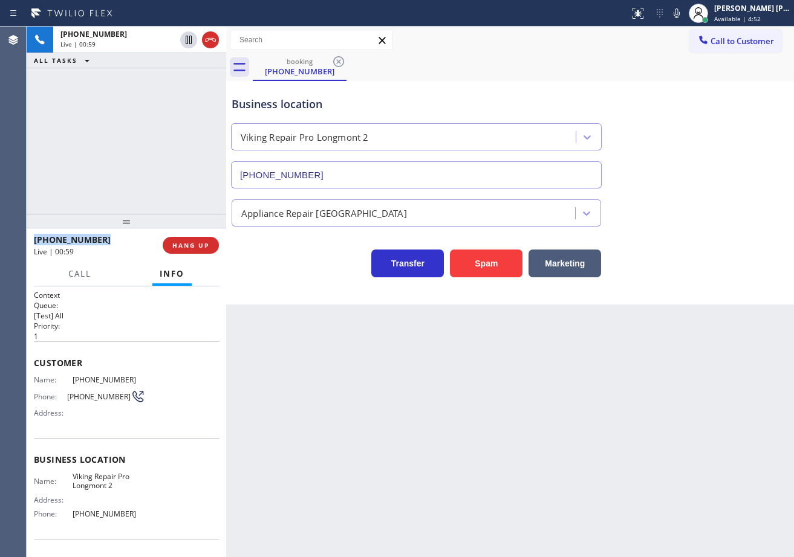
click at [134, 177] on div "[PHONE_NUMBER] Live | 00:59 ALL TASKS ALL TASKS ACTIVE TASKS TASKS IN WRAP UP" at bounding box center [126, 120] width 199 height 187
drag, startPoint x: 134, startPoint y: 177, endPoint x: 226, endPoint y: 210, distance: 98.3
click at [134, 176] on div "[PHONE_NUMBER] Live | 01:00 ALL TASKS ALL TASKS ACTIVE TASKS TASKS IN WRAP UP" at bounding box center [126, 120] width 199 height 187
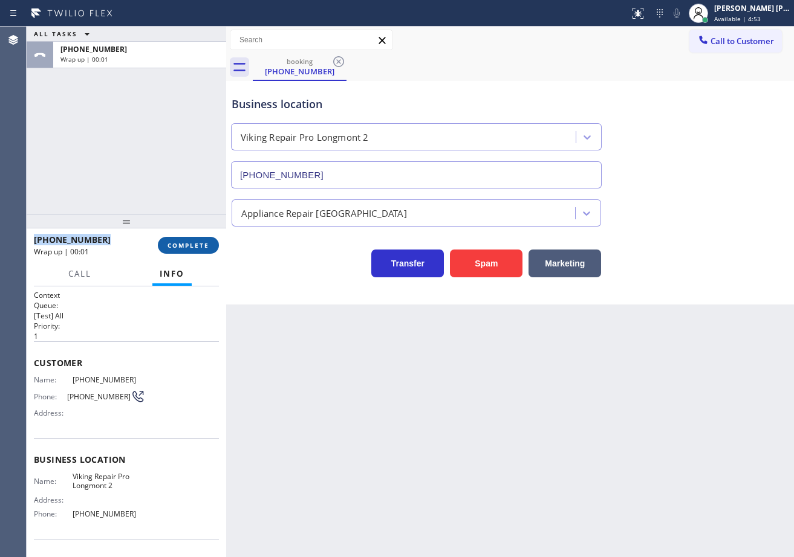
click at [204, 250] on span "COMPLETE" at bounding box center [188, 245] width 42 height 8
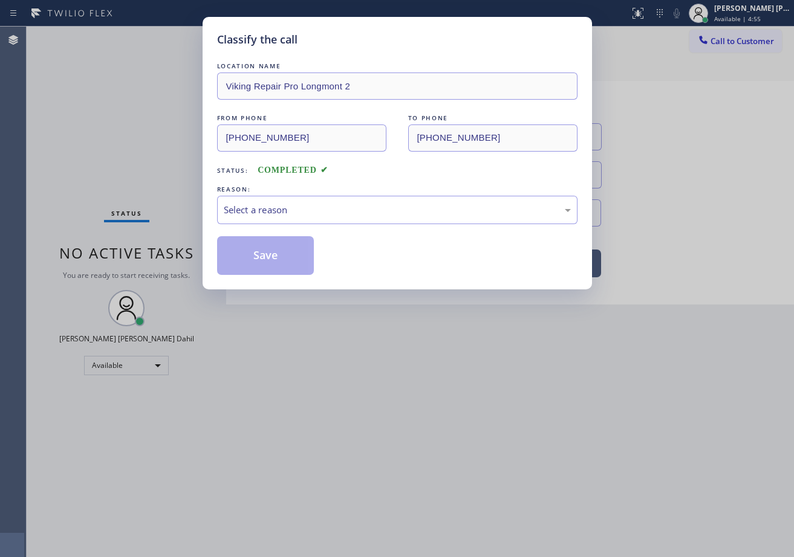
drag, startPoint x: 279, startPoint y: 195, endPoint x: 280, endPoint y: 218, distance: 23.0
click at [280, 196] on div "REASON: Select a reason" at bounding box center [397, 203] width 360 height 41
click at [279, 218] on div "Select a reason" at bounding box center [397, 210] width 360 height 28
click at [269, 253] on button "Save" at bounding box center [265, 255] width 97 height 39
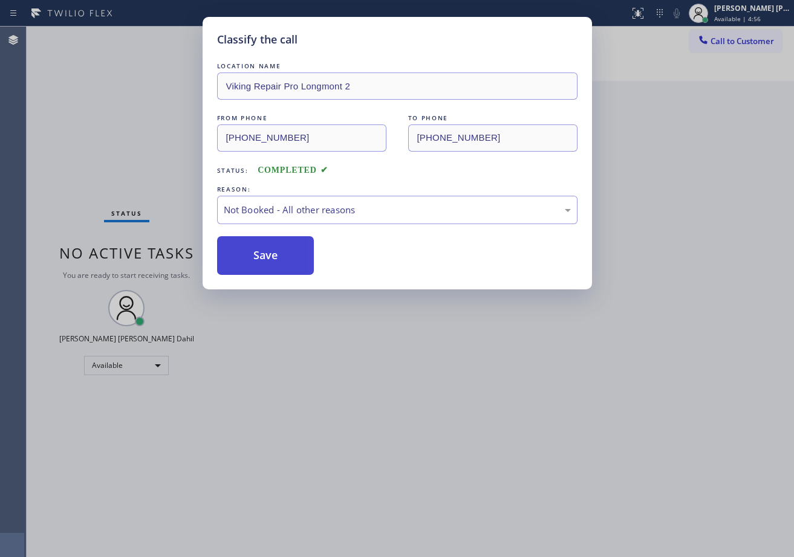
click at [269, 254] on button "Save" at bounding box center [265, 255] width 97 height 39
click at [268, 253] on button "Save" at bounding box center [265, 255] width 97 height 39
drag, startPoint x: 343, startPoint y: 334, endPoint x: 592, endPoint y: 464, distance: 281.7
click at [445, 392] on div "Classify the call LOCATION NAME Viking Repair Pro Longmont 2 FROM PHONE [PHONE_…" at bounding box center [397, 278] width 794 height 557
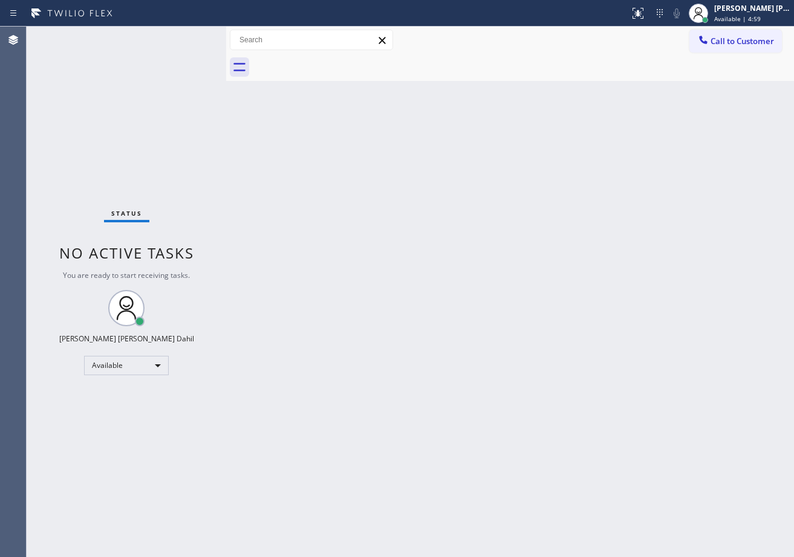
click at [560, 369] on div "Back to Dashboard Change Sender ID Customers Technicians Select a contact Outbo…" at bounding box center [509, 292] width 567 height 531
click at [201, 42] on div "Status No active tasks You are ready to start receiving tasks. [PERSON_NAME] [P…" at bounding box center [126, 292] width 199 height 531
click at [190, 41] on div "Status No active tasks You are ready to start receiving tasks. [PERSON_NAME] [P…" at bounding box center [126, 292] width 199 height 531
click at [189, 40] on div "Status No active tasks You are ready to start receiving tasks. [PERSON_NAME] [P…" at bounding box center [126, 292] width 199 height 531
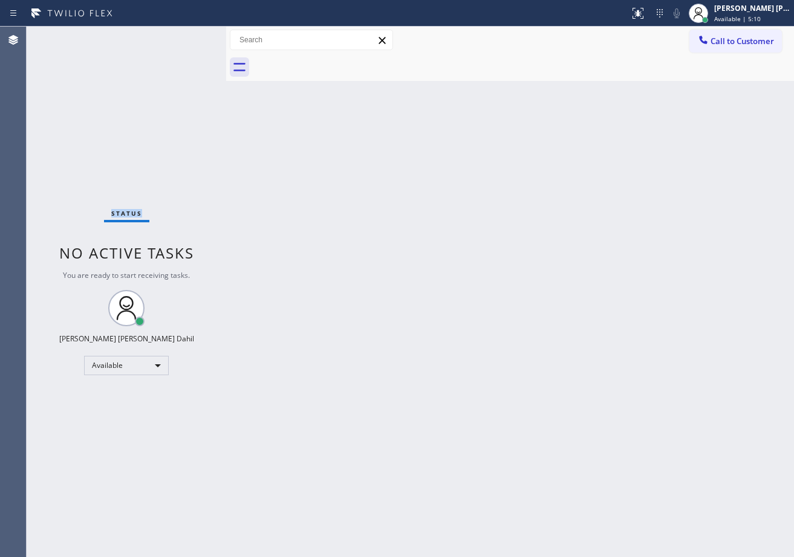
click at [189, 40] on div "Status No active tasks You are ready to start receiving tasks. [PERSON_NAME] [P…" at bounding box center [126, 292] width 199 height 531
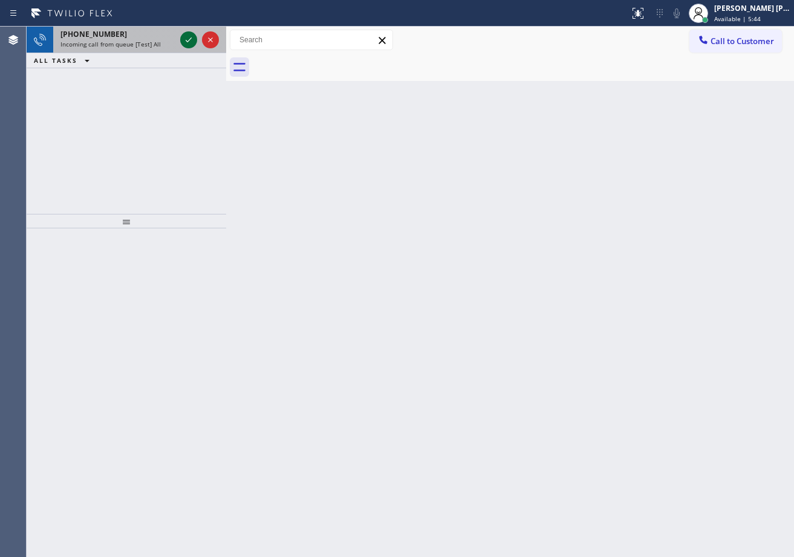
click at [183, 36] on icon at bounding box center [188, 40] width 15 height 15
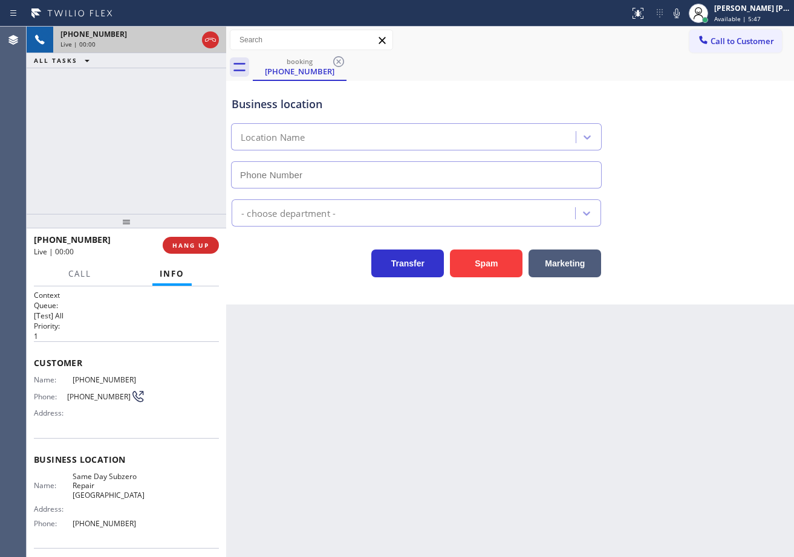
scroll to position [47, 0]
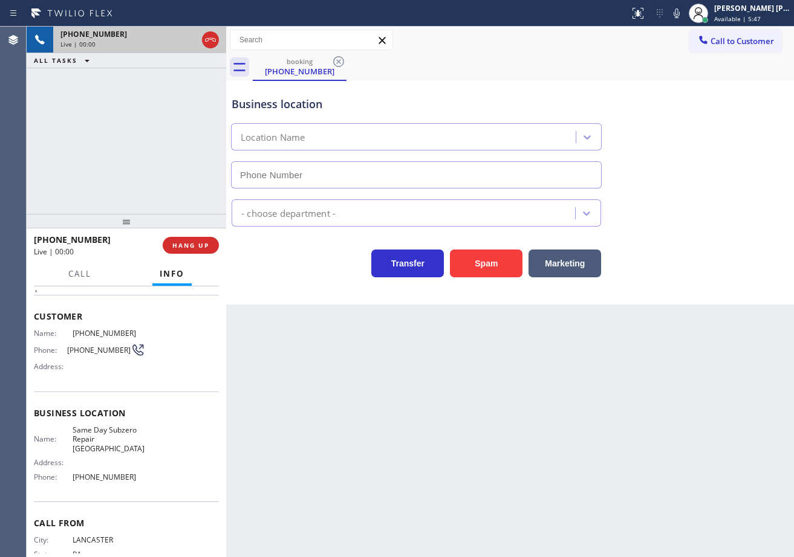
type input "[PHONE_NUMBER]"
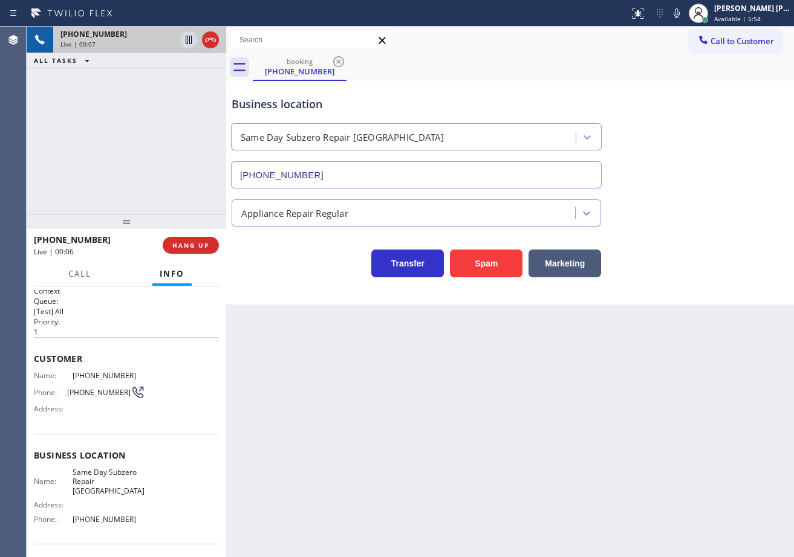
scroll to position [0, 0]
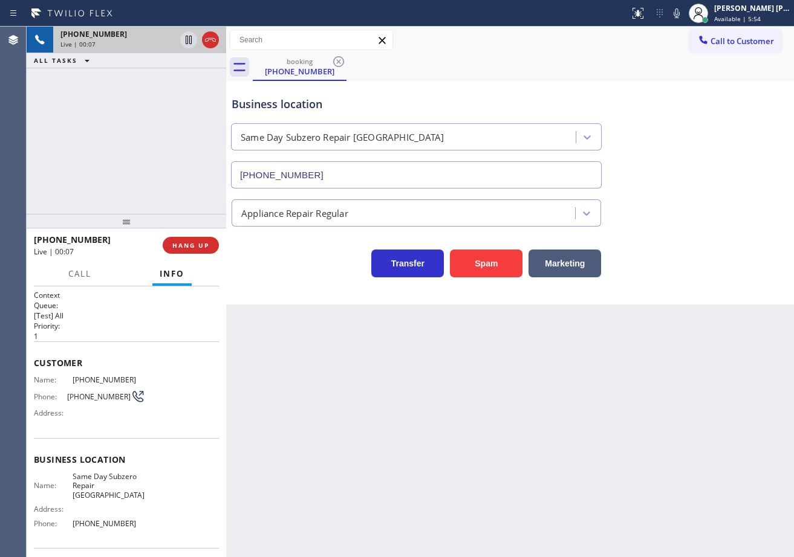
click at [378, 409] on div "Back to Dashboard Change Sender ID Customers Technicians Select a contact Outbo…" at bounding box center [509, 292] width 567 height 531
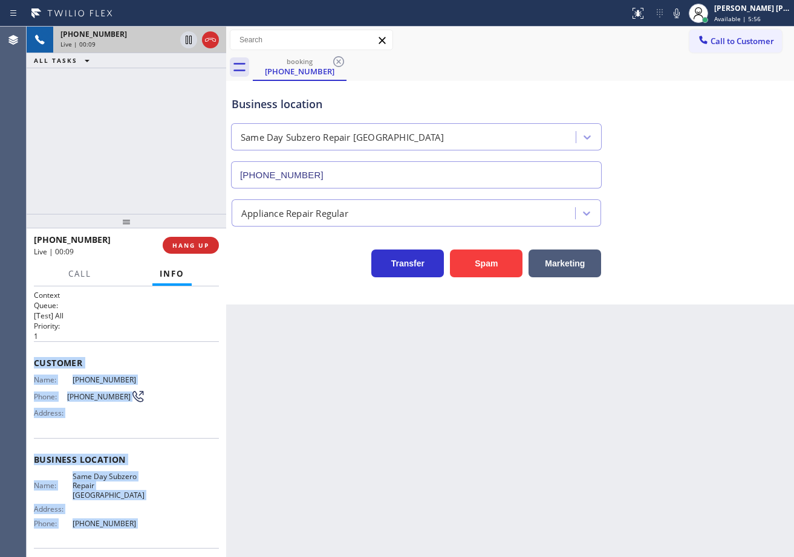
scroll to position [77, 0]
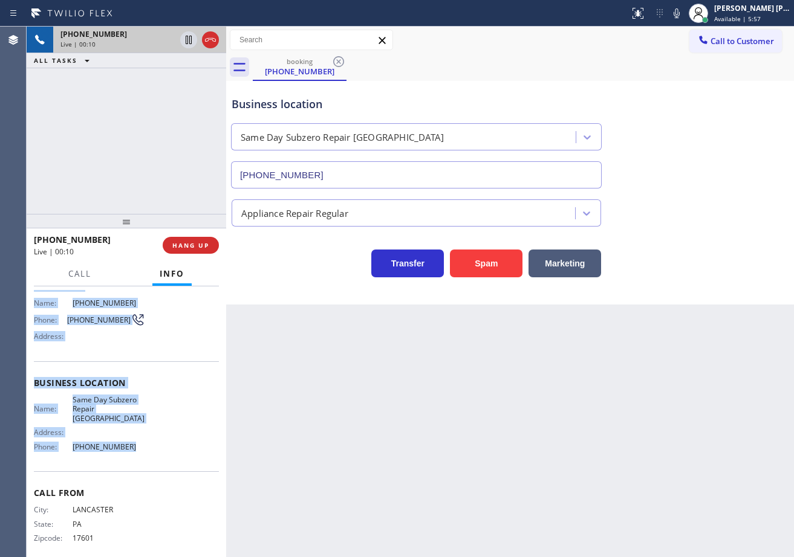
drag, startPoint x: 34, startPoint y: 355, endPoint x: 129, endPoint y: 439, distance: 126.3
click at [129, 439] on div "Context Queue: [Test] All Priority: 1 Customer Name: [PHONE_NUMBER] Phone: [PHO…" at bounding box center [126, 388] width 185 height 350
copy div "Customer Name: [PHONE_NUMBER] Phone: [PHONE_NUMBER] Address: Business location …"
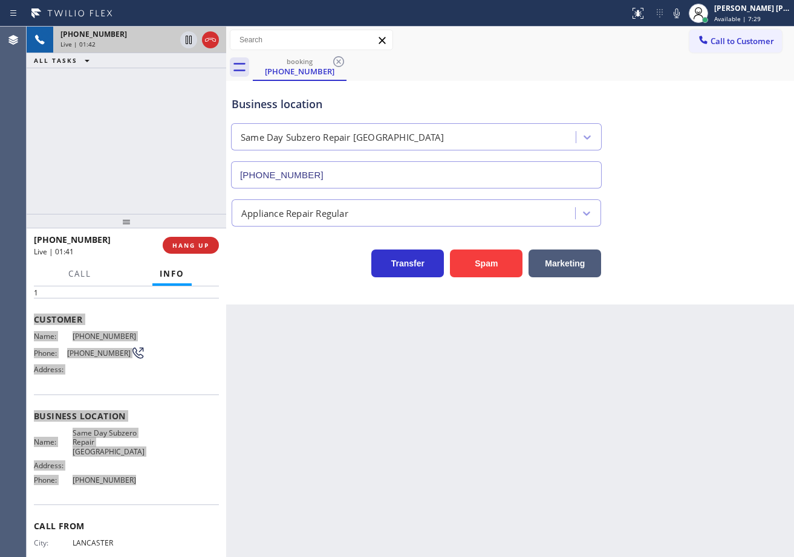
scroll to position [0, 0]
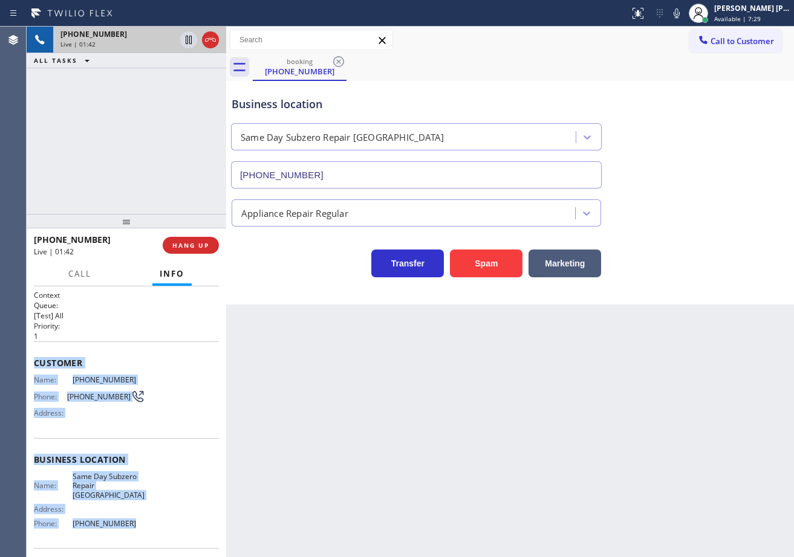
click at [416, 449] on div "Back to Dashboard Change Sender ID Customers Technicians Select a contact Outbo…" at bounding box center [509, 292] width 567 height 531
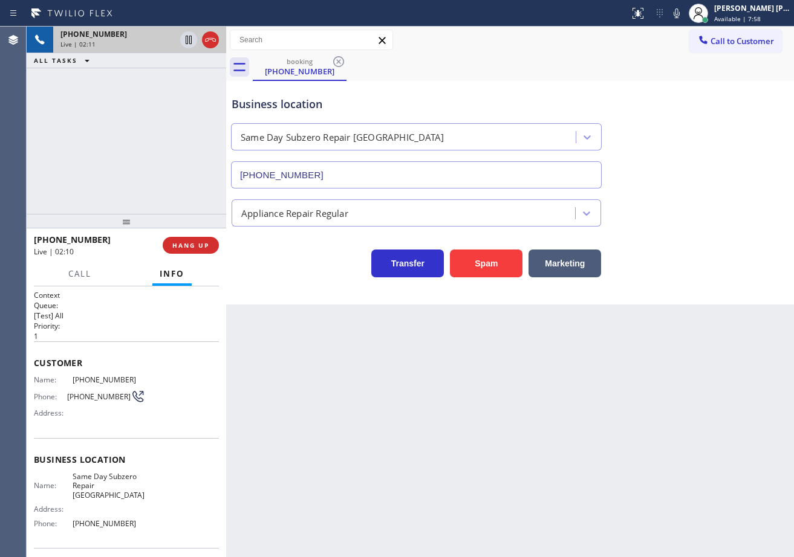
click at [726, 131] on div "Business location Same Day Subzero Repair [GEOGRAPHIC_DATA] [PHONE_NUMBER]" at bounding box center [509, 133] width 561 height 109
click at [699, 151] on div "Business location Same Day Subzero Repair [GEOGRAPHIC_DATA] [PHONE_NUMBER]" at bounding box center [509, 133] width 561 height 109
click at [699, 150] on div "Business location Same Day Subzero Repair [GEOGRAPHIC_DATA] [PHONE_NUMBER]" at bounding box center [509, 133] width 561 height 109
click at [739, 167] on div "Business location Same Day Subzero Repair [GEOGRAPHIC_DATA] [PHONE_NUMBER]" at bounding box center [509, 133] width 561 height 109
click at [738, 167] on div "Business location Same Day Subzero Repair [GEOGRAPHIC_DATA] [PHONE_NUMBER]" at bounding box center [509, 133] width 561 height 109
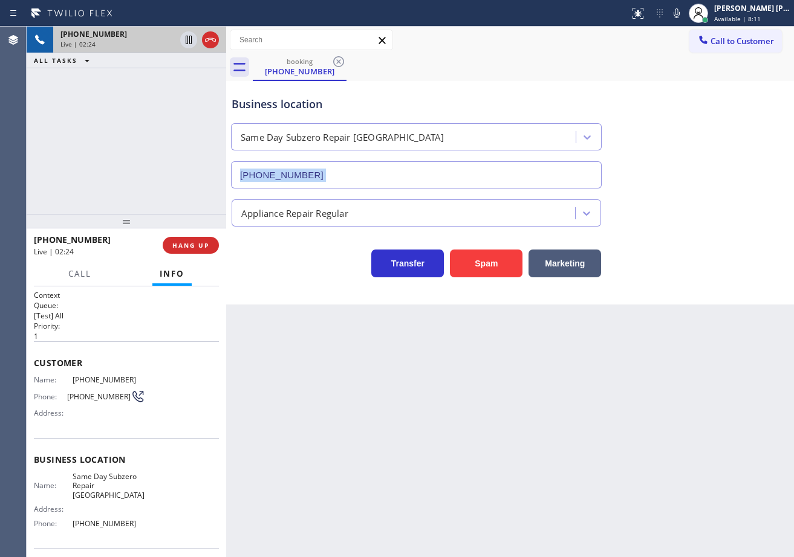
click at [737, 166] on div "Business location Same Day Subzero Repair [GEOGRAPHIC_DATA] [PHONE_NUMBER]" at bounding box center [509, 133] width 561 height 109
click at [732, 160] on div "Business location Same Day Subzero Repair [GEOGRAPHIC_DATA] [PHONE_NUMBER]" at bounding box center [509, 133] width 561 height 109
click at [659, 116] on div "Business location Same Day Subzero Repair [GEOGRAPHIC_DATA] [PHONE_NUMBER]" at bounding box center [509, 133] width 561 height 109
click at [699, 38] on icon at bounding box center [703, 40] width 12 height 12
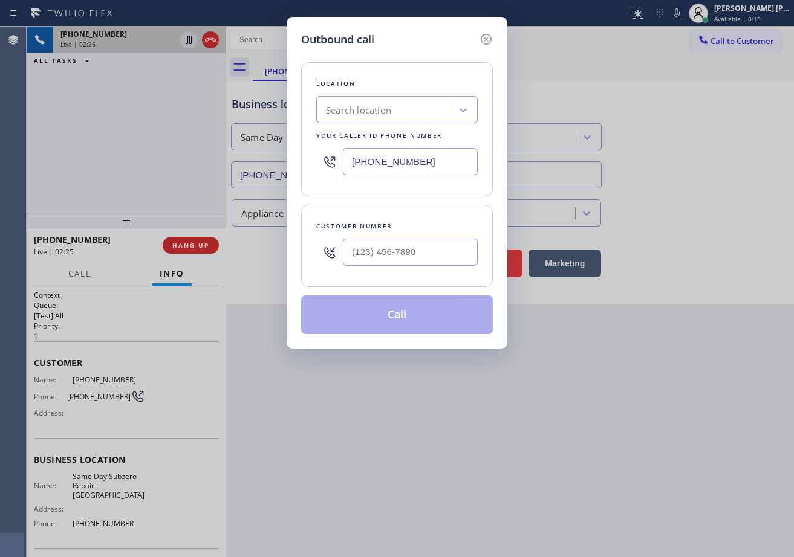
click at [684, 14] on div "Outbound call Location Search location Your caller id phone number [PHONE_NUMBE…" at bounding box center [397, 278] width 794 height 557
click at [490, 39] on icon at bounding box center [486, 39] width 15 height 15
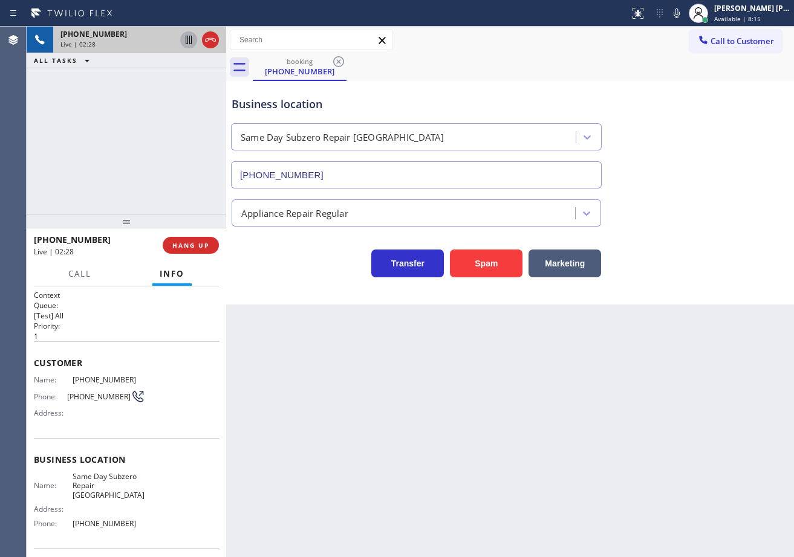
click at [190, 41] on icon at bounding box center [189, 40] width 6 height 8
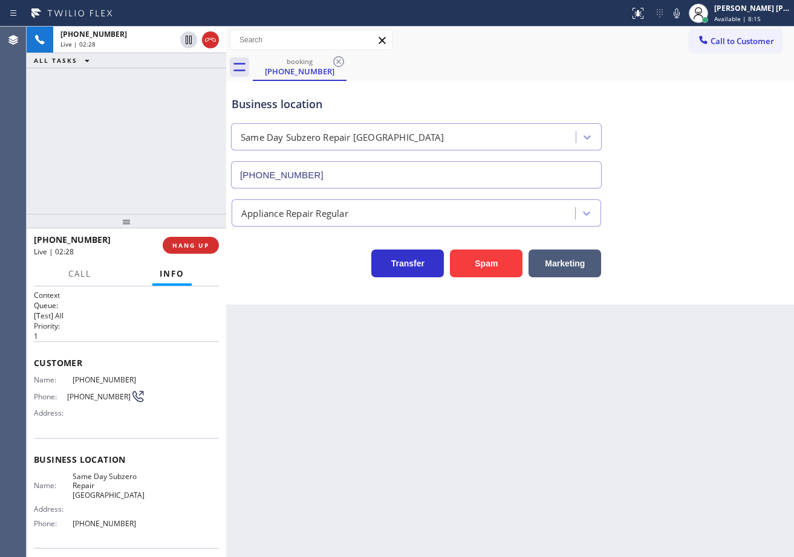
drag, startPoint x: 183, startPoint y: 82, endPoint x: 239, endPoint y: 82, distance: 56.8
click at [193, 82] on div "[PHONE_NUMBER] Live | 02:28 ALL TASKS ALL TASKS ACTIVE TASKS TASKS IN WRAP UP" at bounding box center [126, 120] width 199 height 187
click at [679, 12] on icon at bounding box center [676, 13] width 6 height 10
drag, startPoint x: 693, startPoint y: 86, endPoint x: 782, endPoint y: 143, distance: 105.1
click at [697, 92] on div "Business location Same Day Subzero Repair [GEOGRAPHIC_DATA] [PHONE_NUMBER]" at bounding box center [509, 133] width 561 height 109
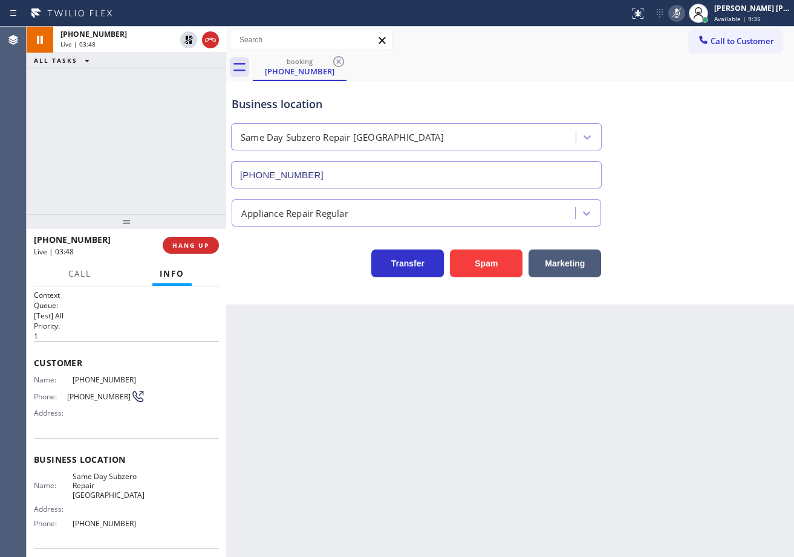
drag, startPoint x: 616, startPoint y: 98, endPoint x: 659, endPoint y: 33, distance: 77.8
click at [618, 96] on div "Business location Same Day Subzero Repair [GEOGRAPHIC_DATA] [PHONE_NUMBER]" at bounding box center [509, 133] width 561 height 109
click at [684, 15] on icon at bounding box center [676, 13] width 15 height 15
click at [687, 49] on div "Call to Customer Outbound call Location Search location Your caller id phone nu…" at bounding box center [509, 40] width 567 height 21
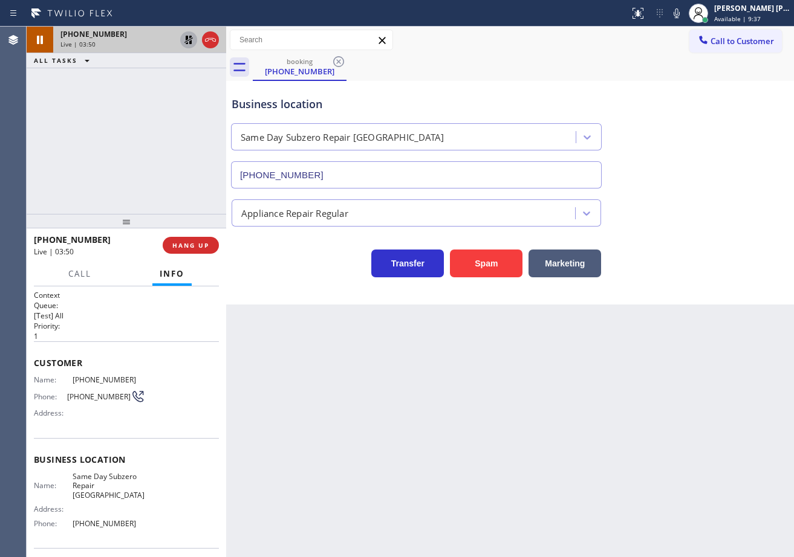
click at [190, 40] on icon at bounding box center [188, 40] width 15 height 15
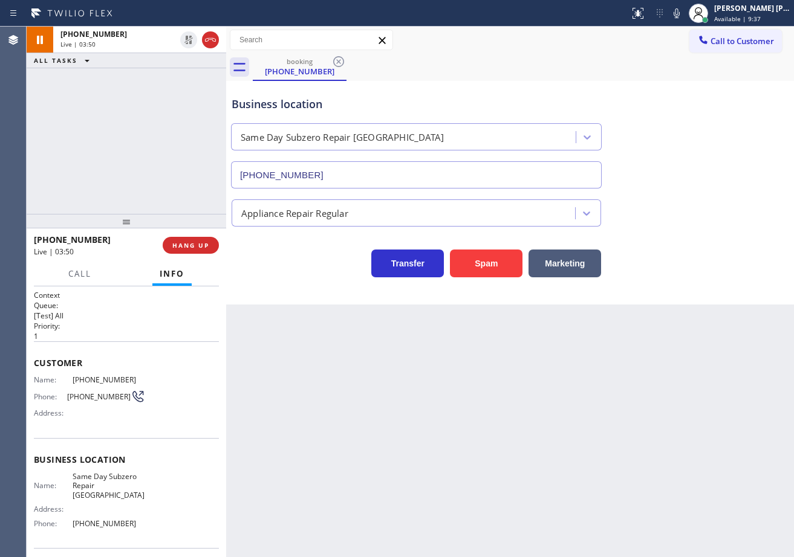
click at [177, 86] on div "[PHONE_NUMBER] Live | 03:50 ALL TASKS ALL TASKS ACTIVE TASKS TASKS IN WRAP UP" at bounding box center [126, 120] width 199 height 187
click at [684, 13] on icon at bounding box center [676, 13] width 15 height 15
click at [687, 92] on div "booking [PHONE_NUMBER] Call to Customer Outbound call Location Search location …" at bounding box center [509, 166] width 567 height 278
click at [684, 15] on icon at bounding box center [676, 13] width 15 height 15
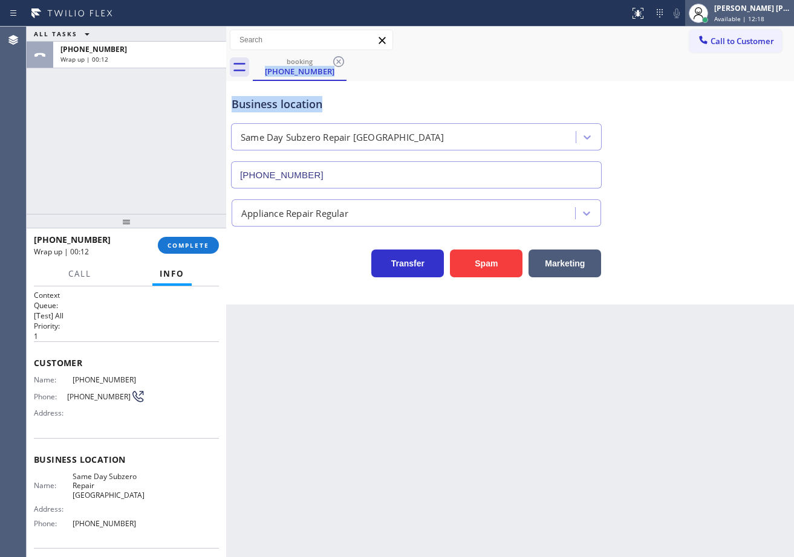
click at [761, 8] on div "[PERSON_NAME] [PERSON_NAME] Dahil" at bounding box center [752, 8] width 76 height 10
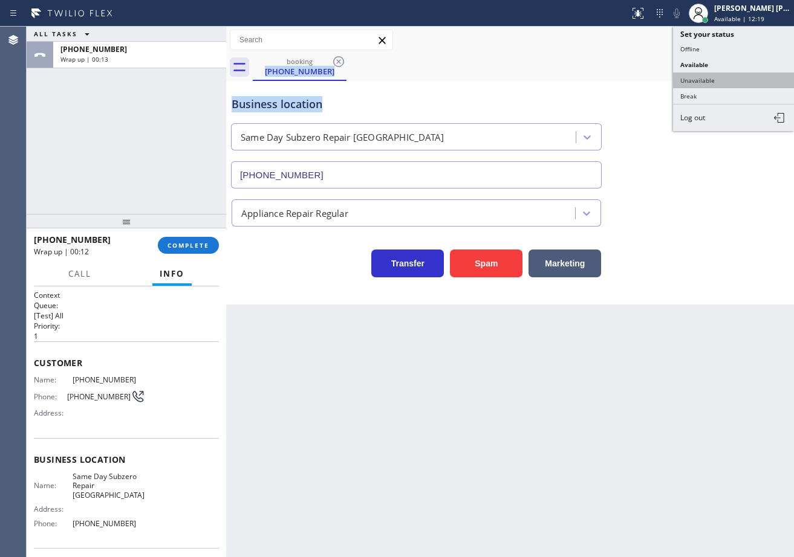
click at [733, 80] on button "Unavailable" at bounding box center [733, 81] width 121 height 16
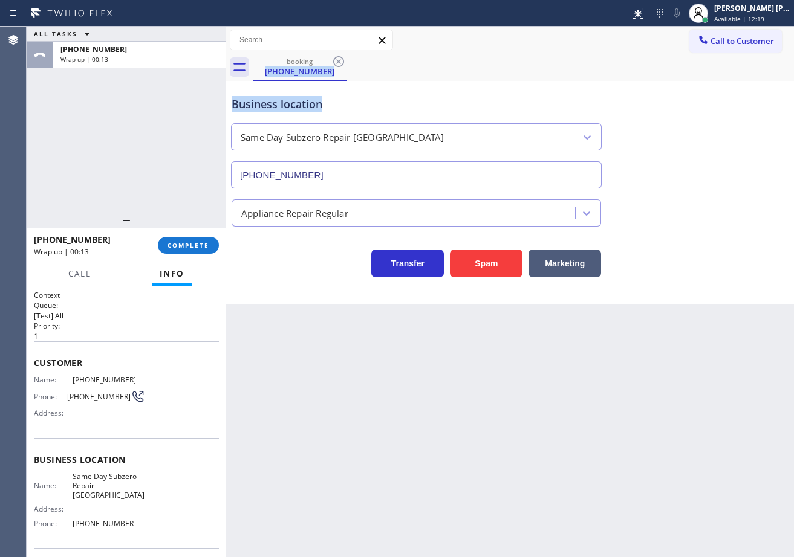
click at [733, 81] on div "Business location Same Day Subzero Repair [GEOGRAPHIC_DATA] [PHONE_NUMBER]" at bounding box center [509, 133] width 561 height 109
click at [193, 253] on button "COMPLETE" at bounding box center [188, 245] width 61 height 17
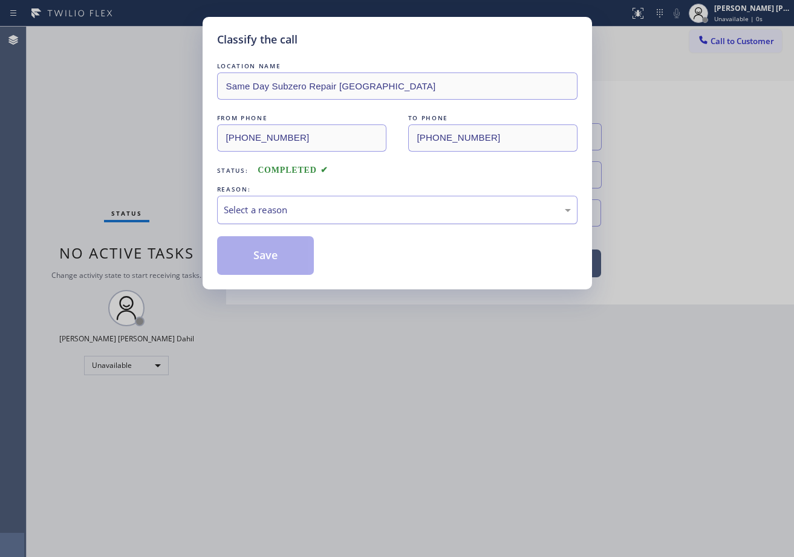
click at [305, 217] on div "Select a reason" at bounding box center [397, 210] width 360 height 28
click at [285, 255] on button "Save" at bounding box center [265, 255] width 97 height 39
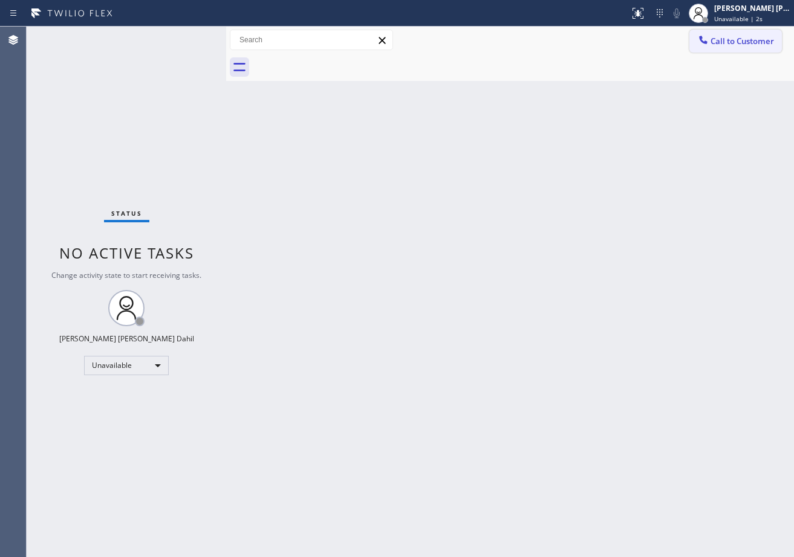
click at [734, 40] on span "Call to Customer" at bounding box center [741, 41] width 63 height 11
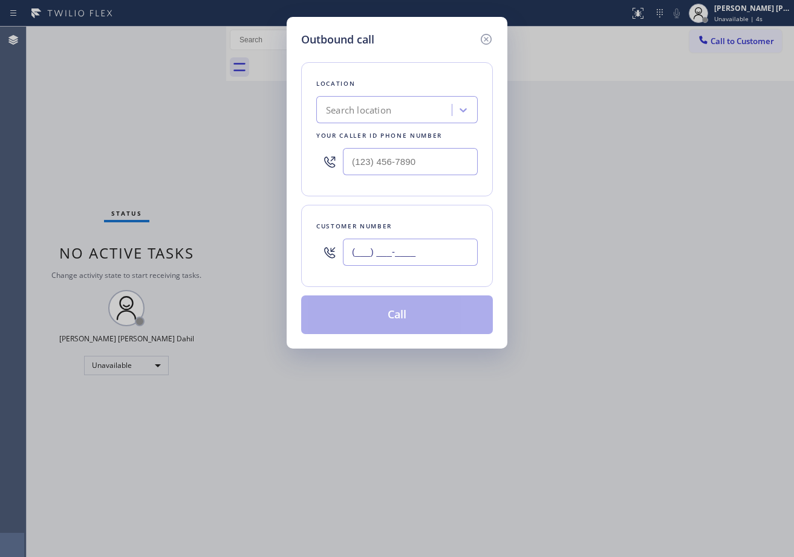
click at [410, 244] on input "(___) ___-____" at bounding box center [410, 252] width 135 height 27
paste input "717) 381-0044"
type input "[PHONE_NUMBER]"
click at [428, 154] on input "(___) ___-____" at bounding box center [410, 161] width 135 height 27
paste input "720) 741-7377"
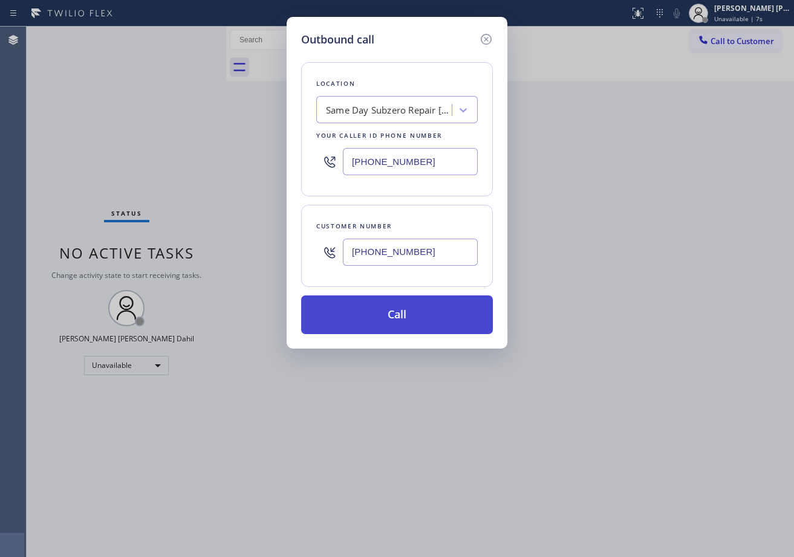
type input "[PHONE_NUMBER]"
click at [425, 324] on button "Call" at bounding box center [397, 315] width 192 height 39
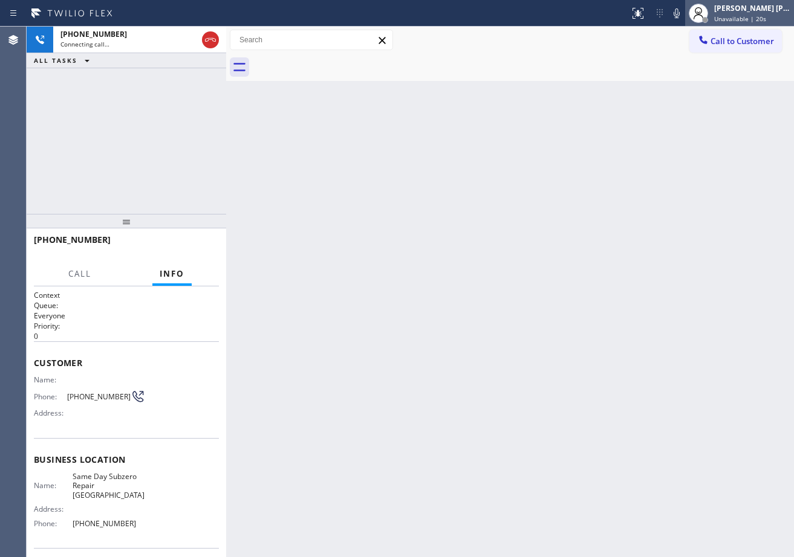
click at [711, 1] on div at bounding box center [698, 13] width 27 height 27
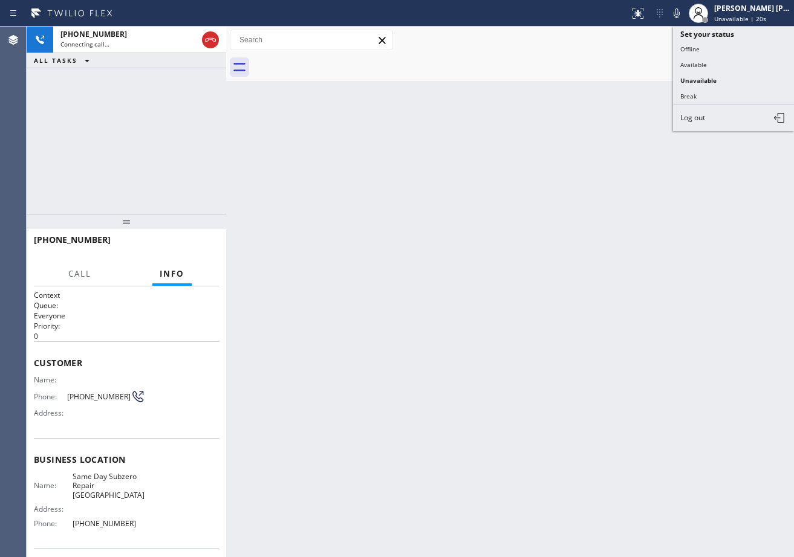
click at [723, 66] on button "Available" at bounding box center [733, 65] width 121 height 16
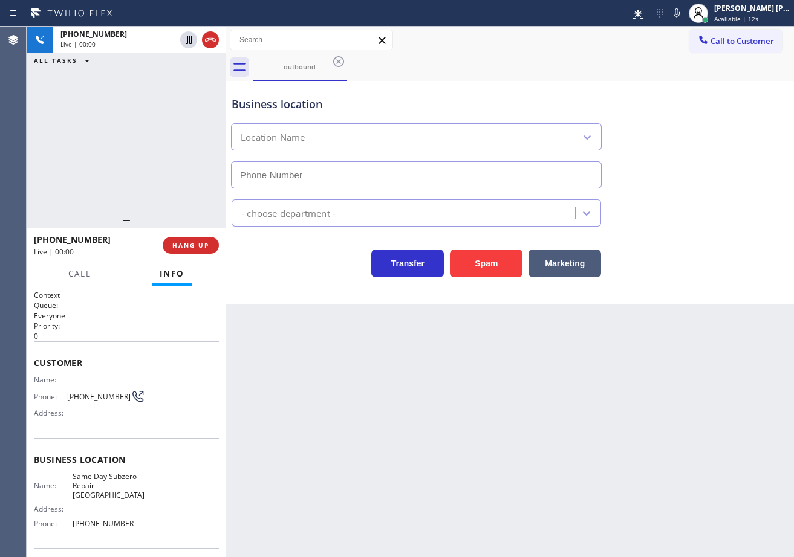
type input "[PHONE_NUMBER]"
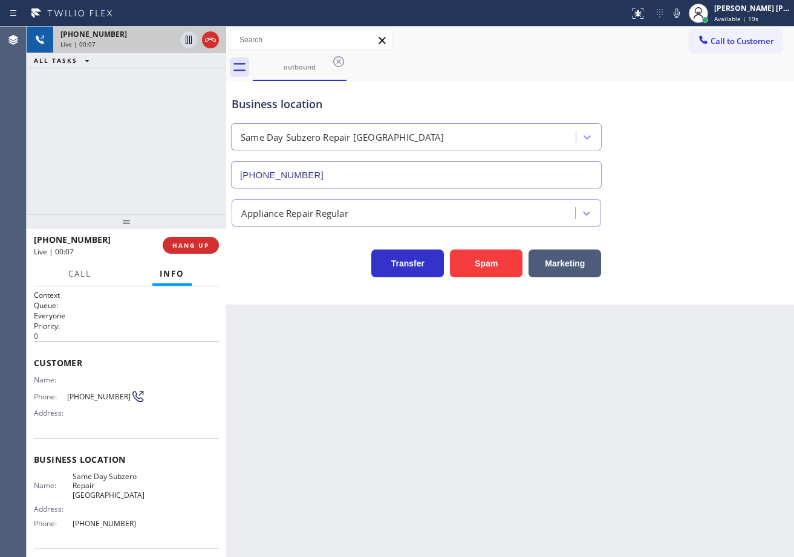
click at [212, 38] on icon at bounding box center [210, 40] width 11 height 4
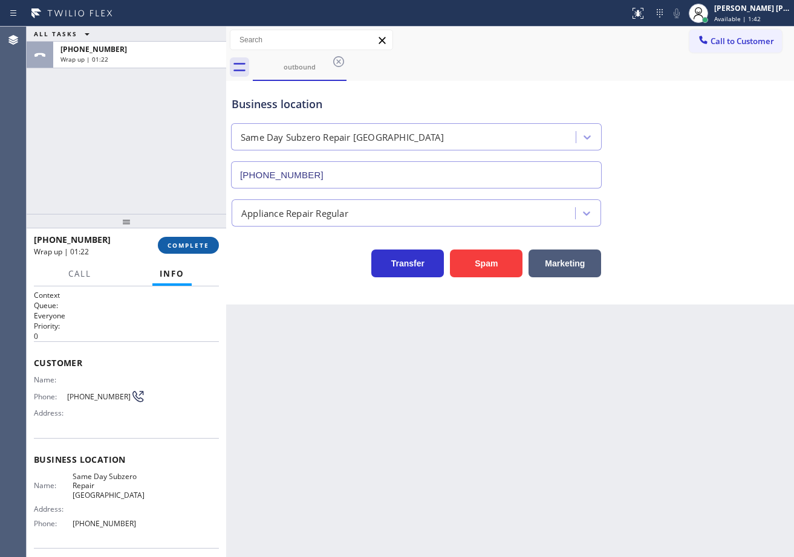
click at [173, 244] on span "COMPLETE" at bounding box center [188, 245] width 42 height 8
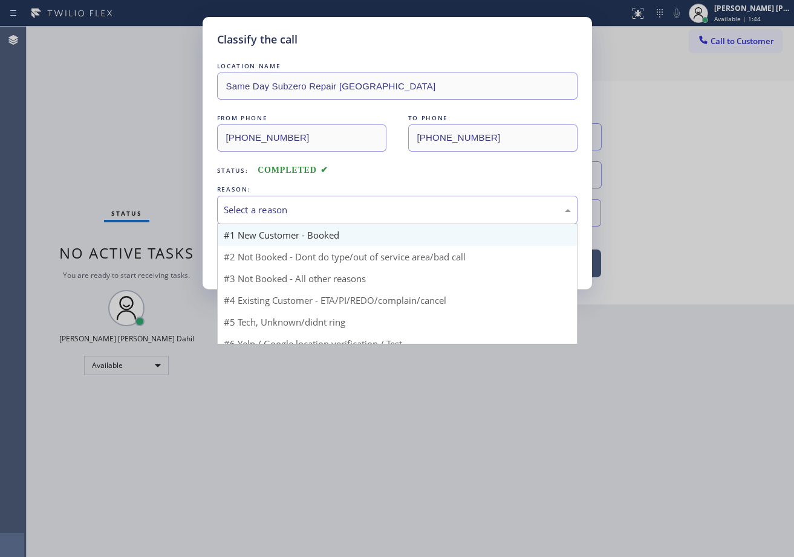
drag, startPoint x: 247, startPoint y: 211, endPoint x: 251, endPoint y: 238, distance: 26.9
click at [248, 213] on div "Select a reason" at bounding box center [397, 210] width 347 height 14
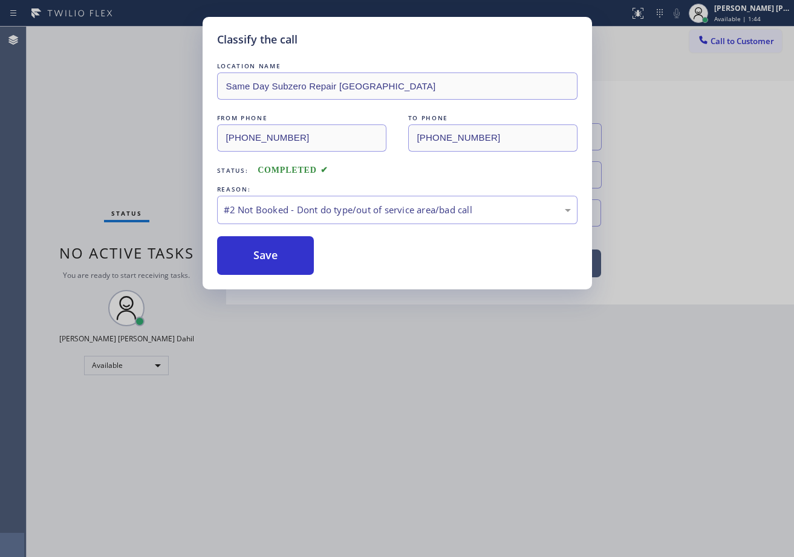
click at [251, 253] on button "Save" at bounding box center [265, 255] width 97 height 39
click at [251, 254] on button "Save" at bounding box center [265, 255] width 97 height 39
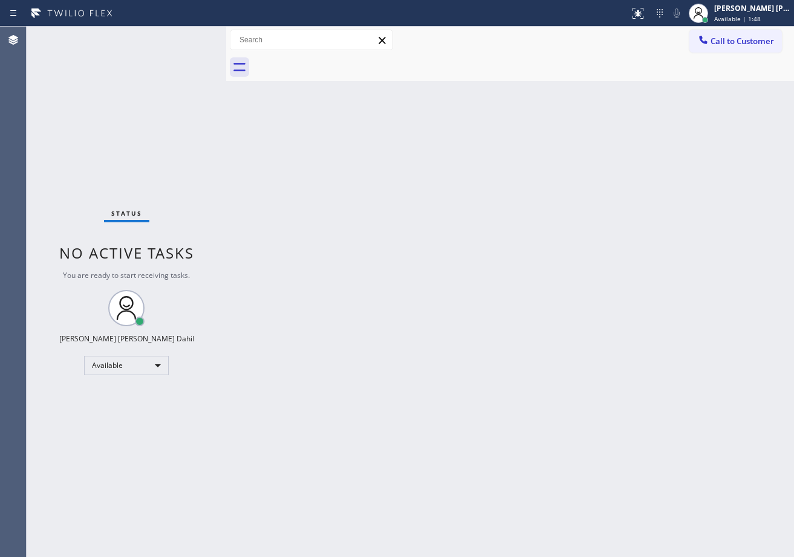
drag, startPoint x: 264, startPoint y: 267, endPoint x: 428, endPoint y: 457, distance: 252.0
click at [264, 267] on div "Back to Dashboard Change Sender ID Customers Technicians Select a contact Outbo…" at bounding box center [509, 292] width 567 height 531
drag, startPoint x: 509, startPoint y: 78, endPoint x: 697, endPoint y: 210, distance: 229.0
click at [509, 78] on div at bounding box center [523, 67] width 541 height 27
drag, startPoint x: 552, startPoint y: 426, endPoint x: 573, endPoint y: 444, distance: 27.5
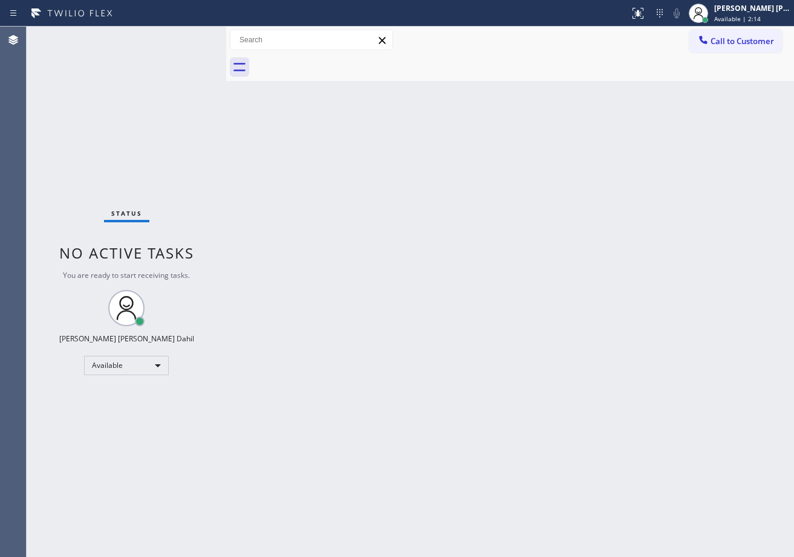
click at [558, 428] on div "Back to Dashboard Change Sender ID Customers Technicians Select a contact Outbo…" at bounding box center [509, 292] width 567 height 531
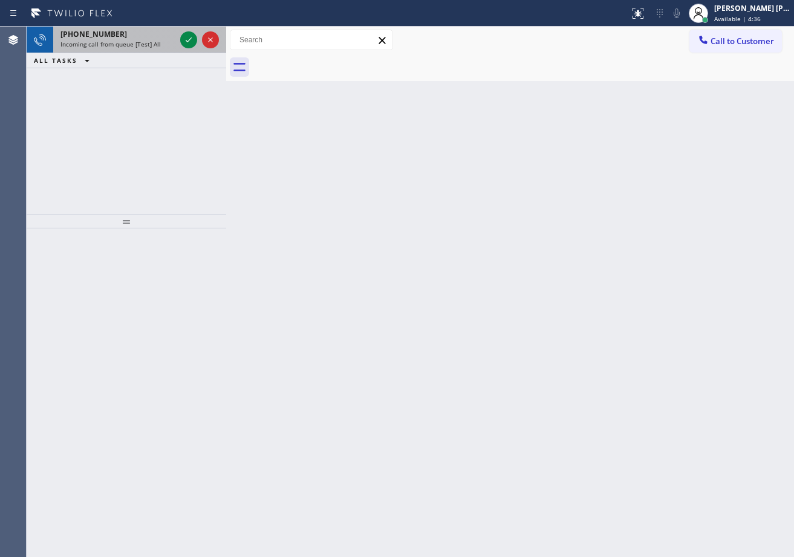
click at [163, 45] on div "Incoming call from queue [Test] All" at bounding box center [117, 44] width 115 height 8
click at [186, 43] on icon at bounding box center [188, 40] width 15 height 15
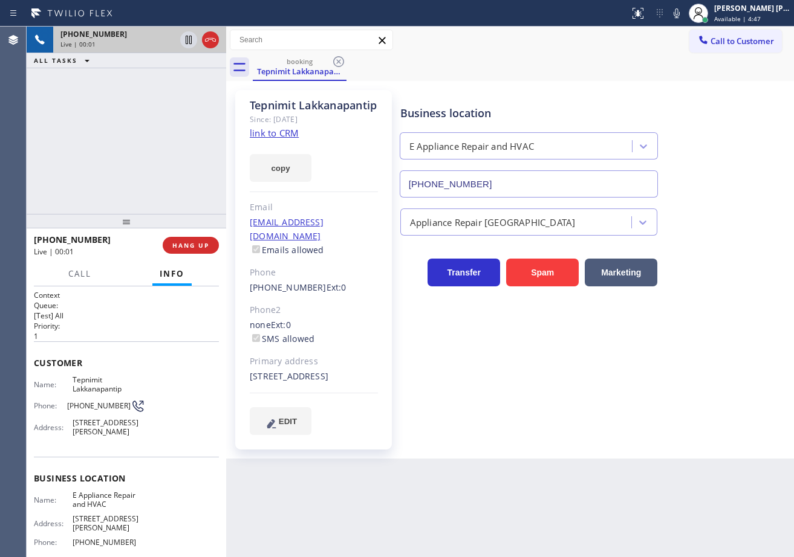
type input "[PHONE_NUMBER]"
click at [106, 89] on div "[PHONE_NUMBER] Live | 00:02 ALL TASKS ALL TASKS ACTIVE TASKS TASKS IN WRAP UP" at bounding box center [126, 120] width 199 height 187
click at [645, 16] on icon at bounding box center [637, 13] width 15 height 15
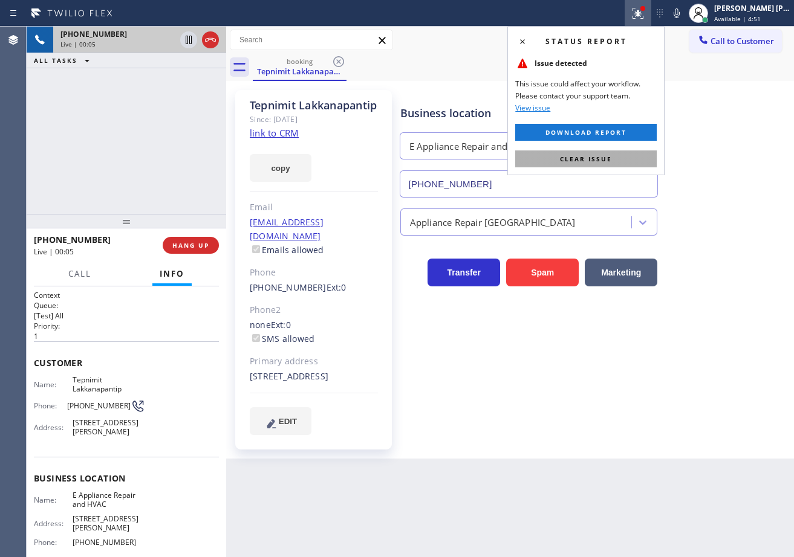
drag, startPoint x: 621, startPoint y: 159, endPoint x: 590, endPoint y: 159, distance: 30.8
click at [621, 159] on button "Clear issue" at bounding box center [585, 158] width 141 height 17
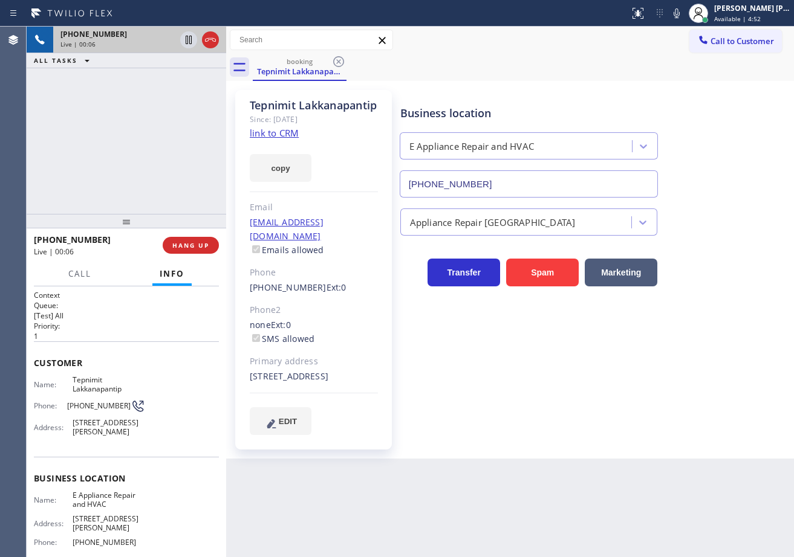
click at [276, 139] on link "link to CRM" at bounding box center [274, 133] width 49 height 12
click at [202, 141] on div "[PHONE_NUMBER] Live | 03:32 ALL TASKS ALL TASKS ACTIVE TASKS TASKS IN WRAP UP" at bounding box center [126, 120] width 199 height 187
click at [202, 141] on div "[PHONE_NUMBER] Live | 03:33 ALL TASKS ALL TASKS ACTIVE TASKS TASKS IN WRAP UP" at bounding box center [126, 120] width 199 height 187
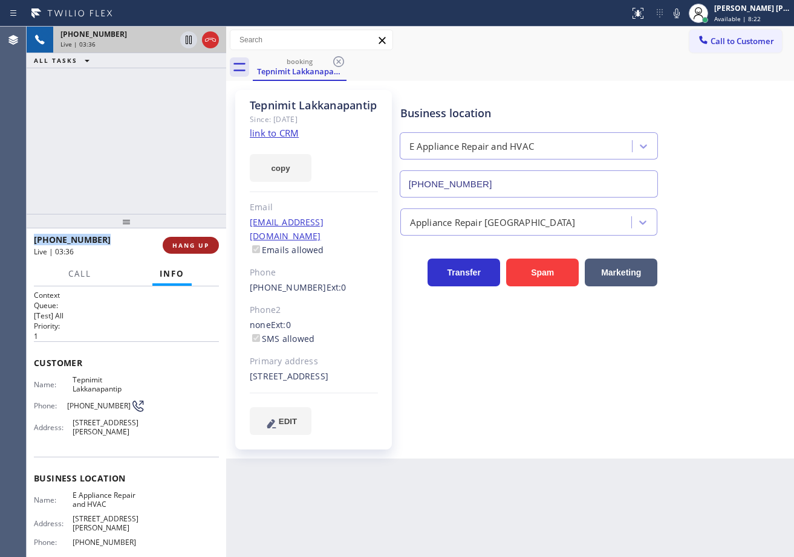
click at [178, 243] on span "HANG UP" at bounding box center [190, 245] width 37 height 8
click at [493, 234] on div "Business location E Appliance Repair and HVAC [PHONE_NUMBER] Appliance Repair H…" at bounding box center [594, 262] width 393 height 338
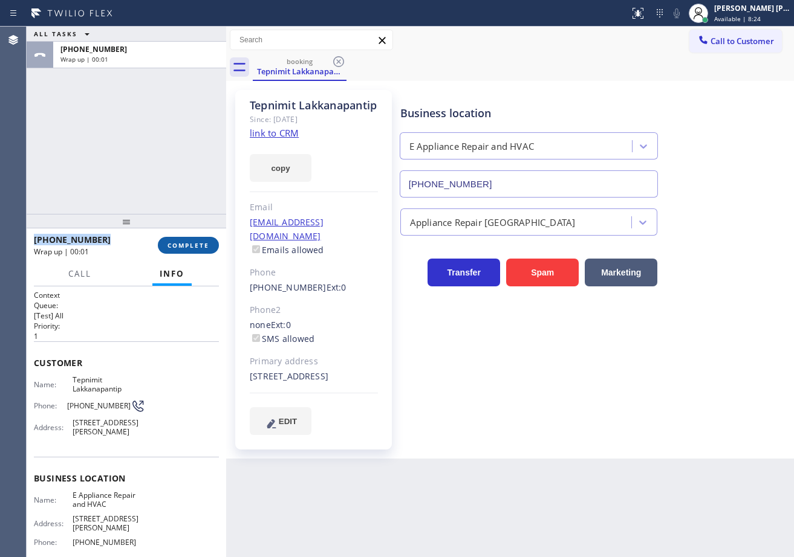
click at [216, 242] on button "COMPLETE" at bounding box center [188, 245] width 61 height 17
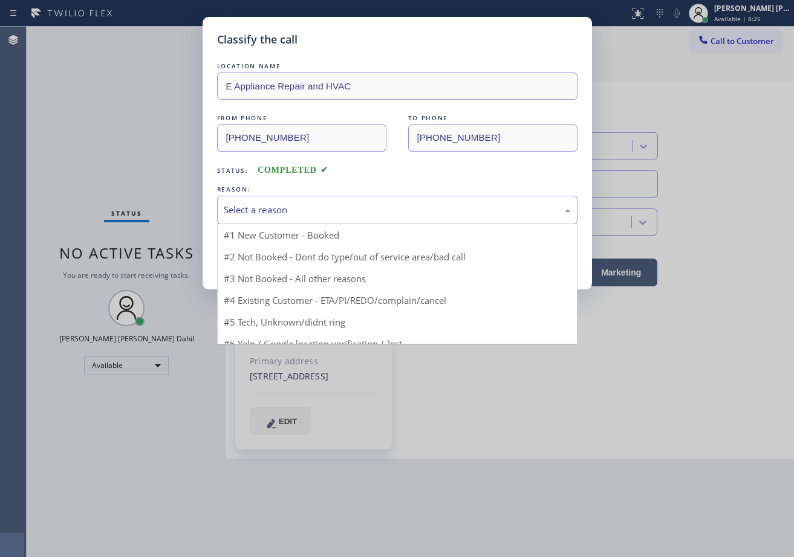
click at [258, 209] on div "Select a reason" at bounding box center [397, 210] width 347 height 14
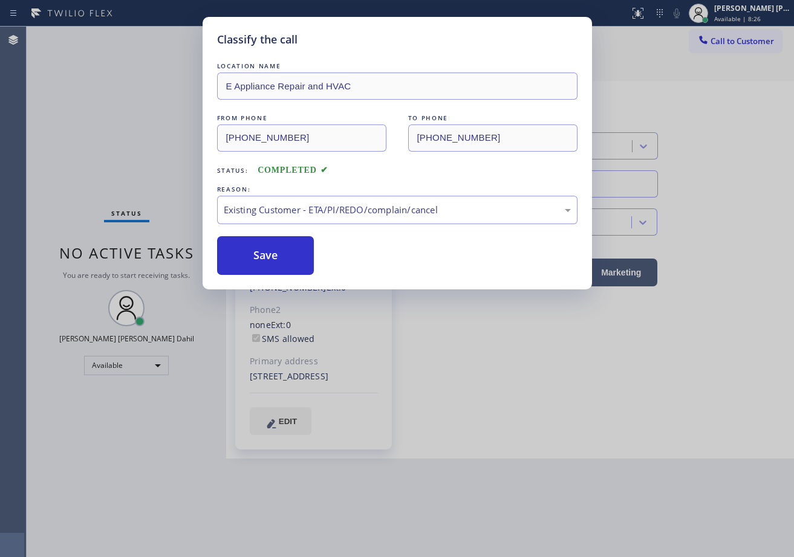
click at [266, 260] on button "Save" at bounding box center [265, 255] width 97 height 39
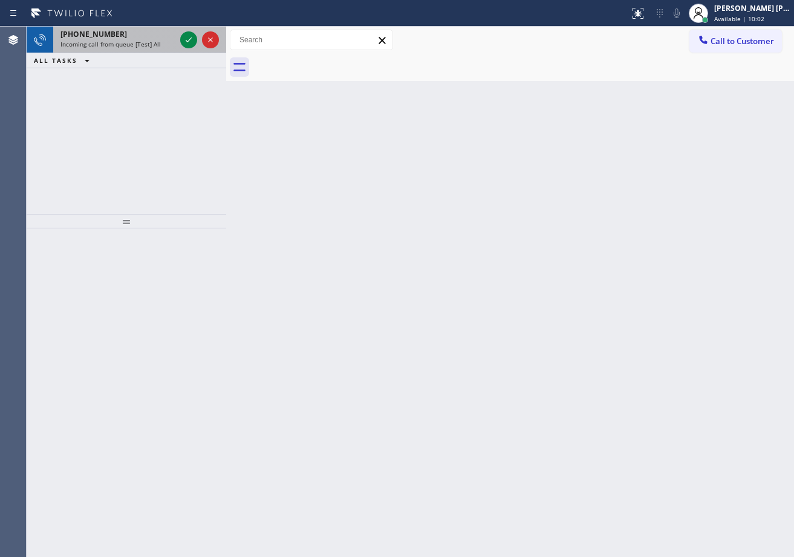
click at [160, 49] on div "[PHONE_NUMBER] Incoming call from queue [Test] All" at bounding box center [115, 40] width 124 height 27
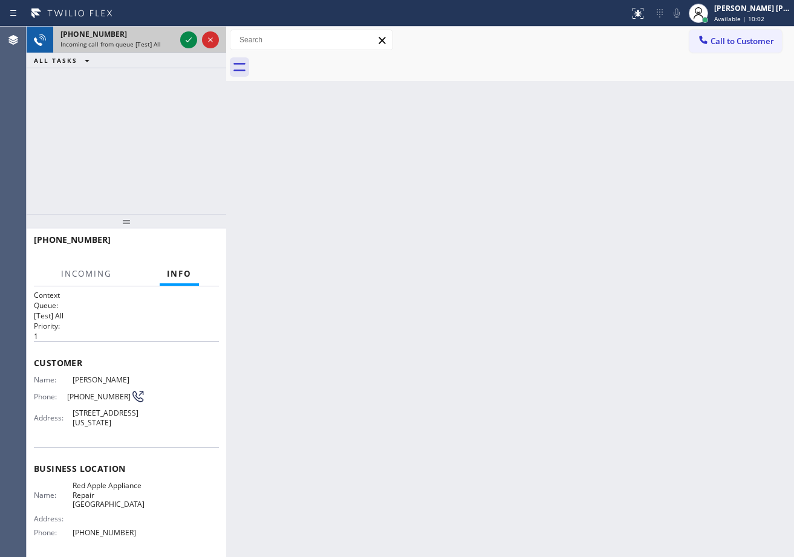
click at [161, 45] on div "Incoming call from queue [Test] All" at bounding box center [117, 44] width 115 height 8
click at [162, 45] on div "Incoming call from queue [Test] All" at bounding box center [117, 44] width 115 height 8
click at [163, 45] on div "Incoming call from queue [Test] All" at bounding box center [117, 44] width 115 height 8
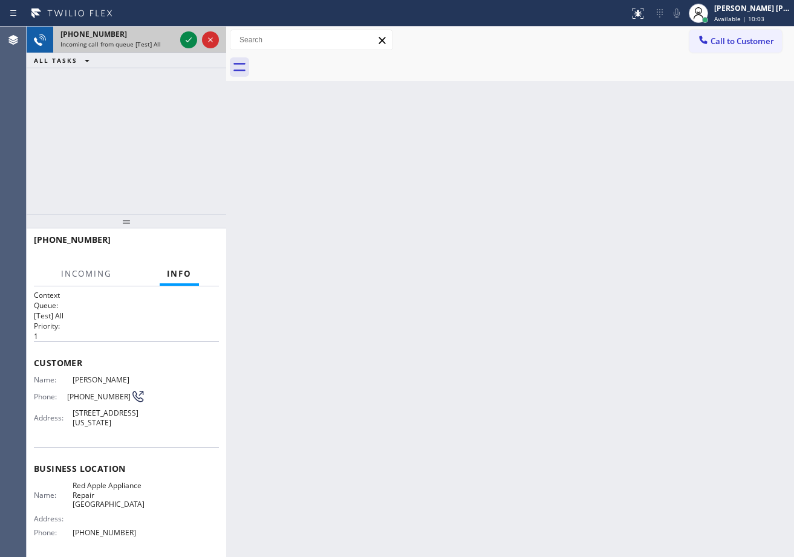
click at [163, 45] on div "Incoming call from queue [Test] All" at bounding box center [117, 44] width 115 height 8
click at [187, 39] on icon at bounding box center [188, 40] width 15 height 15
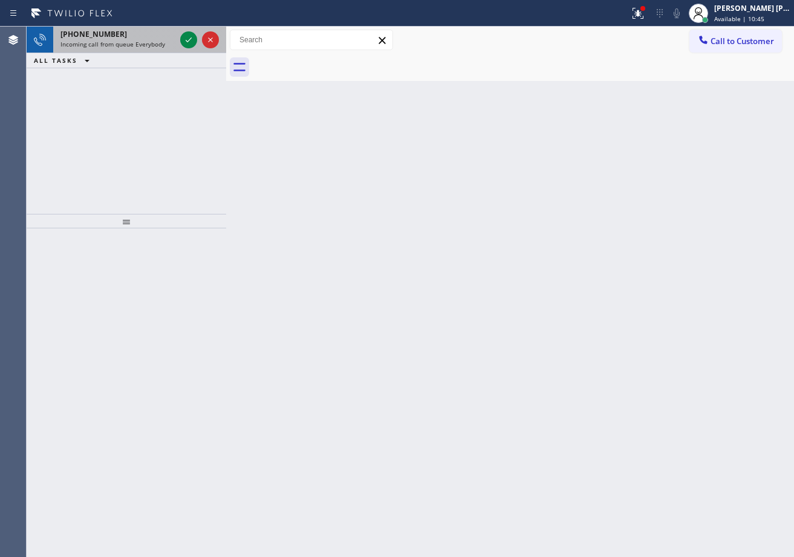
click at [152, 44] on span "Incoming call from queue Everybody" at bounding box center [112, 44] width 105 height 8
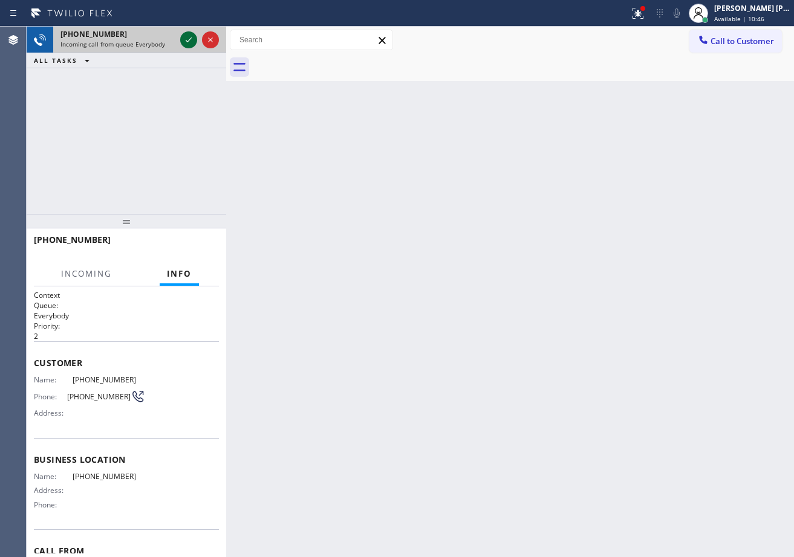
click at [184, 41] on icon at bounding box center [188, 40] width 15 height 15
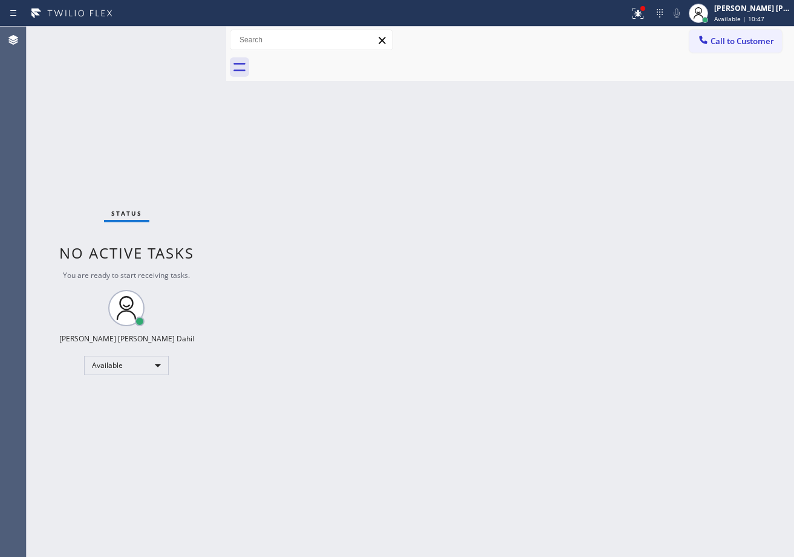
click at [184, 41] on div "Status No active tasks You are ready to start receiving tasks. [PERSON_NAME] [P…" at bounding box center [126, 292] width 199 height 531
click at [184, 40] on div "Status No active tasks You are ready to start receiving tasks. [PERSON_NAME] [P…" at bounding box center [126, 292] width 199 height 531
click at [645, 14] on icon at bounding box center [637, 13] width 15 height 15
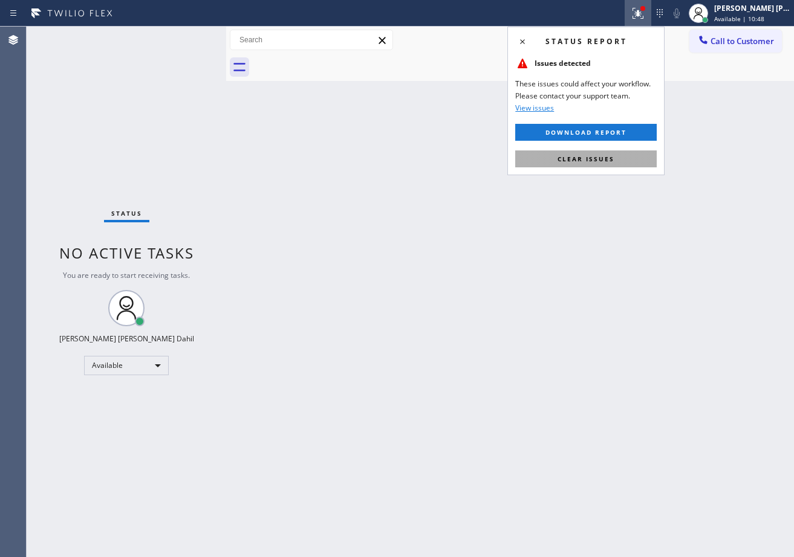
click at [609, 159] on span "Clear issues" at bounding box center [585, 159] width 57 height 8
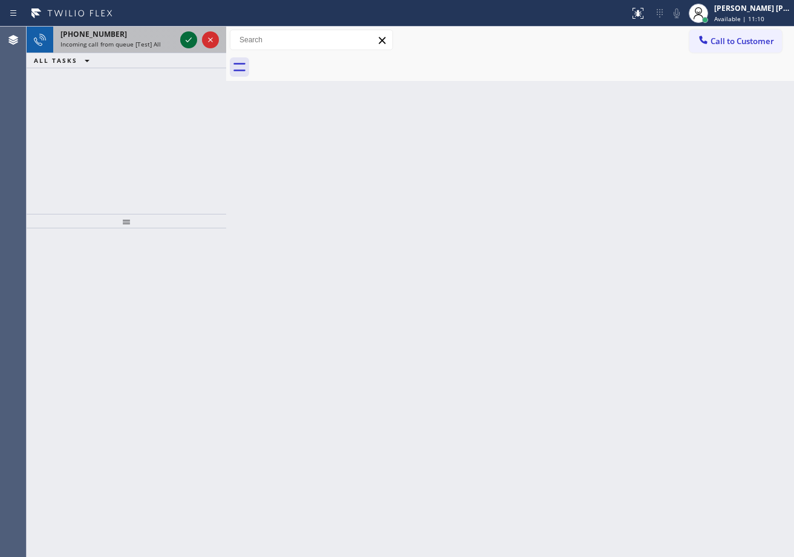
click at [181, 42] on icon at bounding box center [188, 40] width 15 height 15
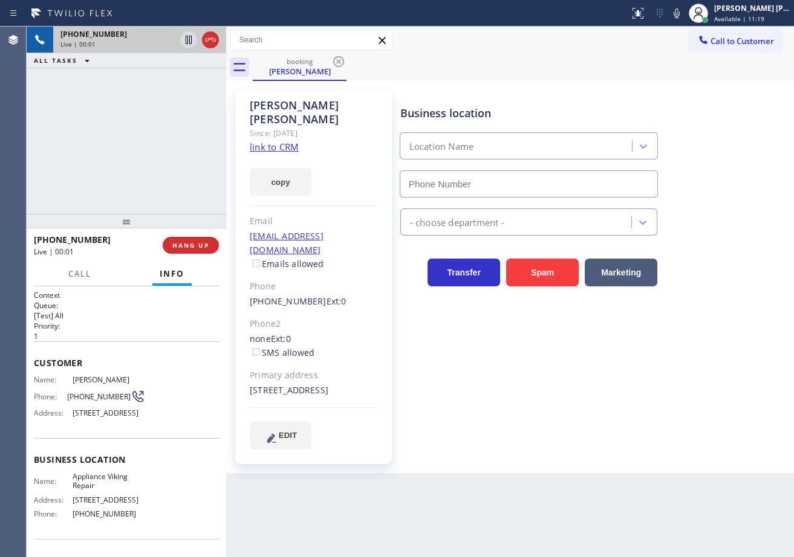
type input "[PHONE_NUMBER]"
click at [138, 165] on div "[PHONE_NUMBER] Live | 00:02 ALL TASKS ALL TASKS ACTIVE TASKS TASKS IN WRAP UP" at bounding box center [126, 120] width 199 height 187
click at [288, 141] on link "link to CRM" at bounding box center [274, 147] width 49 height 12
click at [169, 92] on div "[PHONE_NUMBER] Live | 00:30 ALL TASKS ALL TASKS ACTIVE TASKS TASKS IN WRAP UP" at bounding box center [126, 120] width 199 height 187
click at [190, 42] on icon at bounding box center [189, 40] width 6 height 8
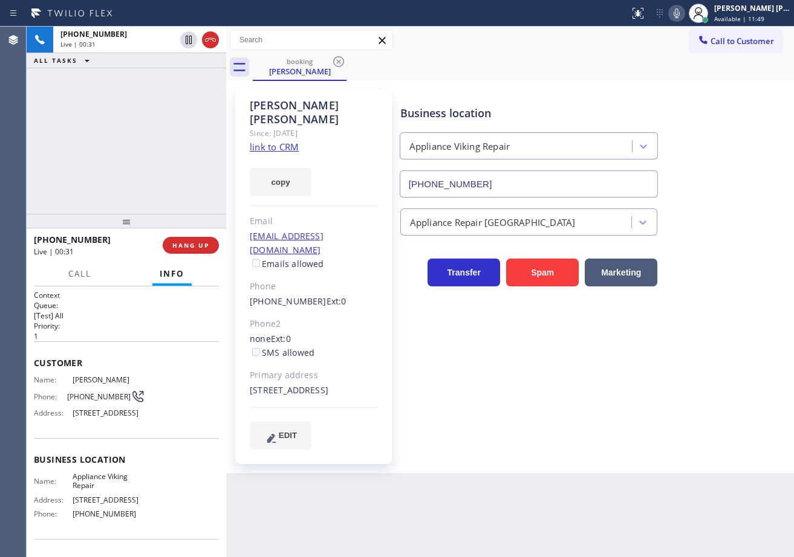
click at [684, 19] on icon at bounding box center [676, 13] width 15 height 15
click at [133, 164] on div "[PHONE_NUMBER] Live | 00:44 ALL TASKS ALL TASKS ACTIVE TASKS TASKS IN WRAP UP" at bounding box center [126, 120] width 199 height 187
click at [90, 276] on span "Call" at bounding box center [79, 273] width 23 height 11
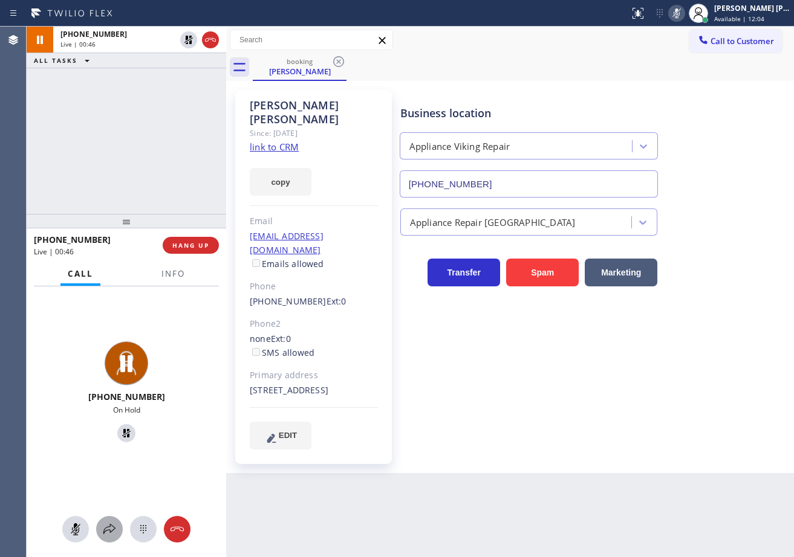
click at [113, 523] on icon at bounding box center [109, 529] width 15 height 15
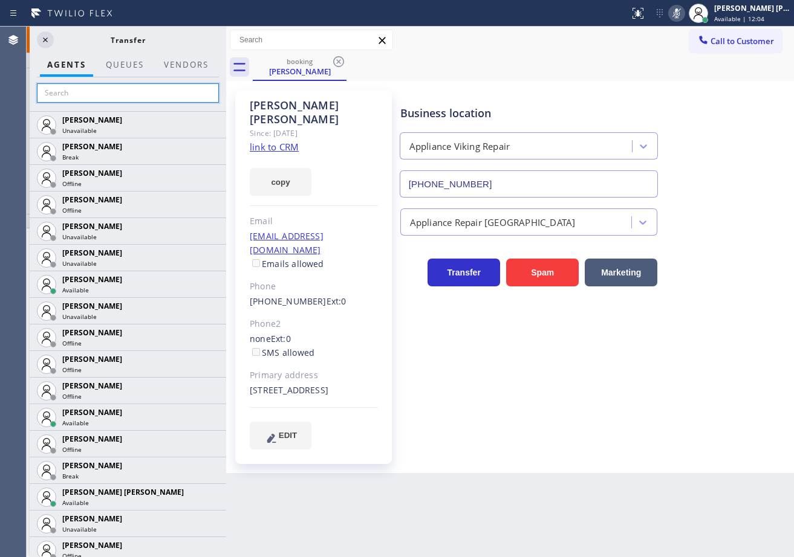
click at [160, 93] on input "text" at bounding box center [128, 92] width 182 height 19
type input ";"
type input "love"
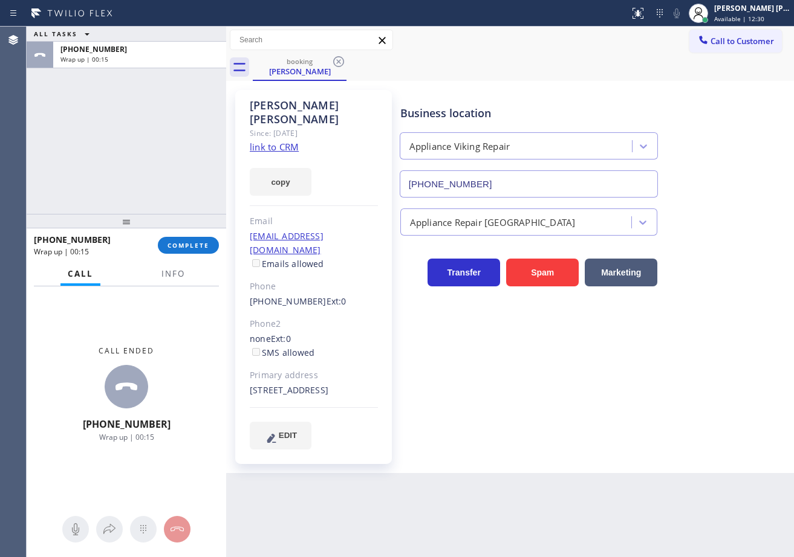
click at [125, 196] on div "ALL TASKS ALL TASKS ACTIVE TASKS TASKS IN WRAP UP [PHONE_NUMBER] Wrap up | 00:15" at bounding box center [126, 120] width 199 height 187
click at [190, 248] on span "COMPLETE" at bounding box center [188, 245] width 42 height 8
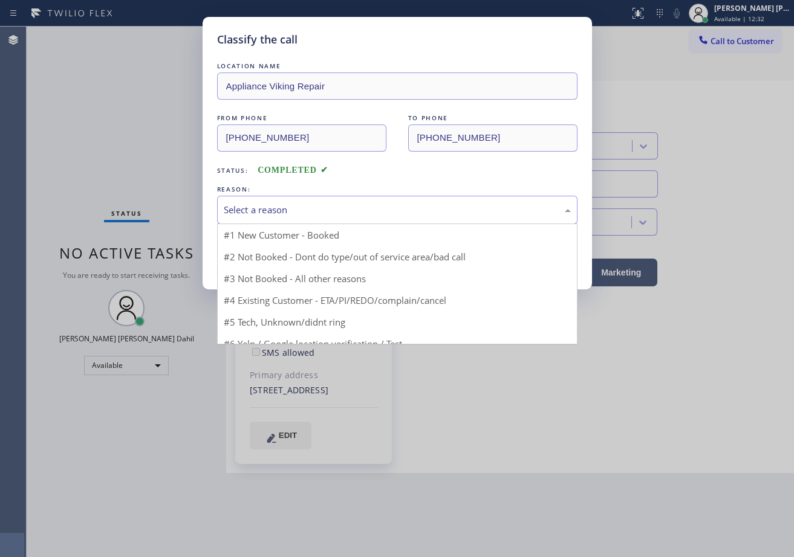
drag, startPoint x: 266, startPoint y: 203, endPoint x: 274, endPoint y: 206, distance: 8.4
click at [270, 203] on div "Select a reason" at bounding box center [397, 210] width 347 height 14
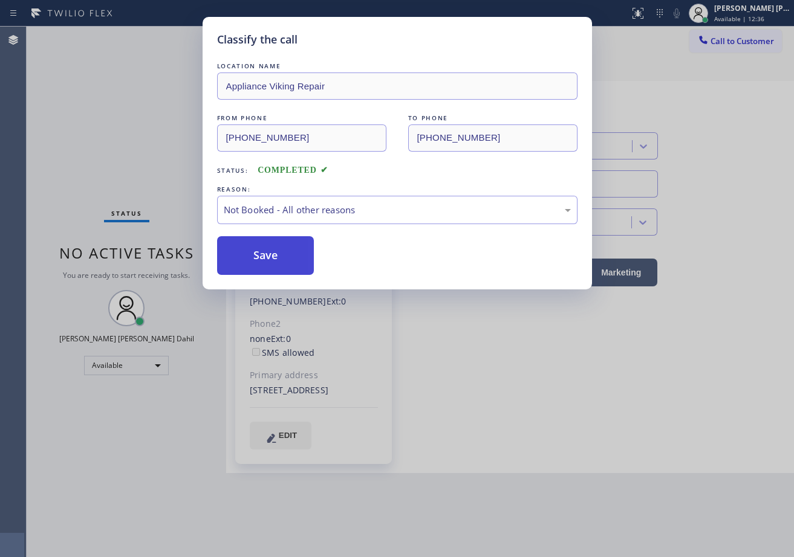
click at [275, 247] on button "Save" at bounding box center [265, 255] width 97 height 39
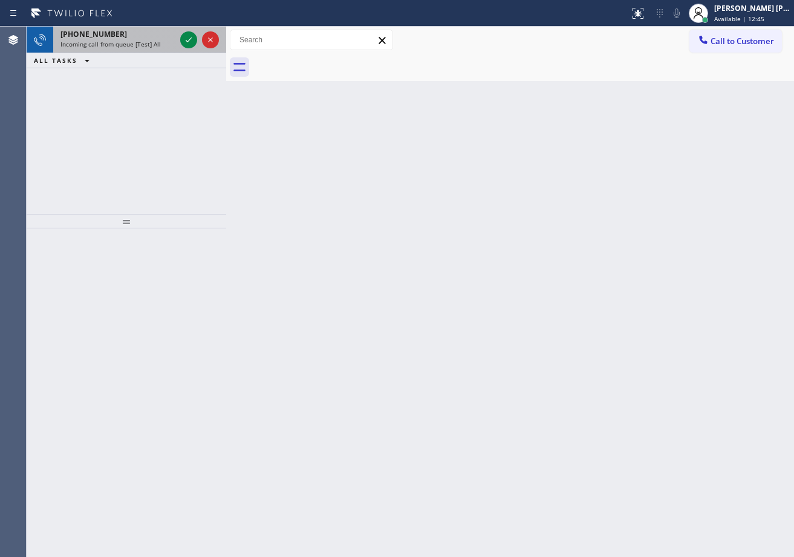
click at [139, 23] on div "Status report No issues detected If you experience an issue, please download th…" at bounding box center [397, 13] width 794 height 27
click at [142, 41] on span "Incoming call from queue [Test] All" at bounding box center [110, 44] width 100 height 8
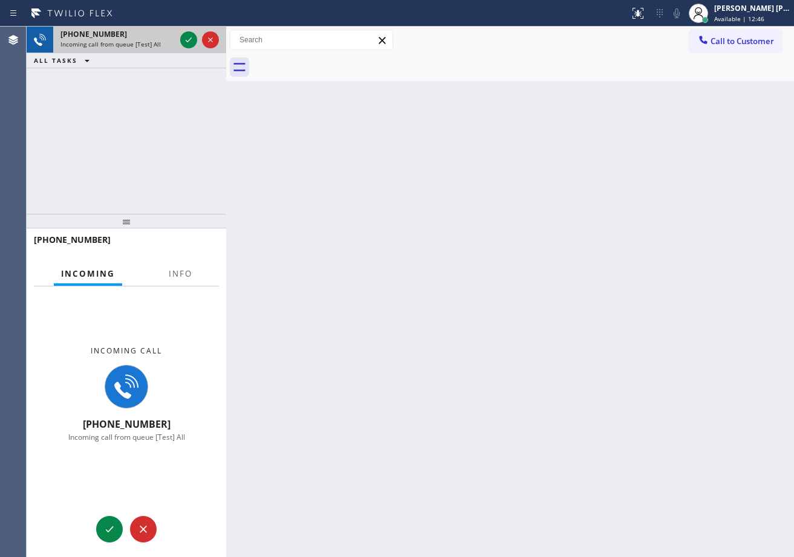
click at [142, 41] on span "Incoming call from queue [Test] All" at bounding box center [110, 44] width 100 height 8
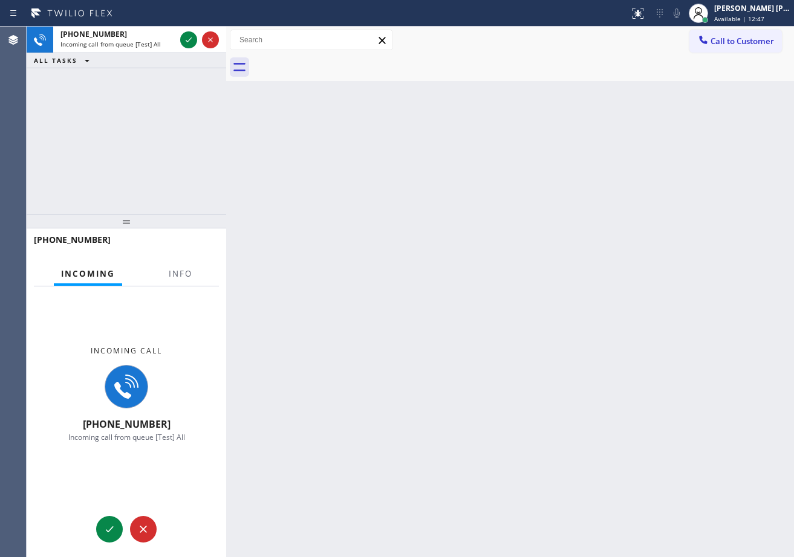
click at [182, 261] on div "[PHONE_NUMBER]" at bounding box center [126, 245] width 185 height 31
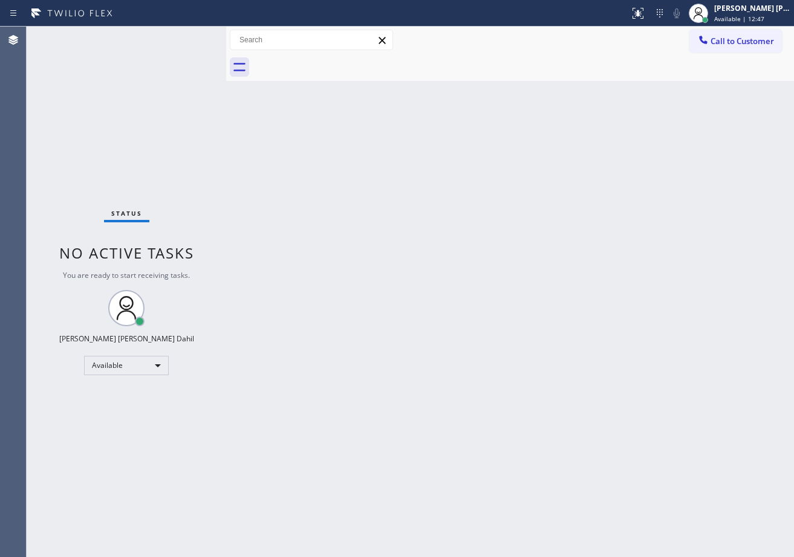
click at [181, 268] on div "Status No active tasks You are ready to start receiving tasks. [PERSON_NAME] [P…" at bounding box center [126, 292] width 199 height 531
click at [697, 474] on div "Back to Dashboard Change Sender ID Customers Technicians Select a contact Outbo…" at bounding box center [509, 292] width 567 height 531
click at [719, 469] on div "Back to Dashboard Change Sender ID Customers Technicians Select a contact Outbo…" at bounding box center [509, 292] width 567 height 531
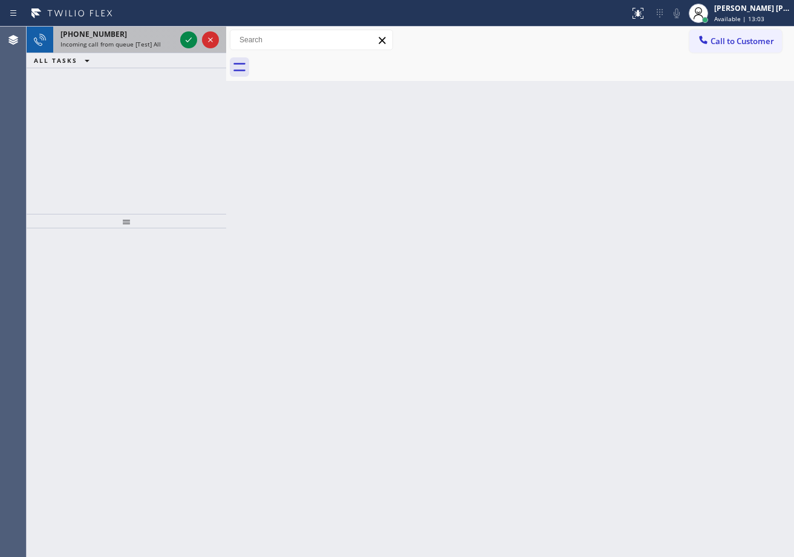
click at [169, 42] on div "Incoming call from queue [Test] All" at bounding box center [117, 44] width 115 height 8
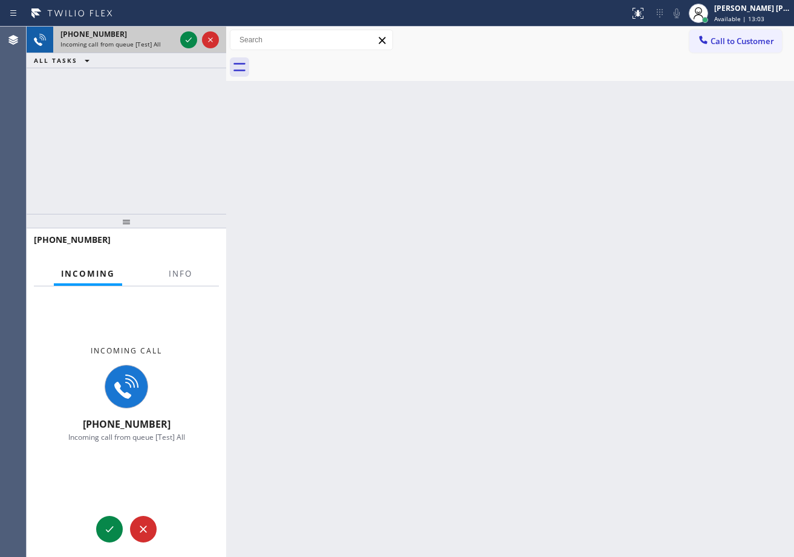
click at [169, 42] on div "Incoming call from queue [Test] All" at bounding box center [117, 44] width 115 height 8
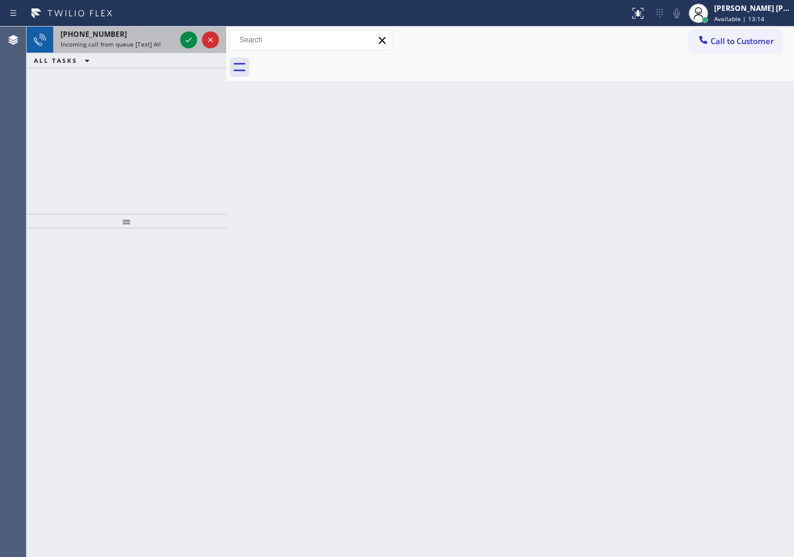
click at [143, 47] on span "Incoming call from queue [Test] All" at bounding box center [110, 44] width 100 height 8
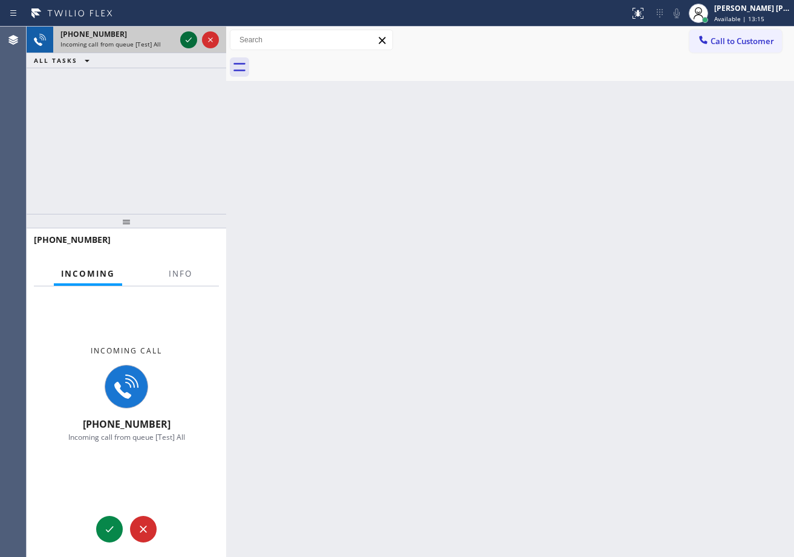
click at [186, 42] on icon at bounding box center [188, 40] width 15 height 15
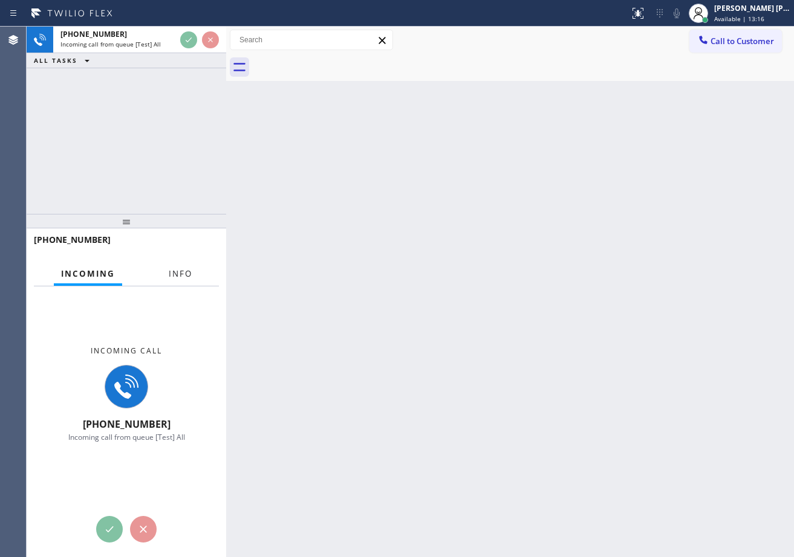
click at [176, 279] on span "Info" at bounding box center [181, 273] width 24 height 11
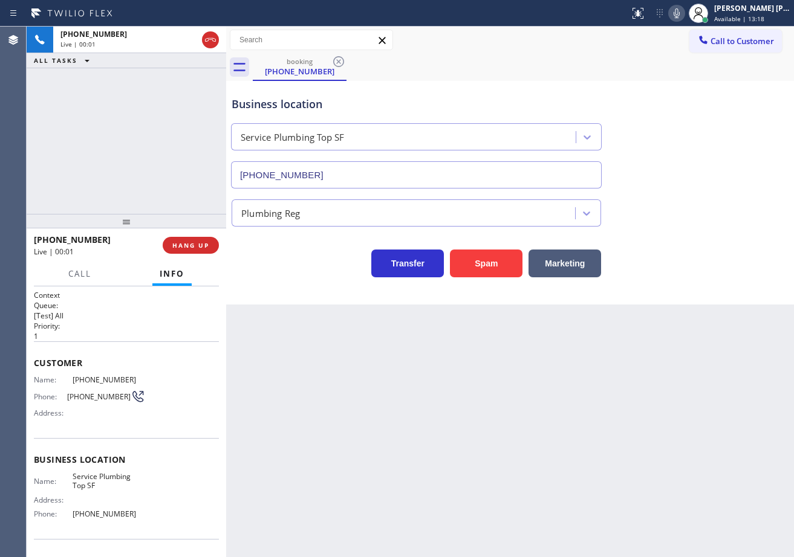
type input "[PHONE_NUMBER]"
click at [483, 271] on button "Spam" at bounding box center [486, 264] width 73 height 28
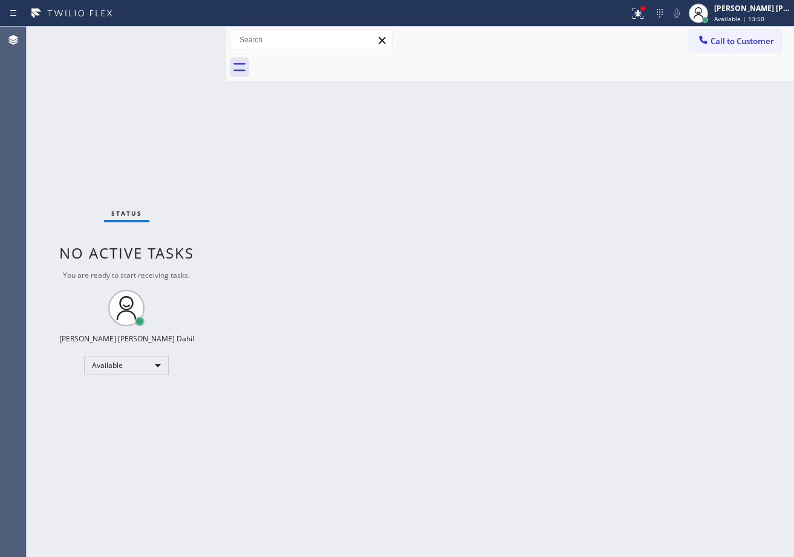
click at [280, 81] on div "Back to Dashboard Change Sender ID Customers Technicians Select a contact Outbo…" at bounding box center [509, 292] width 567 height 531
click at [374, 341] on div "Back to Dashboard Change Sender ID Customers Technicians Select a contact Outbo…" at bounding box center [509, 292] width 567 height 531
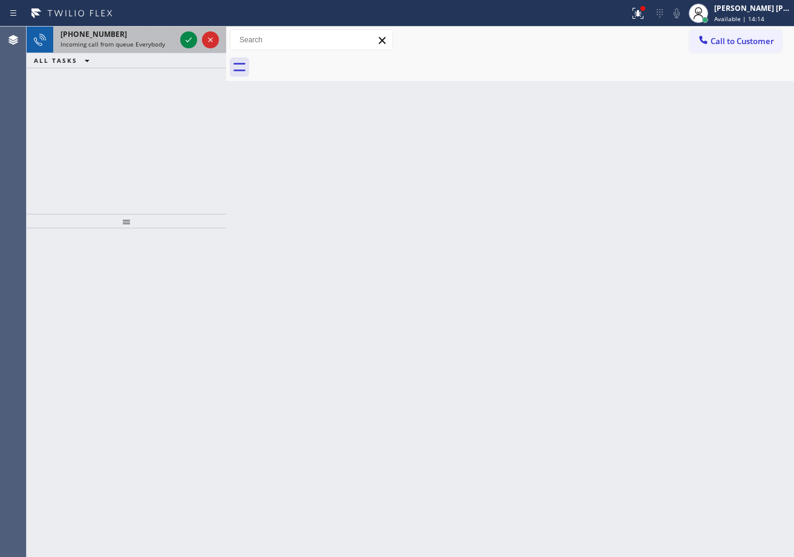
click at [111, 43] on span "Incoming call from queue Everybody" at bounding box center [112, 44] width 105 height 8
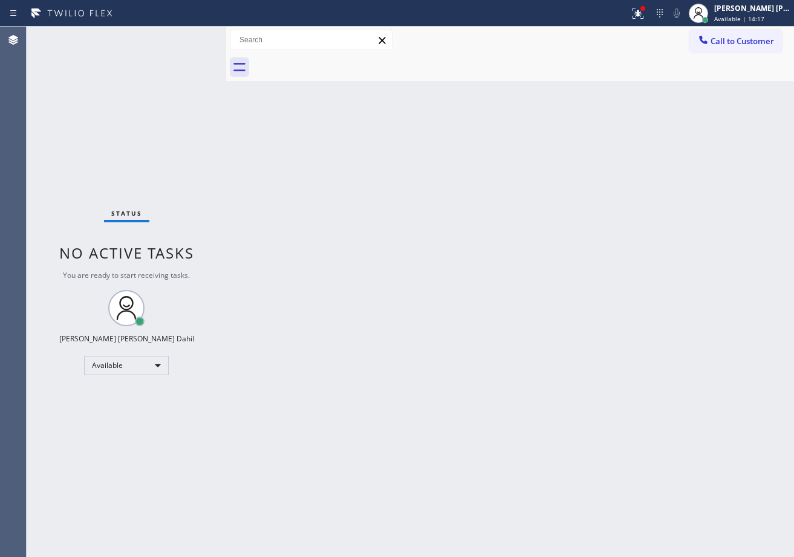
click at [607, 433] on div "Back to Dashboard Change Sender ID Customers Technicians Select a contact Outbo…" at bounding box center [509, 292] width 567 height 531
click at [166, 21] on div at bounding box center [314, 13] width 619 height 19
click at [406, 212] on div "Back to Dashboard Change Sender ID Customers Technicians Select a contact Outbo…" at bounding box center [509, 292] width 567 height 531
drag, startPoint x: 590, startPoint y: 358, endPoint x: 584, endPoint y: 342, distance: 16.8
click at [590, 357] on div "Back to Dashboard Change Sender ID Customers Technicians Select a contact Outbo…" at bounding box center [509, 292] width 567 height 531
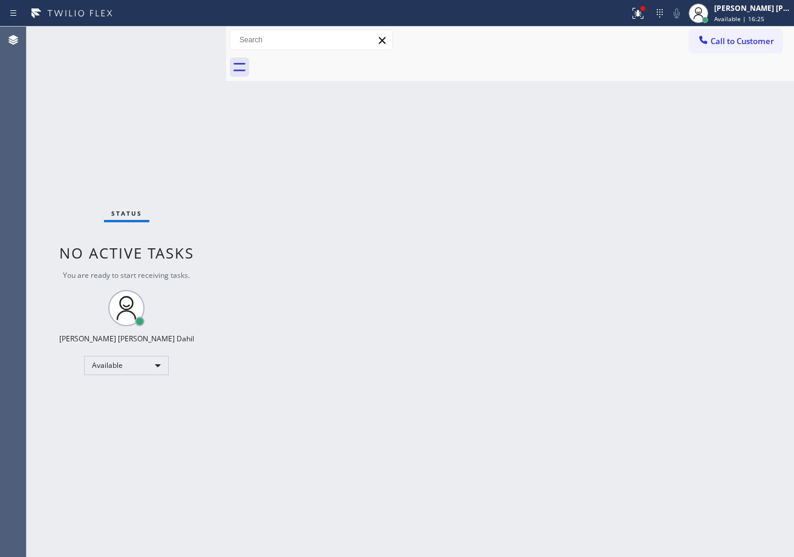
drag, startPoint x: 507, startPoint y: 257, endPoint x: 495, endPoint y: 271, distance: 18.0
click at [508, 267] on div "Back to Dashboard Change Sender ID Customers Technicians Select a contact Outbo…" at bounding box center [509, 292] width 567 height 531
click at [639, 13] on div at bounding box center [637, 13] width 27 height 15
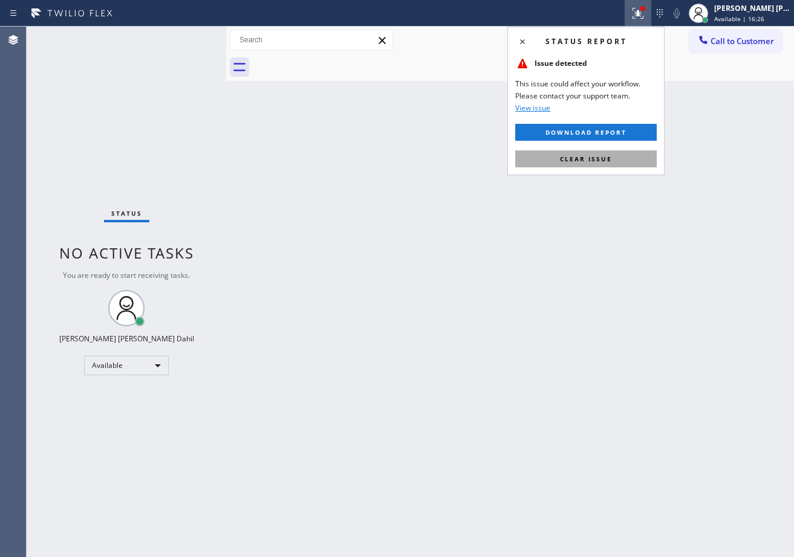
click at [608, 160] on span "Clear issue" at bounding box center [586, 159] width 52 height 8
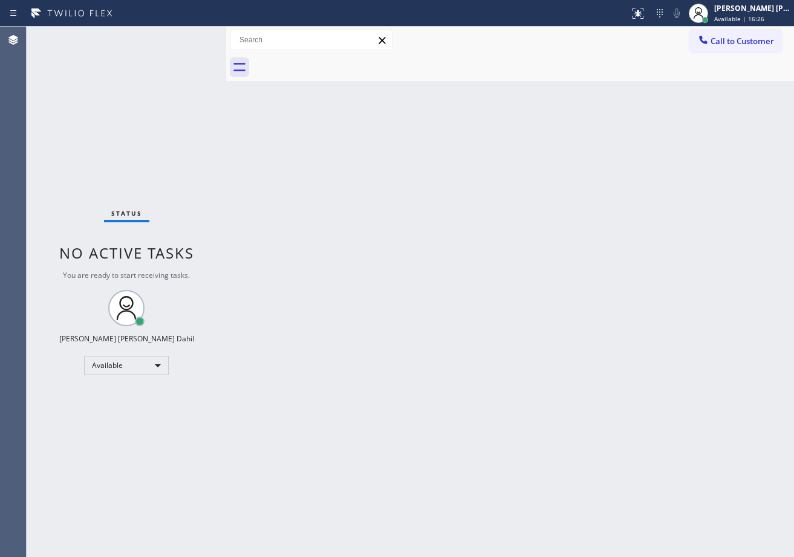
click at [596, 164] on div "Back to Dashboard Change Sender ID Customers Technicians Select a contact Outbo…" at bounding box center [509, 292] width 567 height 531
click at [390, 225] on div "Back to Dashboard Change Sender ID Customers Technicians Select a contact Outbo…" at bounding box center [509, 292] width 567 height 531
click at [183, 36] on div "Status No active tasks You are ready to start receiving tasks. [PERSON_NAME] [P…" at bounding box center [126, 292] width 199 height 531
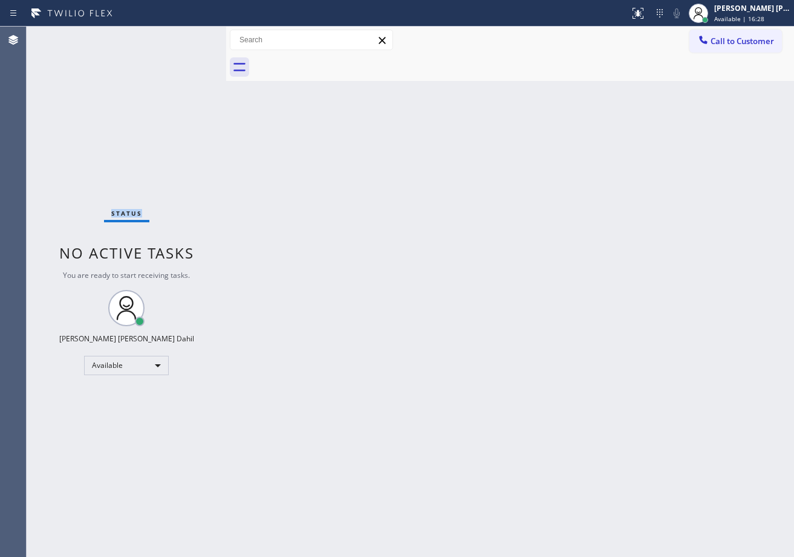
click at [183, 36] on div "Status No active tasks You are ready to start receiving tasks. [PERSON_NAME] [P…" at bounding box center [126, 292] width 199 height 531
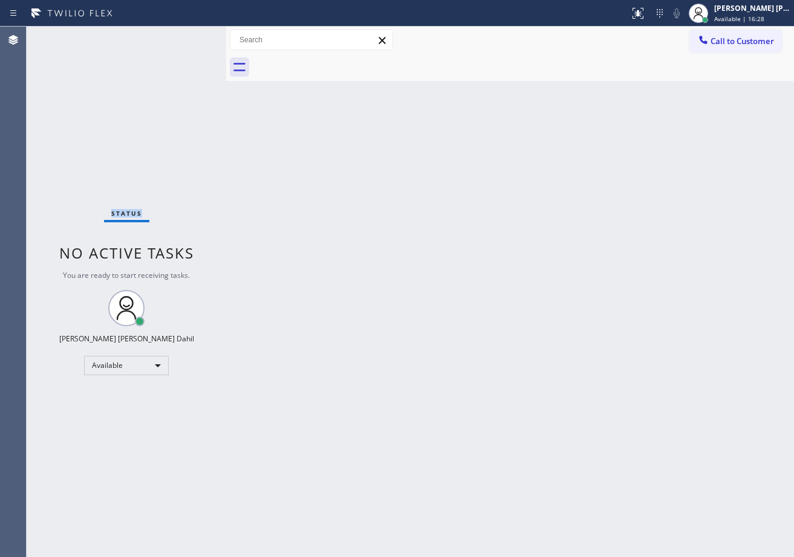
click at [183, 36] on div "Status No active tasks You are ready to start receiving tasks. [PERSON_NAME] [P…" at bounding box center [126, 292] width 199 height 531
click at [557, 331] on div "Back to Dashboard Change Sender ID Customers Technicians Select a contact Outbo…" at bounding box center [509, 292] width 567 height 531
click at [537, 390] on div "Back to Dashboard Change Sender ID Customers Technicians Select a contact Outbo…" at bounding box center [509, 292] width 567 height 531
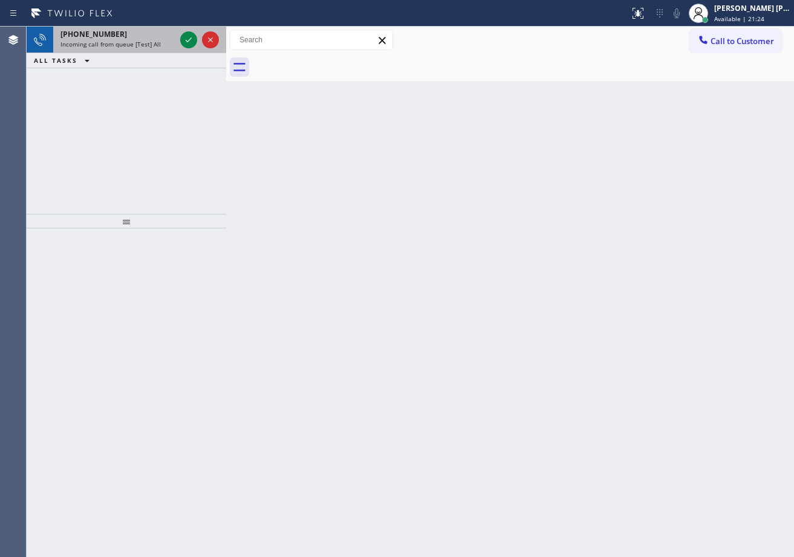
click at [146, 37] on div "[PHONE_NUMBER]" at bounding box center [117, 34] width 115 height 10
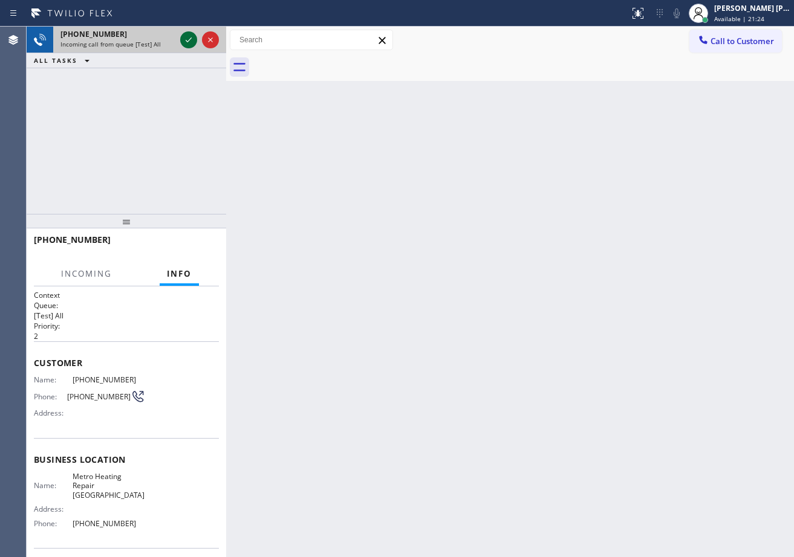
click at [183, 38] on icon at bounding box center [188, 40] width 15 height 15
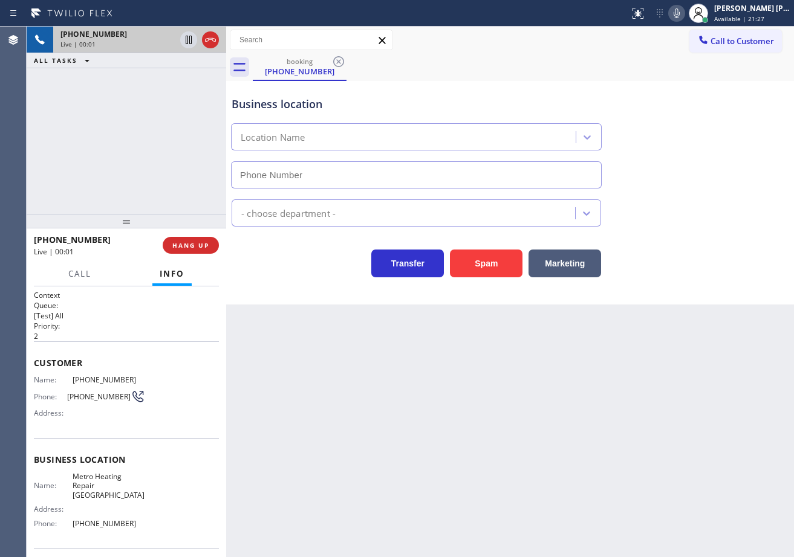
type input "[PHONE_NUMBER]"
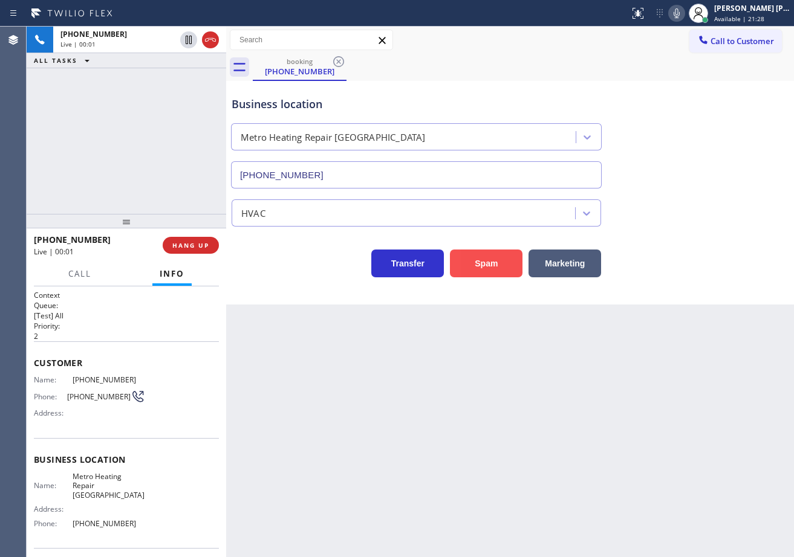
click at [500, 260] on button "Spam" at bounding box center [486, 264] width 73 height 28
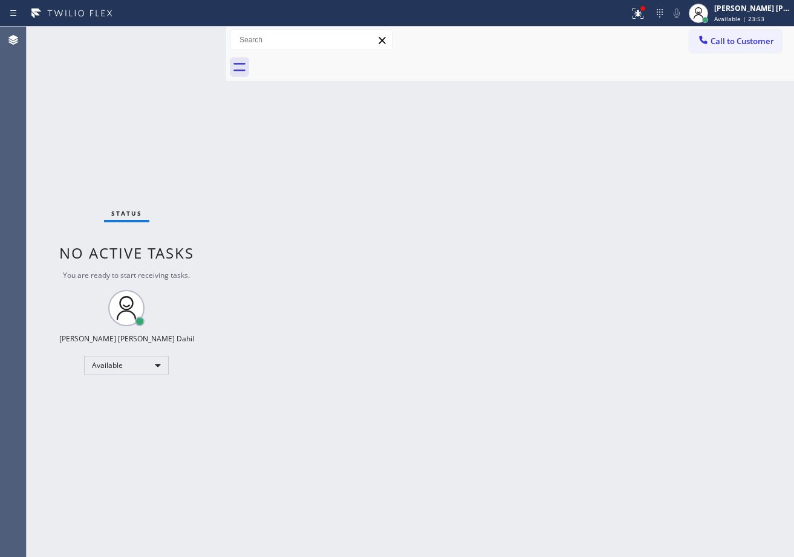
click at [450, 285] on div "Back to Dashboard Change Sender ID Customers Technicians Select a contact Outbo…" at bounding box center [509, 292] width 567 height 531
click at [645, 11] on icon at bounding box center [637, 13] width 15 height 15
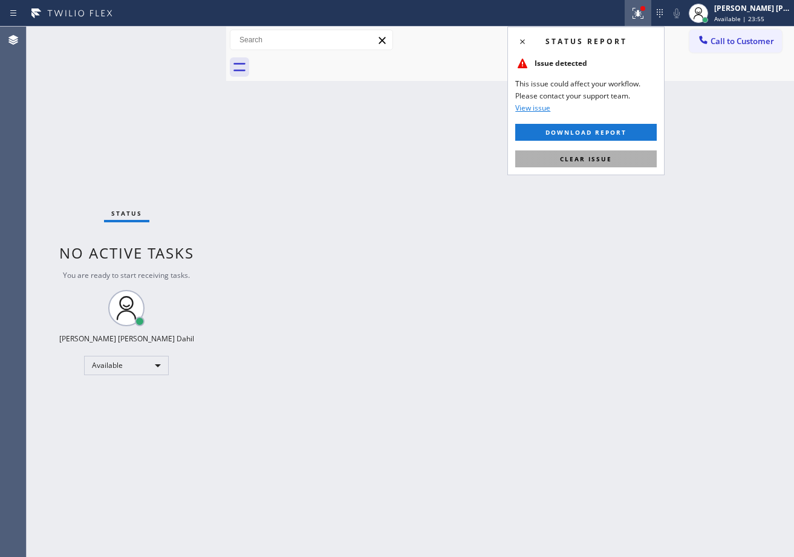
click at [628, 157] on button "Clear issue" at bounding box center [585, 158] width 141 height 17
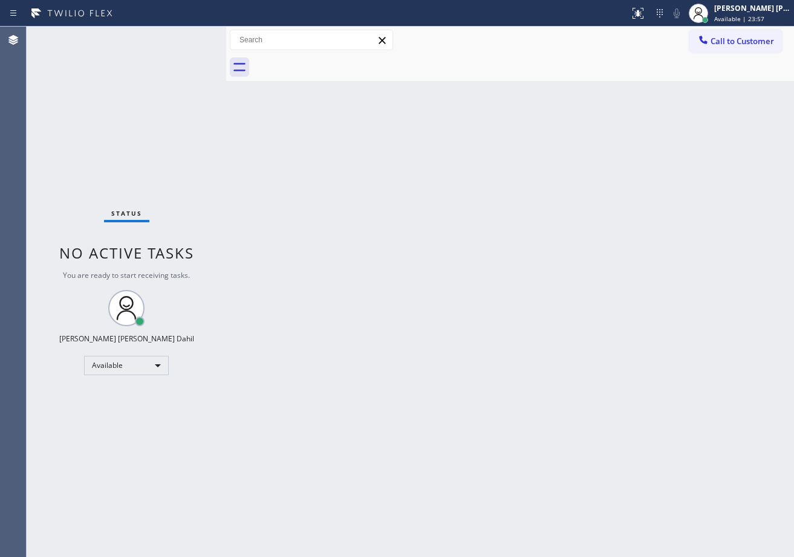
drag, startPoint x: 503, startPoint y: 399, endPoint x: 480, endPoint y: 428, distance: 36.6
click at [502, 399] on div "Back to Dashboard Change Sender ID Customers Technicians Select a contact Outbo…" at bounding box center [509, 292] width 567 height 531
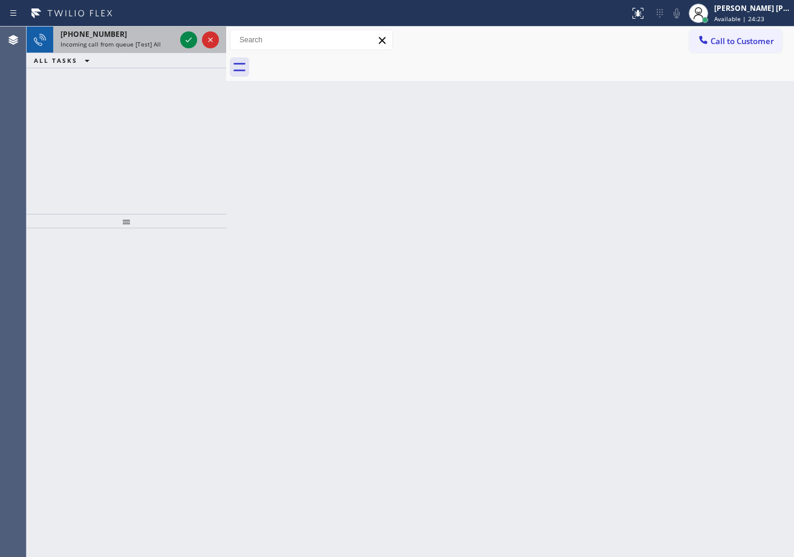
click at [143, 47] on span "Incoming call from queue [Test] All" at bounding box center [110, 44] width 100 height 8
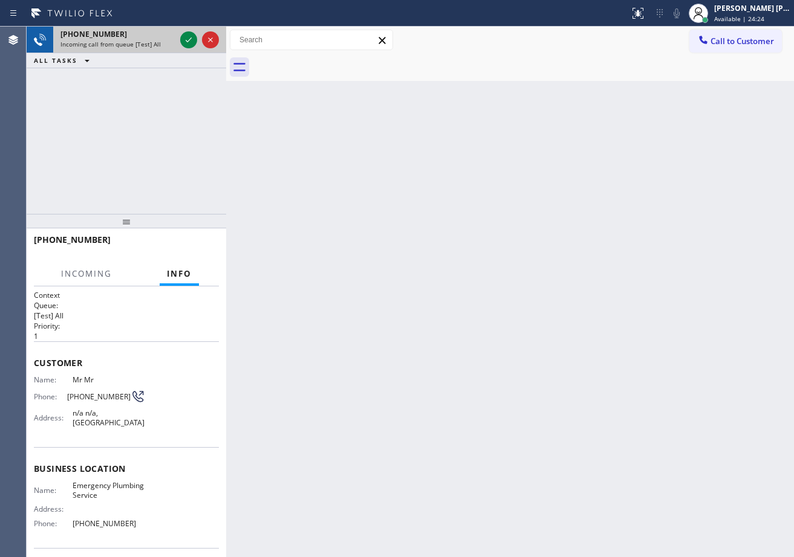
click at [143, 47] on span "Incoming call from queue [Test] All" at bounding box center [110, 44] width 100 height 8
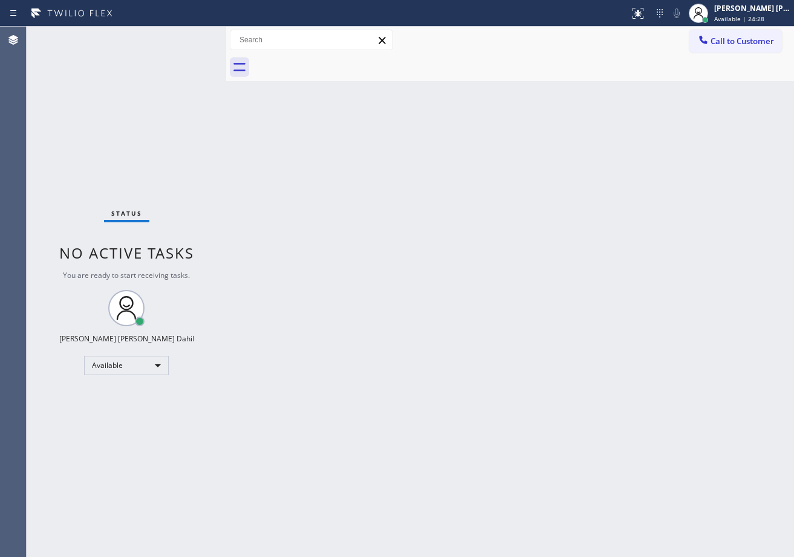
click at [655, 338] on div "Back to Dashboard Change Sender ID Customers Technicians Select a contact Outbo…" at bounding box center [509, 292] width 567 height 531
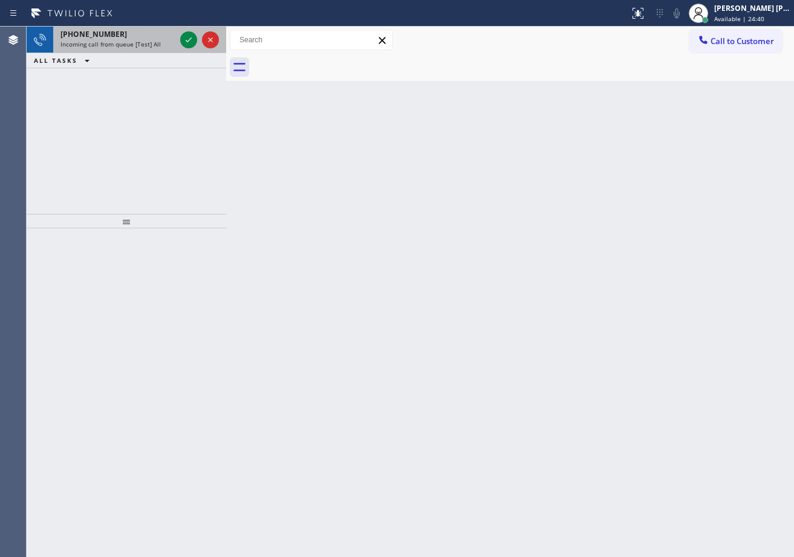
click at [128, 39] on div "[PHONE_NUMBER]" at bounding box center [117, 34] width 115 height 10
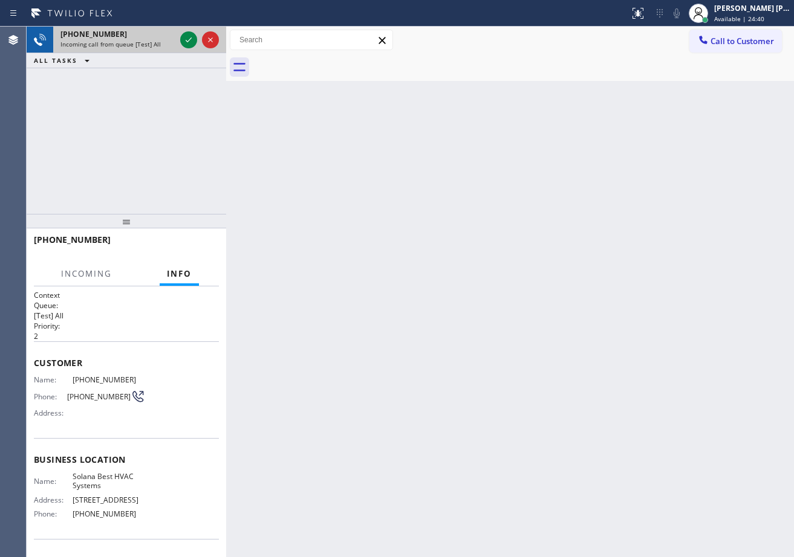
click at [128, 39] on div "[PHONE_NUMBER]" at bounding box center [117, 34] width 115 height 10
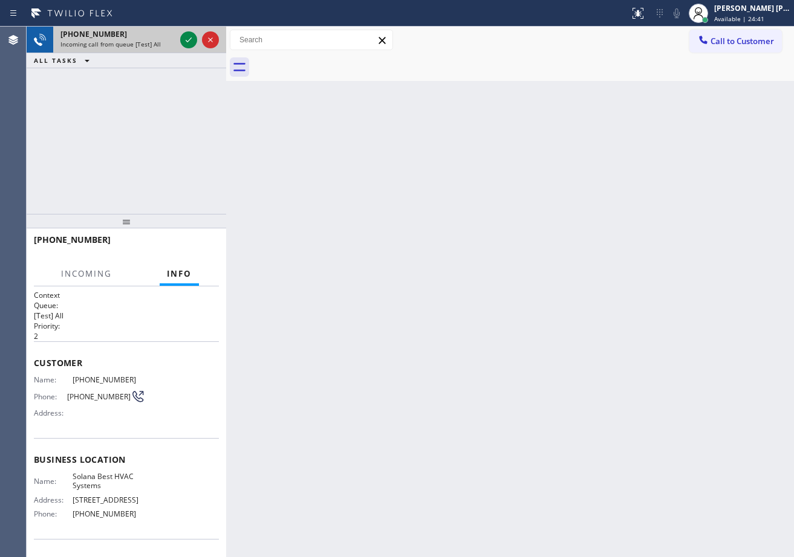
click at [128, 39] on div "[PHONE_NUMBER]" at bounding box center [117, 34] width 115 height 10
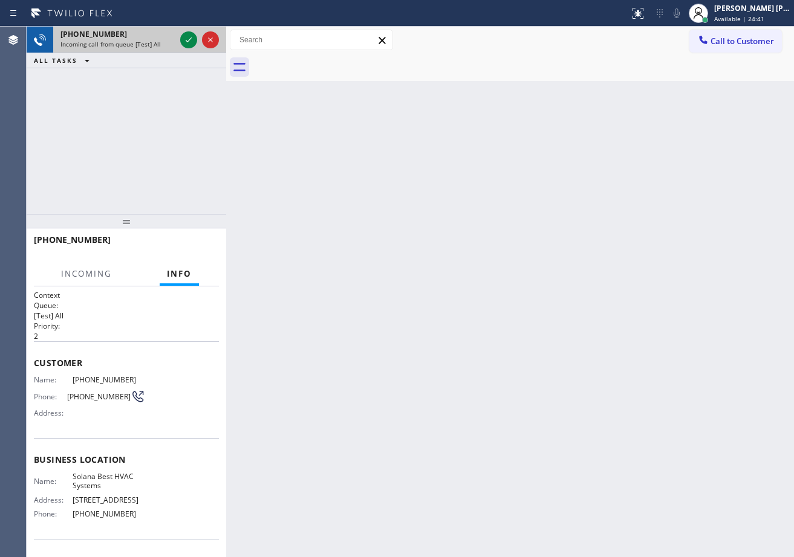
click at [128, 39] on div "[PHONE_NUMBER]" at bounding box center [117, 34] width 115 height 10
click at [154, 36] on div "[PHONE_NUMBER]" at bounding box center [117, 34] width 115 height 10
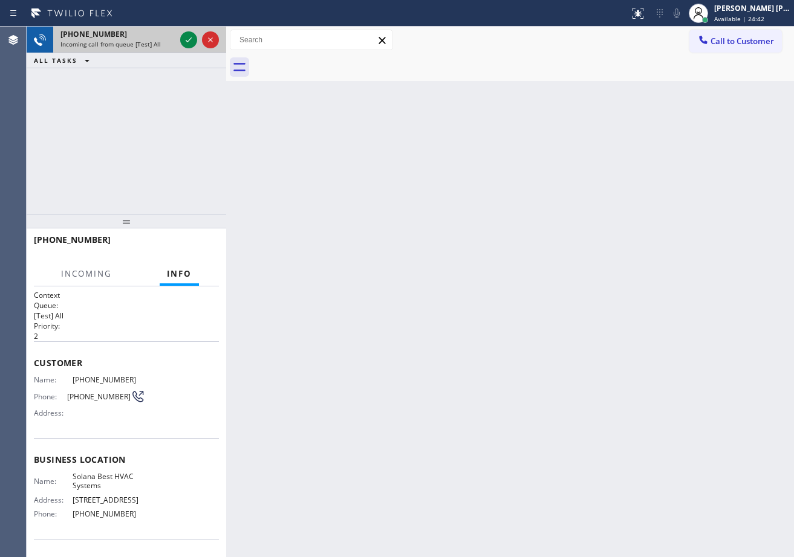
click at [164, 38] on div "[PHONE_NUMBER]" at bounding box center [117, 34] width 115 height 10
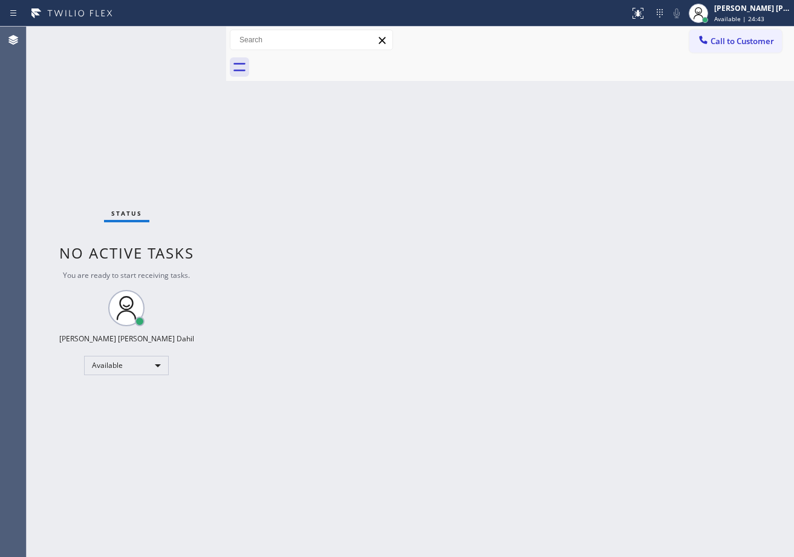
drag, startPoint x: 170, startPoint y: 42, endPoint x: 175, endPoint y: 47, distance: 6.4
click at [174, 46] on div "Status No active tasks You are ready to start receiving tasks. [PERSON_NAME] [P…" at bounding box center [126, 292] width 199 height 531
click at [176, 47] on div "Status No active tasks You are ready to start receiving tasks. [PERSON_NAME] [P…" at bounding box center [126, 292] width 199 height 531
drag, startPoint x: 648, startPoint y: 352, endPoint x: 739, endPoint y: 33, distance: 331.3
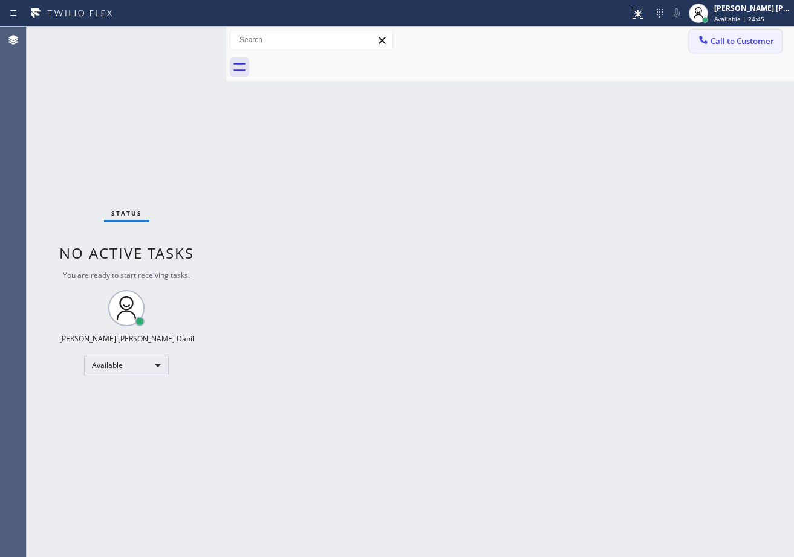
click at [655, 329] on div "Back to Dashboard Change Sender ID Customers Technicians Select a contact Outbo…" at bounding box center [509, 292] width 567 height 531
click at [758, 8] on div "[PERSON_NAME] [PERSON_NAME] Dahil" at bounding box center [752, 8] width 76 height 10
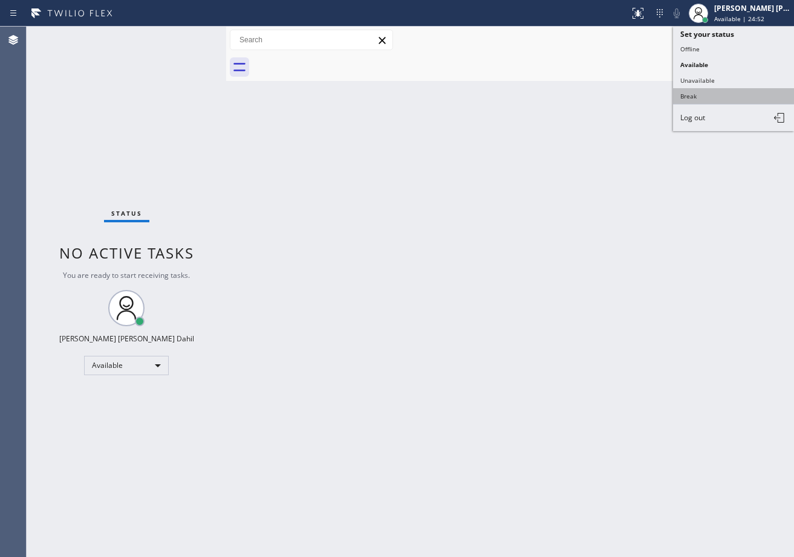
click at [706, 100] on button "Break" at bounding box center [733, 96] width 121 height 16
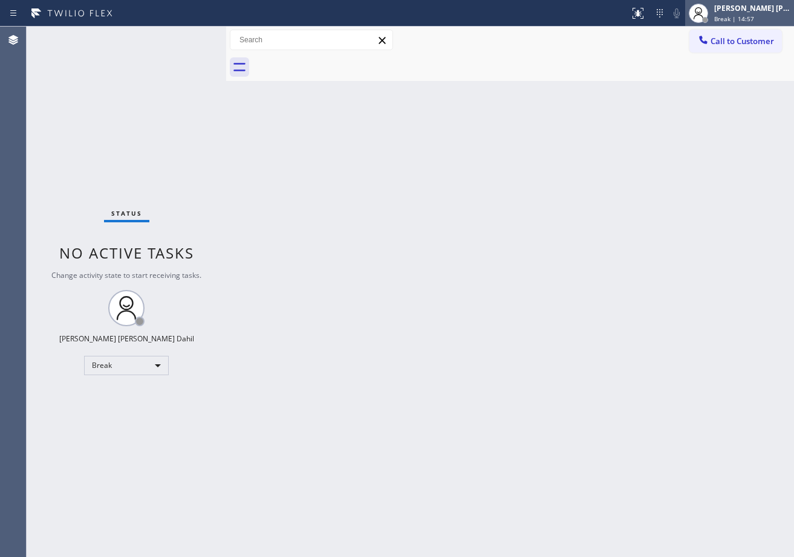
click at [755, 11] on div "[PERSON_NAME] [PERSON_NAME] Dahil" at bounding box center [752, 8] width 76 height 10
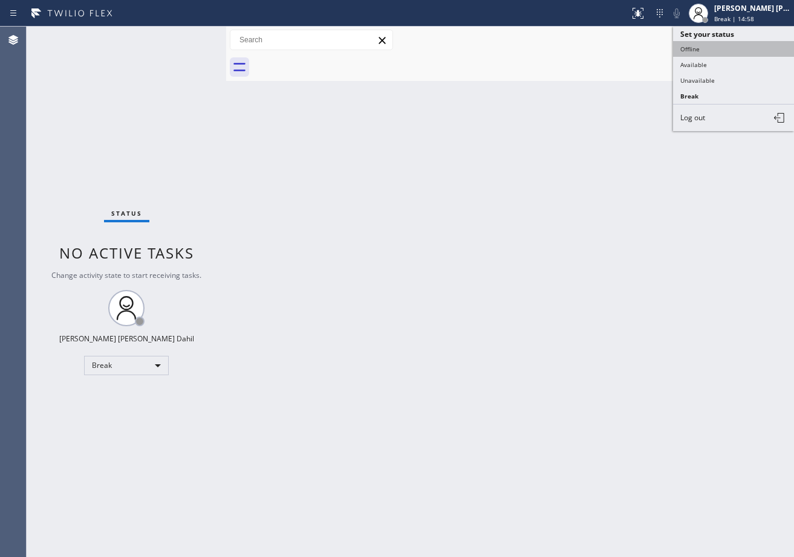
click at [731, 54] on button "Offline" at bounding box center [733, 49] width 121 height 16
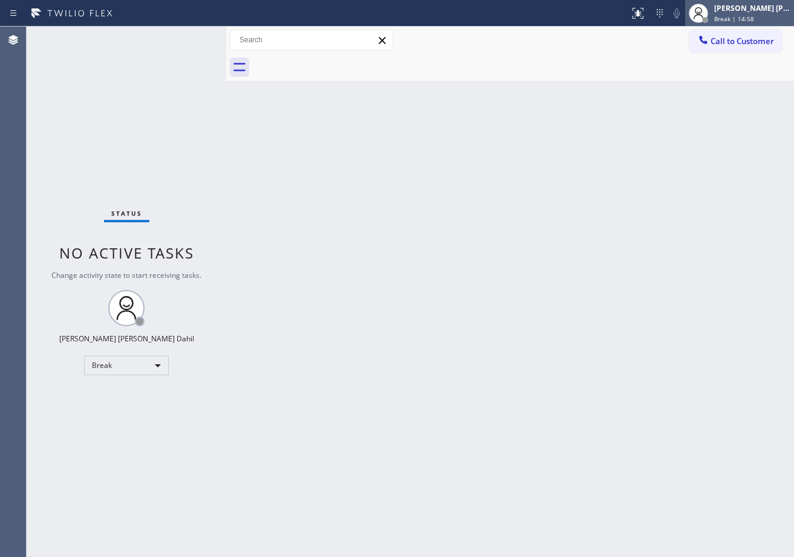
click at [752, 15] on span "Break | 14:58" at bounding box center [734, 19] width 40 height 8
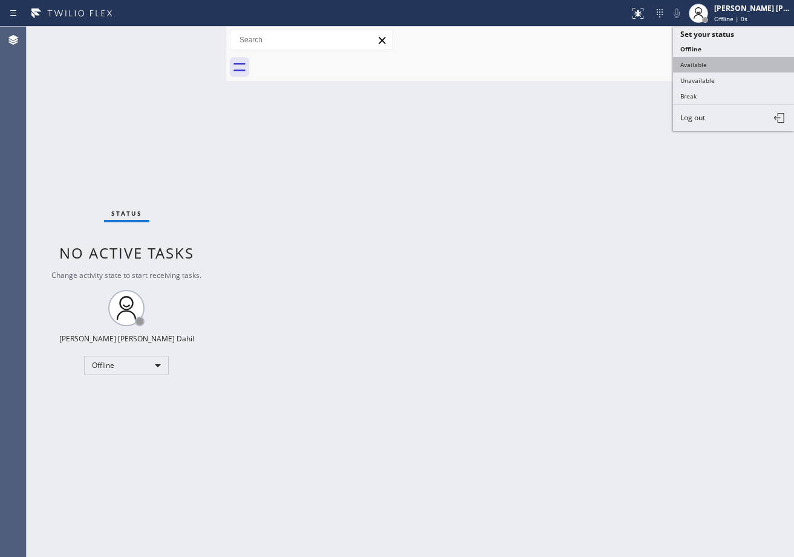
click at [717, 67] on button "Available" at bounding box center [733, 65] width 121 height 16
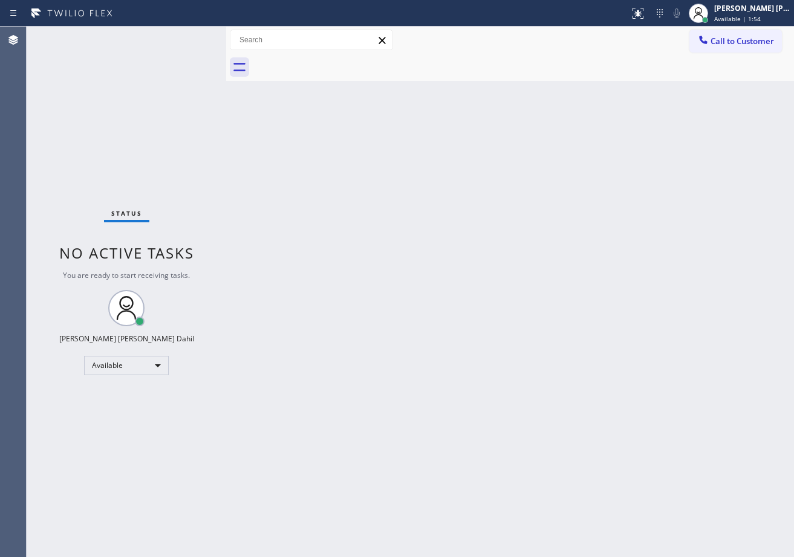
drag, startPoint x: 719, startPoint y: 423, endPoint x: 695, endPoint y: 434, distance: 26.5
click at [711, 422] on div "Back to Dashboard Change Sender ID Customers Technicians Select a contact Outbo…" at bounding box center [509, 292] width 567 height 531
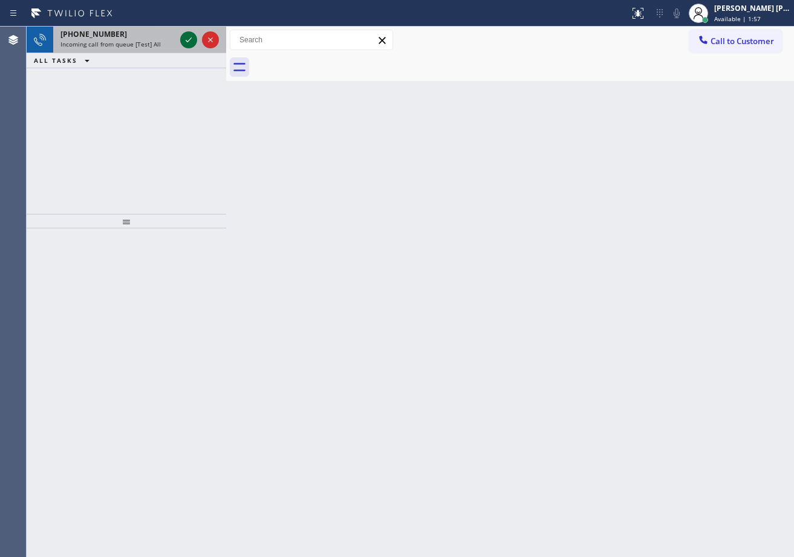
drag, startPoint x: 137, startPoint y: 53, endPoint x: 180, endPoint y: 34, distance: 47.4
click at [137, 53] on div "ALL TASKS ALL TASKS ACTIVE TASKS TASKS IN WRAP UP" at bounding box center [126, 60] width 199 height 15
click at [183, 39] on icon at bounding box center [188, 40] width 15 height 15
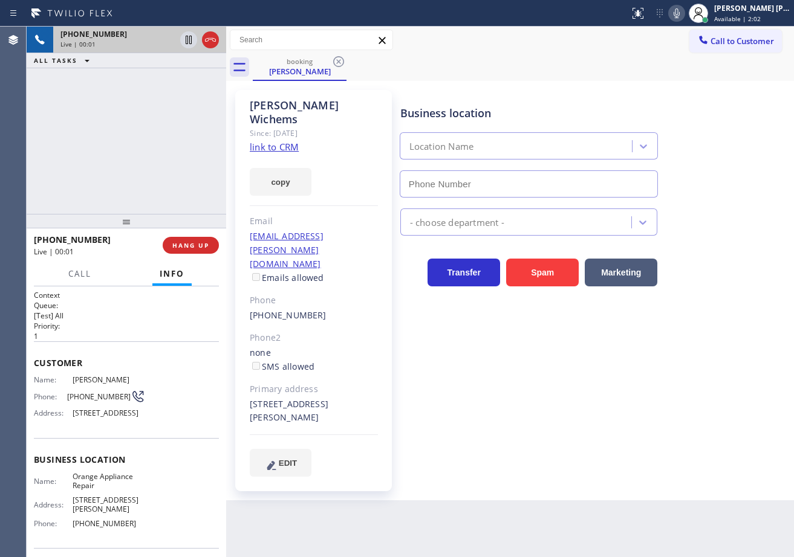
type input "[PHONE_NUMBER]"
click at [684, 17] on icon at bounding box center [676, 13] width 15 height 15
click at [679, 16] on icon at bounding box center [676, 13] width 6 height 10
click at [700, 128] on div "Business location Orange Appliance Repair [PHONE_NUMBER]" at bounding box center [594, 142] width 393 height 109
click at [273, 141] on link "link to CRM" at bounding box center [274, 147] width 49 height 12
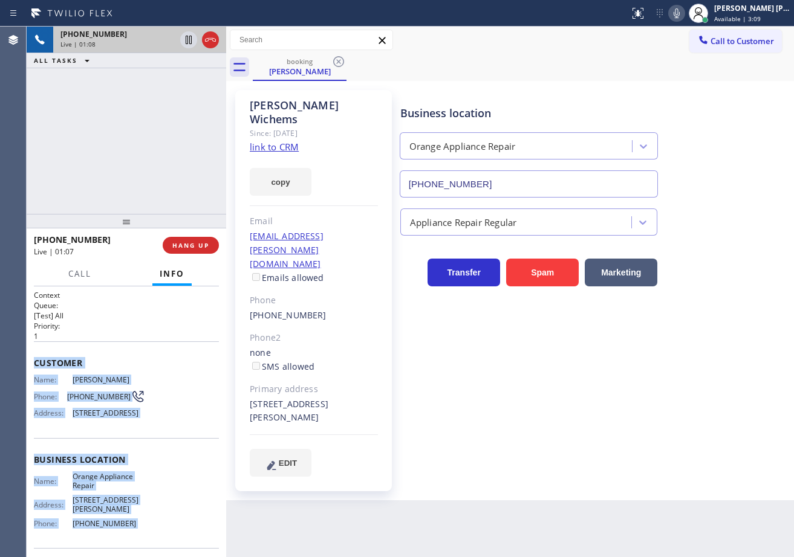
scroll to position [105, 0]
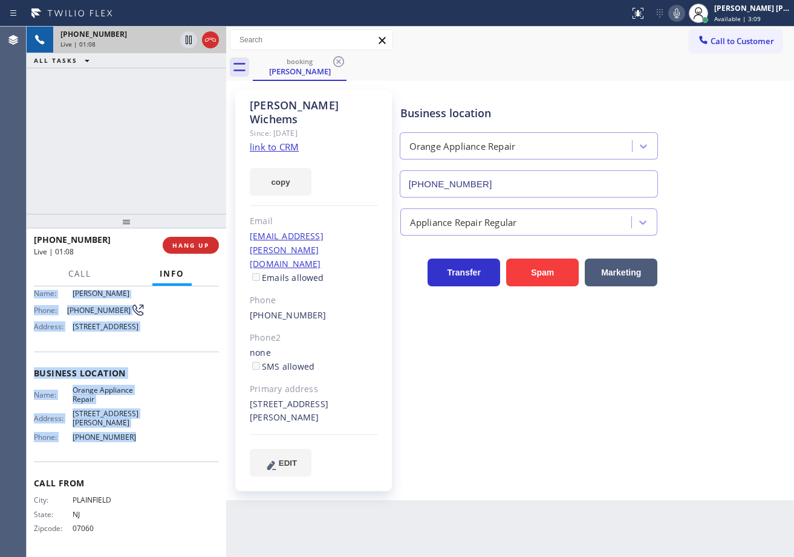
drag, startPoint x: 30, startPoint y: 360, endPoint x: 136, endPoint y: 448, distance: 138.1
click at [131, 459] on div "Context Queue: [Test] All Priority: 1 Customer Name: [PERSON_NAME] Phone: [PHON…" at bounding box center [126, 421] width 199 height 271
copy div "Customer Name: [PERSON_NAME] Phone: [PHONE_NUMBER] Address: [STREET_ADDRESS] Bu…"
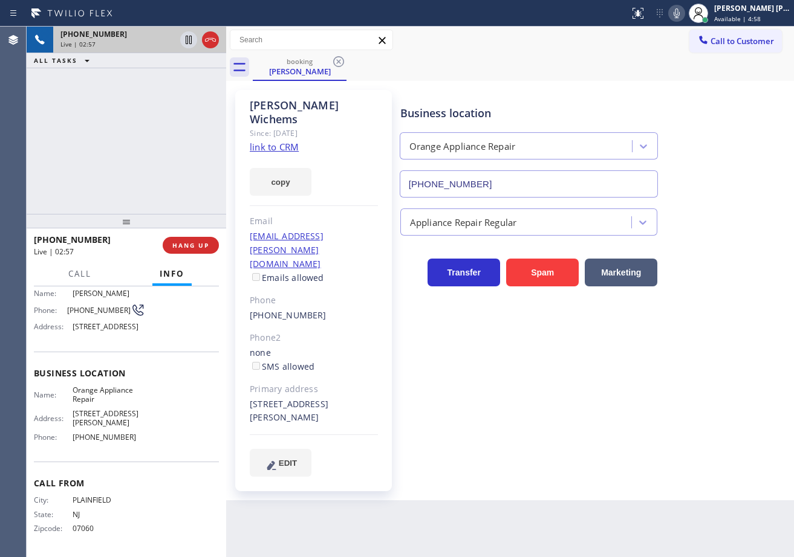
click at [600, 431] on div "Business location Orange Appliance Repair [PHONE_NUMBER] Appliance Repair Regul…" at bounding box center [594, 295] width 393 height 404
drag, startPoint x: 245, startPoint y: 360, endPoint x: 376, endPoint y: 366, distance: 130.7
click at [376, 366] on div "[PERSON_NAME] Since: [DATE] link to CRM copy Email [EMAIL_ADDRESS][PERSON_NAME]…" at bounding box center [313, 290] width 157 height 401
click at [659, 60] on div "booking [PERSON_NAME]" at bounding box center [523, 67] width 541 height 27
click at [654, 61] on div "booking [PERSON_NAME]" at bounding box center [523, 67] width 541 height 27
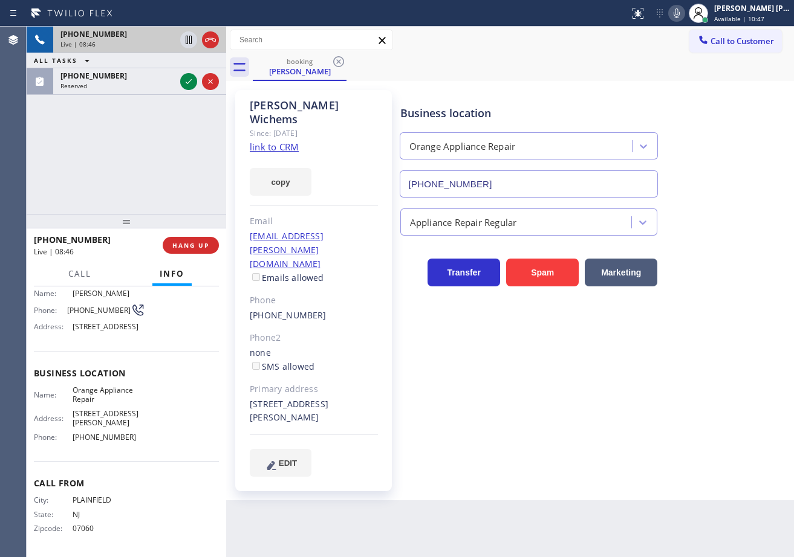
click at [651, 61] on div "booking [PERSON_NAME]" at bounding box center [523, 67] width 541 height 27
click at [671, 57] on div "booking [PERSON_NAME]" at bounding box center [523, 67] width 541 height 27
click at [669, 57] on div "booking [PERSON_NAME]" at bounding box center [523, 67] width 541 height 27
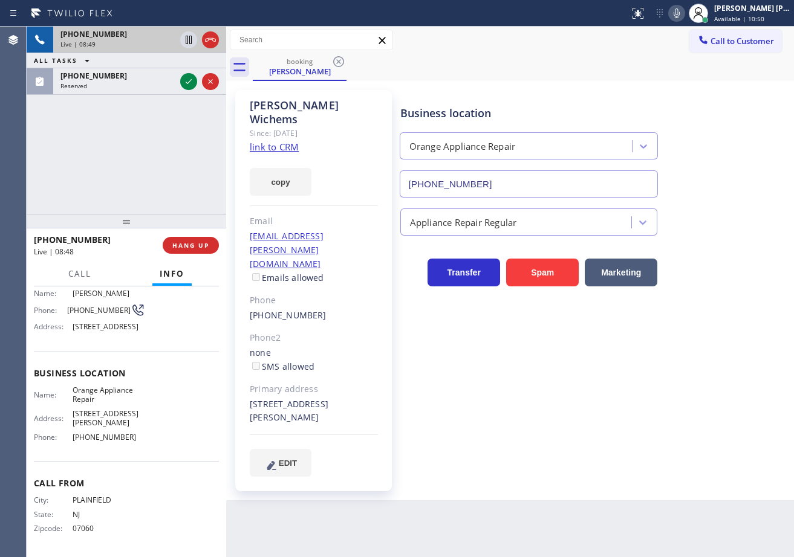
click at [684, 17] on icon at bounding box center [676, 13] width 15 height 15
click at [682, 44] on div "Call to Customer Outbound call Location Same Day Subzero Repair [GEOGRAPHIC_DAT…" at bounding box center [509, 40] width 567 height 21
click at [189, 42] on icon at bounding box center [189, 40] width 6 height 8
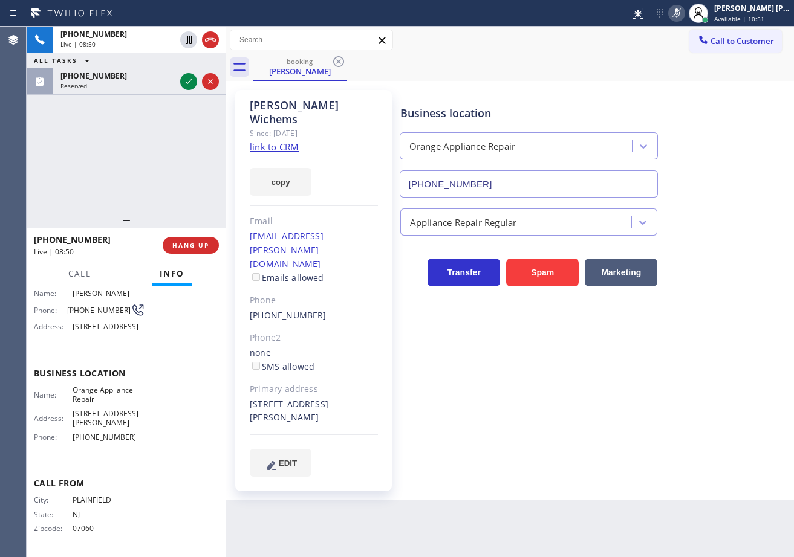
click at [176, 137] on div "[PHONE_NUMBER] Live | 08:50 ALL TASKS ALL TASKS ACTIVE TASKS TASKS IN WRAP UP […" at bounding box center [126, 120] width 199 height 187
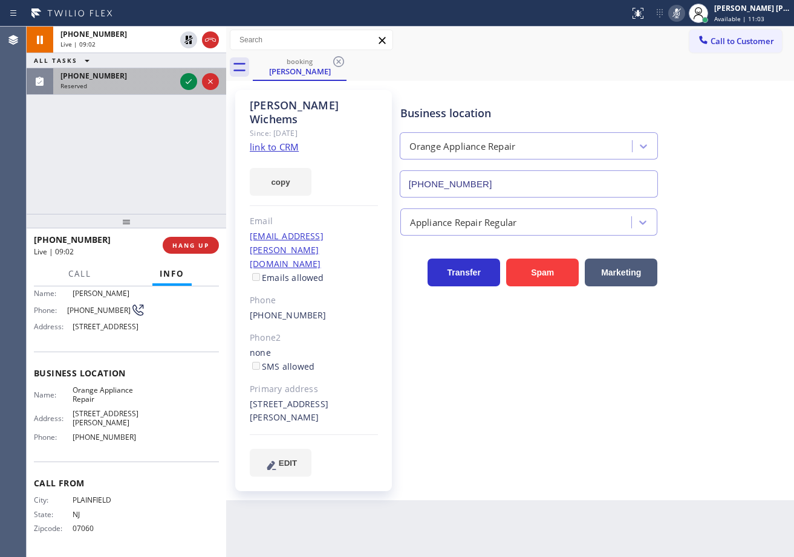
click at [115, 72] on div "[PHONE_NUMBER]" at bounding box center [117, 76] width 115 height 10
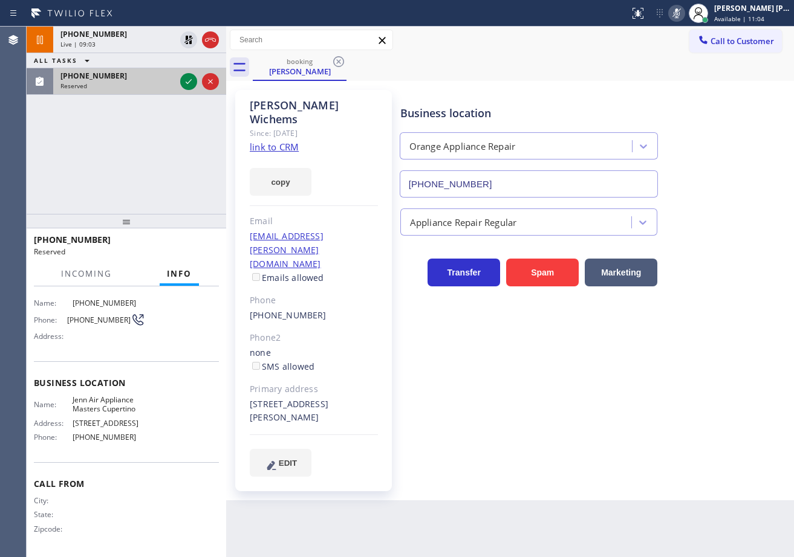
click at [116, 72] on div "[PHONE_NUMBER]" at bounding box center [117, 76] width 115 height 10
click at [181, 82] on div at bounding box center [188, 81] width 17 height 15
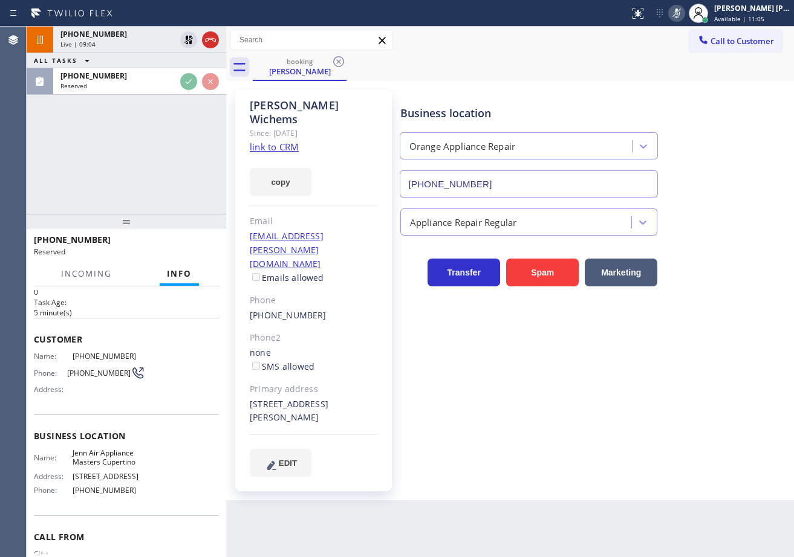
scroll to position [0, 0]
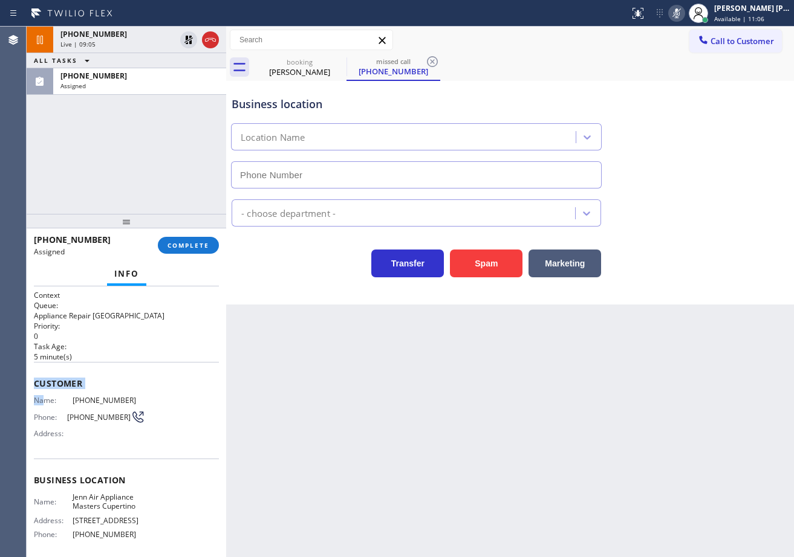
type input "[PHONE_NUMBER]"
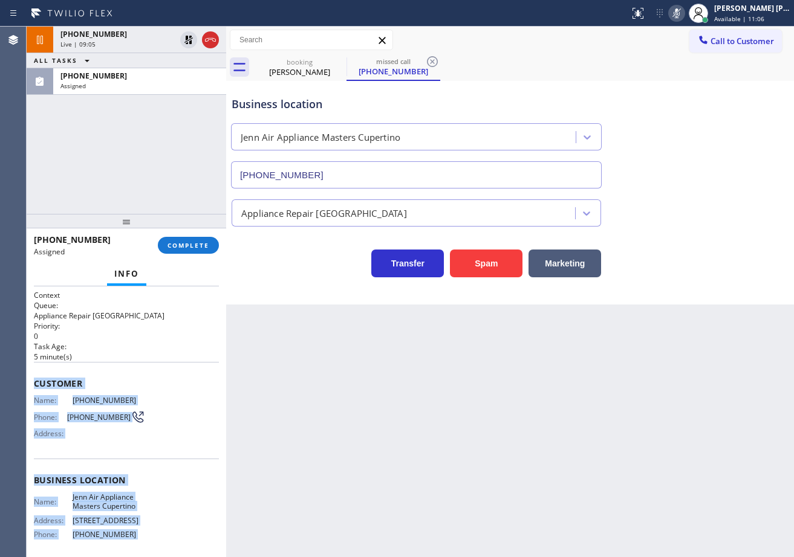
scroll to position [116, 0]
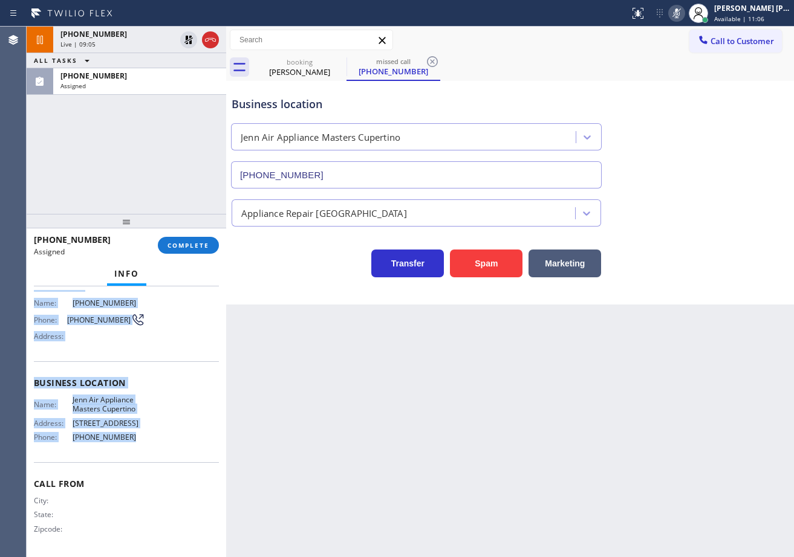
drag, startPoint x: 47, startPoint y: 401, endPoint x: 163, endPoint y: 335, distance: 133.7
click at [132, 443] on div "Context Queue: Appliance Repair High End Priority: 0 Task Age: [DEMOGRAPHIC_DAT…" at bounding box center [126, 373] width 185 height 361
click at [196, 238] on button "COMPLETE" at bounding box center [188, 245] width 61 height 17
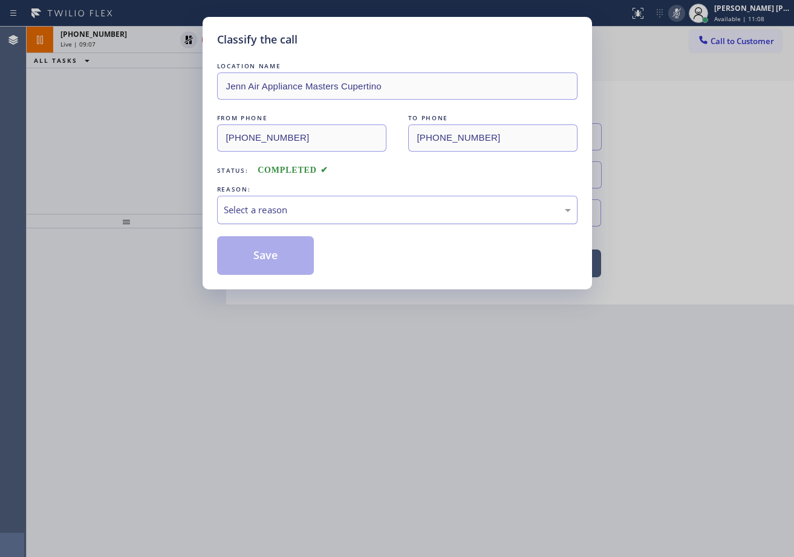
drag, startPoint x: 244, startPoint y: 217, endPoint x: 251, endPoint y: 215, distance: 6.9
click at [247, 215] on div "Select a reason" at bounding box center [397, 210] width 360 height 28
click at [300, 257] on button "Save" at bounding box center [265, 255] width 97 height 39
click at [298, 256] on button "Save" at bounding box center [265, 255] width 97 height 39
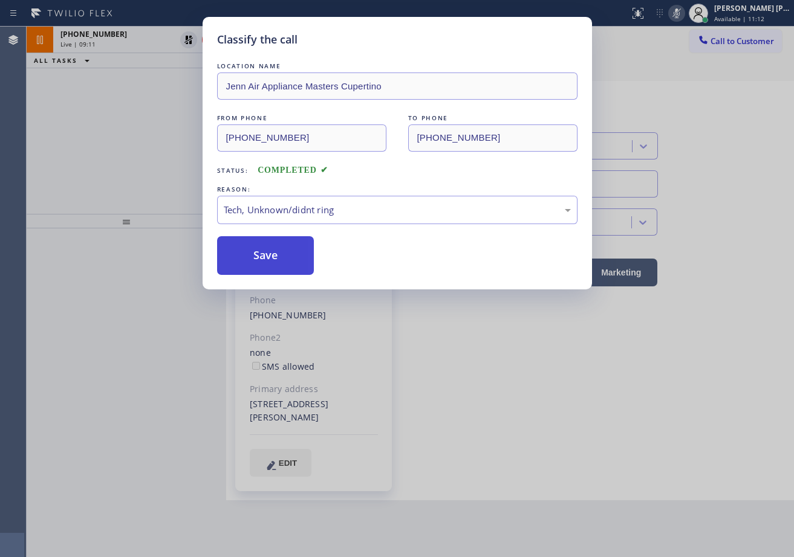
click at [298, 256] on button "Save" at bounding box center [265, 255] width 97 height 39
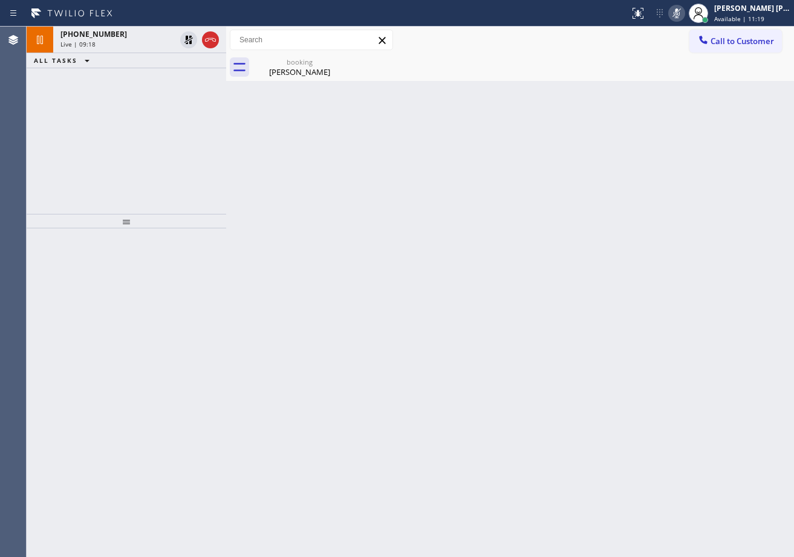
click at [123, 120] on div "[PHONE_NUMBER] Live | 09:18 ALL TASKS ALL TASKS ACTIVE TASKS TASKS IN WRAP UP" at bounding box center [126, 120] width 199 height 187
click at [282, 68] on div "[PERSON_NAME]" at bounding box center [299, 71] width 91 height 11
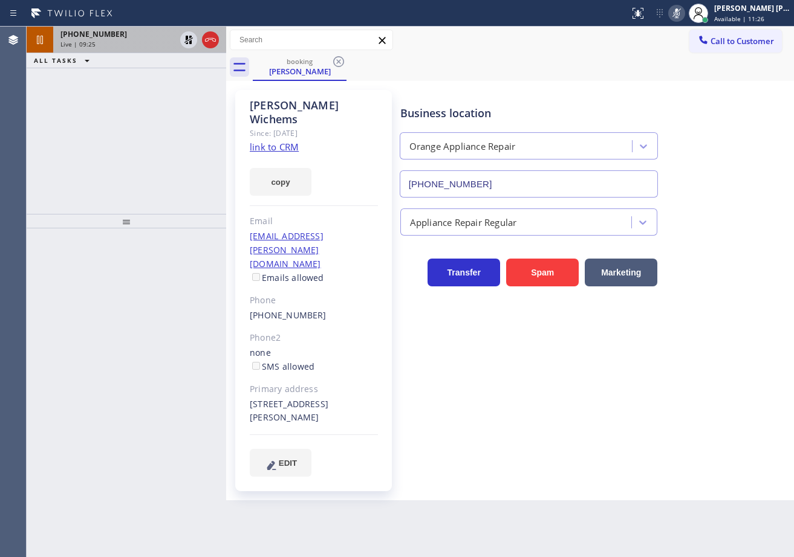
click at [152, 38] on div "[PHONE_NUMBER]" at bounding box center [117, 34] width 115 height 10
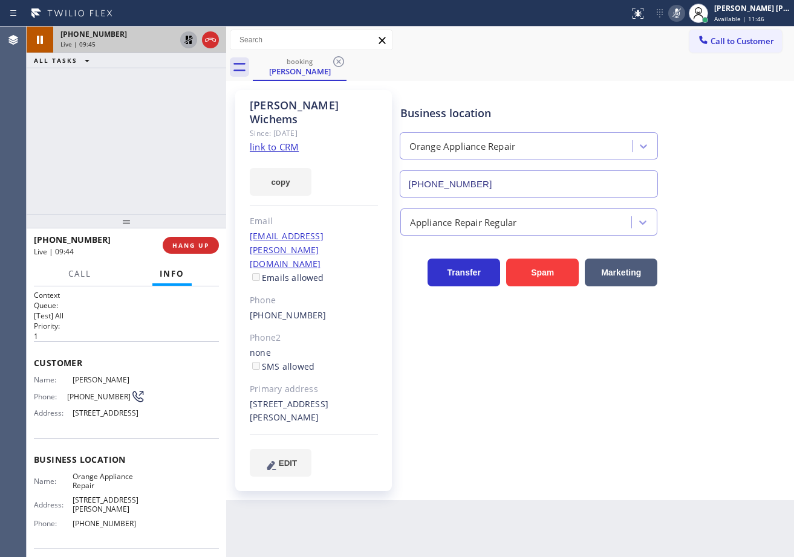
click at [184, 39] on icon at bounding box center [188, 40] width 15 height 15
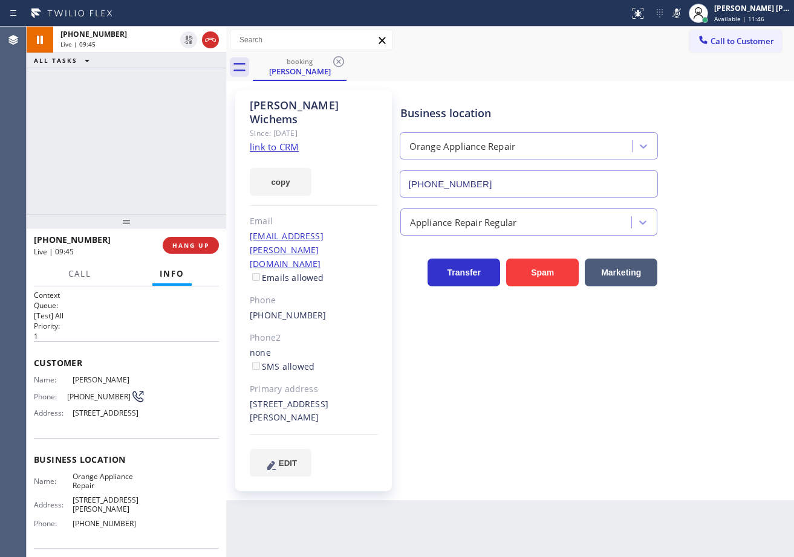
drag, startPoint x: 690, startPoint y: 13, endPoint x: 728, endPoint y: 186, distance: 177.0
click at [684, 15] on icon at bounding box center [676, 13] width 15 height 15
drag, startPoint x: 728, startPoint y: 186, endPoint x: 718, endPoint y: 205, distance: 21.9
click at [728, 187] on div "Business location Orange Appliance Repair [PHONE_NUMBER]" at bounding box center [594, 142] width 393 height 109
click at [684, 8] on icon at bounding box center [676, 13] width 15 height 15
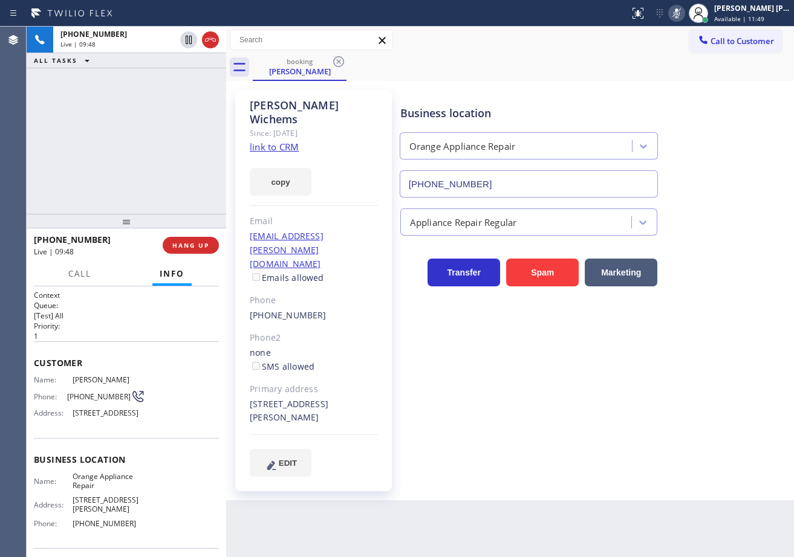
click at [679, 12] on icon at bounding box center [676, 13] width 6 height 10
click at [708, 237] on div "Transfer Spam Marketing" at bounding box center [594, 261] width 393 height 51
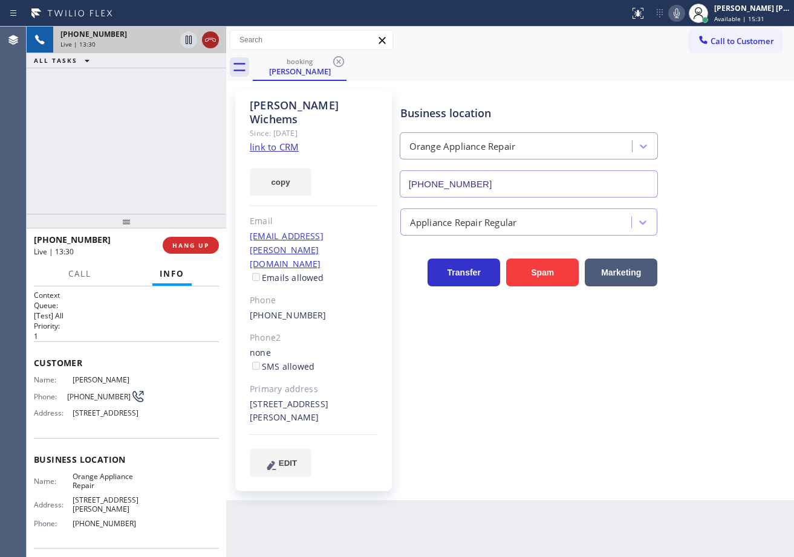
click at [215, 37] on icon at bounding box center [210, 40] width 15 height 15
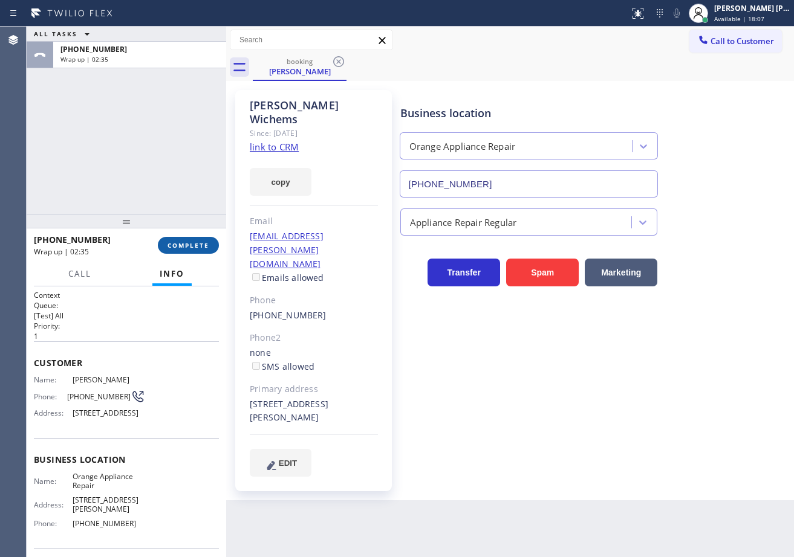
click at [193, 242] on span "COMPLETE" at bounding box center [188, 245] width 42 height 8
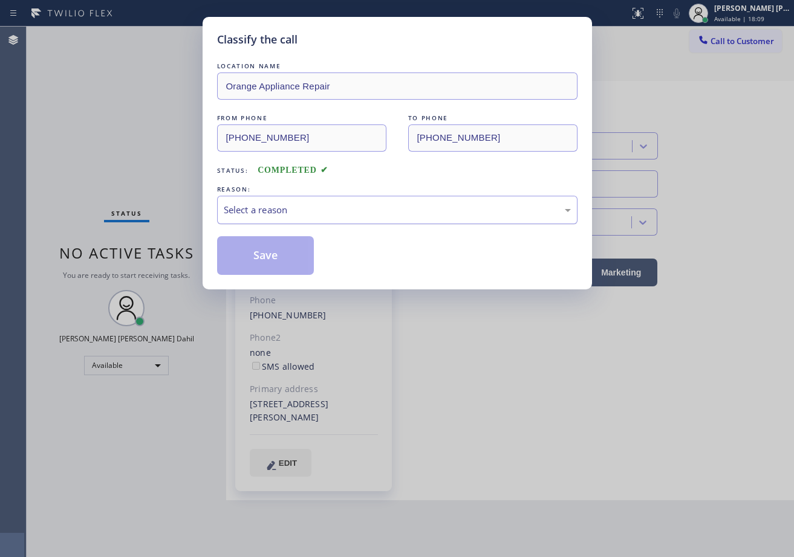
click at [266, 218] on div "Select a reason" at bounding box center [397, 210] width 360 height 28
click at [269, 251] on button "Save" at bounding box center [265, 255] width 97 height 39
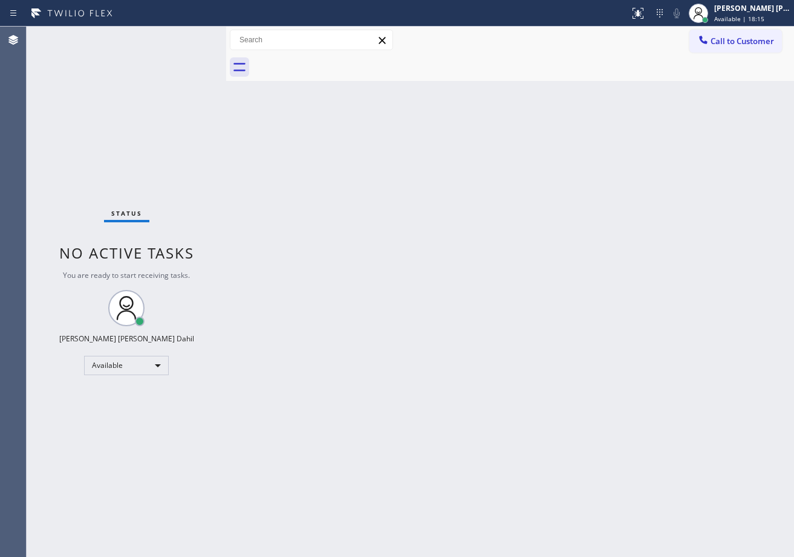
click at [563, 363] on div "Back to Dashboard Change Sender ID Customers Technicians Select a contact Outbo…" at bounding box center [509, 292] width 567 height 531
drag, startPoint x: 424, startPoint y: 349, endPoint x: 439, endPoint y: 363, distance: 20.9
click at [424, 349] on div "Back to Dashboard Change Sender ID Customers Technicians Select a contact Outbo…" at bounding box center [509, 292] width 567 height 531
click at [157, 153] on div "Status No active tasks You are ready to start receiving tasks. [PERSON_NAME] [P…" at bounding box center [126, 292] width 199 height 531
click at [520, 361] on div "Back to Dashboard Change Sender ID Customers Technicians Select a contact Outbo…" at bounding box center [509, 292] width 567 height 531
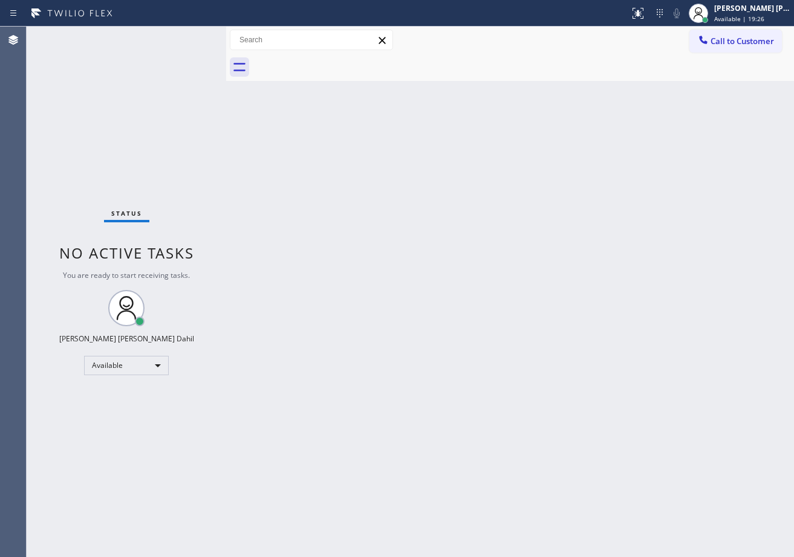
click at [551, 387] on div "Back to Dashboard Change Sender ID Customers Technicians Select a contact Outbo…" at bounding box center [509, 292] width 567 height 531
click at [445, 71] on div at bounding box center [523, 67] width 541 height 27
click at [539, 340] on div "Back to Dashboard Change Sender ID Customers Technicians Select a contact Outbo…" at bounding box center [509, 292] width 567 height 531
click at [392, 184] on div "Back to Dashboard Change Sender ID Customers Technicians Select a contact Outbo…" at bounding box center [509, 292] width 567 height 531
click at [315, 42] on input "text" at bounding box center [311, 39] width 162 height 19
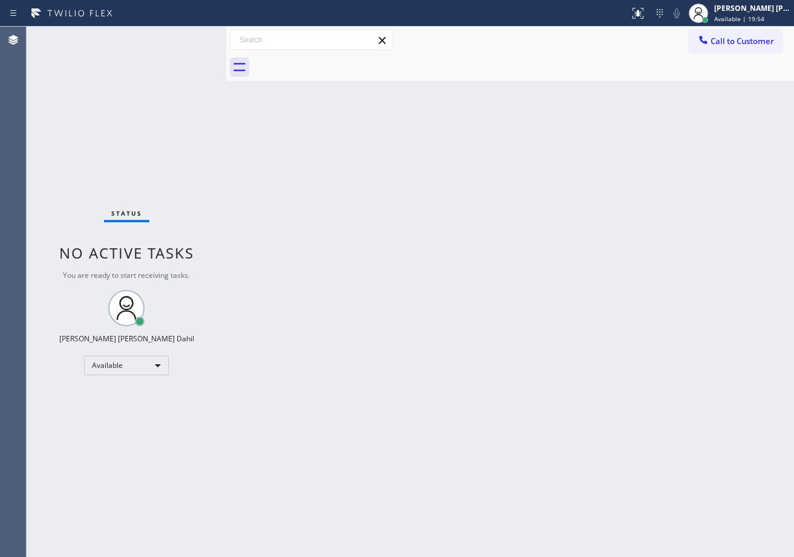
drag, startPoint x: 370, startPoint y: 257, endPoint x: 372, endPoint y: 263, distance: 7.1
click at [372, 262] on div "Back to Dashboard Change Sender ID Customers Technicians Select a contact Outbo…" at bounding box center [509, 292] width 567 height 531
click at [427, 312] on div "Back to Dashboard Change Sender ID Customers Technicians Select a contact Outbo…" at bounding box center [509, 292] width 567 height 531
click at [489, 57] on div at bounding box center [523, 67] width 541 height 27
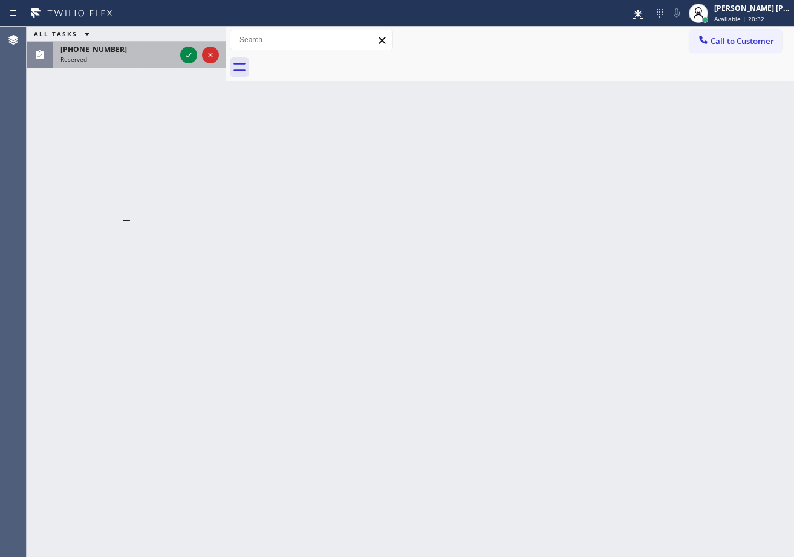
click at [151, 54] on div "[PHONE_NUMBER] Reserved" at bounding box center [115, 55] width 124 height 27
click at [152, 54] on div "[PHONE_NUMBER] Reserved" at bounding box center [115, 55] width 124 height 27
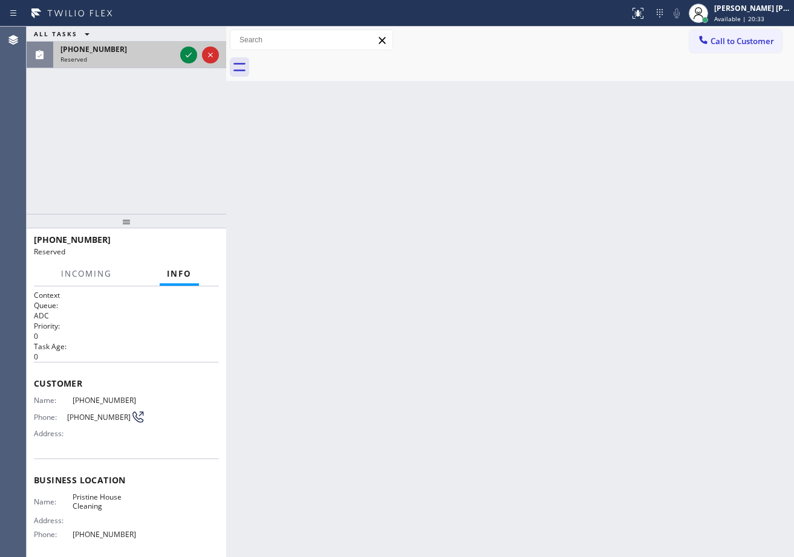
click at [152, 54] on div "[PHONE_NUMBER]" at bounding box center [117, 49] width 115 height 10
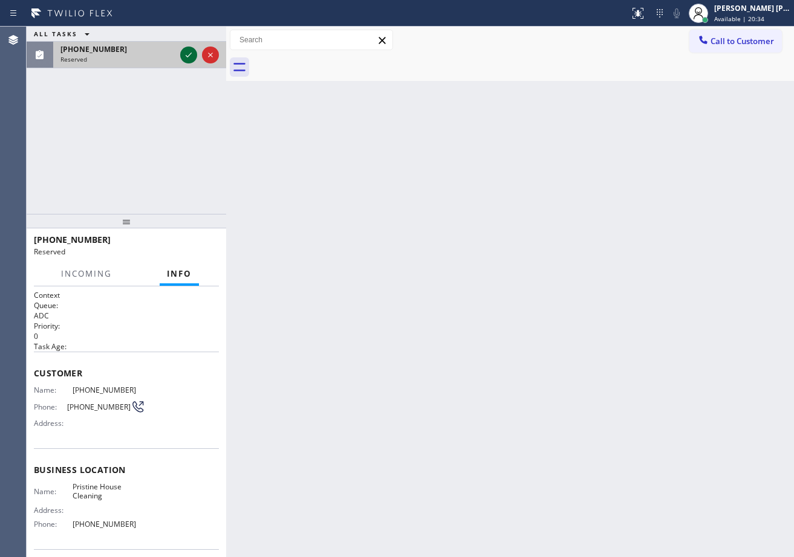
click at [190, 58] on icon at bounding box center [188, 55] width 15 height 15
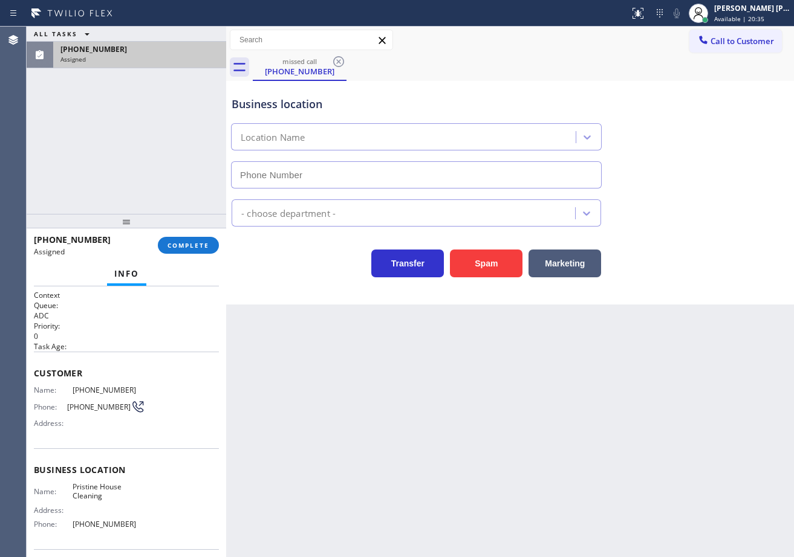
type input "[PHONE_NUMBER]"
click at [170, 243] on span "COMPLETE" at bounding box center [188, 245] width 42 height 8
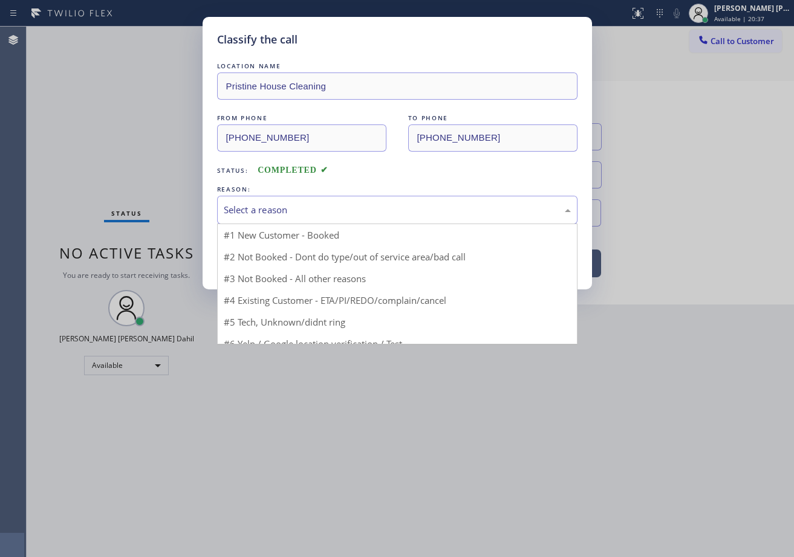
click at [257, 220] on div "Select a reason" at bounding box center [397, 210] width 360 height 28
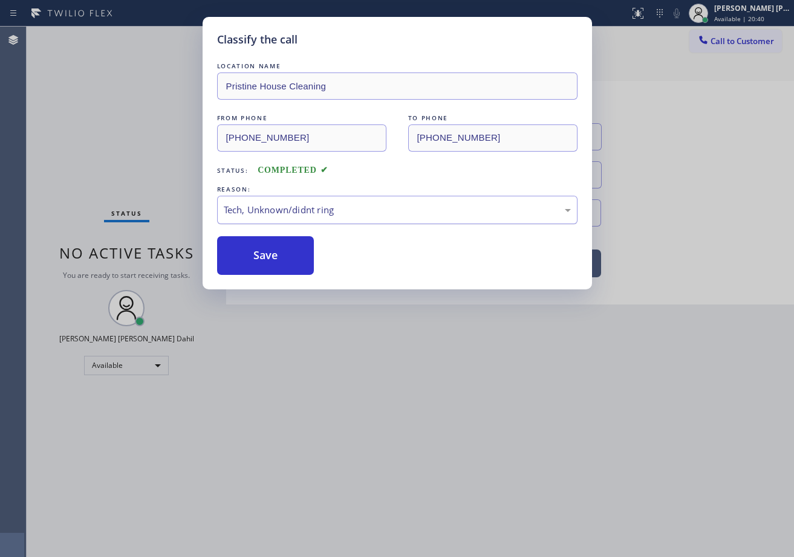
click at [287, 214] on div "Tech, Unknown/didnt ring" at bounding box center [397, 210] width 347 height 14
click at [272, 270] on button "Save" at bounding box center [265, 255] width 97 height 39
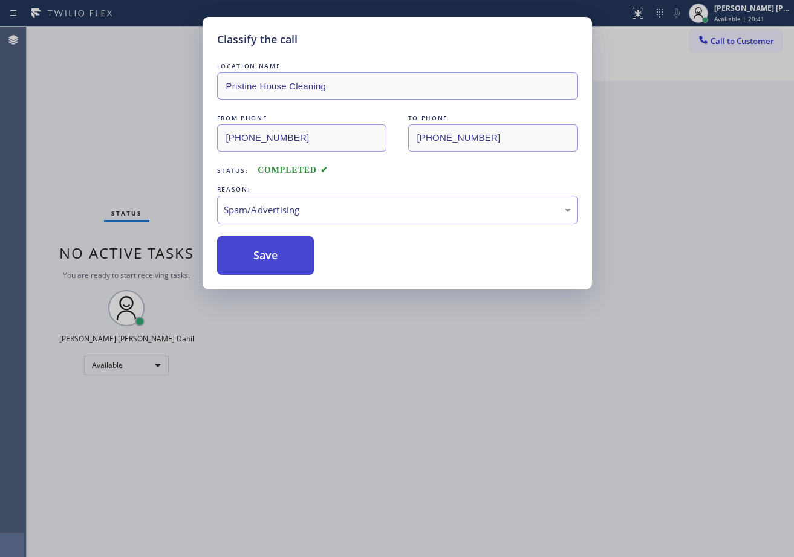
click at [272, 270] on button "Save" at bounding box center [265, 255] width 97 height 39
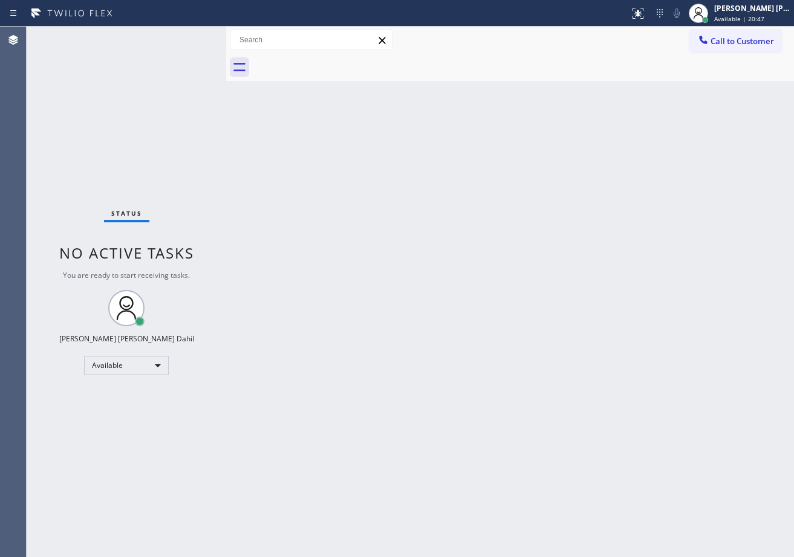
click at [519, 443] on div "Back to Dashboard Change Sender ID Customers Technicians Select a contact Outbo…" at bounding box center [509, 292] width 567 height 531
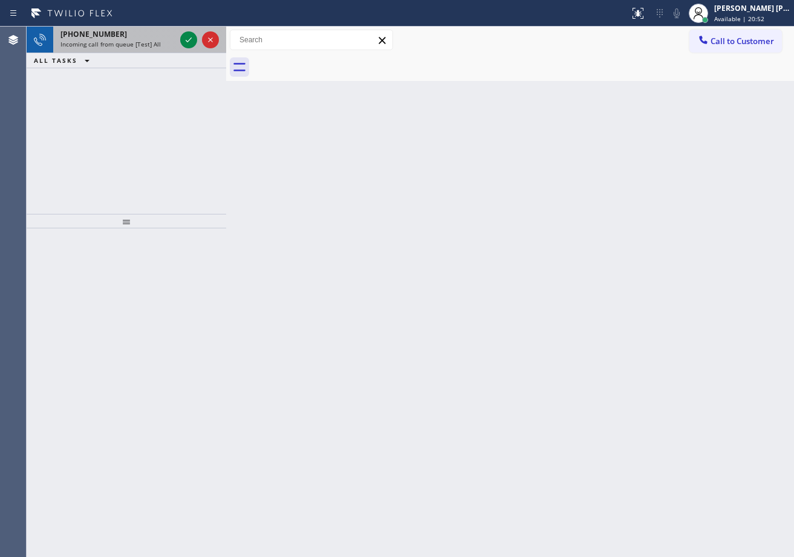
click at [171, 35] on div "[PHONE_NUMBER]" at bounding box center [117, 34] width 115 height 10
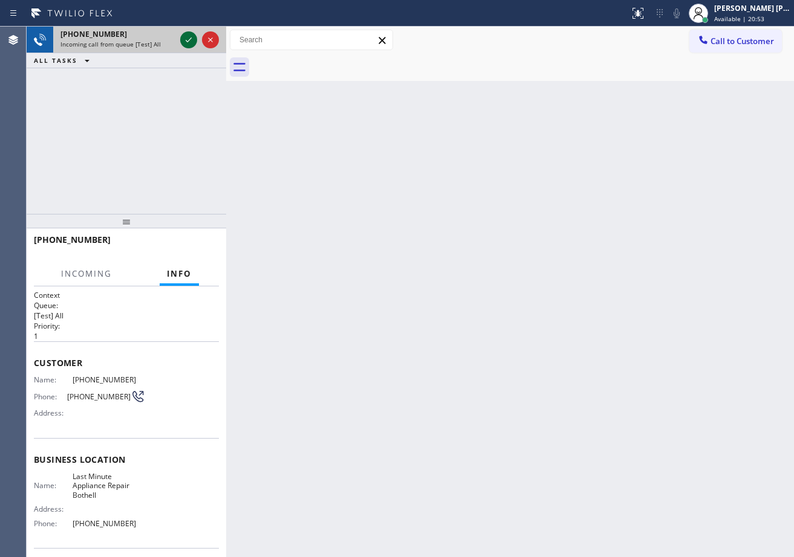
click at [185, 35] on icon at bounding box center [188, 40] width 15 height 15
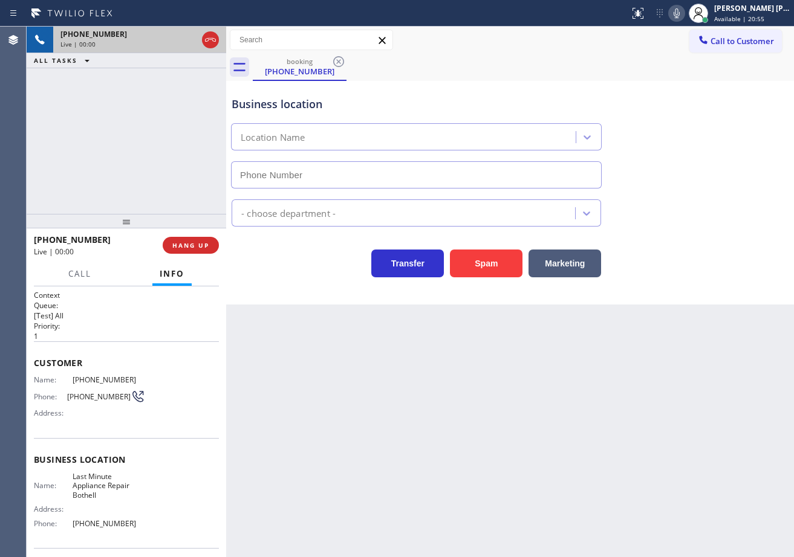
type input "[PHONE_NUMBER]"
click at [490, 262] on button "Spam" at bounding box center [486, 264] width 73 height 28
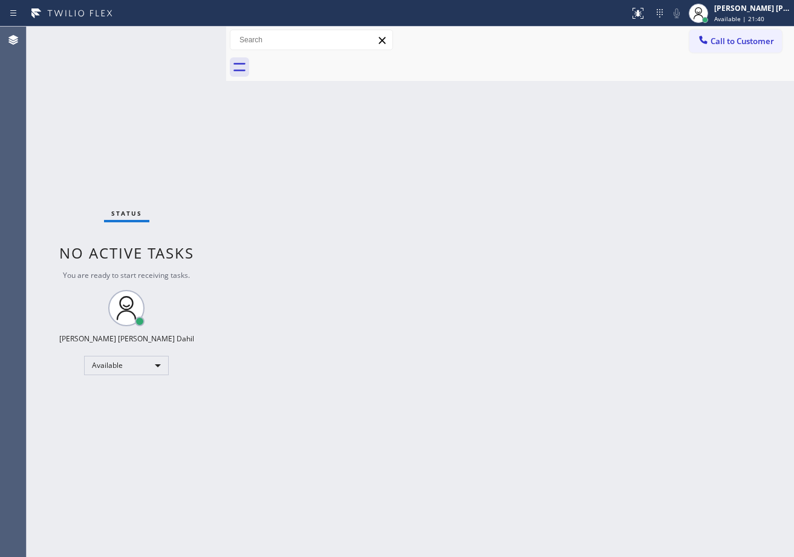
drag, startPoint x: 537, startPoint y: 373, endPoint x: 566, endPoint y: 384, distance: 30.2
click at [539, 373] on div "Back to Dashboard Change Sender ID Customers Technicians Select a contact Outbo…" at bounding box center [509, 292] width 567 height 531
click at [658, 407] on div "Back to Dashboard Change Sender ID Customers Technicians Select a contact Outbo…" at bounding box center [509, 292] width 567 height 531
drag, startPoint x: 493, startPoint y: 338, endPoint x: 500, endPoint y: 339, distance: 7.3
click at [500, 339] on div "Back to Dashboard Change Sender ID Customers Technicians Select a contact Outbo…" at bounding box center [509, 292] width 567 height 531
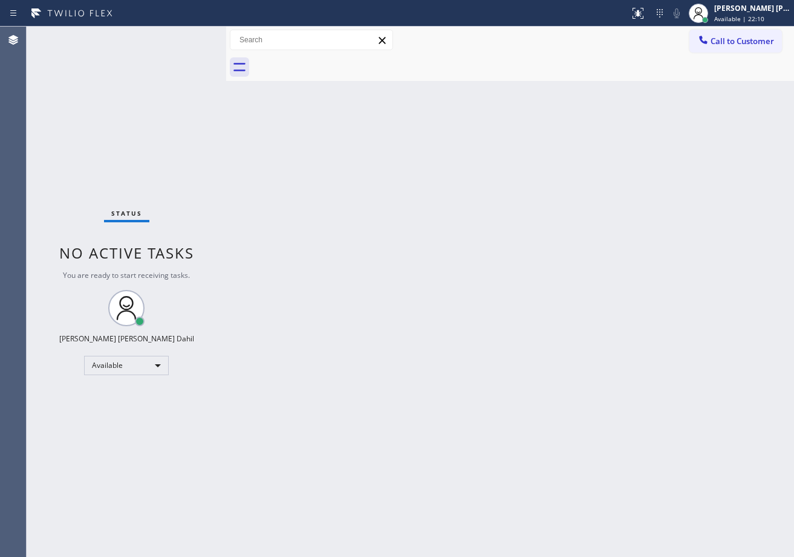
click at [499, 351] on div "Back to Dashboard Change Sender ID Customers Technicians Select a contact Outbo…" at bounding box center [509, 292] width 567 height 531
click at [279, 114] on div "Back to Dashboard Change Sender ID Customers Technicians Select a contact Outbo…" at bounding box center [509, 292] width 567 height 531
click at [173, 42] on div "Status No active tasks You are ready to start receiving tasks. [PERSON_NAME] [P…" at bounding box center [126, 292] width 199 height 531
click at [470, 327] on div "Back to Dashboard Change Sender ID Customers Technicians Select a contact Outbo…" at bounding box center [509, 292] width 567 height 531
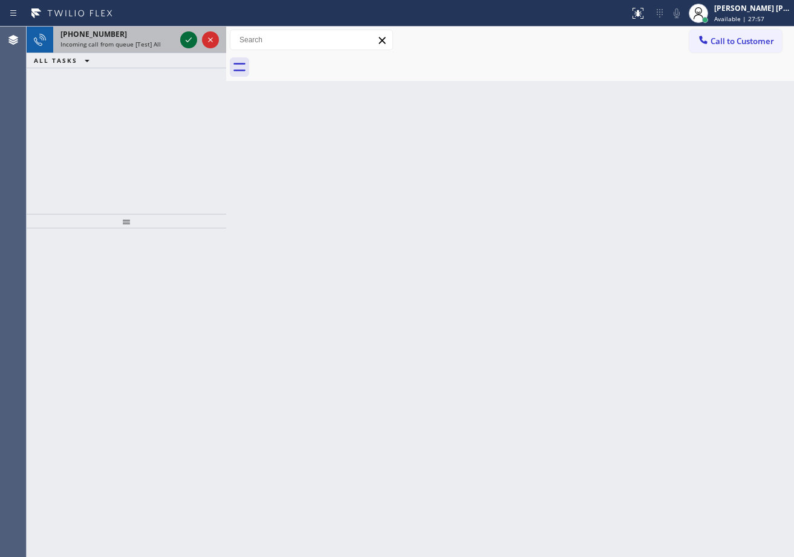
click at [183, 36] on icon at bounding box center [188, 40] width 15 height 15
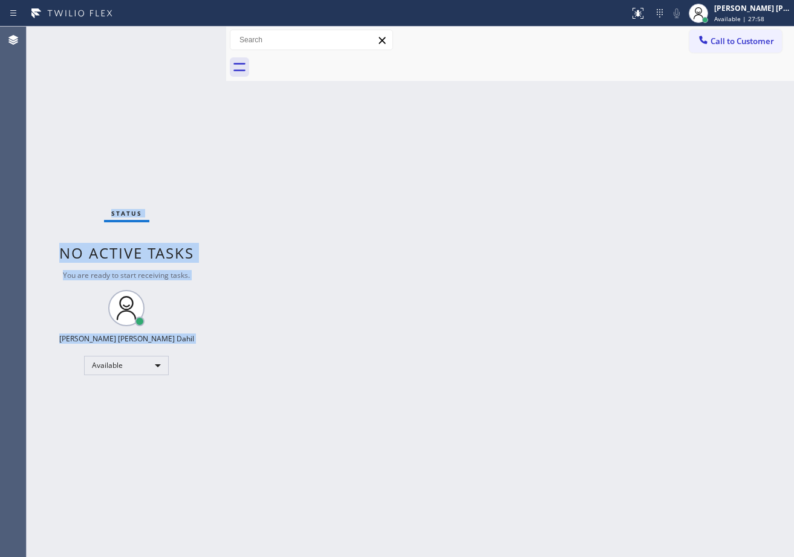
click at [183, 36] on div "Status No active tasks You are ready to start receiving tasks. [PERSON_NAME] [P…" at bounding box center [126, 292] width 199 height 531
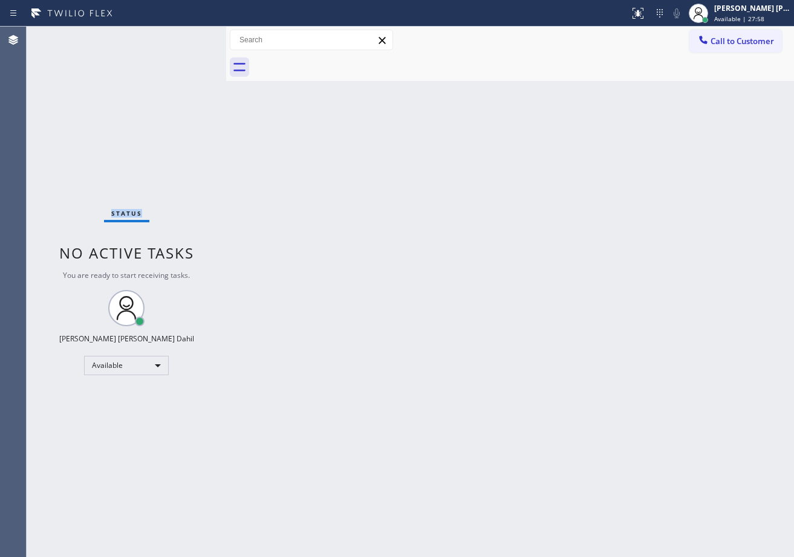
click at [183, 36] on div "Status No active tasks You are ready to start receiving tasks. [PERSON_NAME] [P…" at bounding box center [126, 292] width 199 height 531
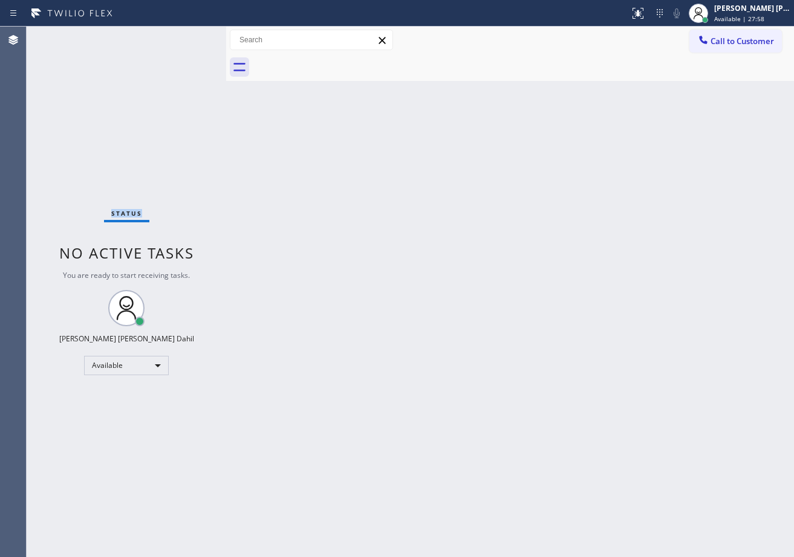
click at [183, 36] on div "Status No active tasks You are ready to start receiving tasks. [PERSON_NAME] [P…" at bounding box center [126, 292] width 199 height 531
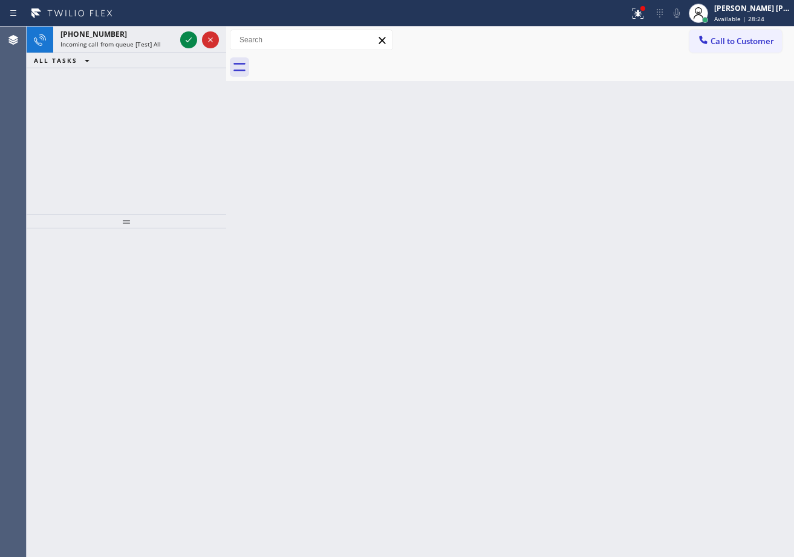
click at [183, 36] on icon at bounding box center [188, 40] width 15 height 15
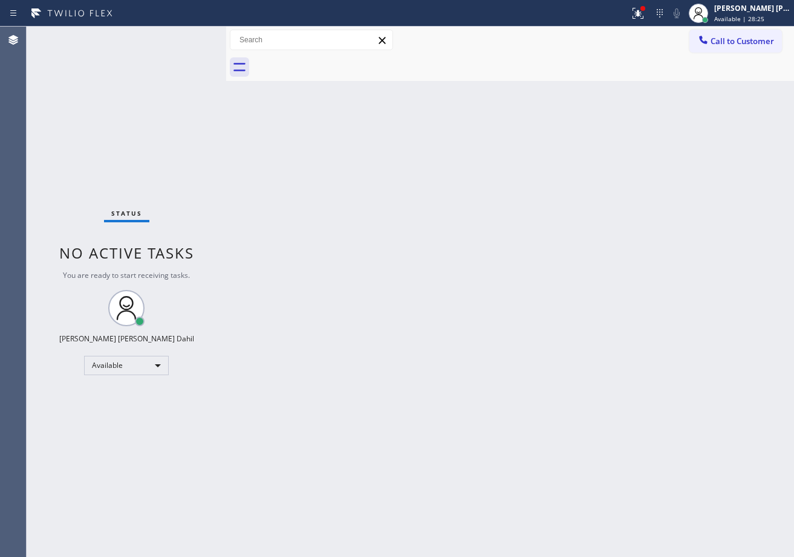
click at [183, 36] on div "Status No active tasks You are ready to start receiving tasks. [PERSON_NAME] [P…" at bounding box center [126, 292] width 199 height 531
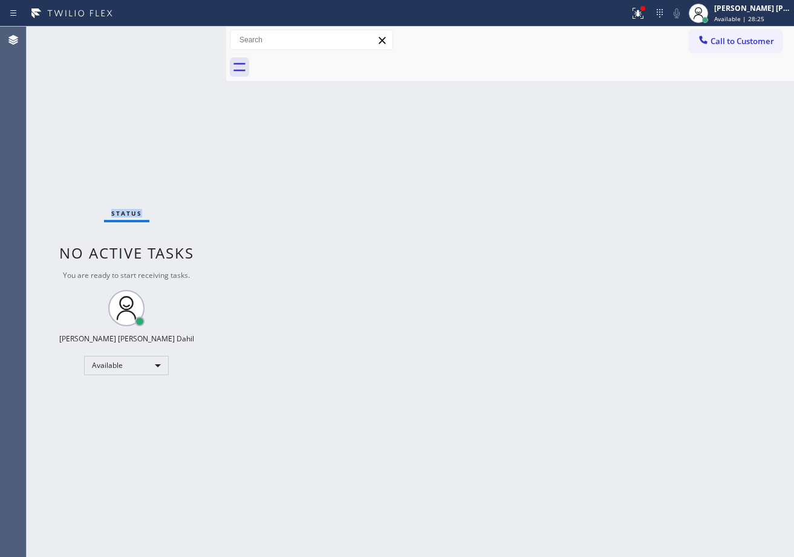
click at [183, 36] on div "Status No active tasks You are ready to start receiving tasks. [PERSON_NAME] [P…" at bounding box center [126, 292] width 199 height 531
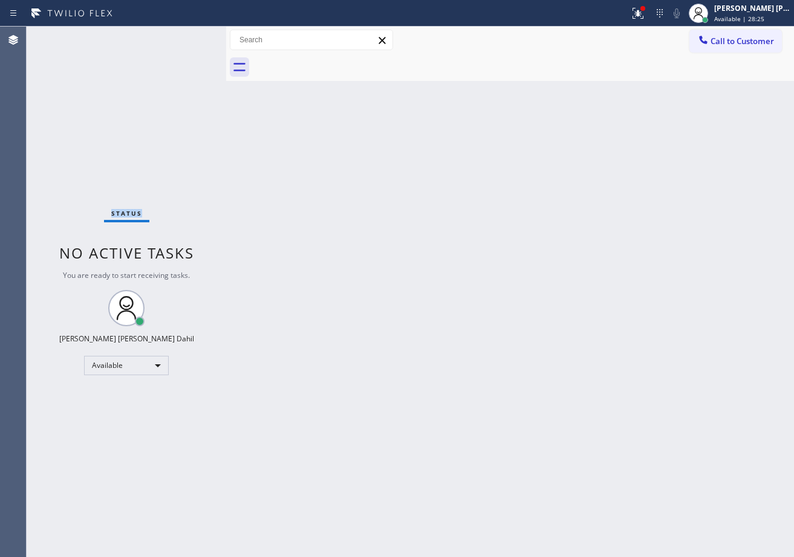
click at [183, 36] on div "Status No active tasks You are ready to start receiving tasks. [PERSON_NAME] [P…" at bounding box center [126, 292] width 199 height 531
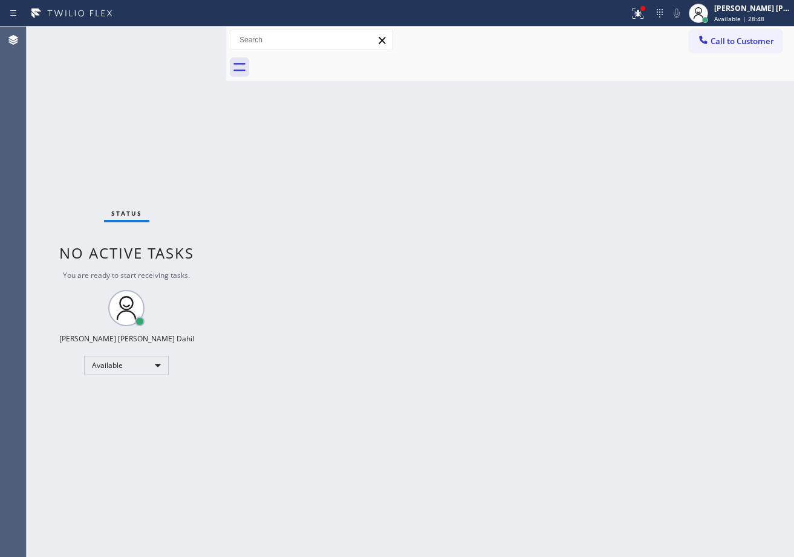
click at [183, 36] on div "Status No active tasks You are ready to start receiving tasks. [PERSON_NAME] [P…" at bounding box center [126, 292] width 199 height 531
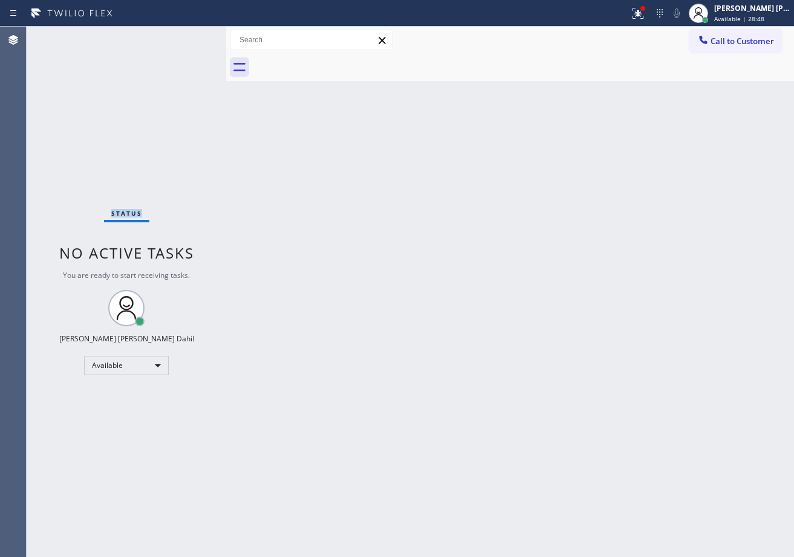
click at [183, 36] on div "Status No active tasks You are ready to start receiving tasks. [PERSON_NAME] [P…" at bounding box center [126, 292] width 199 height 531
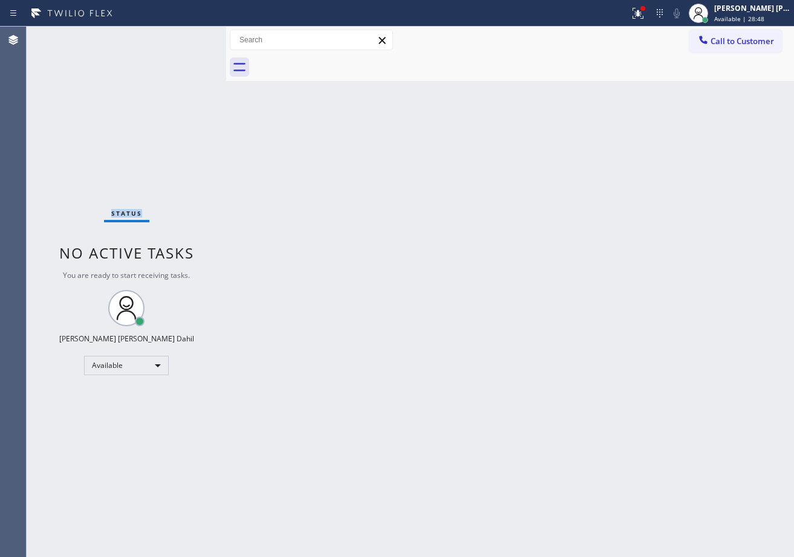
click at [183, 36] on div "Status No active tasks You are ready to start receiving tasks. [PERSON_NAME] [P…" at bounding box center [126, 292] width 199 height 531
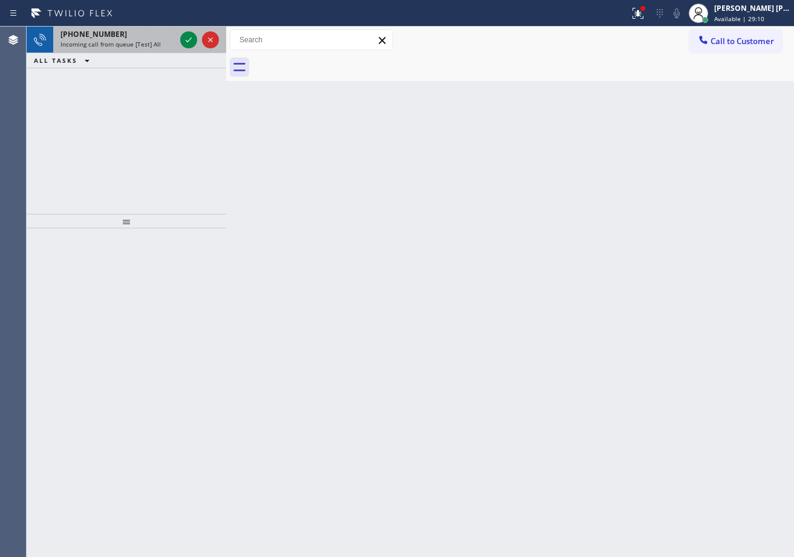
drag, startPoint x: 134, startPoint y: 28, endPoint x: 169, endPoint y: 39, distance: 36.7
click at [140, 28] on div "[PHONE_NUMBER] Incoming call from queue [Test] All" at bounding box center [115, 40] width 124 height 27
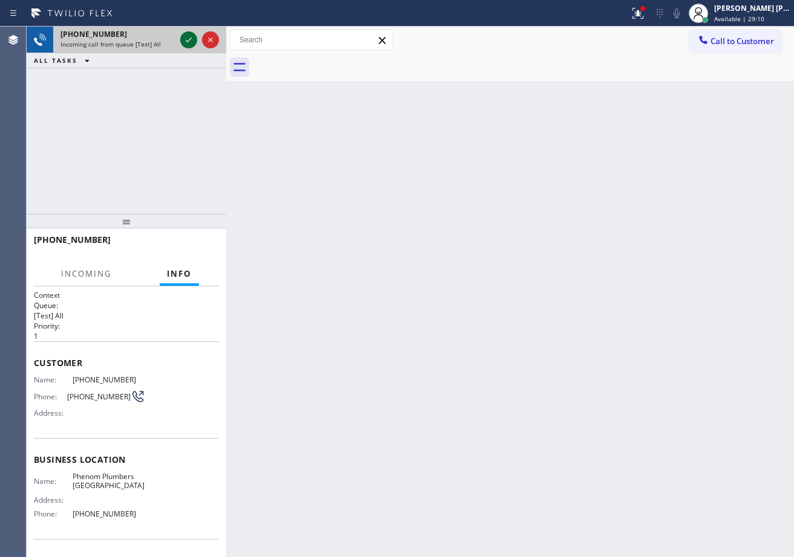
click at [192, 35] on icon at bounding box center [188, 40] width 15 height 15
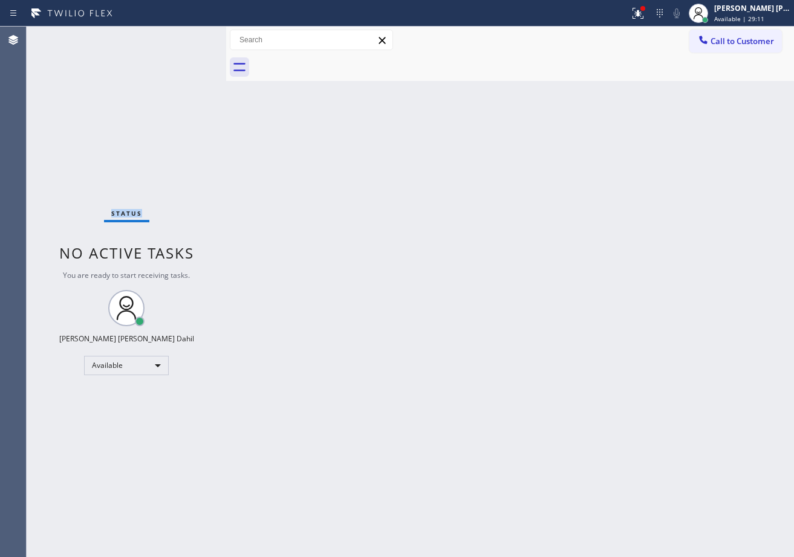
click at [192, 36] on div "Status No active tasks You are ready to start receiving tasks. [PERSON_NAME] [P…" at bounding box center [126, 292] width 199 height 531
drag, startPoint x: 577, startPoint y: 333, endPoint x: 777, endPoint y: 184, distance: 249.2
click at [579, 333] on div "Back to Dashboard Change Sender ID Customers Technicians Select a contact Outbo…" at bounding box center [509, 292] width 567 height 531
drag, startPoint x: 648, startPoint y: 9, endPoint x: 607, endPoint y: 174, distance: 169.9
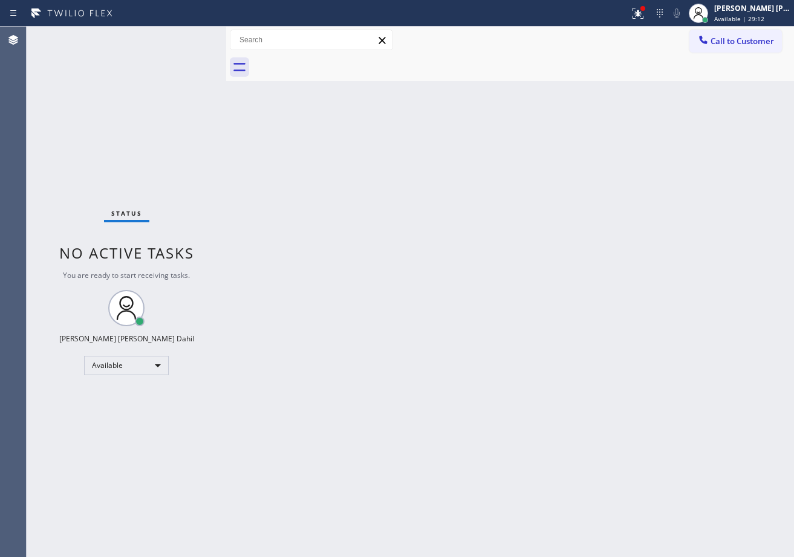
click at [645, 10] on icon at bounding box center [637, 13] width 15 height 15
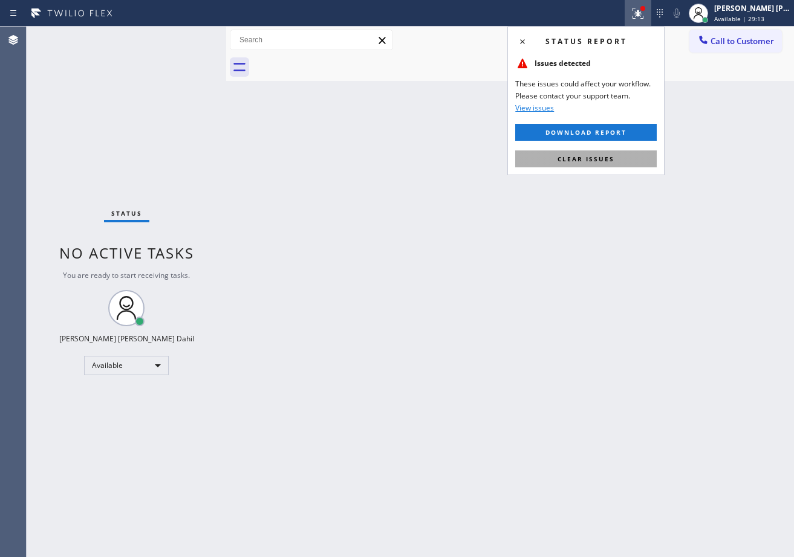
click at [595, 160] on span "Clear issues" at bounding box center [585, 159] width 57 height 8
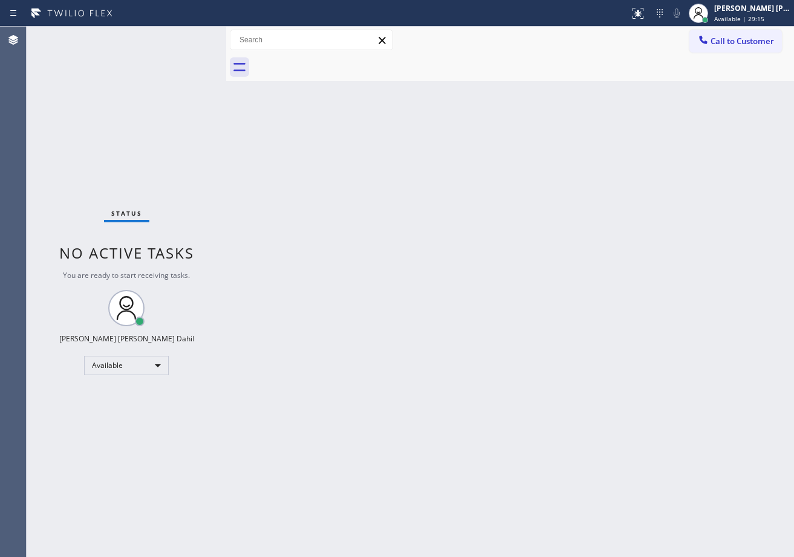
drag, startPoint x: 604, startPoint y: 510, endPoint x: 575, endPoint y: 556, distance: 54.0
click at [601, 514] on div "Back to Dashboard Change Sender ID Customers Technicians Select a contact Outbo…" at bounding box center [509, 292] width 567 height 531
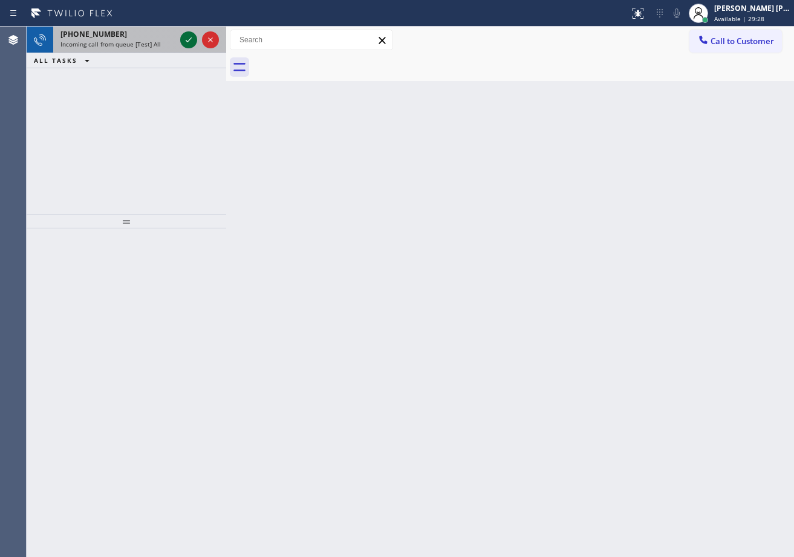
click at [183, 36] on icon at bounding box center [188, 40] width 15 height 15
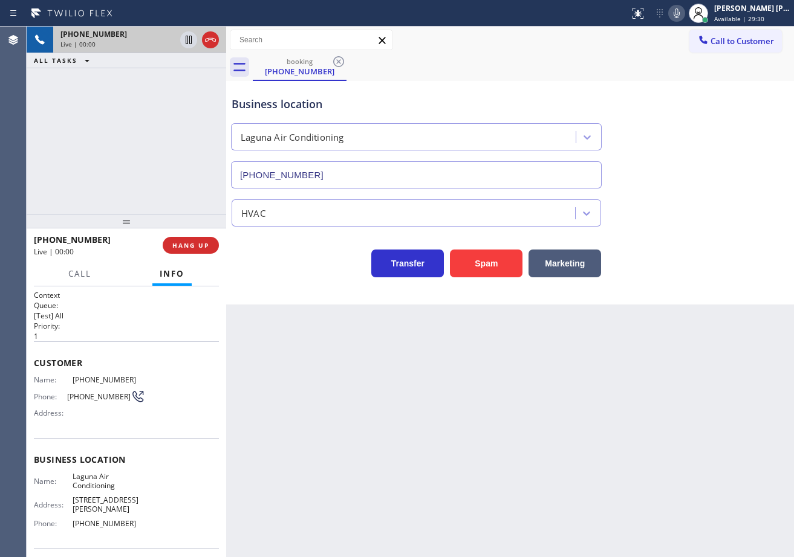
type input "[PHONE_NUMBER]"
click at [679, 15] on icon at bounding box center [676, 13] width 6 height 10
click at [693, 85] on div "Business location Laguna Air Conditioning [PHONE_NUMBER]" at bounding box center [509, 133] width 561 height 109
click at [684, 16] on icon at bounding box center [676, 13] width 15 height 15
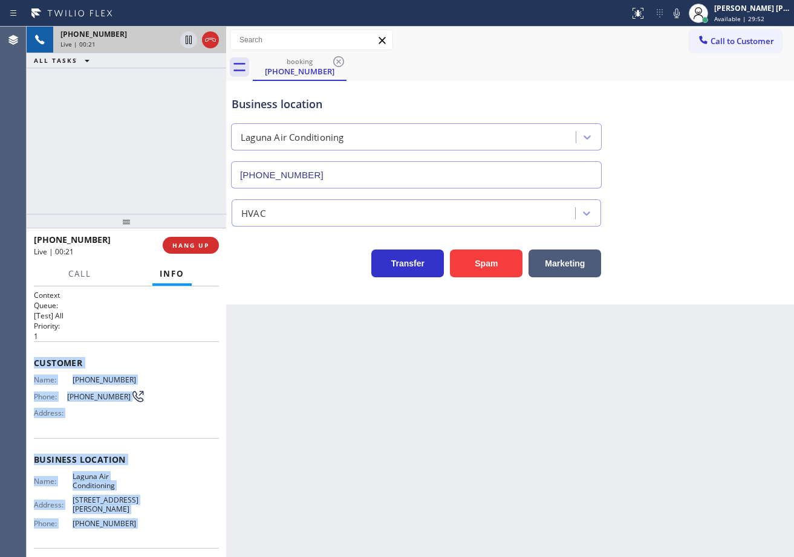
scroll to position [77, 0]
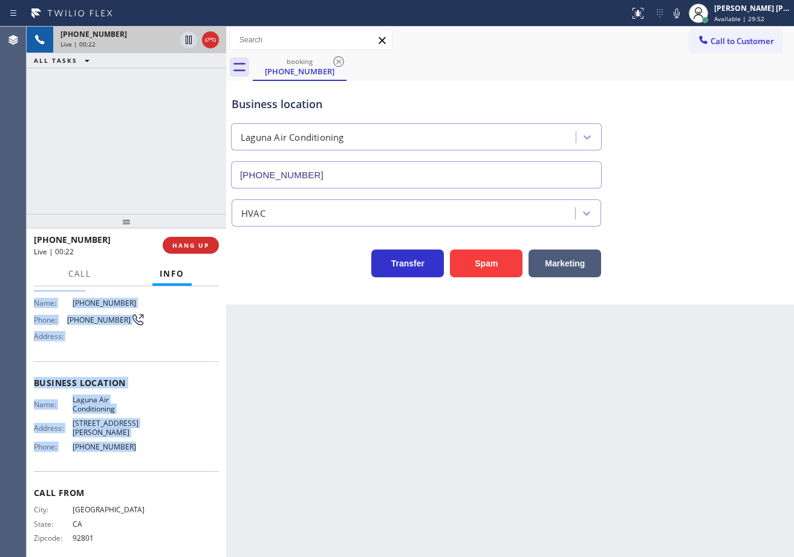
drag, startPoint x: 35, startPoint y: 360, endPoint x: 147, endPoint y: 454, distance: 146.2
click at [147, 454] on div "Context Queue: [Test] All Priority: 1 Customer Name: [PHONE_NUMBER] Phone: [PHO…" at bounding box center [126, 421] width 199 height 271
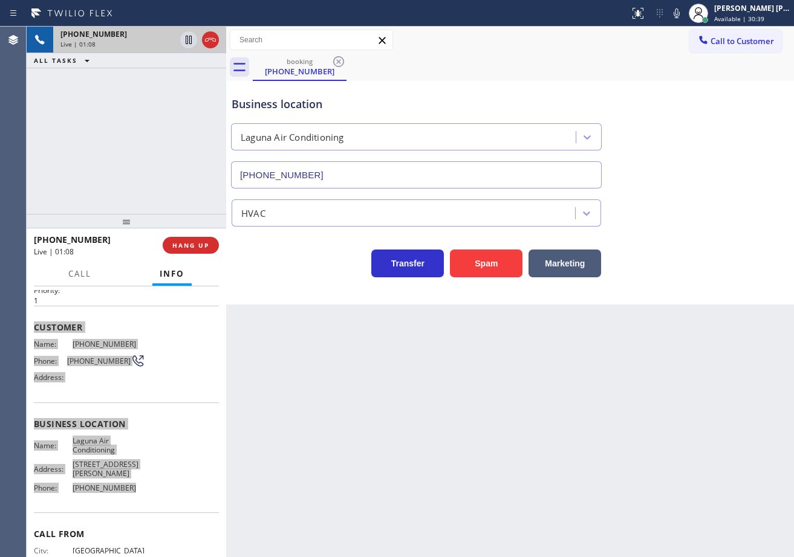
scroll to position [0, 0]
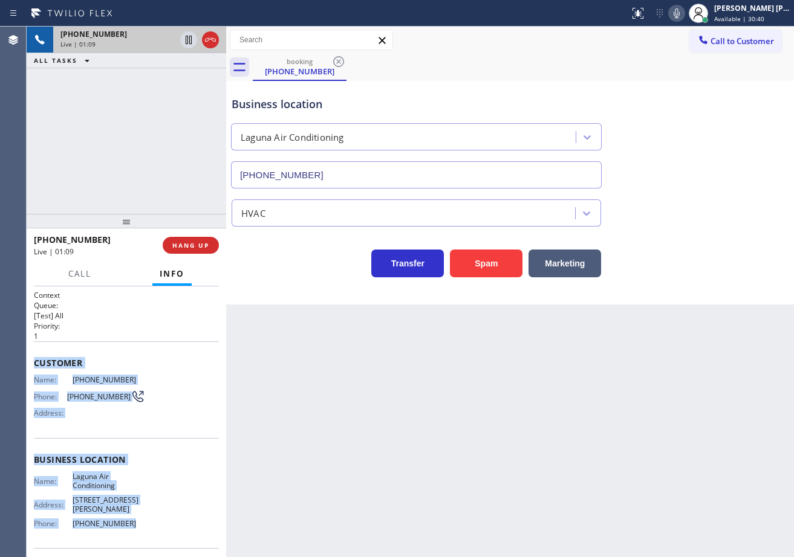
click at [679, 8] on icon at bounding box center [676, 13] width 6 height 10
click at [684, 13] on icon at bounding box center [676, 13] width 15 height 15
click at [699, 120] on div "Business location Laguna Air Conditioning [PHONE_NUMBER]" at bounding box center [509, 133] width 561 height 109
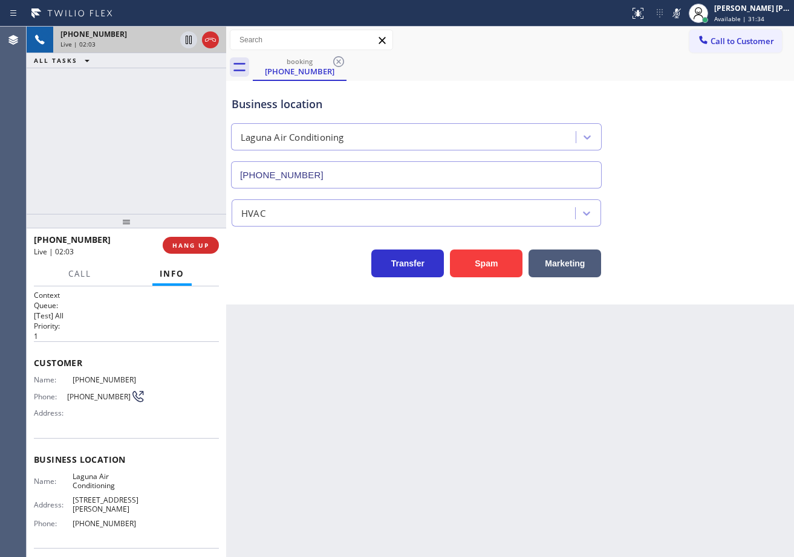
click at [684, 10] on icon at bounding box center [676, 13] width 15 height 15
click at [706, 146] on div "Business location Laguna Air Conditioning [PHONE_NUMBER]" at bounding box center [509, 133] width 561 height 109
click at [705, 358] on div "Back to Dashboard Change Sender ID Customers Technicians Select a contact Outbo…" at bounding box center [509, 292] width 567 height 531
click at [682, 227] on div "Transfer Spam Marketing" at bounding box center [509, 252] width 561 height 51
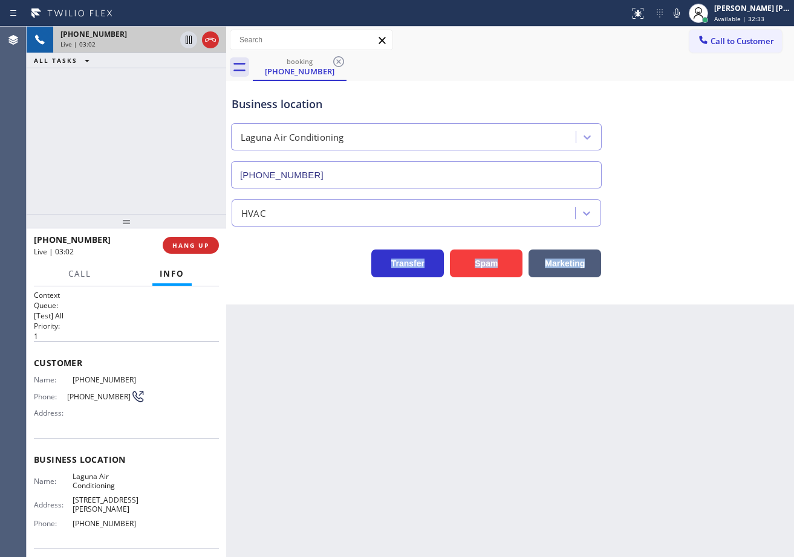
click at [682, 227] on div "Transfer Spam Marketing" at bounding box center [509, 252] width 561 height 51
click at [696, 195] on div "HVAC" at bounding box center [509, 211] width 561 height 32
click at [696, 193] on div "HVAC" at bounding box center [509, 208] width 561 height 38
click at [691, 198] on div "HVAC" at bounding box center [509, 211] width 561 height 32
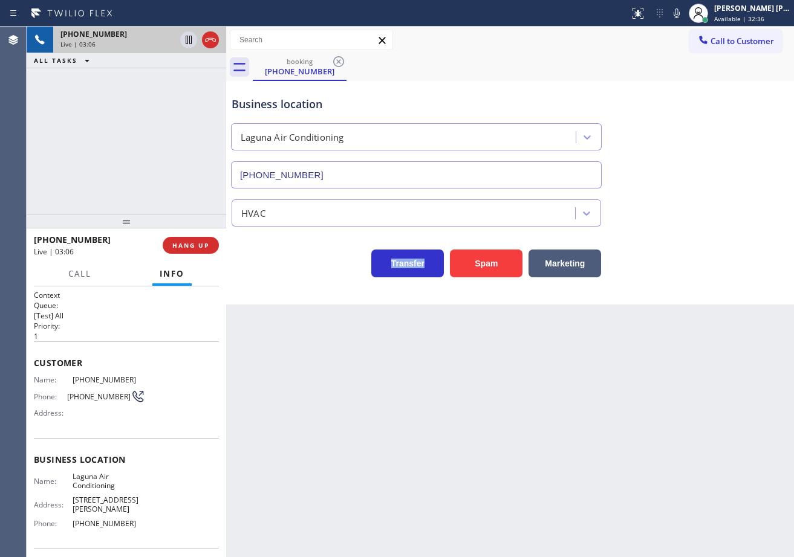
click at [691, 198] on div "HVAC" at bounding box center [509, 211] width 561 height 32
drag, startPoint x: 691, startPoint y: 198, endPoint x: 691, endPoint y: 169, distance: 29.0
click at [693, 197] on div "HVAC" at bounding box center [509, 211] width 561 height 32
click at [684, 18] on icon at bounding box center [676, 13] width 15 height 15
click at [694, 115] on div "Business location Laguna Air Conditioning [PHONE_NUMBER]" at bounding box center [509, 133] width 561 height 109
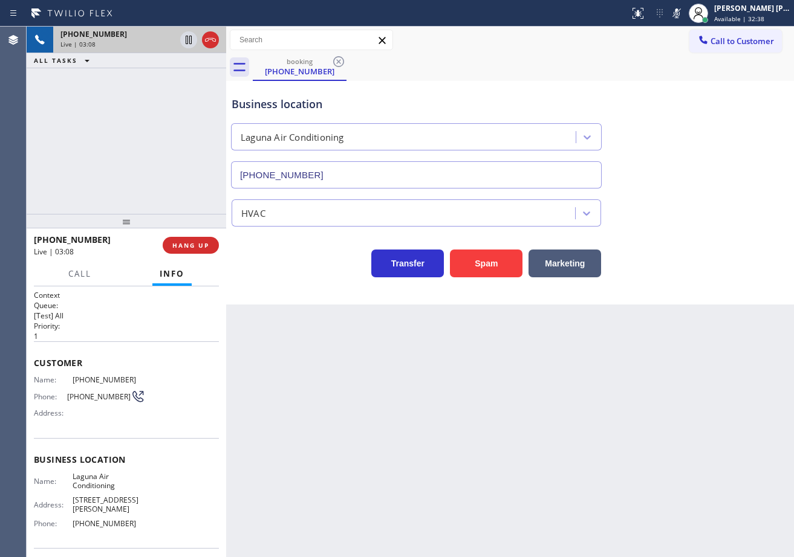
click at [163, 80] on div "[PHONE_NUMBER] Live | 03:08 ALL TASKS ALL TASKS ACTIVE TASKS TASKS IN WRAP UP" at bounding box center [126, 120] width 199 height 187
click at [189, 44] on icon at bounding box center [188, 40] width 15 height 15
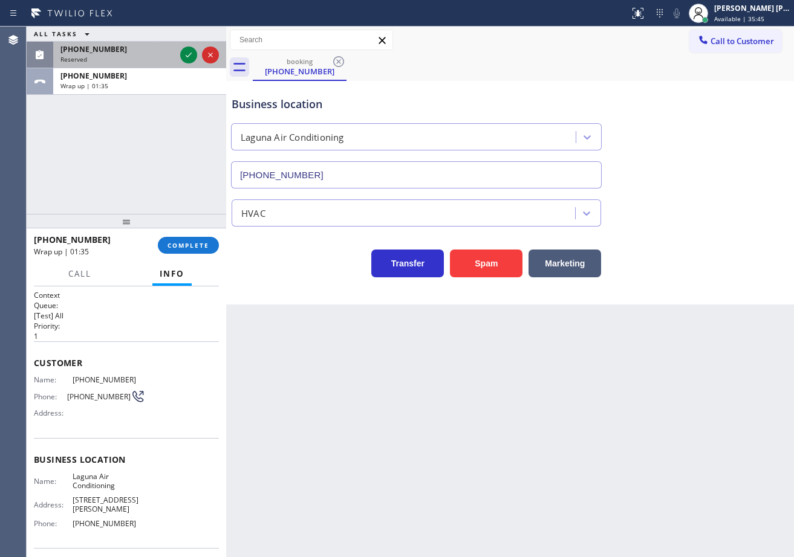
click at [131, 61] on div "Reserved" at bounding box center [117, 59] width 115 height 8
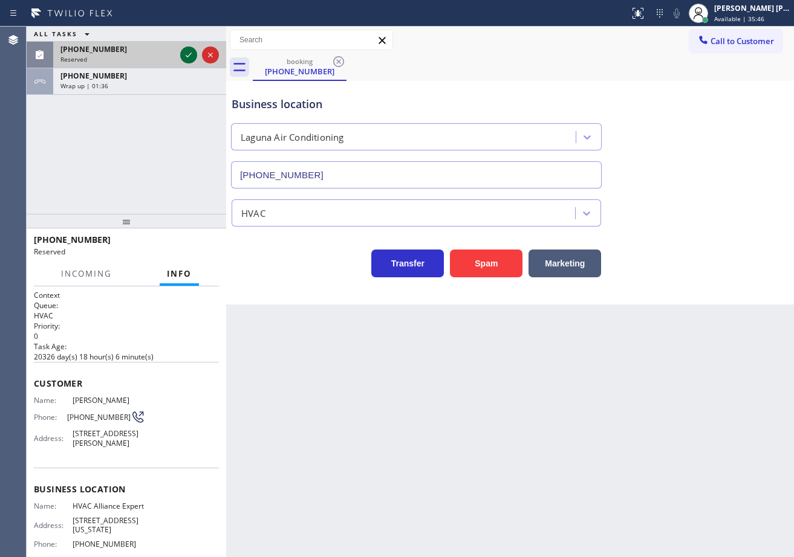
click at [187, 51] on icon at bounding box center [188, 55] width 15 height 15
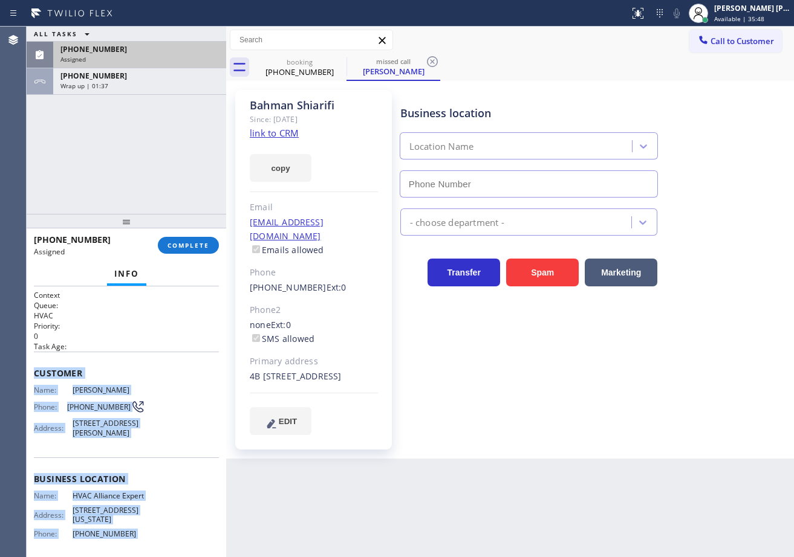
scroll to position [115, 0]
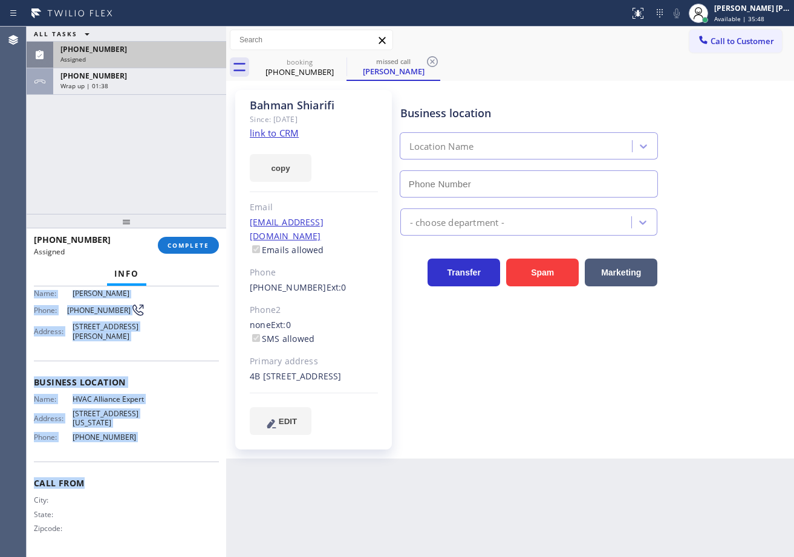
drag, startPoint x: 52, startPoint y: 387, endPoint x: 161, endPoint y: 442, distance: 122.4
click at [161, 450] on div "Context Queue: HVAC Priority: 0 Task Age: Customer Name: [PERSON_NAME] Phone: […" at bounding box center [126, 421] width 199 height 271
type input "[PHONE_NUMBER]"
click at [181, 249] on span "COMPLETE" at bounding box center [188, 245] width 42 height 8
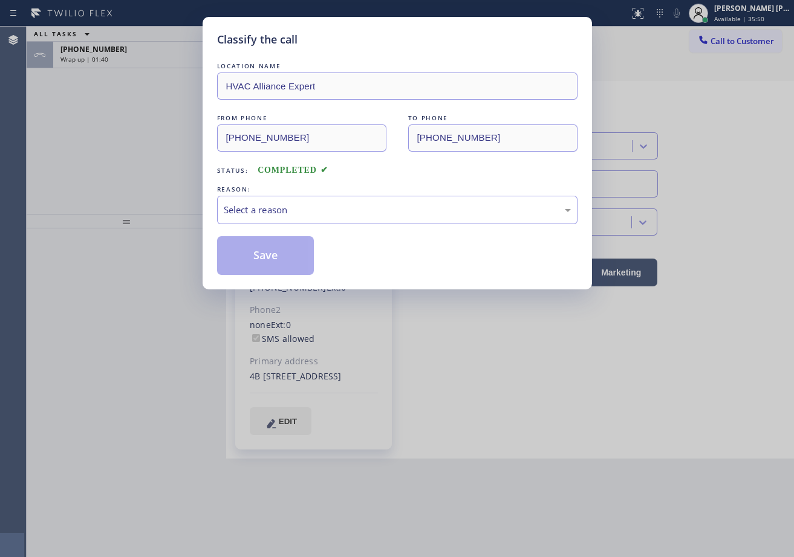
click at [282, 196] on div "Select a reason" at bounding box center [397, 210] width 360 height 28
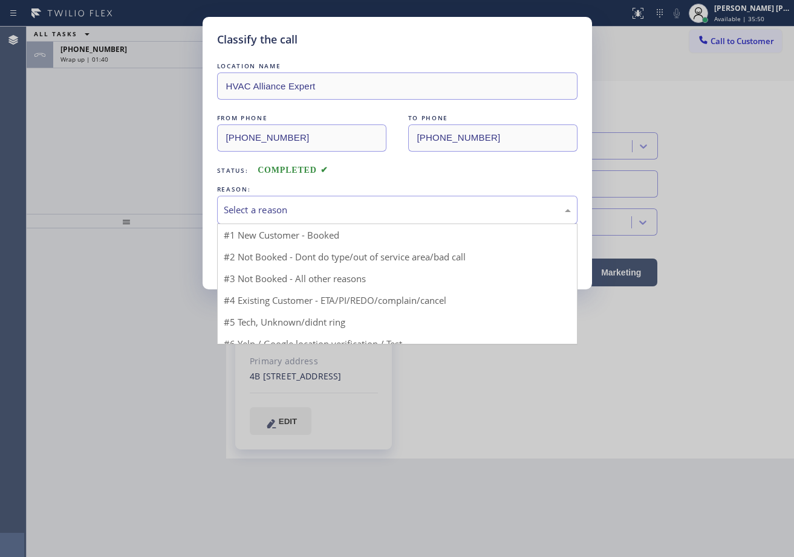
click at [283, 212] on div "Select a reason" at bounding box center [397, 210] width 347 height 14
click at [283, 207] on div "Select a reason" at bounding box center [397, 210] width 347 height 14
click at [260, 264] on button "Save" at bounding box center [265, 255] width 97 height 39
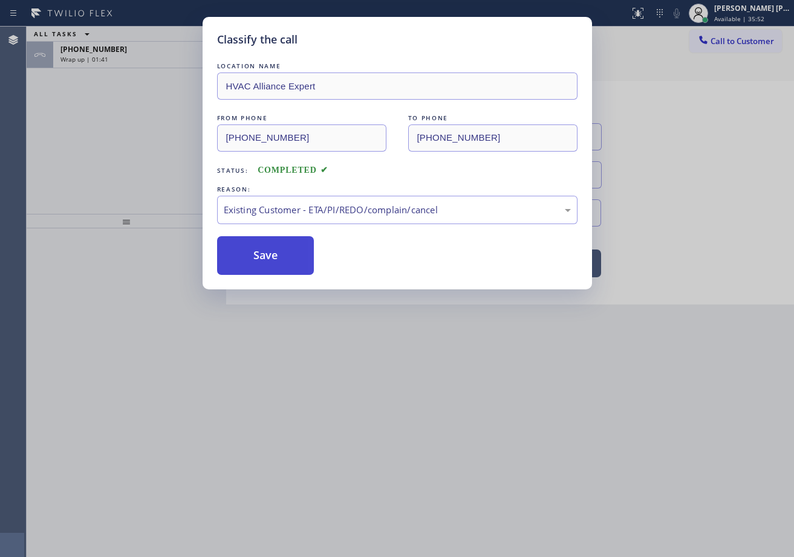
click at [260, 263] on button "Save" at bounding box center [265, 255] width 97 height 39
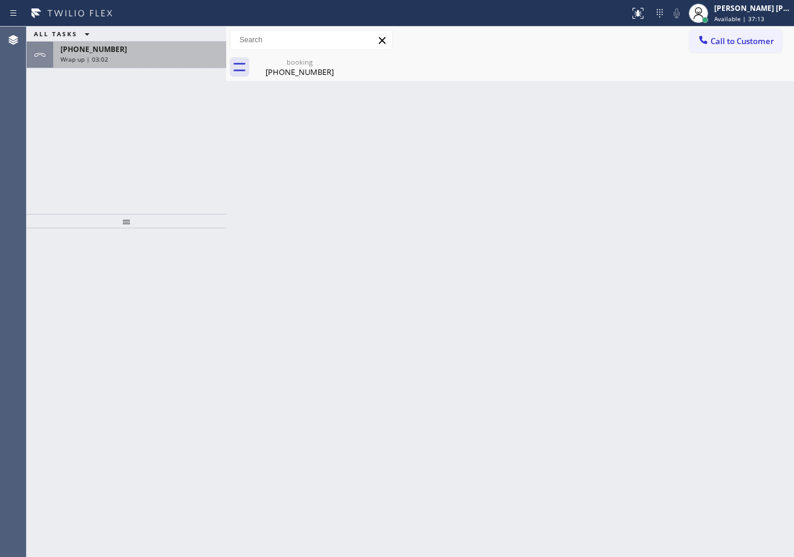
drag, startPoint x: 144, startPoint y: 45, endPoint x: 148, endPoint y: 55, distance: 10.9
click at [146, 45] on div "[PHONE_NUMBER]" at bounding box center [139, 49] width 158 height 10
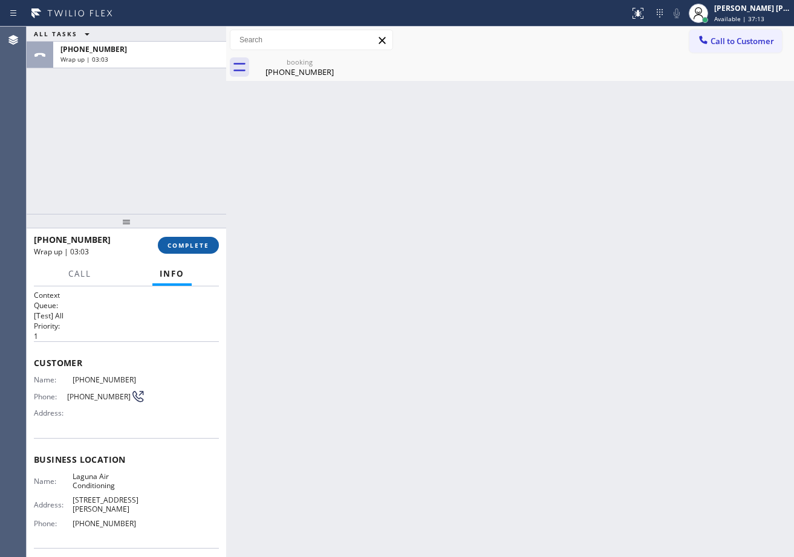
click at [180, 239] on div "[PHONE_NUMBER] Wrap up | 03:03 COMPLETE" at bounding box center [126, 245] width 185 height 31
click at [181, 242] on button "COMPLETE" at bounding box center [188, 245] width 61 height 17
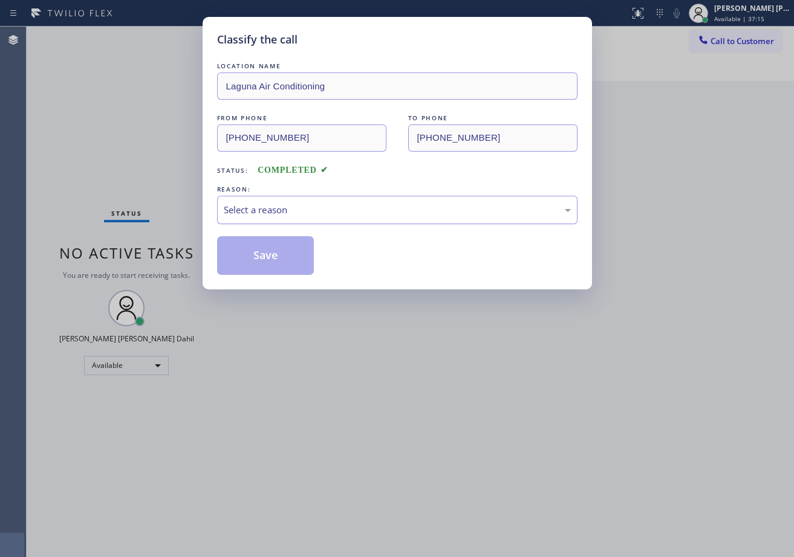
click at [262, 209] on div "Select a reason" at bounding box center [397, 210] width 347 height 14
click at [257, 255] on button "Save" at bounding box center [265, 255] width 97 height 39
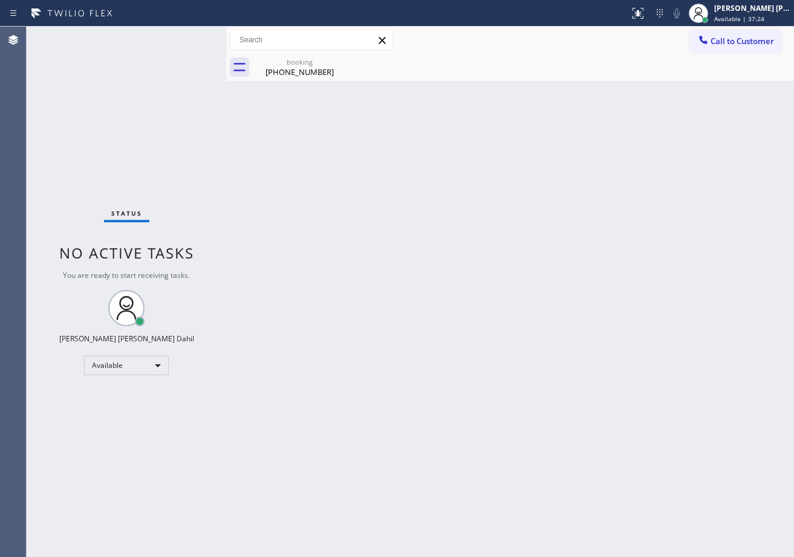
click at [525, 99] on div "Back to Dashboard Change Sender ID Customers Technicians Select a contact Outbo…" at bounding box center [509, 292] width 567 height 531
drag, startPoint x: 464, startPoint y: 191, endPoint x: 471, endPoint y: 196, distance: 8.6
click at [471, 196] on div "Back to Dashboard Change Sender ID Customers Technicians Select a contact Outbo…" at bounding box center [509, 292] width 567 height 531
click at [291, 66] on div "[PHONE_NUMBER]" at bounding box center [299, 71] width 91 height 11
drag, startPoint x: 431, startPoint y: 266, endPoint x: 666, endPoint y: 494, distance: 327.8
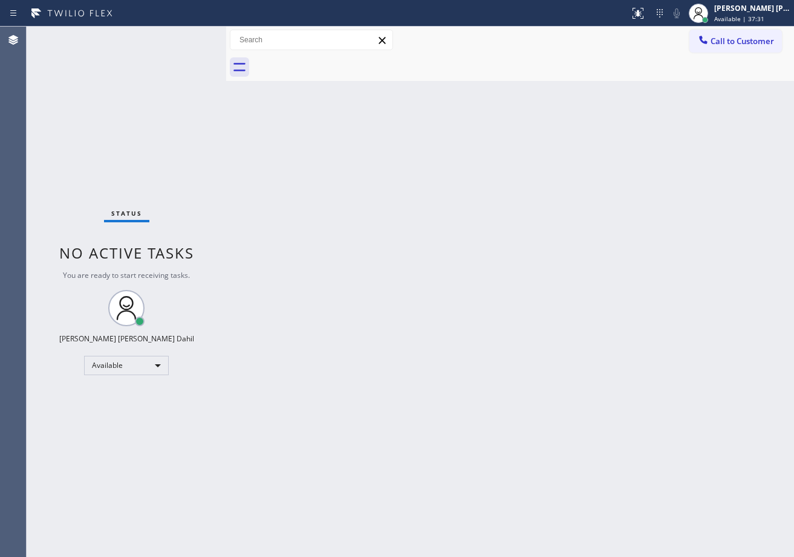
click at [433, 283] on div "Back to Dashboard Change Sender ID Customers Technicians Select a contact Outbo…" at bounding box center [509, 292] width 567 height 531
click at [679, 464] on div "Back to Dashboard Change Sender ID Customers Technicians Select a contact Outbo…" at bounding box center [509, 292] width 567 height 531
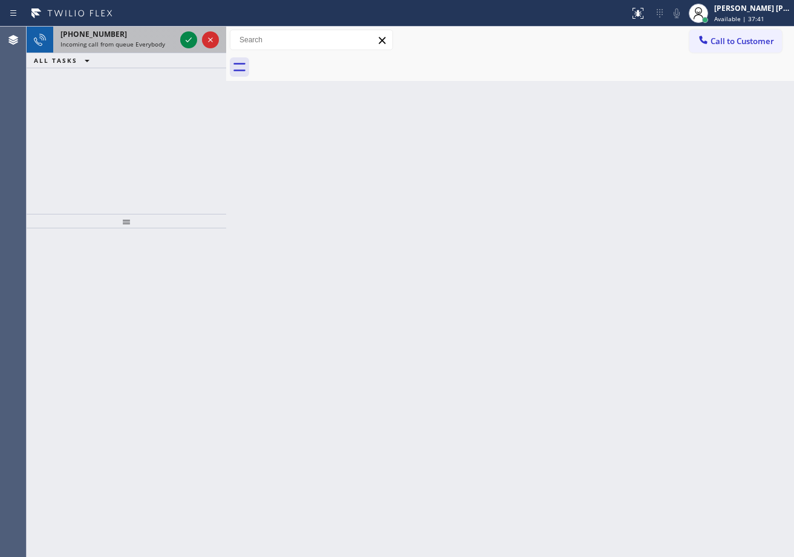
click at [170, 39] on div "[PHONE_NUMBER] Incoming call from queue Everybody" at bounding box center [115, 40] width 124 height 27
click at [170, 40] on div "Incoming call from queue Everybody" at bounding box center [117, 44] width 115 height 8
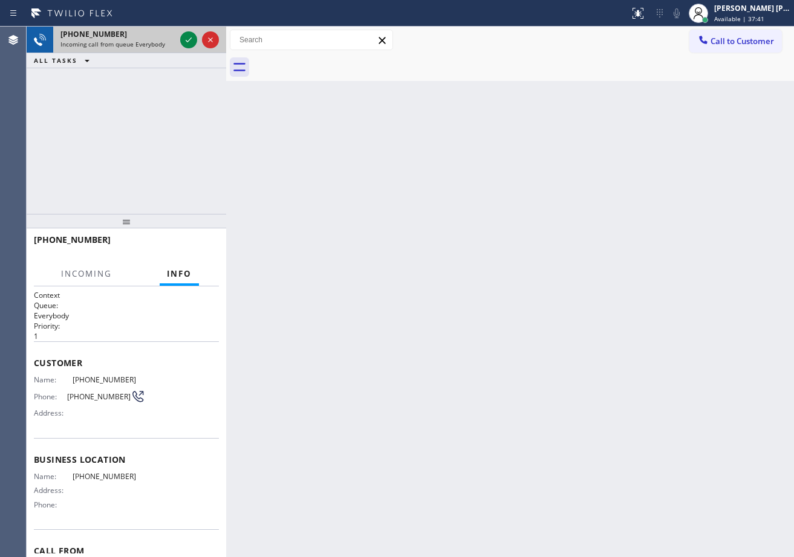
click at [170, 40] on div "Incoming call from queue Everybody" at bounding box center [117, 44] width 115 height 8
click at [184, 37] on icon at bounding box center [188, 40] width 15 height 15
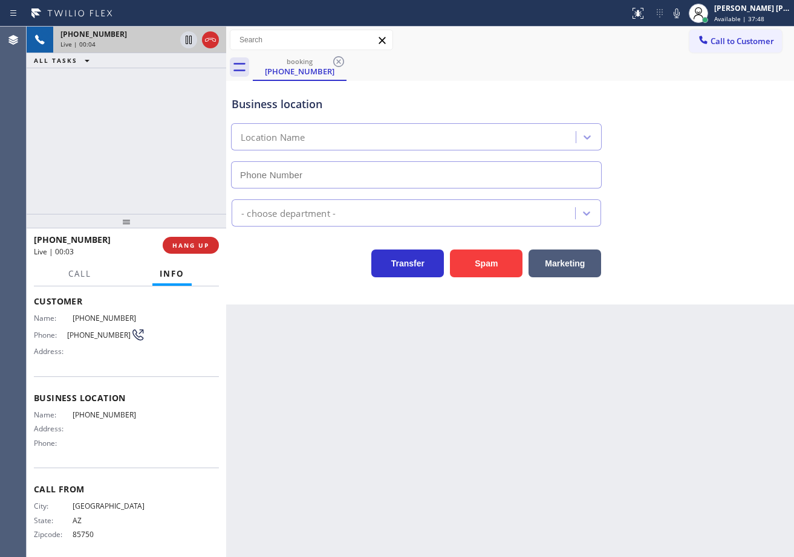
scroll to position [68, 0]
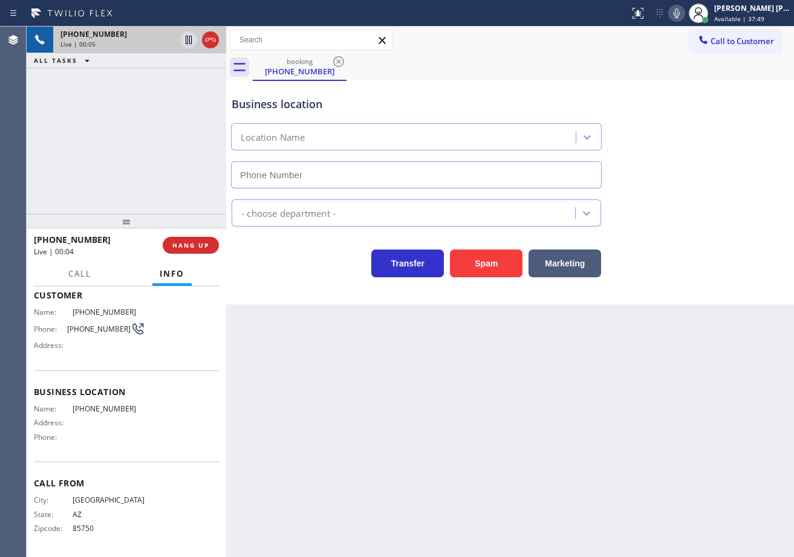
click at [679, 15] on icon at bounding box center [676, 13] width 6 height 10
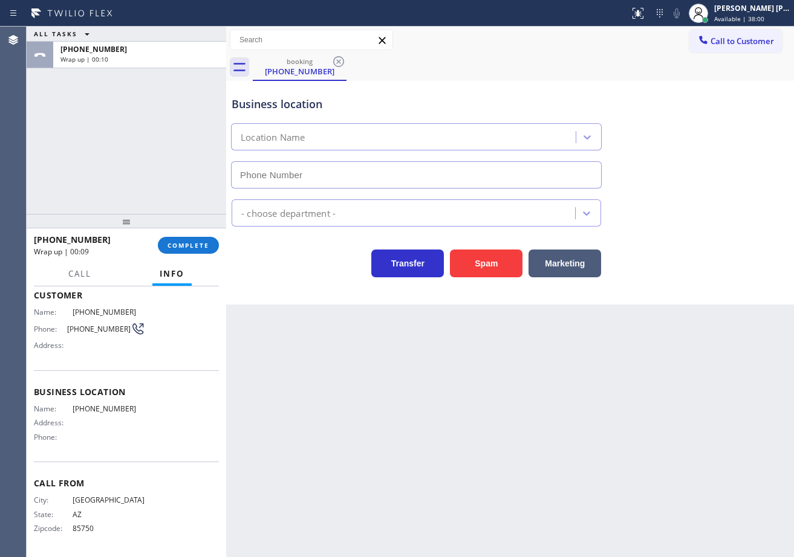
drag, startPoint x: 742, startPoint y: 49, endPoint x: 735, endPoint y: 51, distance: 6.9
click at [742, 49] on button "Call to Customer" at bounding box center [735, 41] width 92 height 23
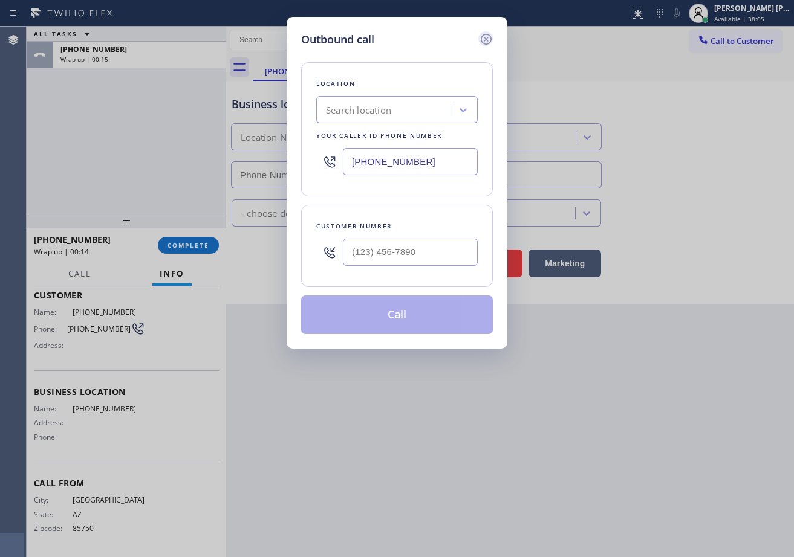
click at [481, 39] on icon at bounding box center [486, 39] width 15 height 15
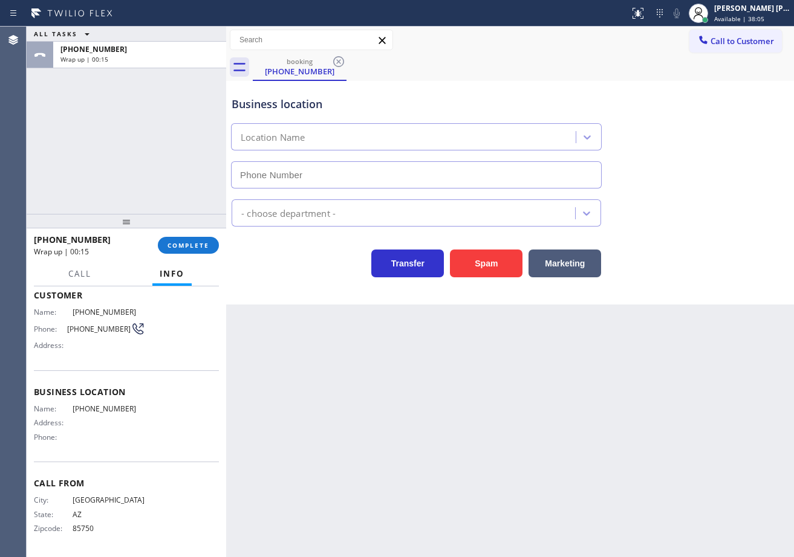
click at [601, 61] on div "booking [PHONE_NUMBER]" at bounding box center [523, 67] width 541 height 27
click at [178, 250] on span "COMPLETE" at bounding box center [188, 245] width 42 height 8
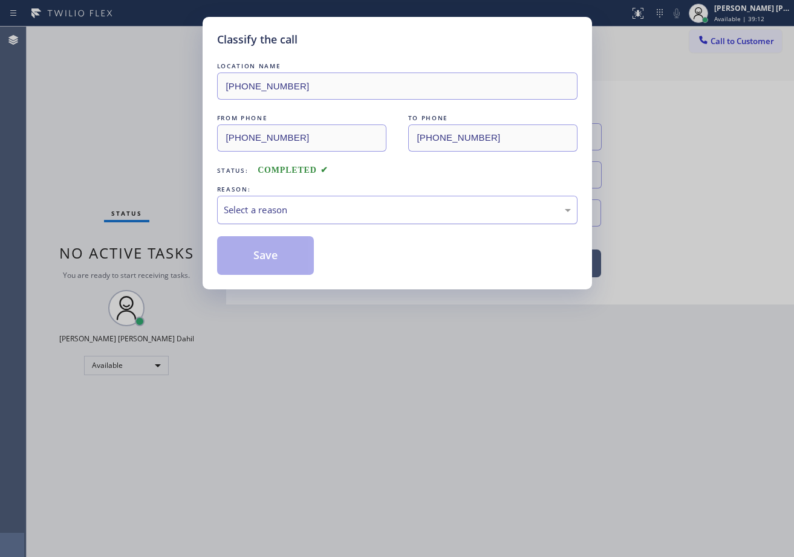
click at [268, 204] on div "Select a reason" at bounding box center [397, 210] width 347 height 14
click at [294, 274] on button "Save" at bounding box center [265, 255] width 97 height 39
click at [291, 273] on button "Save" at bounding box center [265, 255] width 97 height 39
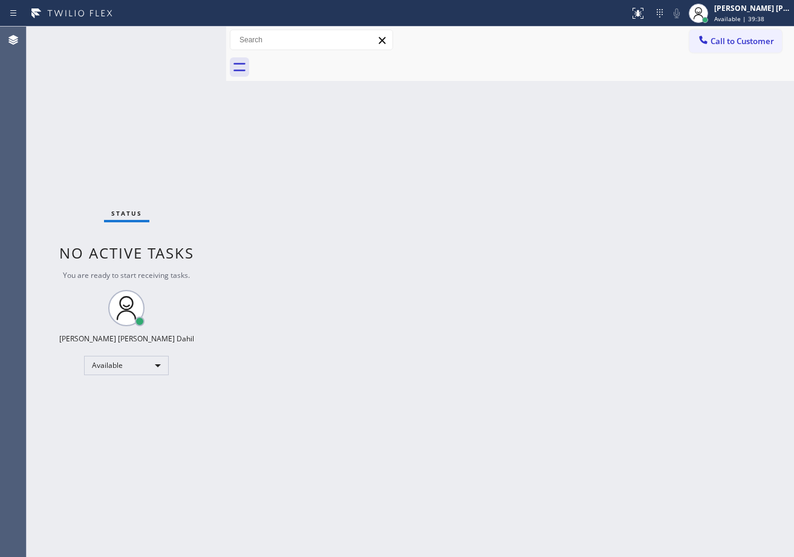
click at [474, 204] on div "Back to Dashboard Change Sender ID Customers Technicians Select a contact Outbo…" at bounding box center [509, 292] width 567 height 531
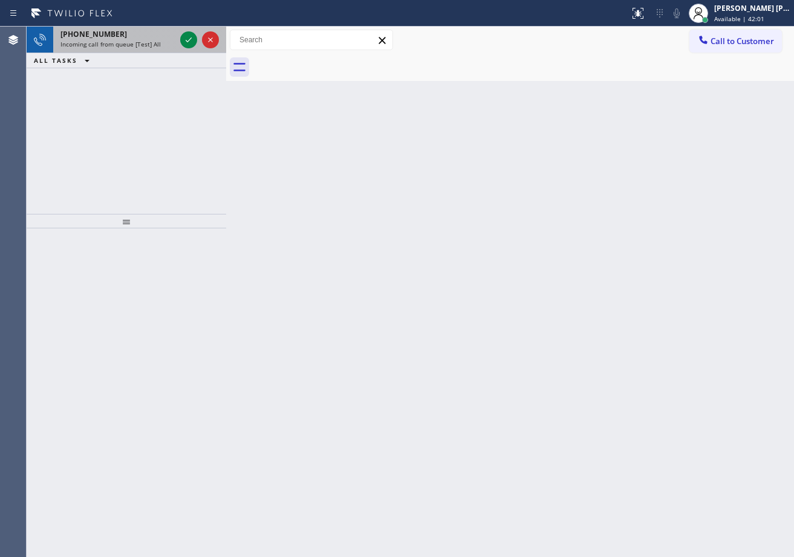
click at [164, 41] on div "Incoming call from queue [Test] All" at bounding box center [117, 44] width 115 height 8
drag, startPoint x: 164, startPoint y: 41, endPoint x: 172, endPoint y: 40, distance: 7.3
click at [165, 41] on div "Incoming call from queue [Test] All" at bounding box center [117, 44] width 115 height 8
click at [166, 51] on div "[PHONE_NUMBER] Incoming call from queue [Test] All" at bounding box center [115, 40] width 124 height 27
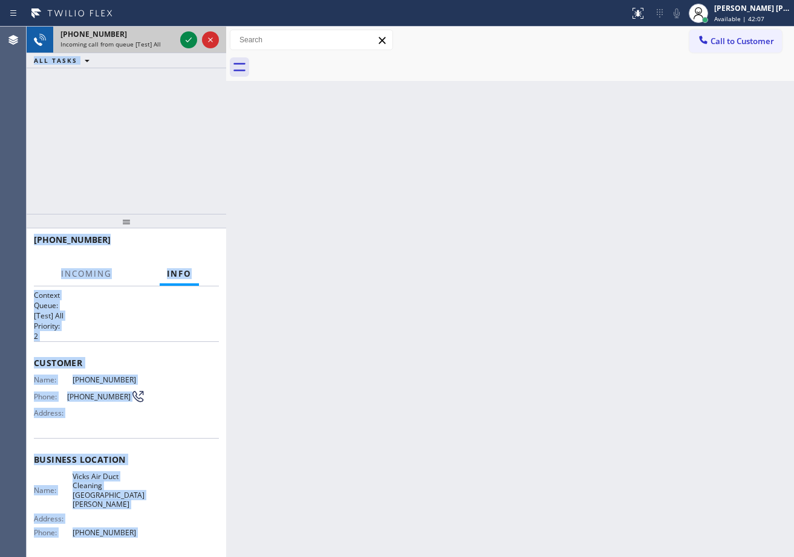
drag, startPoint x: 166, startPoint y: 48, endPoint x: 175, endPoint y: 42, distance: 10.8
click at [169, 46] on div "[PHONE_NUMBER] Incoming call from queue [Test] All" at bounding box center [115, 40] width 124 height 27
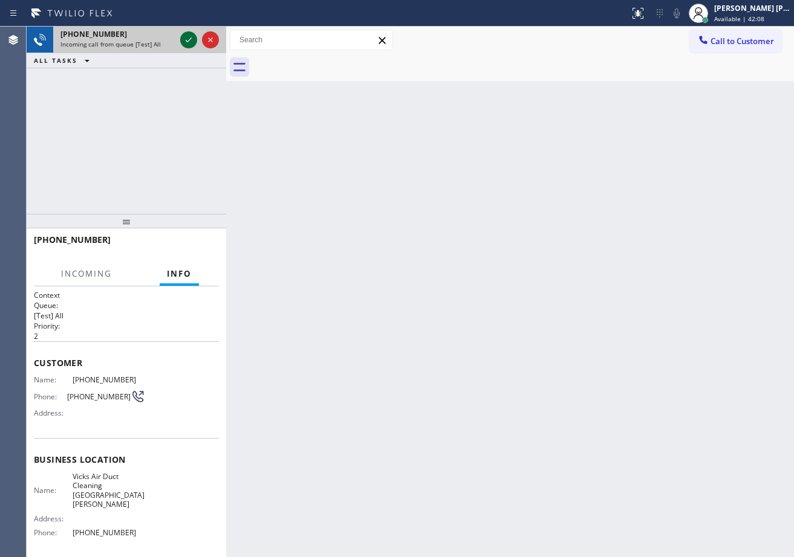
click at [188, 39] on icon at bounding box center [188, 40] width 15 height 15
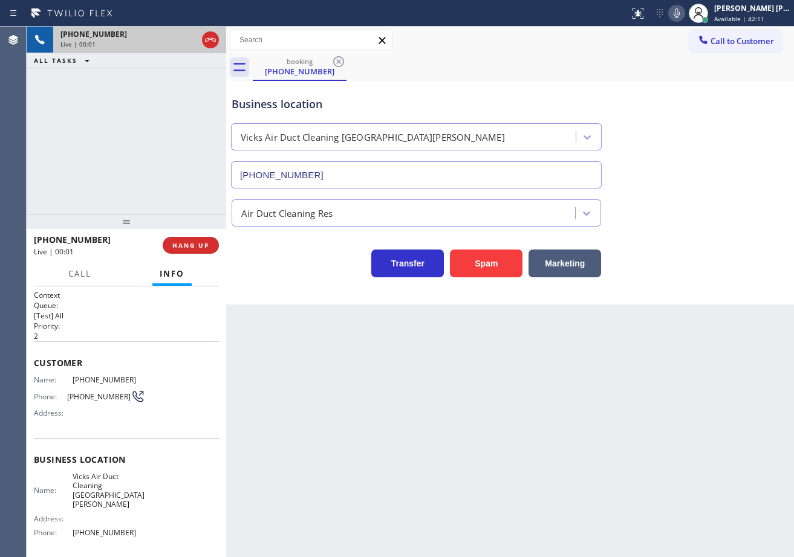
scroll to position [82, 0]
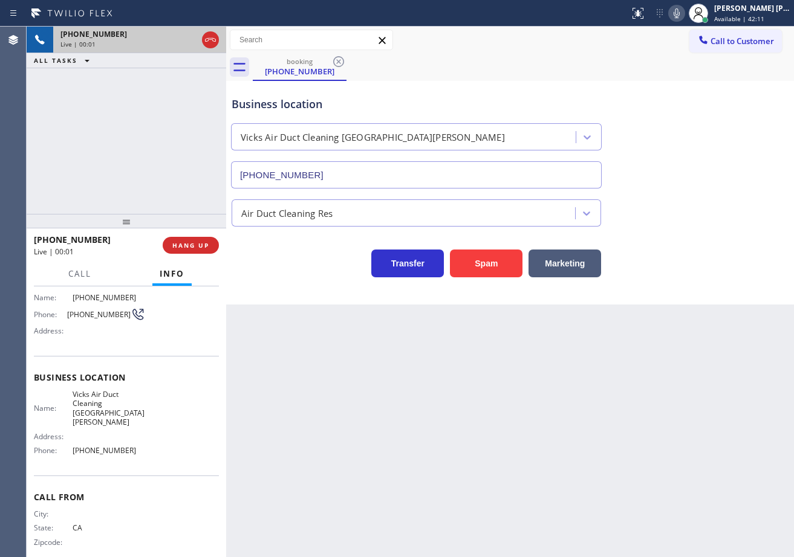
type input "[PHONE_NUMBER]"
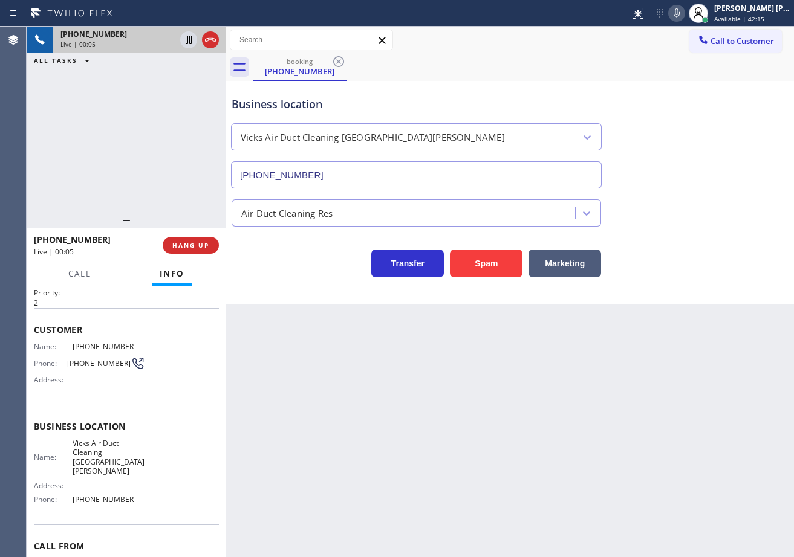
scroll to position [60, 0]
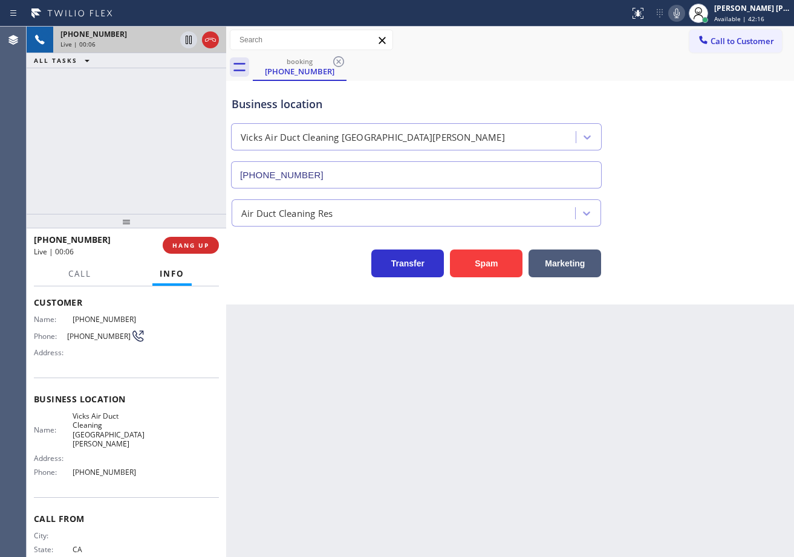
click at [684, 19] on icon at bounding box center [676, 13] width 15 height 15
click at [694, 113] on div "Business location Vicks Air Duct Cleaning [GEOGRAPHIC_DATA][PERSON_NAME] [PHONE…" at bounding box center [509, 133] width 561 height 109
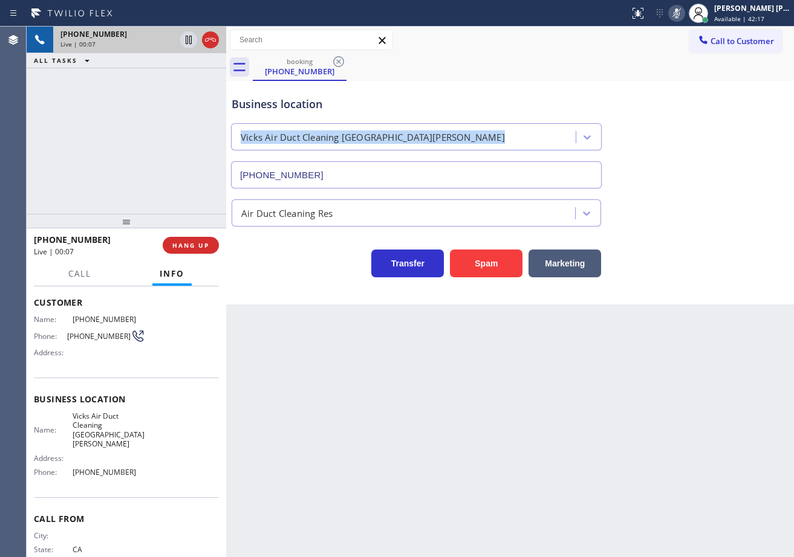
click at [694, 113] on div "Business location Vicks Air Duct Cleaning [GEOGRAPHIC_DATA][PERSON_NAME] [PHONE…" at bounding box center [509, 133] width 561 height 109
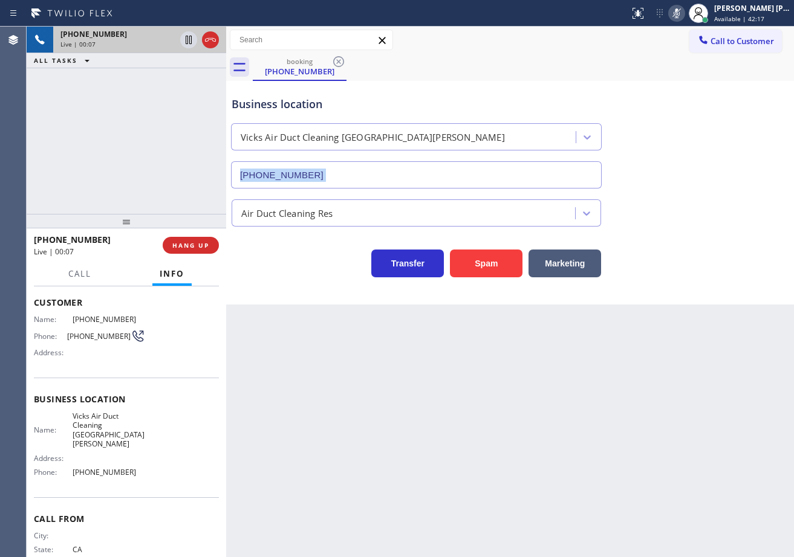
click at [694, 113] on div "Business location Vicks Air Duct Cleaning [GEOGRAPHIC_DATA][PERSON_NAME] [PHONE…" at bounding box center [509, 133] width 561 height 109
click at [684, 11] on icon at bounding box center [676, 13] width 15 height 15
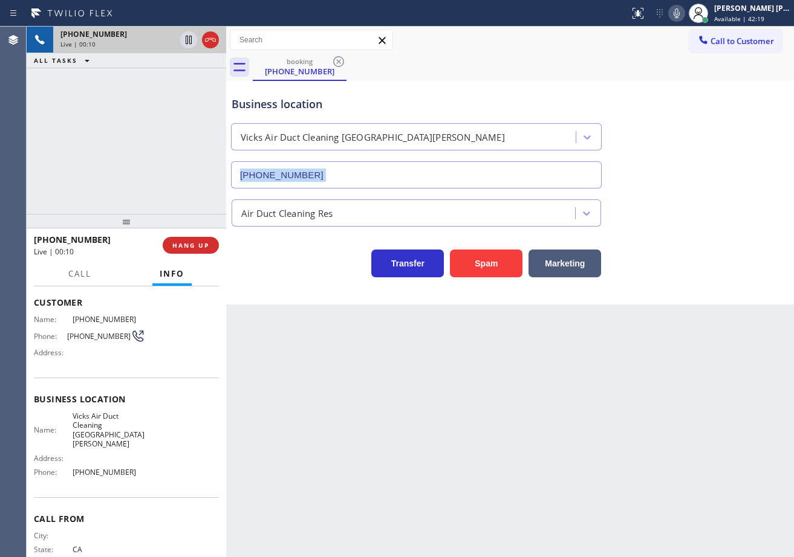
click at [713, 120] on div "Business location Vicks Air Duct Cleaning [GEOGRAPHIC_DATA][PERSON_NAME] [PHONE…" at bounding box center [509, 133] width 561 height 109
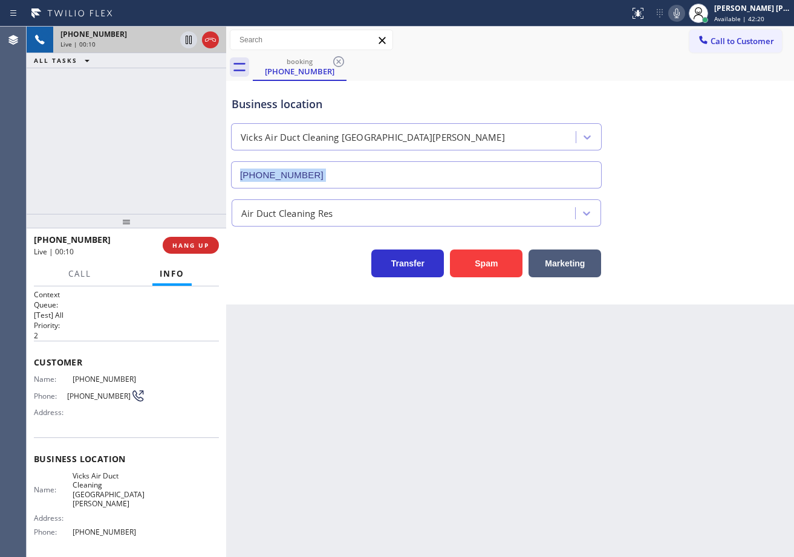
scroll to position [0, 0]
click at [100, 179] on div "[PHONE_NUMBER] Live | 00:15 ALL TASKS ALL TASKS ACTIVE TASKS TASKS IN WRAP UP" at bounding box center [126, 120] width 199 height 187
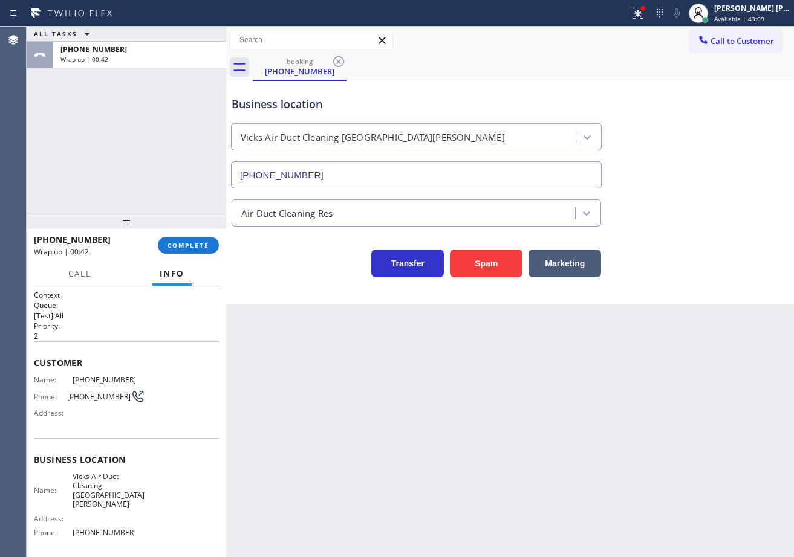
drag, startPoint x: 82, startPoint y: 151, endPoint x: 89, endPoint y: 152, distance: 7.4
click at [84, 151] on div "ALL TASKS ALL TASKS ACTIVE TASKS TASKS IN WRAP UP [PHONE_NUMBER] Wrap up | 00:42" at bounding box center [126, 120] width 199 height 187
click at [181, 247] on span "COMPLETE" at bounding box center [188, 245] width 42 height 8
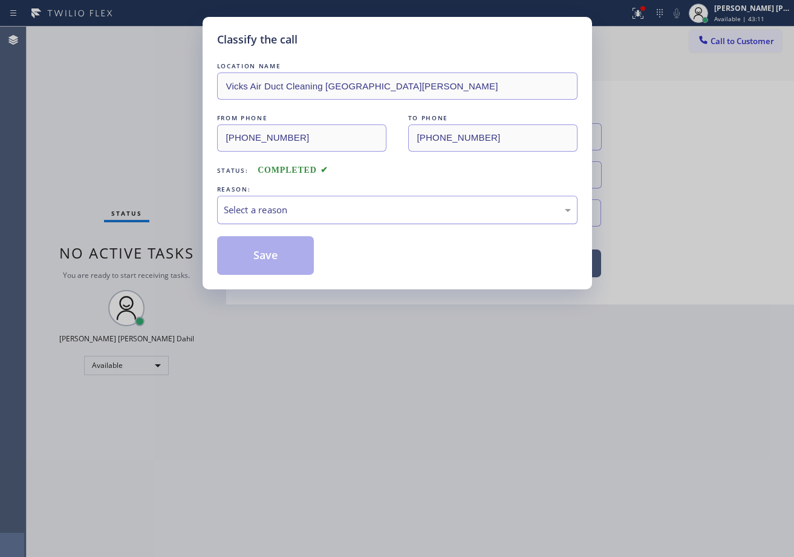
click at [341, 203] on div "Select a reason" at bounding box center [397, 210] width 347 height 14
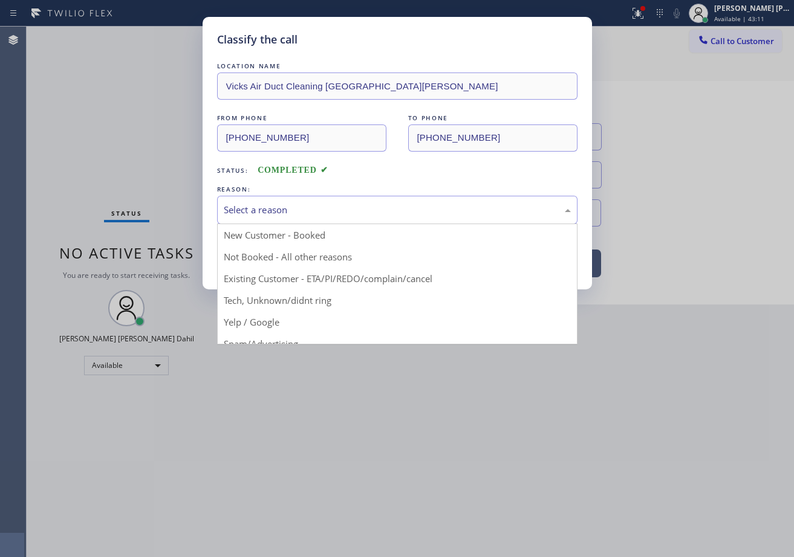
drag, startPoint x: 336, startPoint y: 296, endPoint x: 307, endPoint y: 248, distance: 55.9
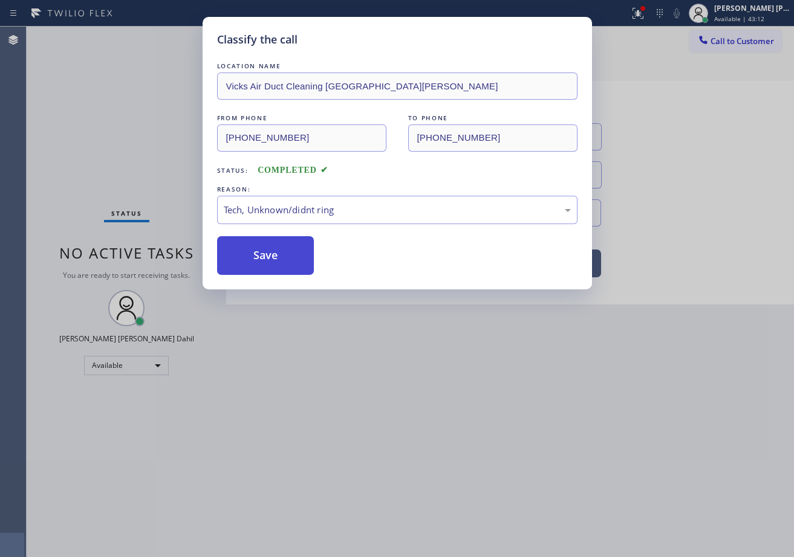
click at [306, 246] on button "Save" at bounding box center [265, 255] width 97 height 39
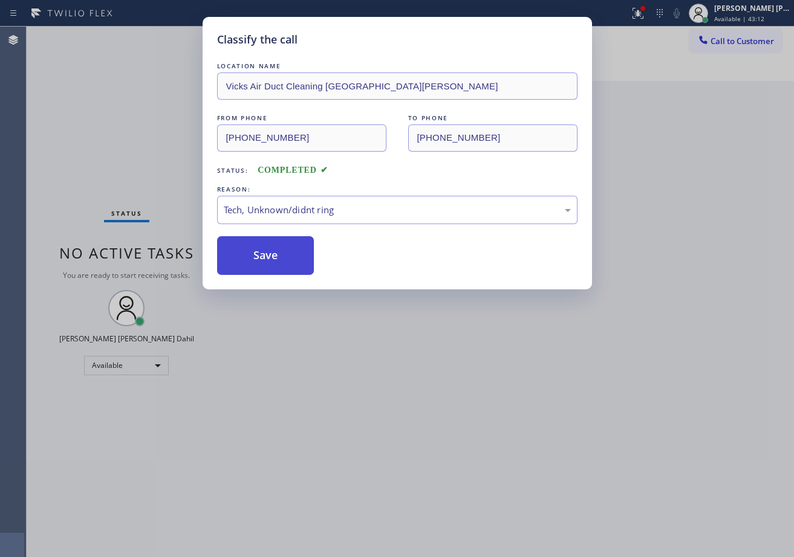
click at [306, 246] on button "Save" at bounding box center [265, 255] width 97 height 39
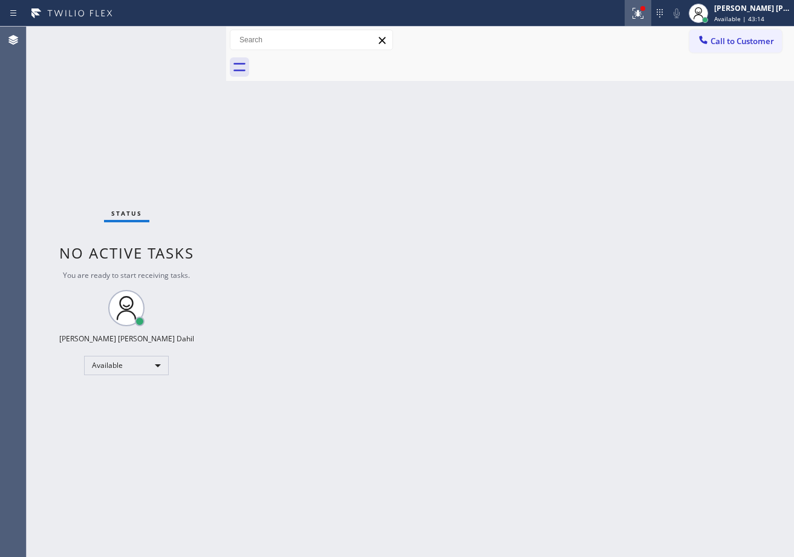
click at [645, 9] on icon at bounding box center [637, 13] width 15 height 15
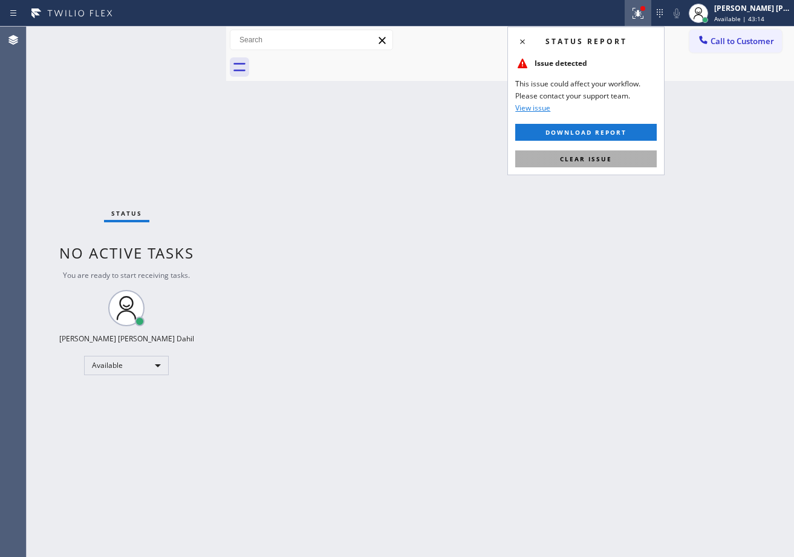
click at [601, 158] on span "Clear issue" at bounding box center [586, 159] width 52 height 8
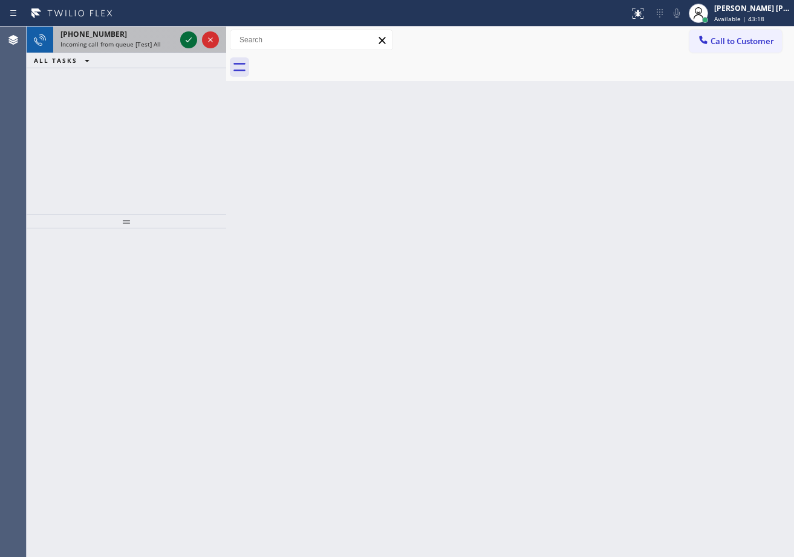
click at [183, 36] on icon at bounding box center [188, 40] width 15 height 15
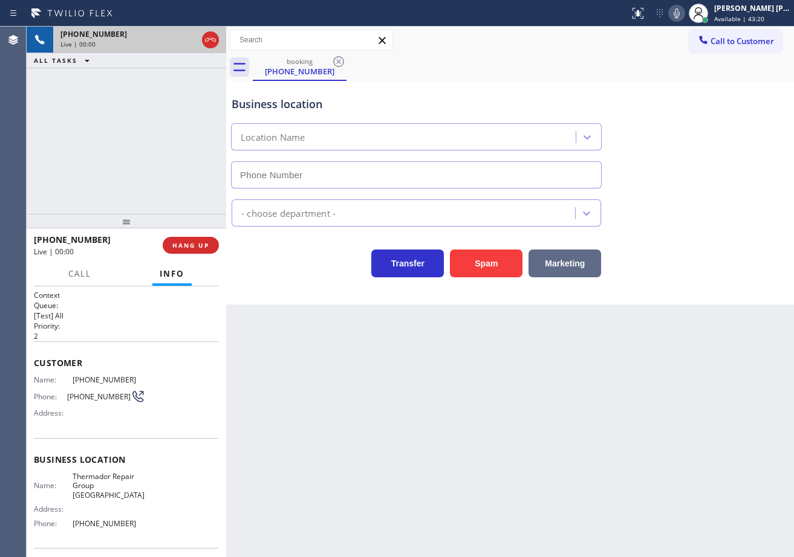
type input "[PHONE_NUMBER]"
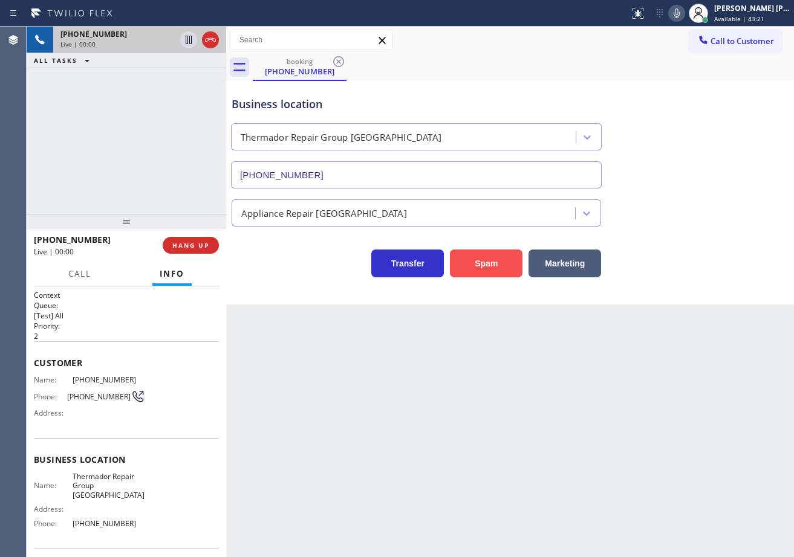
click at [488, 263] on button "Spam" at bounding box center [486, 264] width 73 height 28
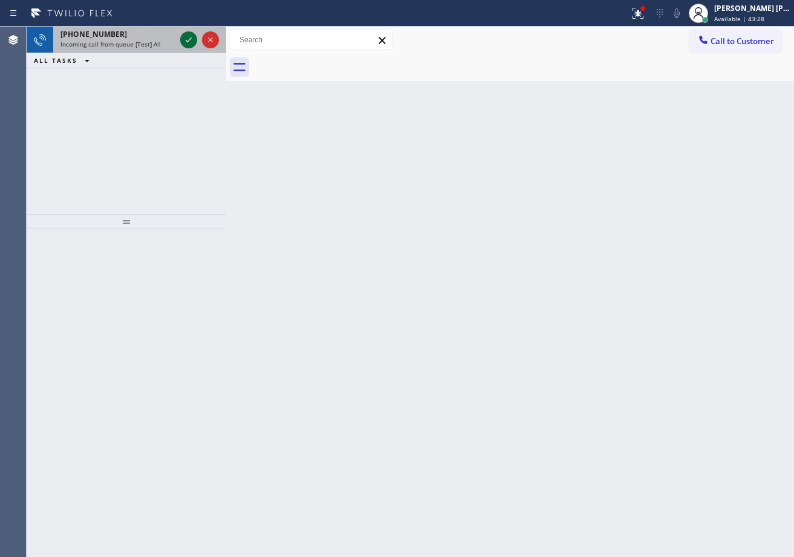
click at [183, 36] on icon at bounding box center [188, 40] width 15 height 15
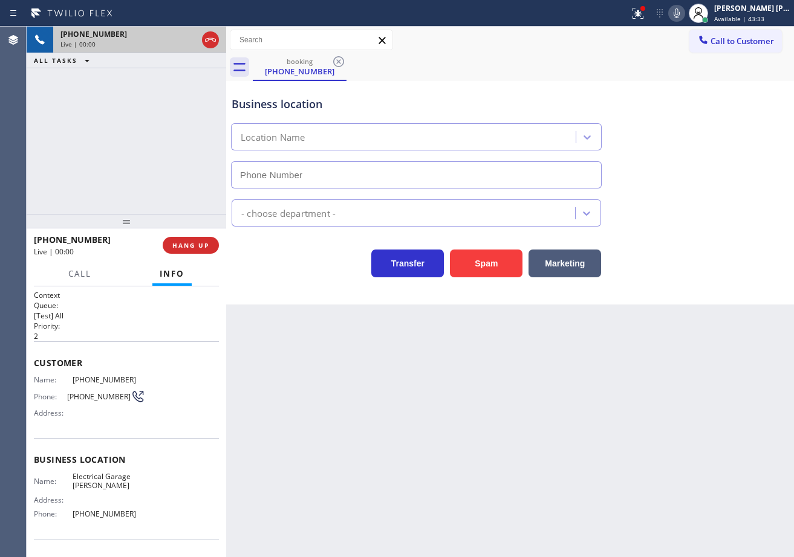
type input "[PHONE_NUMBER]"
click at [502, 269] on button "Spam" at bounding box center [486, 264] width 73 height 28
click at [500, 269] on button "Spam" at bounding box center [486, 264] width 73 height 28
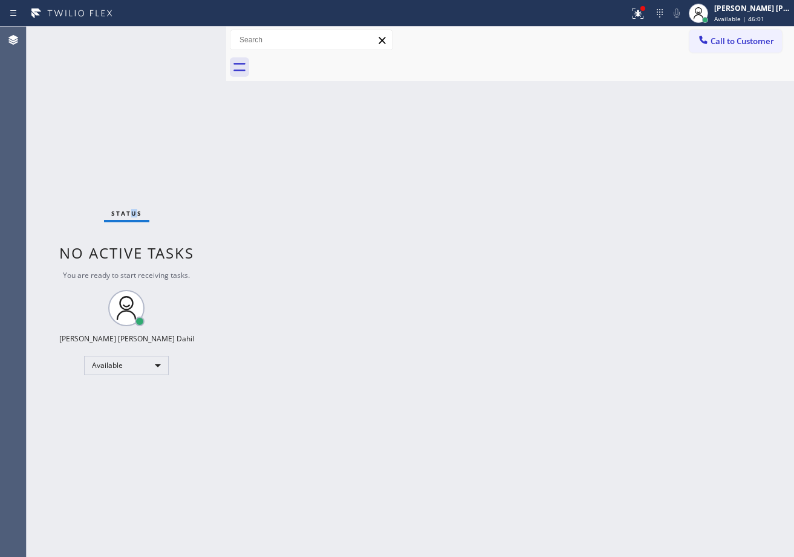
click at [137, 71] on div "Status No active tasks You are ready to start receiving tasks. [PERSON_NAME] [P…" at bounding box center [126, 292] width 199 height 531
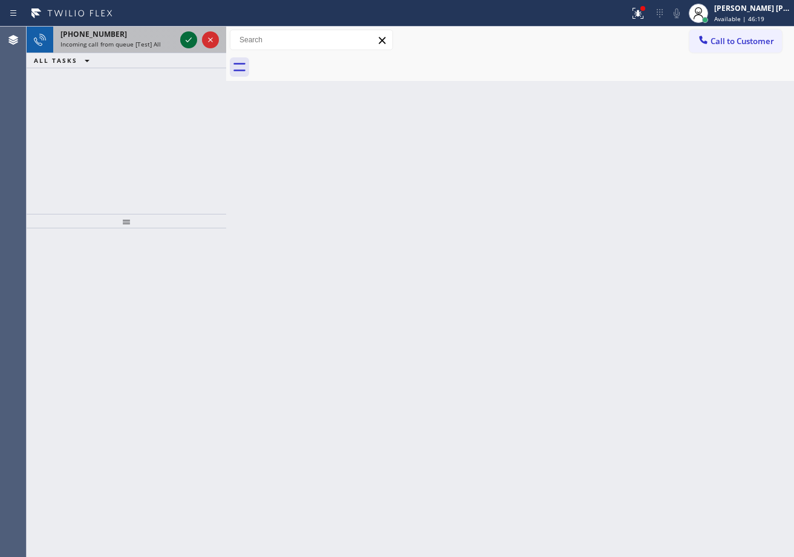
click at [183, 36] on icon at bounding box center [188, 40] width 15 height 15
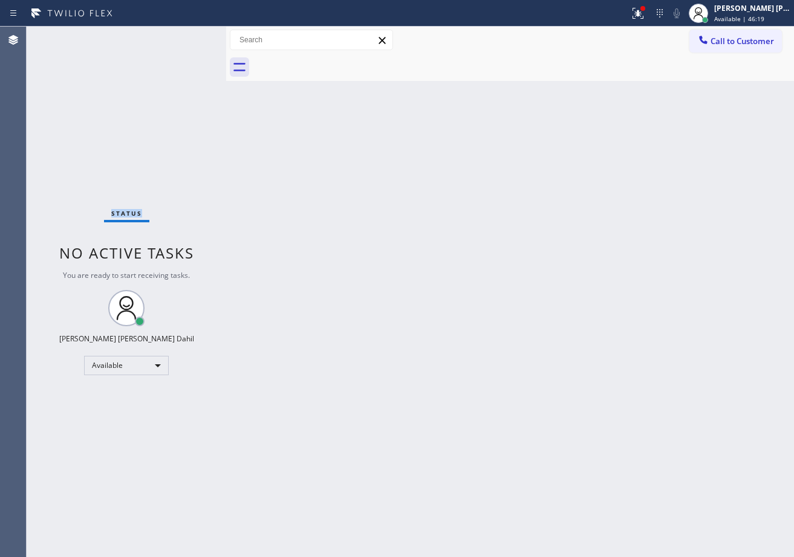
click at [183, 36] on div "Status No active tasks You are ready to start receiving tasks. [PERSON_NAME] [P…" at bounding box center [126, 292] width 199 height 531
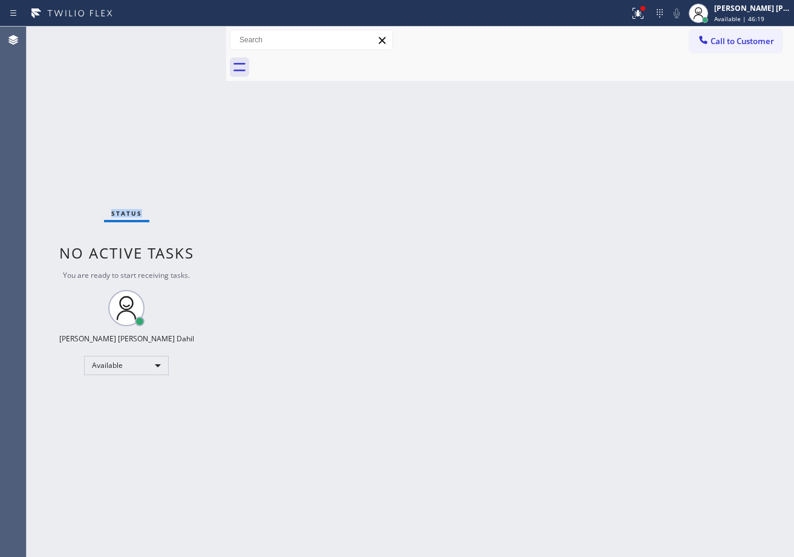
click at [183, 36] on div "Status No active tasks You are ready to start receiving tasks. [PERSON_NAME] [P…" at bounding box center [126, 292] width 199 height 531
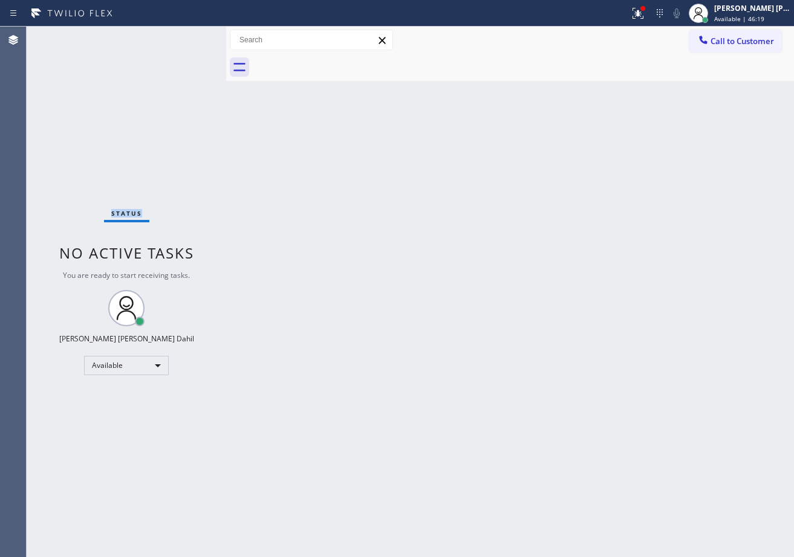
click at [183, 36] on div "Status No active tasks You are ready to start receiving tasks. [PERSON_NAME] [P…" at bounding box center [126, 292] width 199 height 531
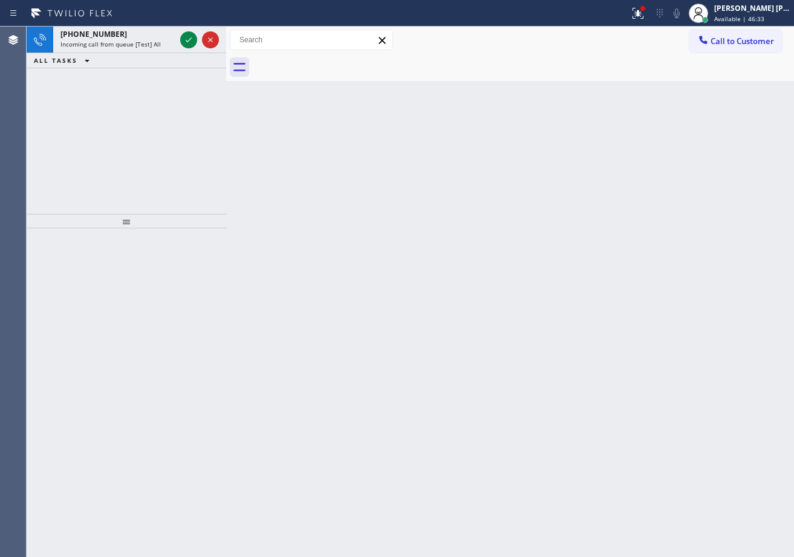
click at [183, 36] on icon at bounding box center [188, 40] width 15 height 15
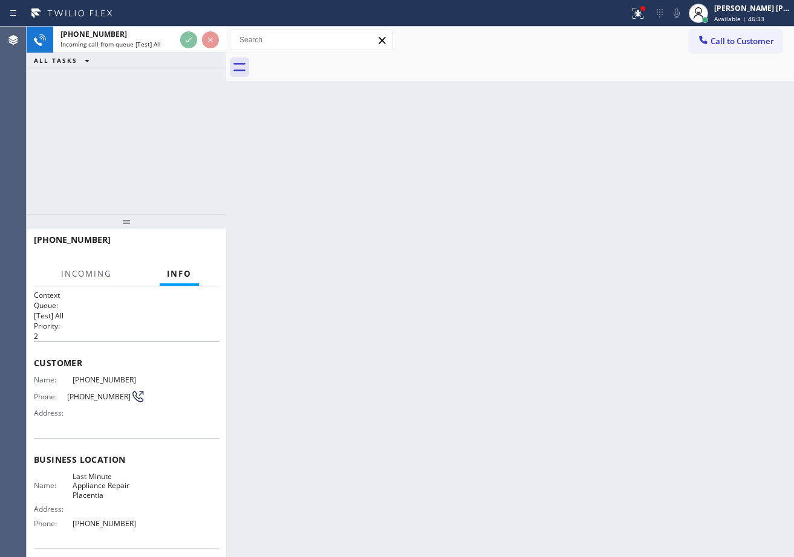
click at [183, 36] on icon at bounding box center [188, 40] width 15 height 15
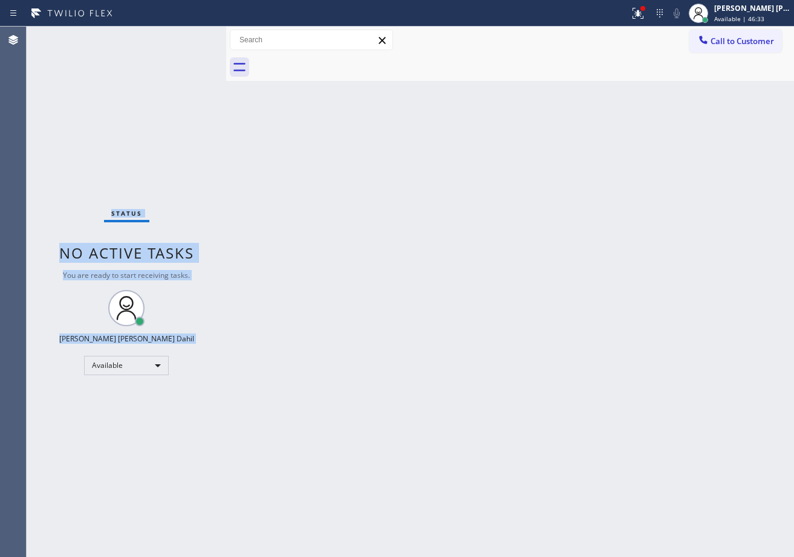
click at [183, 36] on div "Status No active tasks You are ready to start receiving tasks. [PERSON_NAME] [P…" at bounding box center [126, 292] width 199 height 531
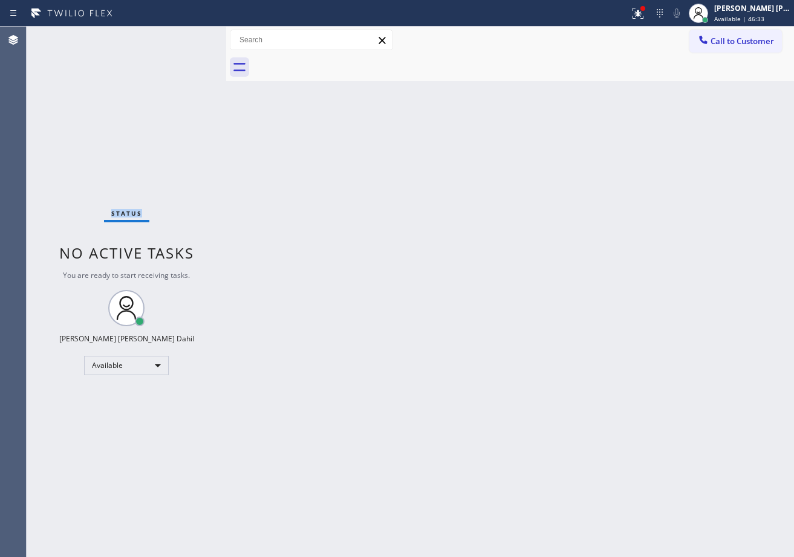
click at [183, 36] on div "Status No active tasks You are ready to start receiving tasks. [PERSON_NAME] [P…" at bounding box center [126, 292] width 199 height 531
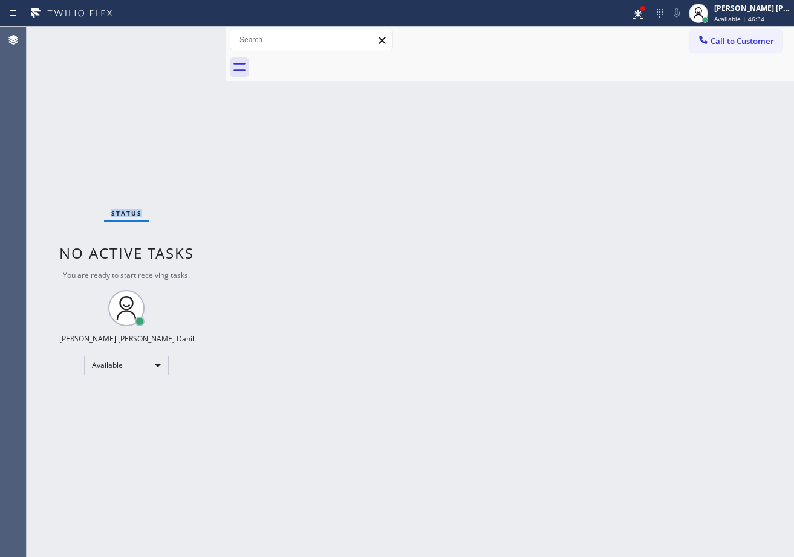
click at [183, 36] on div "Status No active tasks You are ready to start receiving tasks. [PERSON_NAME] [P…" at bounding box center [126, 292] width 199 height 531
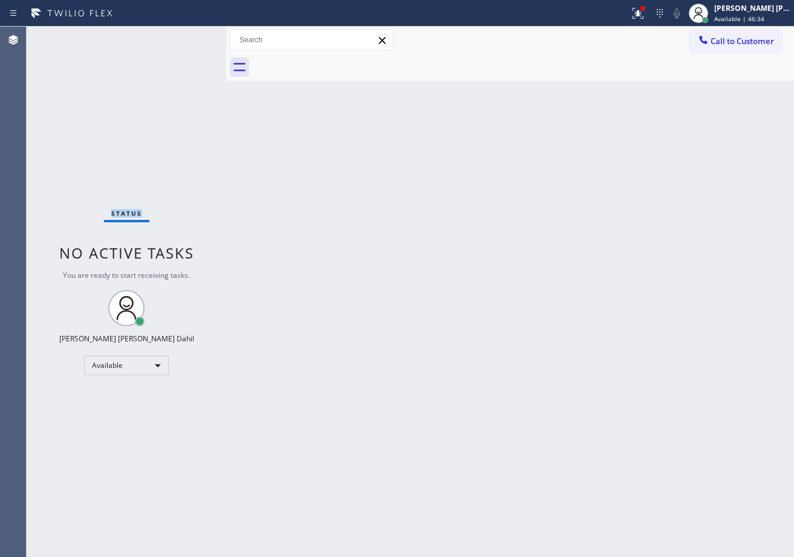
click at [183, 36] on div "Status No active tasks You are ready to start receiving tasks. [PERSON_NAME] [P…" at bounding box center [126, 292] width 199 height 531
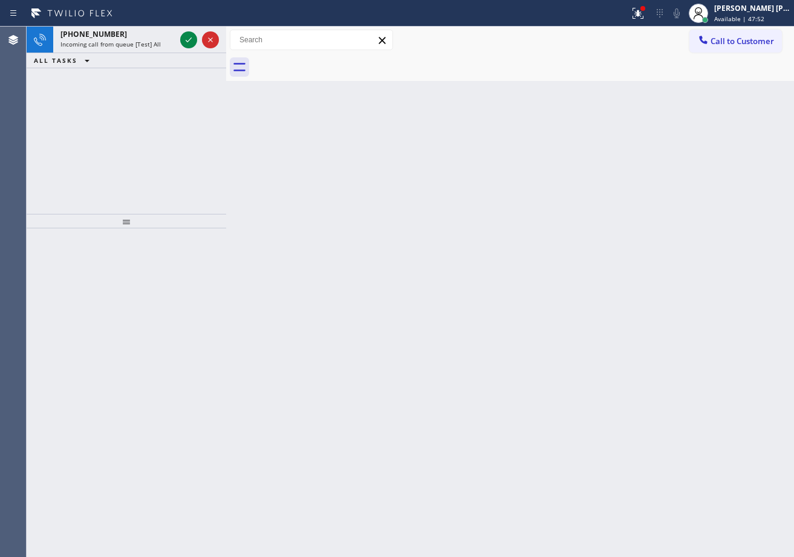
click at [183, 36] on icon at bounding box center [188, 40] width 15 height 15
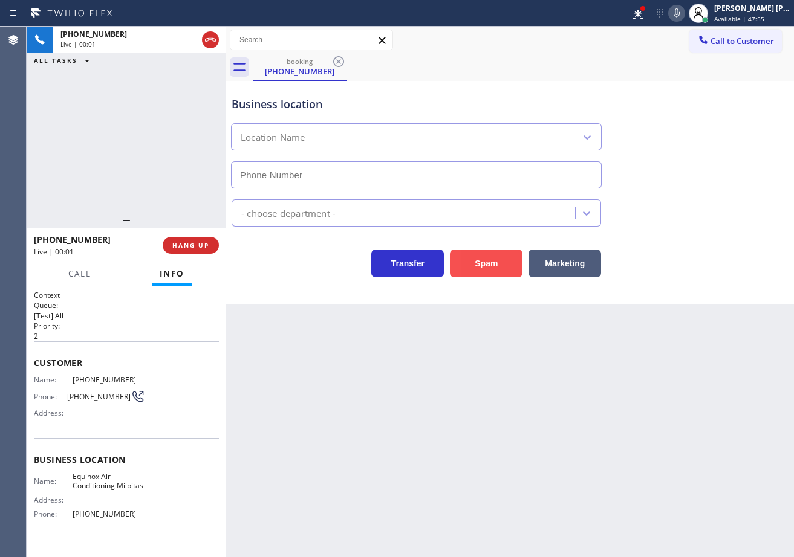
click at [479, 262] on button "Spam" at bounding box center [486, 264] width 73 height 28
type input "[PHONE_NUMBER]"
click at [479, 262] on button "Spam" at bounding box center [486, 264] width 73 height 28
click at [477, 260] on button "Spam" at bounding box center [486, 264] width 73 height 28
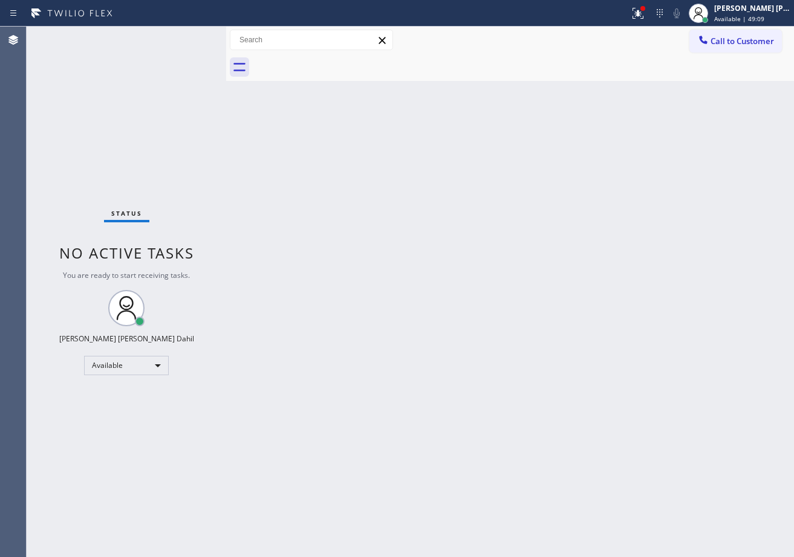
click at [183, 36] on div "Status No active tasks You are ready to start receiving tasks. [PERSON_NAME] [P…" at bounding box center [126, 292] width 199 height 531
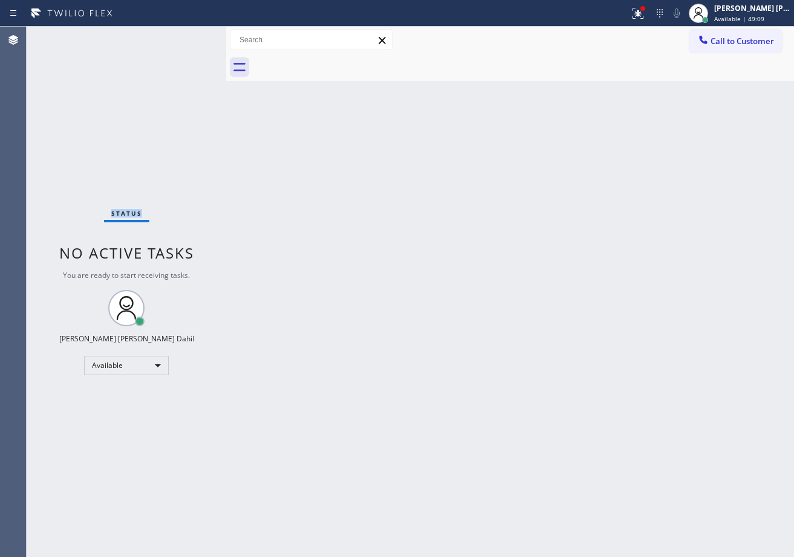
click at [183, 36] on div "Status No active tasks You are ready to start receiving tasks. [PERSON_NAME] [P…" at bounding box center [126, 292] width 199 height 531
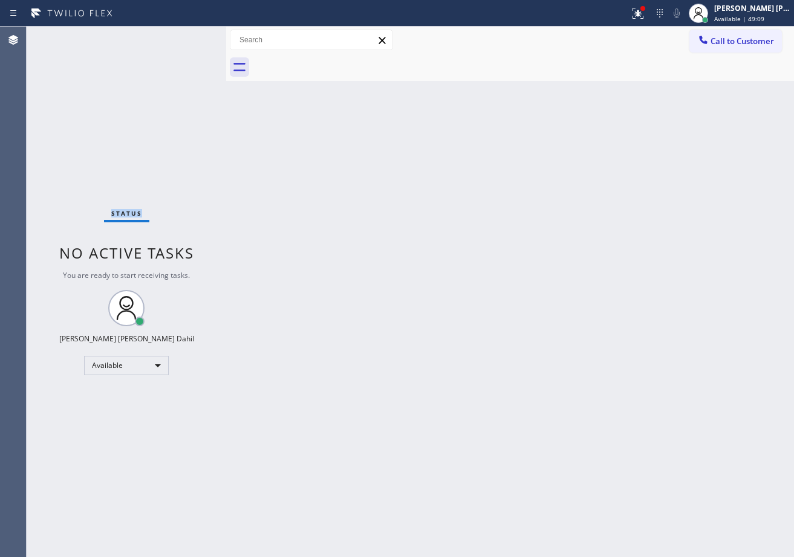
click at [183, 36] on div "Status No active tasks You are ready to start receiving tasks. [PERSON_NAME] [P…" at bounding box center [126, 292] width 199 height 531
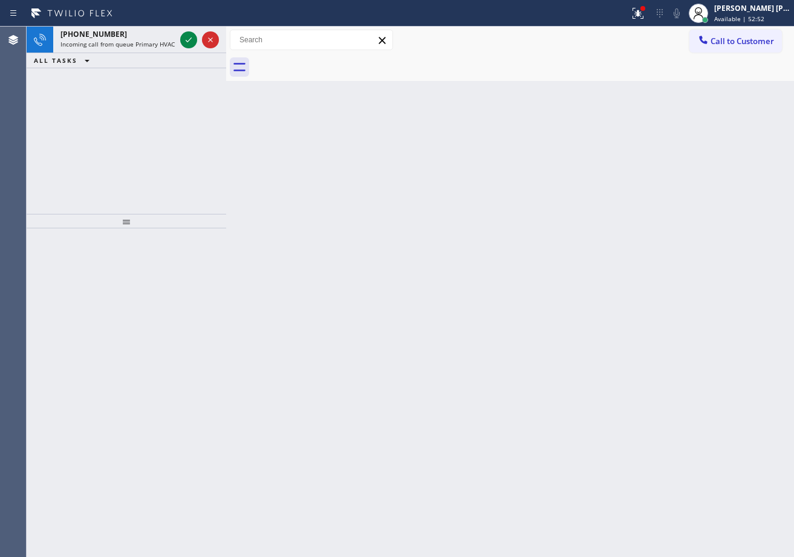
click at [183, 36] on icon at bounding box center [188, 40] width 15 height 15
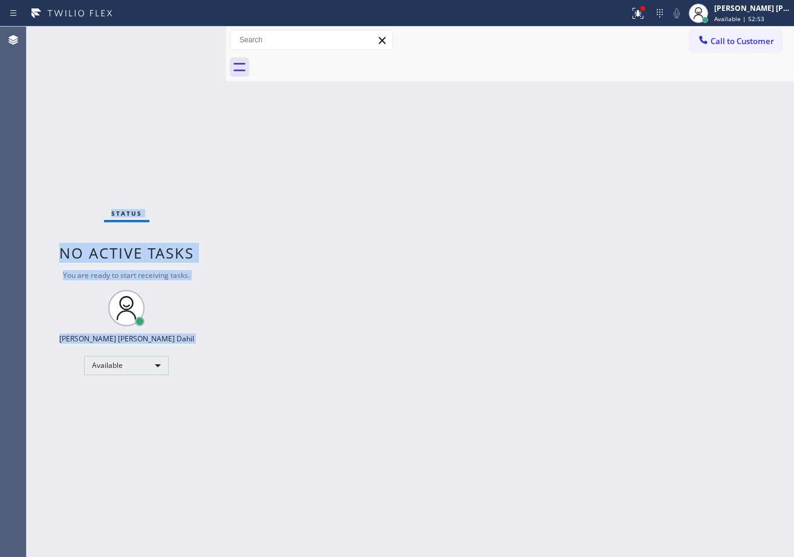
click at [183, 36] on div "Status No active tasks You are ready to start receiving tasks. [PERSON_NAME] [P…" at bounding box center [126, 292] width 199 height 531
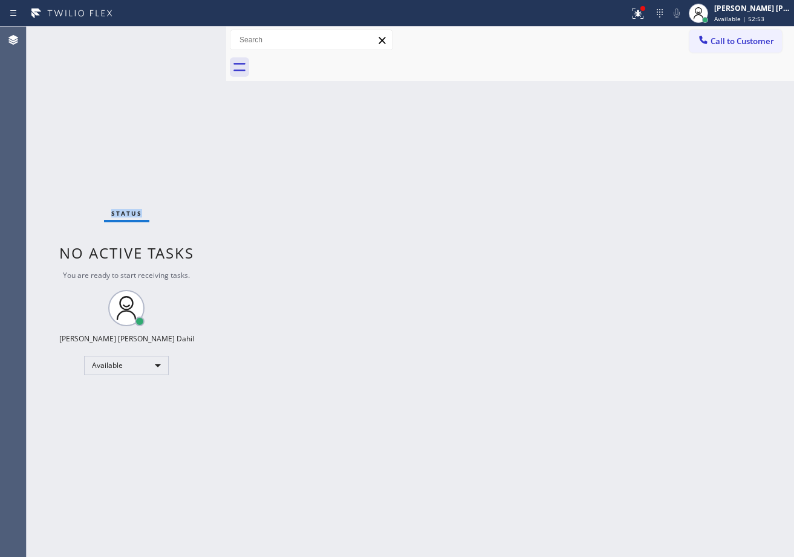
click at [183, 36] on div "Status No active tasks You are ready to start receiving tasks. [PERSON_NAME] [P…" at bounding box center [126, 292] width 199 height 531
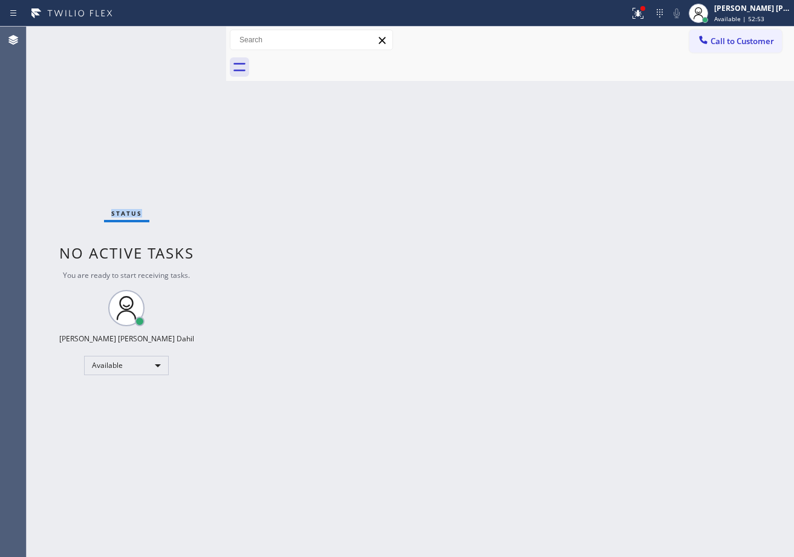
click at [183, 36] on div "Status No active tasks You are ready to start receiving tasks. [PERSON_NAME] [P…" at bounding box center [126, 292] width 199 height 531
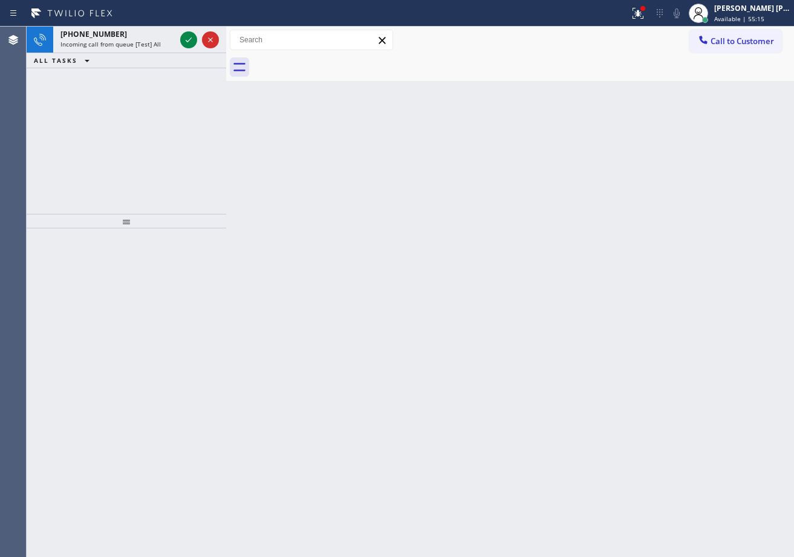
click at [183, 36] on icon at bounding box center [188, 40] width 15 height 15
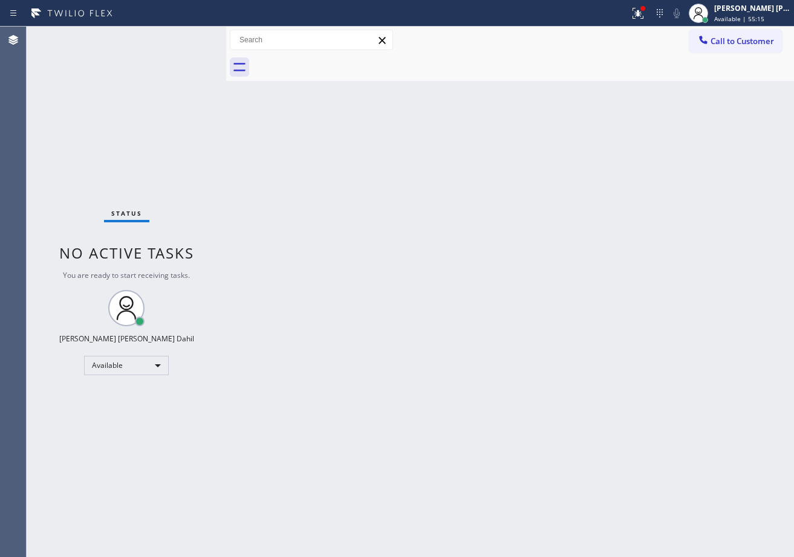
click at [183, 36] on div "Status No active tasks You are ready to start receiving tasks. [PERSON_NAME] [P…" at bounding box center [126, 292] width 199 height 531
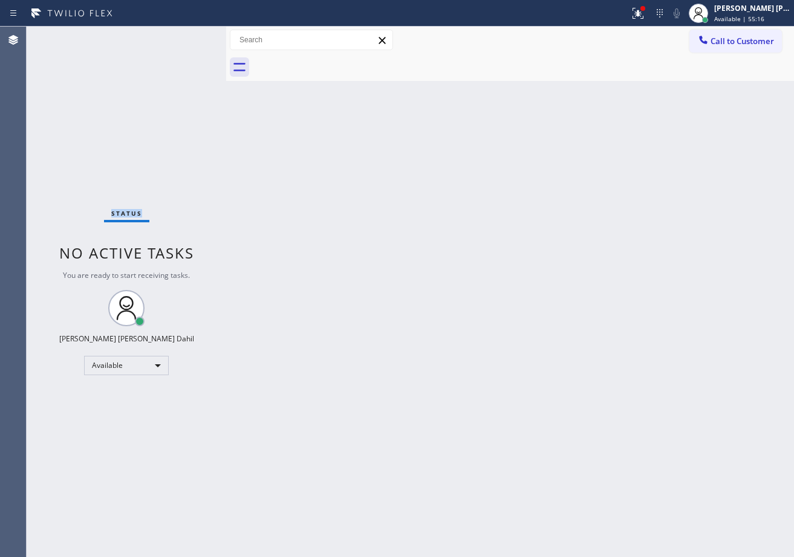
click at [183, 36] on div "Status No active tasks You are ready to start receiving tasks. [PERSON_NAME] [P…" at bounding box center [126, 292] width 199 height 531
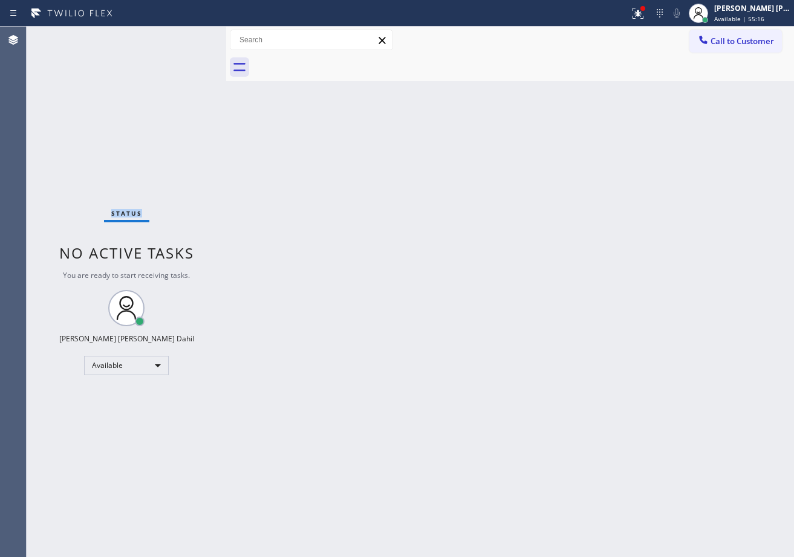
click at [183, 36] on div "Status No active tasks You are ready to start receiving tasks. [PERSON_NAME] [P…" at bounding box center [126, 292] width 199 height 531
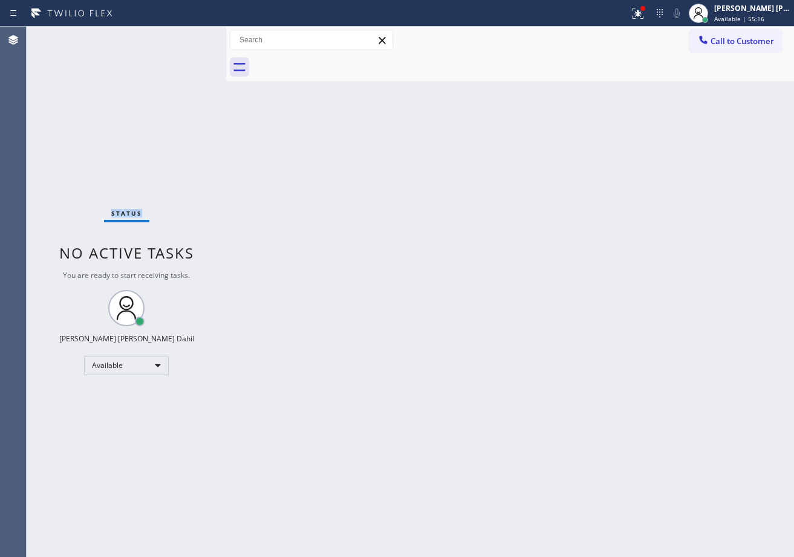
click at [183, 36] on div "Status No active tasks You are ready to start receiving tasks. [PERSON_NAME] [P…" at bounding box center [126, 292] width 199 height 531
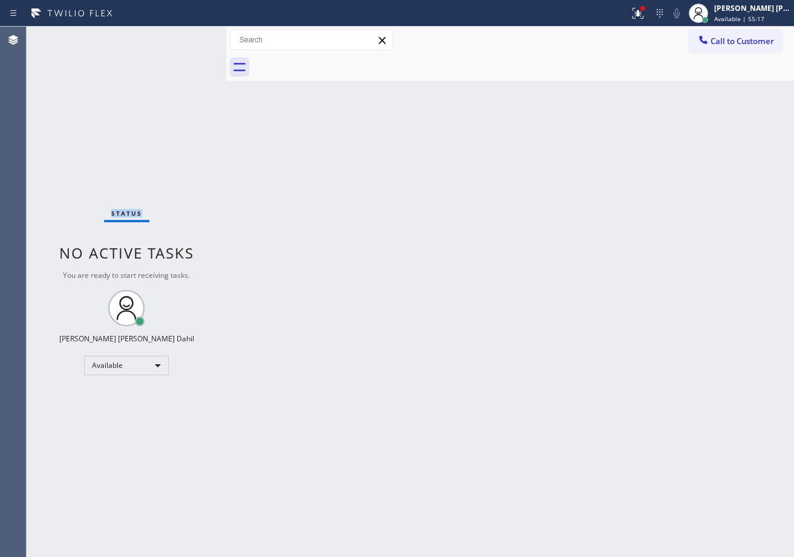
click at [183, 36] on div "Status No active tasks You are ready to start receiving tasks. [PERSON_NAME] [P…" at bounding box center [126, 292] width 199 height 531
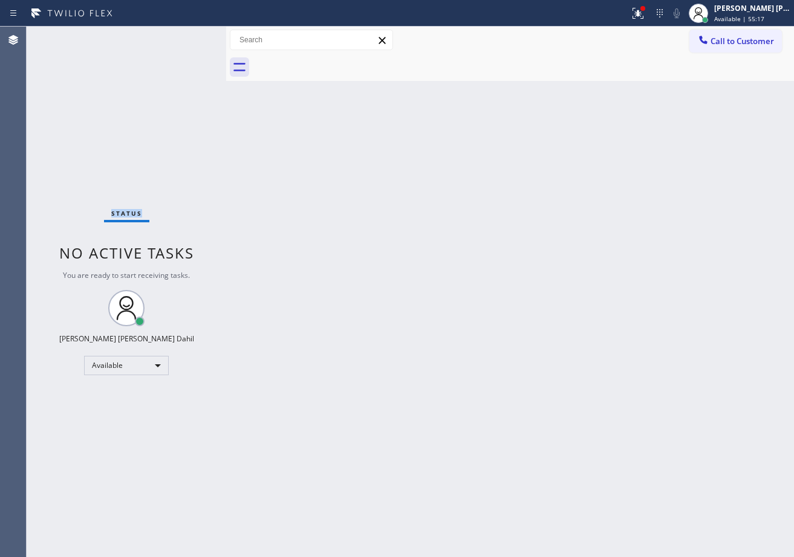
click at [183, 36] on div "Status No active tasks You are ready to start receiving tasks. [PERSON_NAME] [P…" at bounding box center [126, 292] width 199 height 531
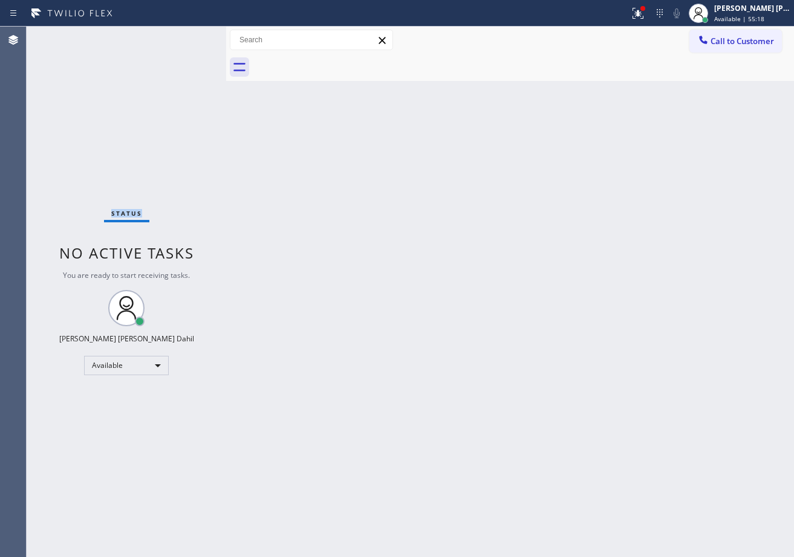
click at [183, 36] on div "Status No active tasks You are ready to start receiving tasks. [PERSON_NAME] [P…" at bounding box center [126, 292] width 199 height 531
click at [711, 23] on div at bounding box center [698, 13] width 27 height 27
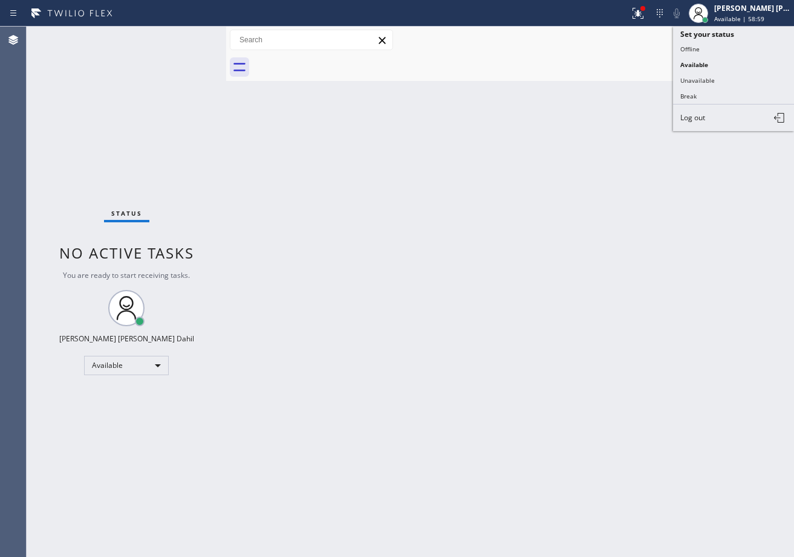
click at [698, 95] on button "Break" at bounding box center [733, 96] width 121 height 16
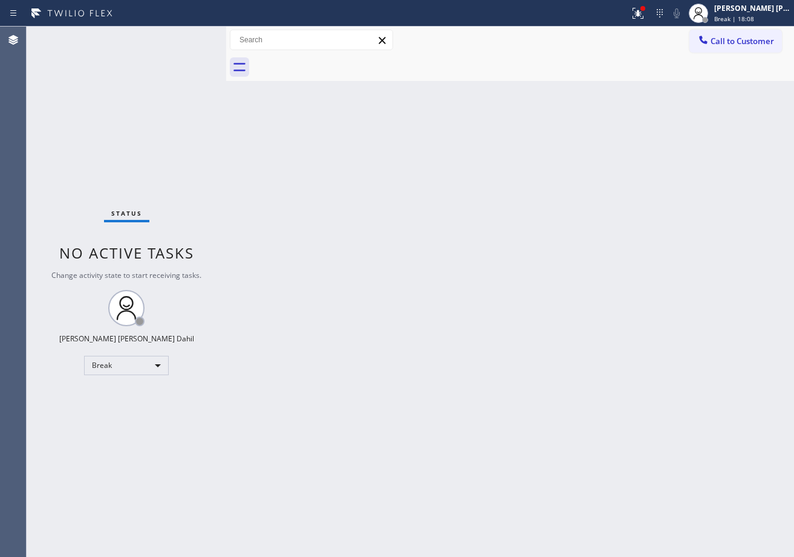
click at [348, 84] on div "Back to Dashboard Change Sender ID Customers Technicians Select a contact Outbo…" at bounding box center [509, 292] width 567 height 531
